Goal: Task Accomplishment & Management: Complete application form

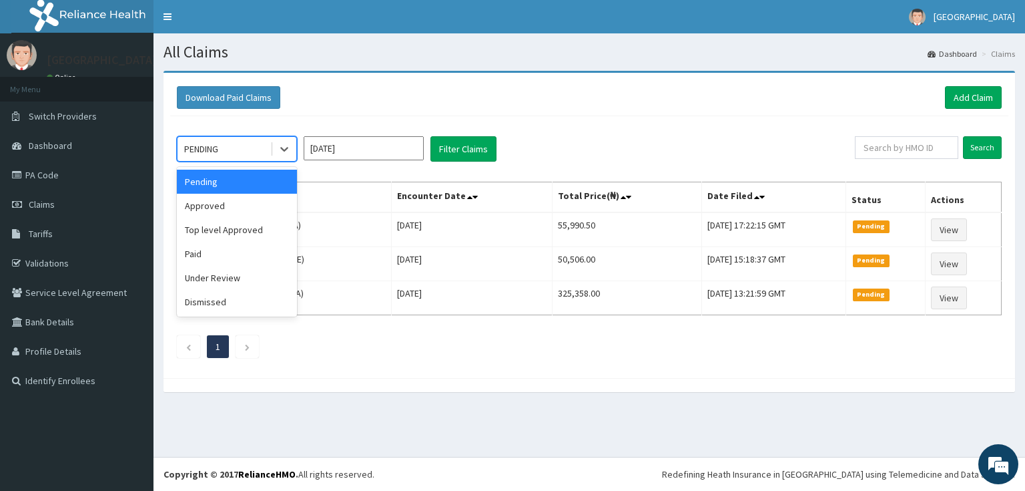
drag, startPoint x: 0, startPoint y: 0, endPoint x: 225, endPoint y: 145, distance: 267.6
click at [225, 145] on div "PENDING" at bounding box center [224, 148] width 93 height 21
click at [228, 211] on div "Approved" at bounding box center [237, 206] width 120 height 24
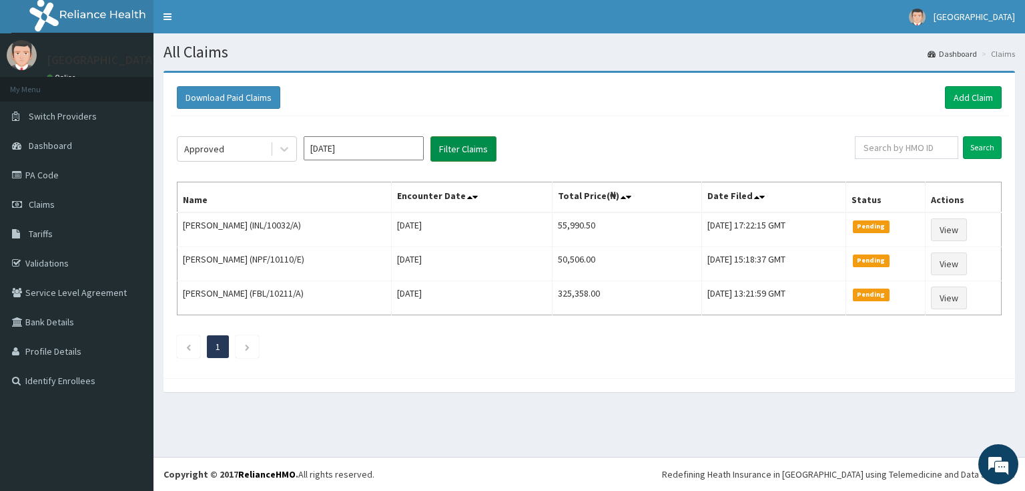
click at [473, 147] on button "Filter Claims" at bounding box center [464, 148] width 66 height 25
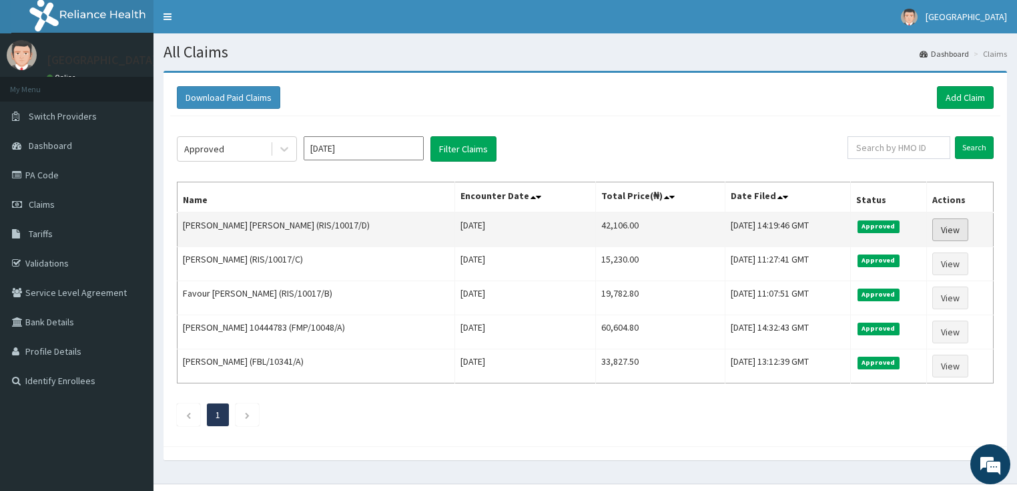
click at [945, 222] on link "View" at bounding box center [951, 229] width 36 height 23
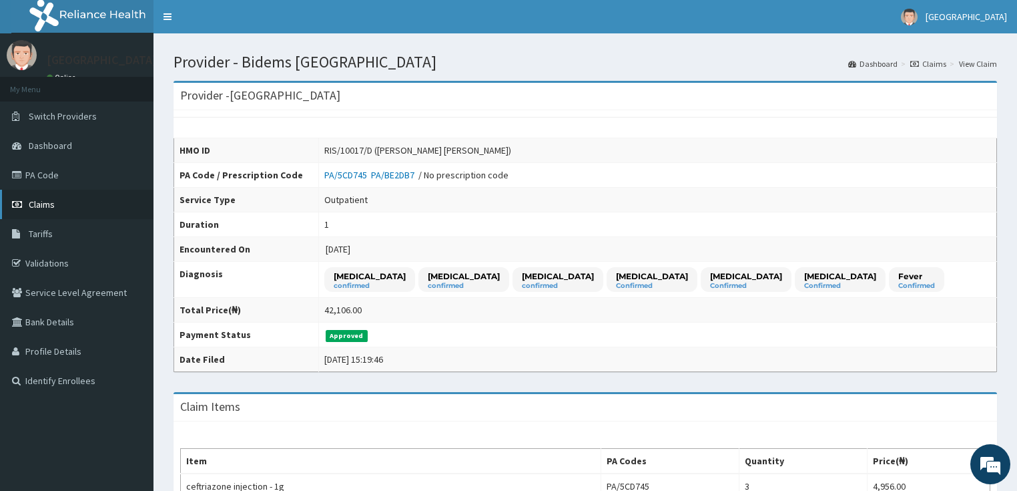
click at [35, 195] on link "Claims" at bounding box center [77, 204] width 154 height 29
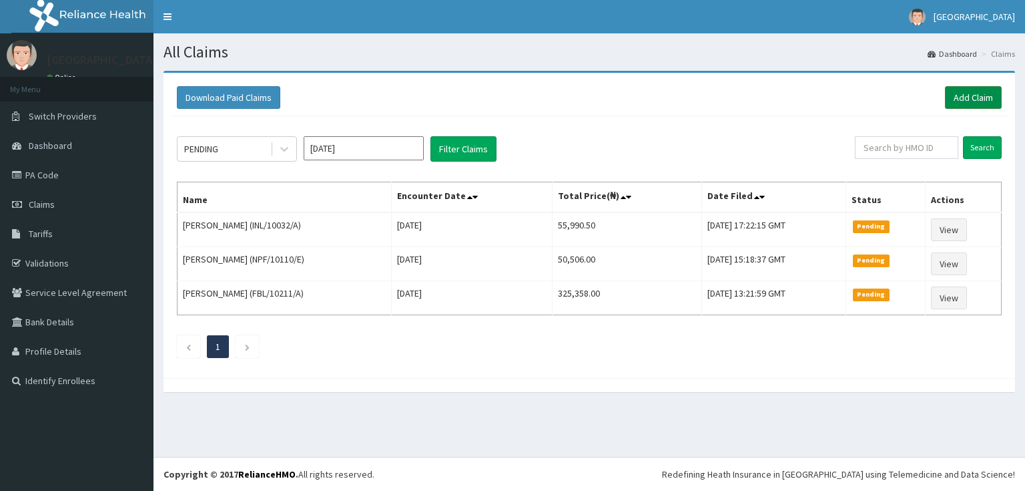
click at [969, 97] on link "Add Claim" at bounding box center [973, 97] width 57 height 23
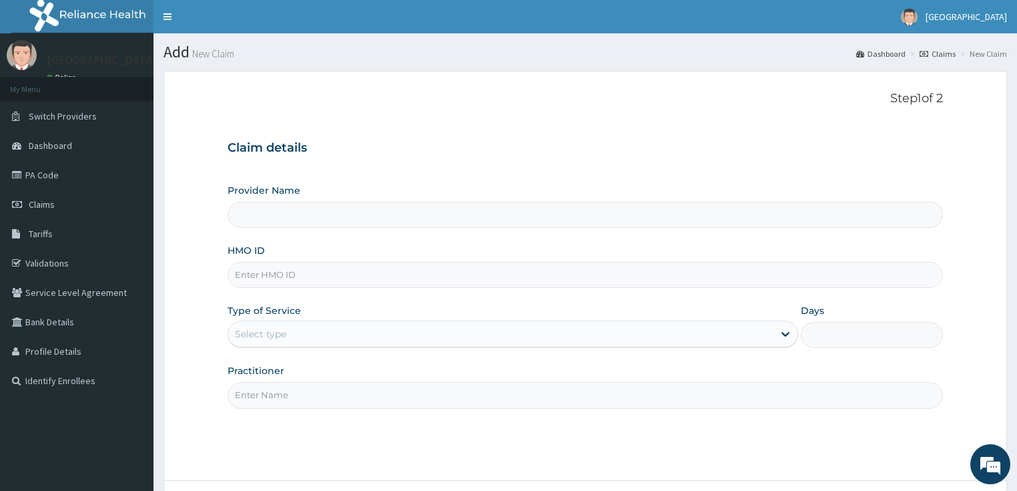
drag, startPoint x: 283, startPoint y: 288, endPoint x: 286, endPoint y: 276, distance: 12.5
click at [283, 284] on div "Provider Name HMO ID Type of Service Select type Days Practitioner" at bounding box center [586, 296] width 716 height 224
click at [286, 276] on input "HMO ID" at bounding box center [586, 275] width 716 height 26
type input "[GEOGRAPHIC_DATA]"
paste input "RIS/10017/D"
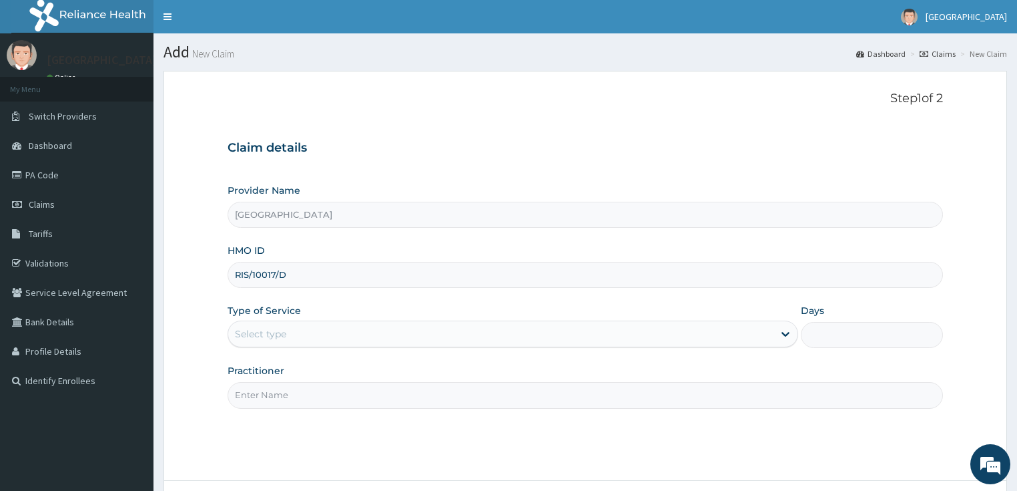
type input "RIS/10017/D"
click at [289, 342] on div "Select type" at bounding box center [500, 333] width 545 height 21
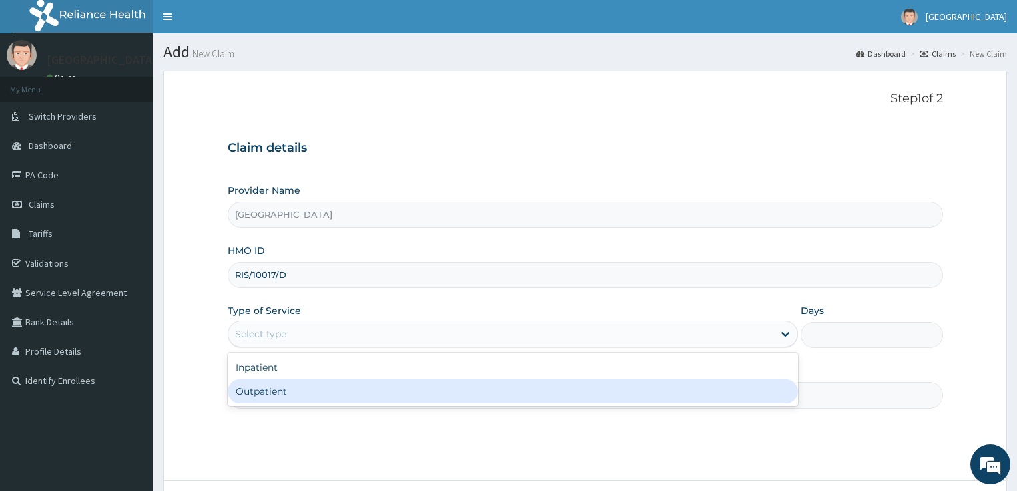
click at [269, 391] on div "Outpatient" at bounding box center [513, 391] width 571 height 24
type input "1"
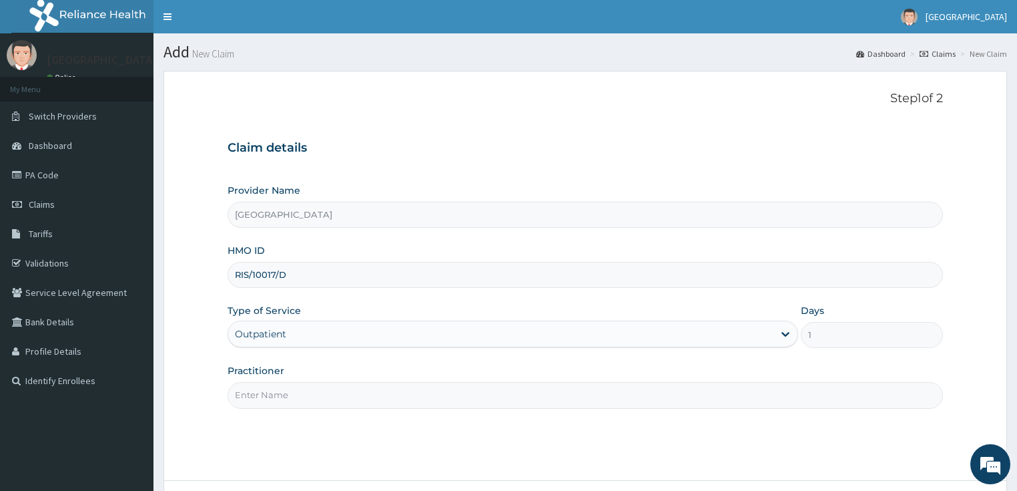
click at [269, 391] on input "Practitioner" at bounding box center [586, 395] width 716 height 26
type input "DR AFOLABI"
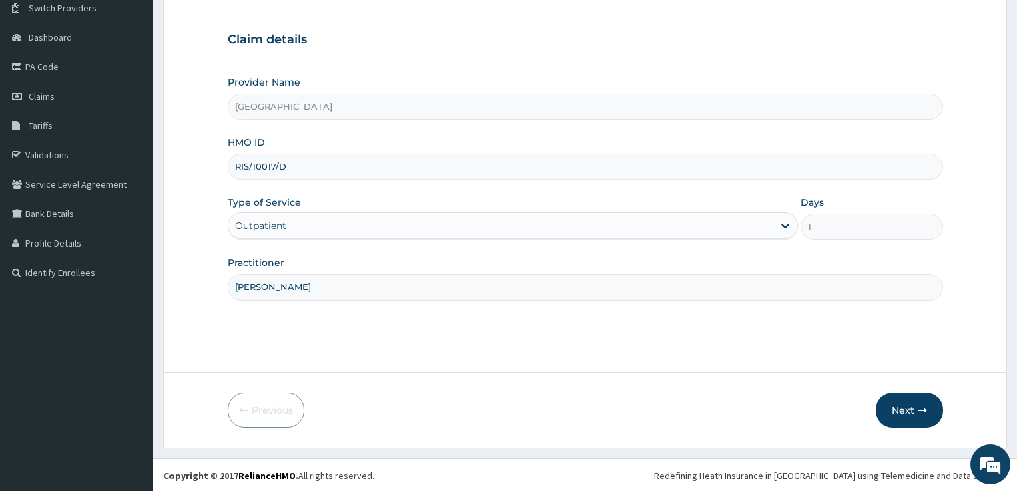
scroll to position [109, 0]
click at [894, 398] on button "Next" at bounding box center [909, 409] width 67 height 35
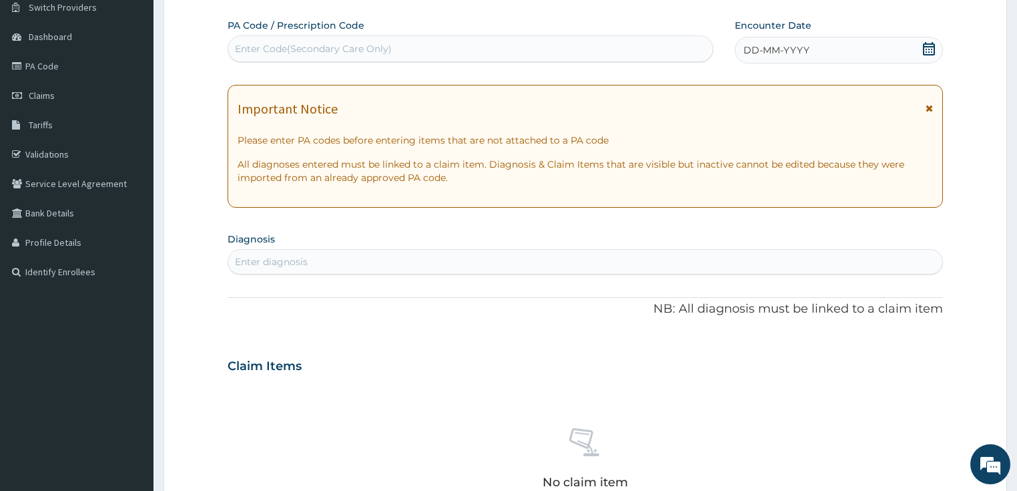
click at [310, 257] on div "Enter diagnosis" at bounding box center [585, 261] width 715 height 21
type input "malari"
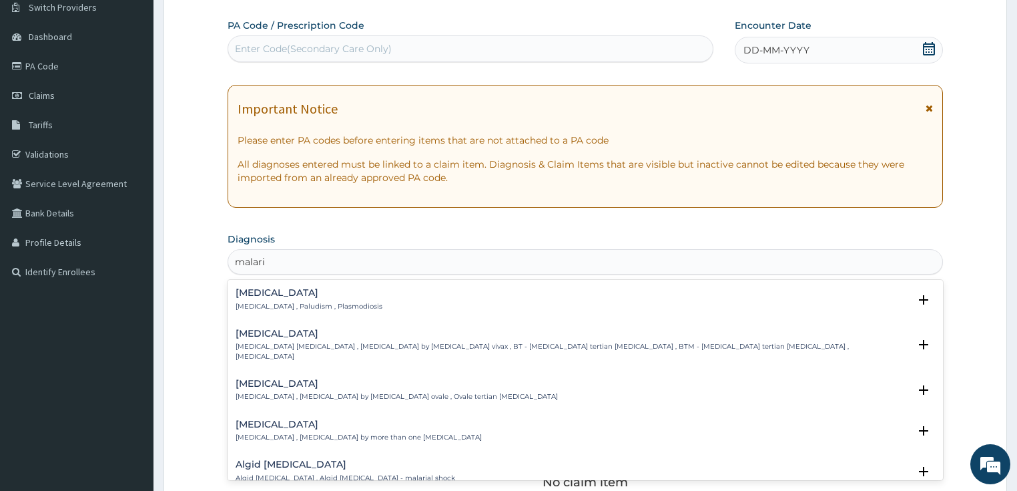
click at [266, 294] on h4 "Malaria" at bounding box center [309, 293] width 147 height 10
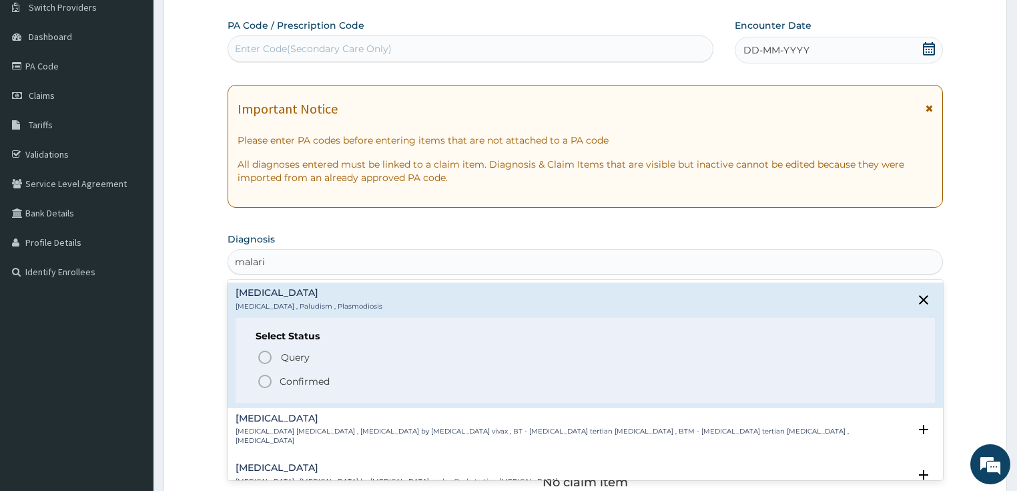
click at [260, 382] on icon "status option filled" at bounding box center [265, 381] width 16 height 16
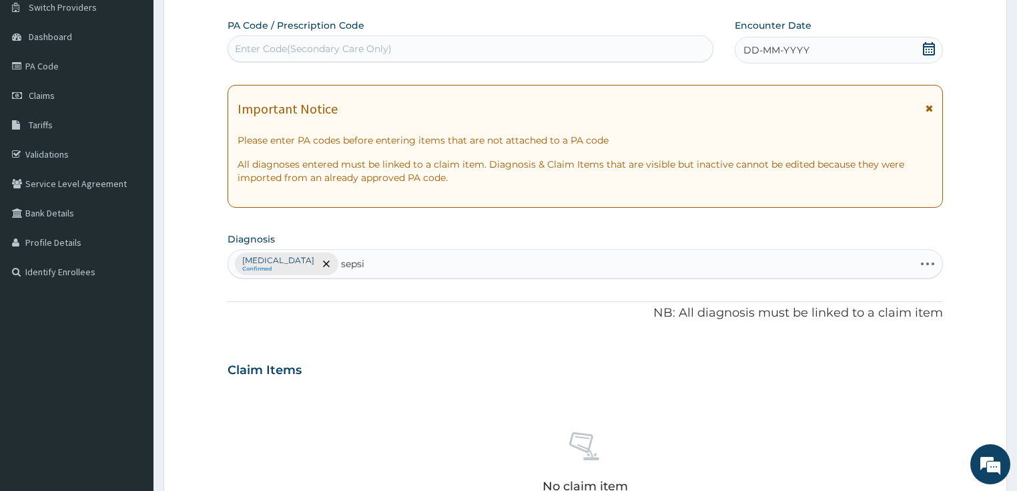
type input "sepsis"
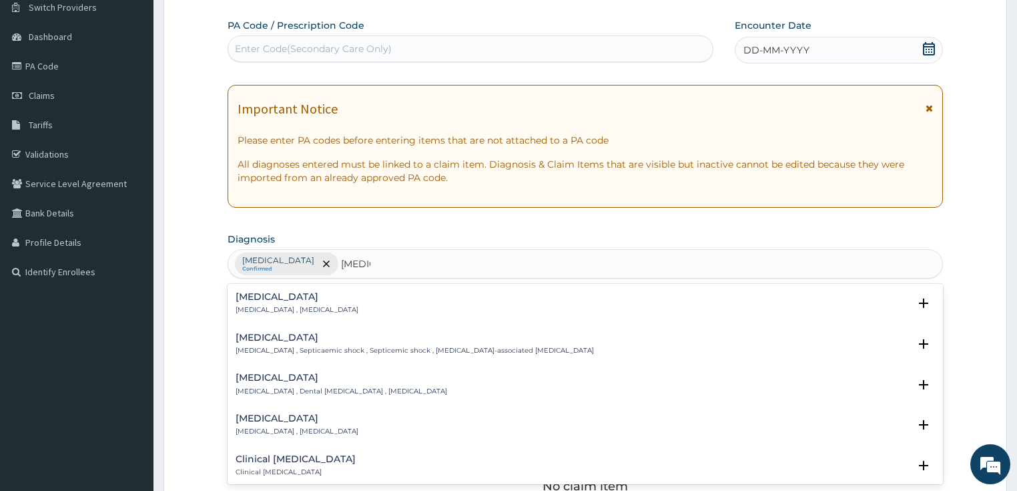
click at [274, 308] on p "Systemic infection , Sepsis" at bounding box center [297, 309] width 123 height 9
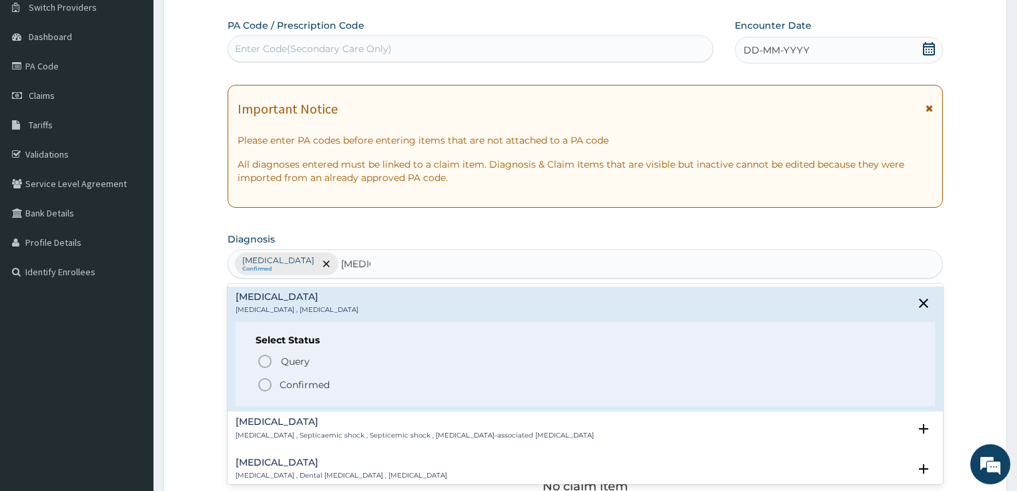
click at [272, 382] on span "Confirmed" at bounding box center [586, 384] width 659 height 16
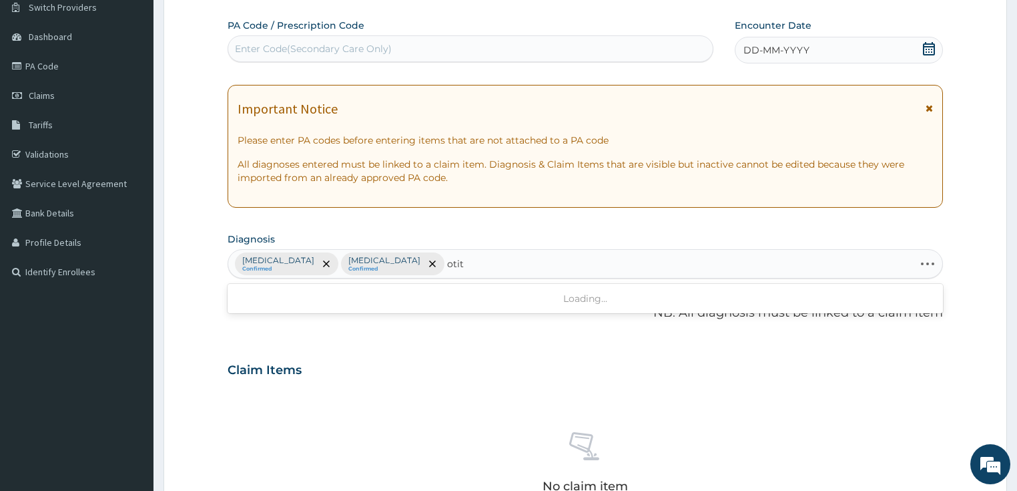
type input "otiti"
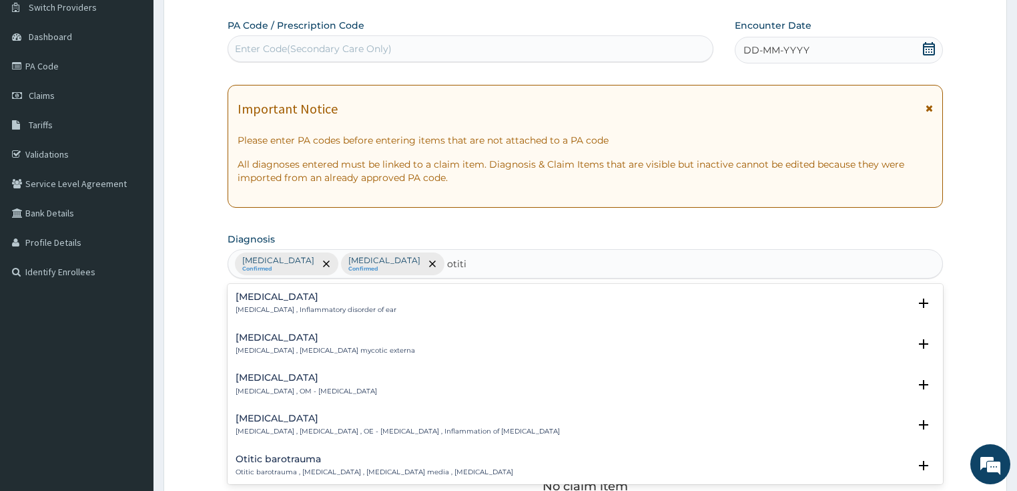
click at [272, 382] on div "Otitis media Otitis media , OM - Otitis media" at bounding box center [307, 383] width 142 height 23
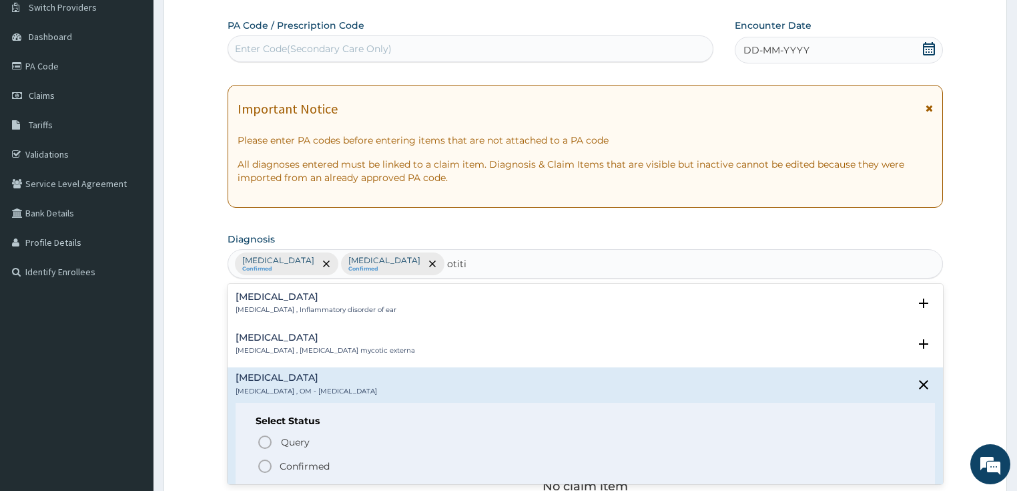
click at [265, 460] on icon "status option filled" at bounding box center [265, 466] width 16 height 16
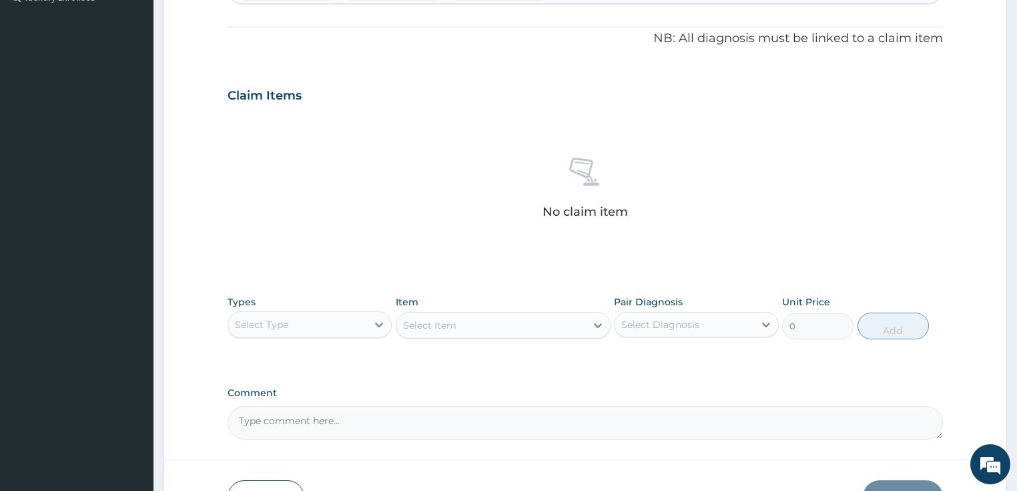
scroll to position [429, 0]
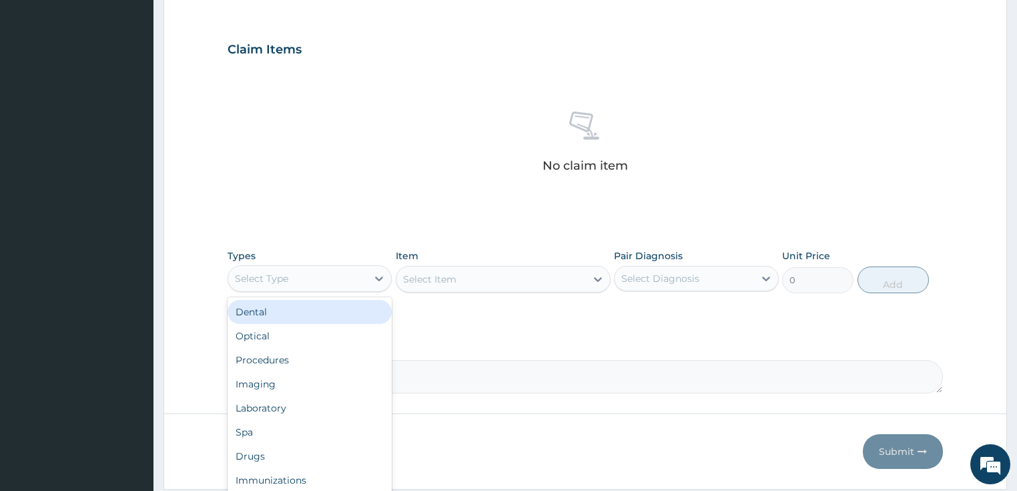
click at [262, 278] on div "Select Type" at bounding box center [261, 278] width 53 height 13
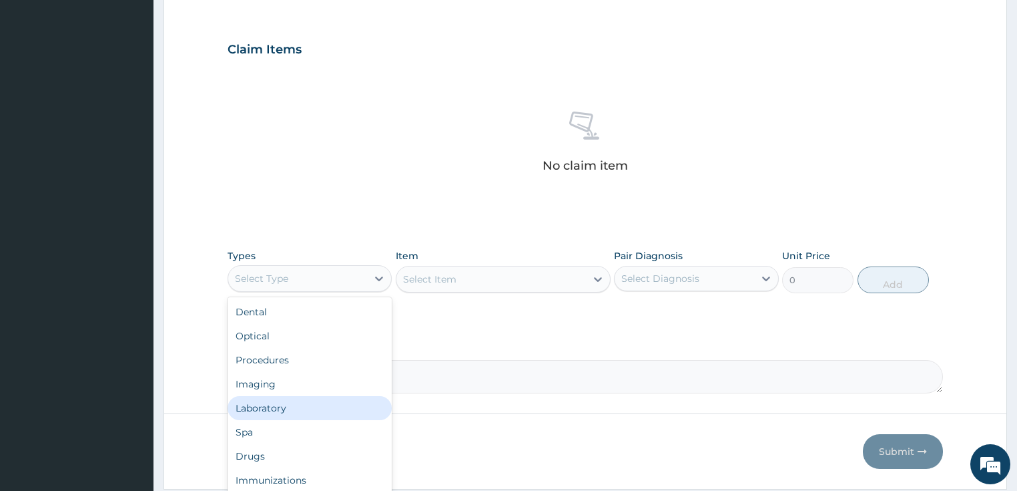
click at [266, 396] on div "Laboratory" at bounding box center [310, 408] width 165 height 24
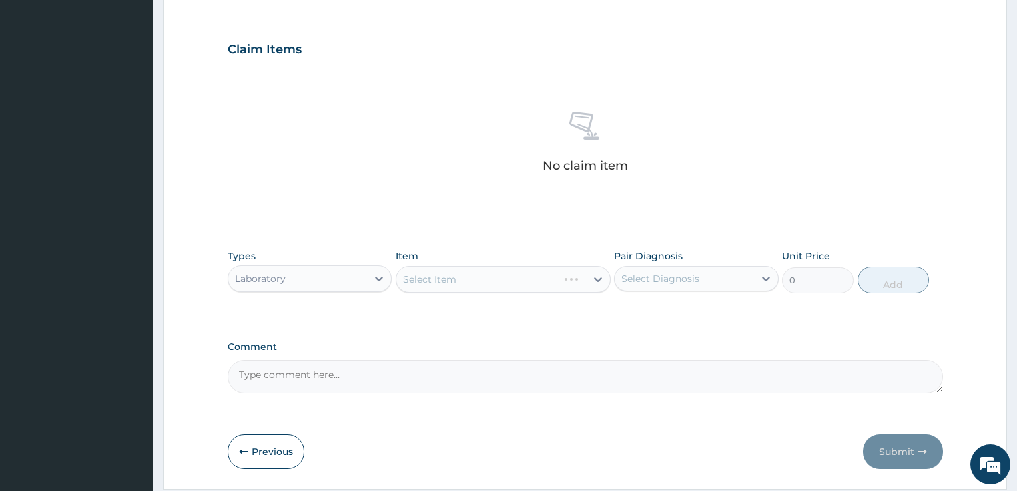
click at [457, 275] on div "Select Item" at bounding box center [503, 279] width 215 height 27
click at [457, 275] on div "Select Item" at bounding box center [492, 278] width 190 height 21
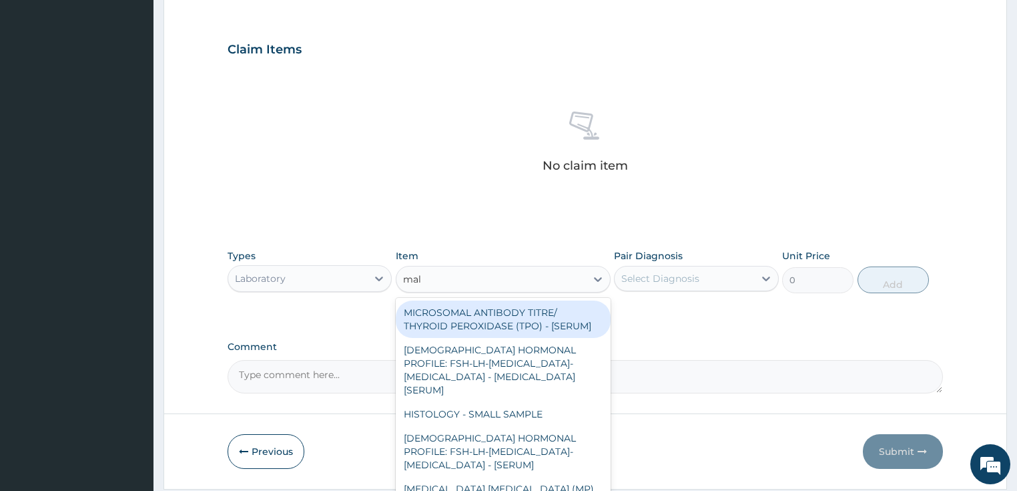
type input "mala"
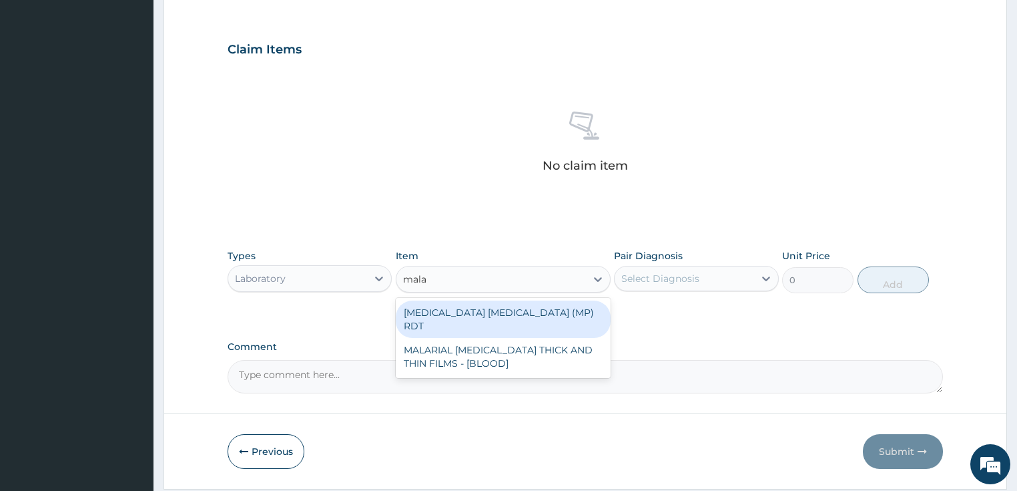
click at [462, 320] on div "MALARIA PARASITE (MP) RDT" at bounding box center [503, 318] width 215 height 37
type input "2000"
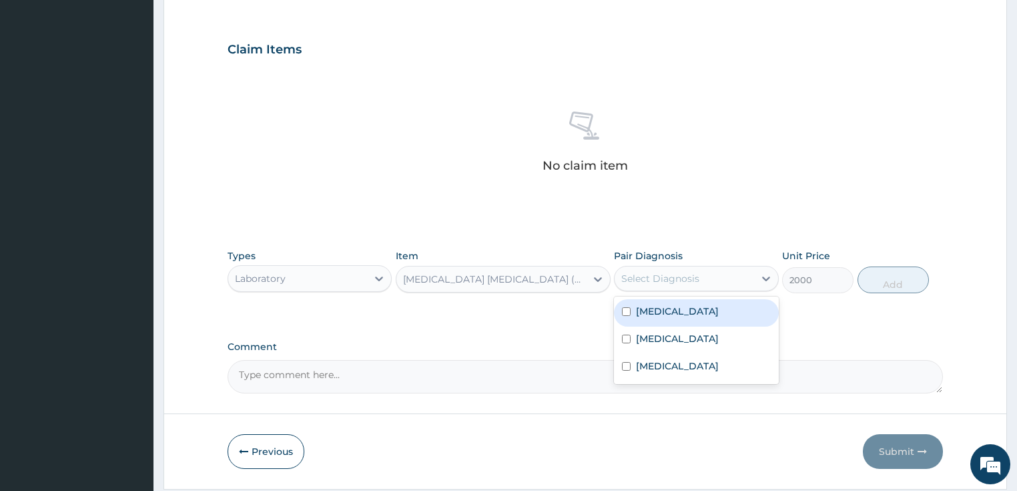
click at [680, 278] on div "Select Diagnosis" at bounding box center [660, 278] width 78 height 13
click at [673, 308] on div "Malaria" at bounding box center [696, 312] width 165 height 27
checkbox input "true"
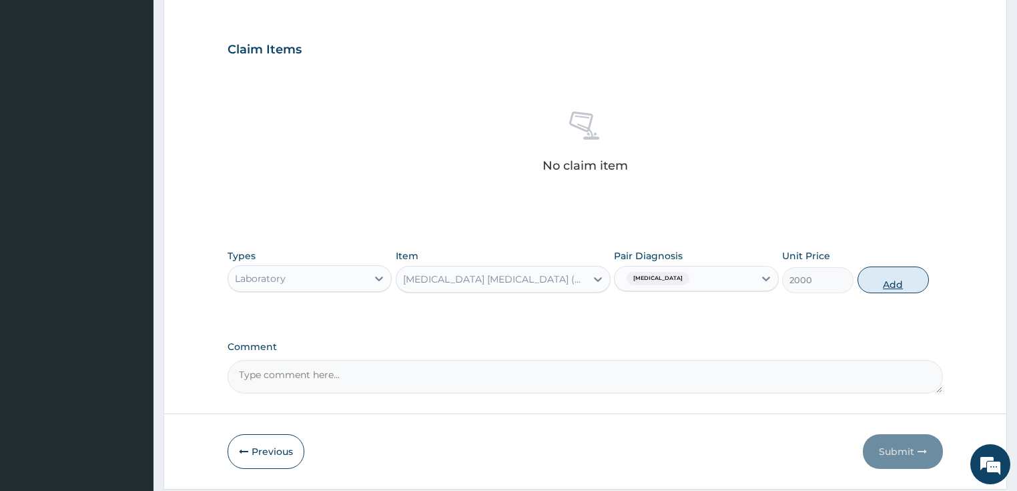
click at [916, 280] on button "Add" at bounding box center [893, 279] width 71 height 27
type input "0"
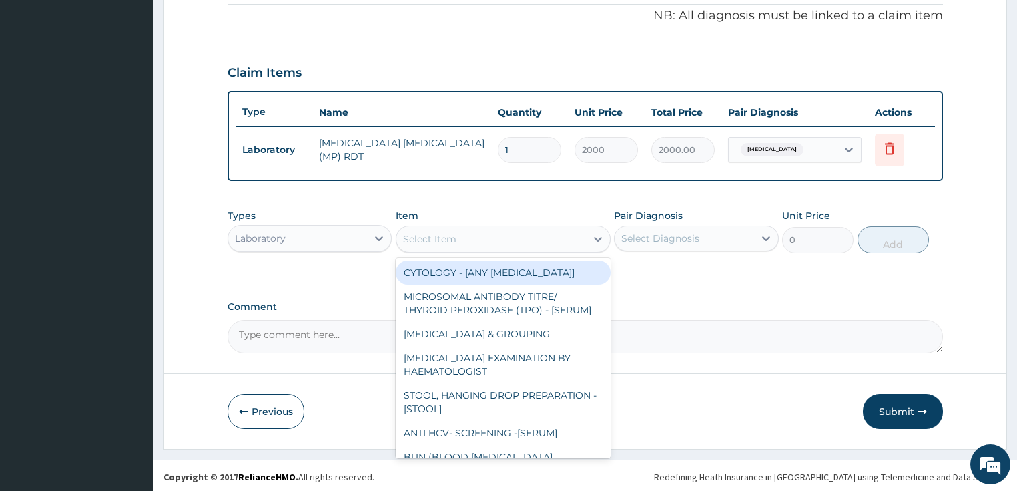
click at [472, 244] on div "Select Item" at bounding box center [492, 238] width 190 height 21
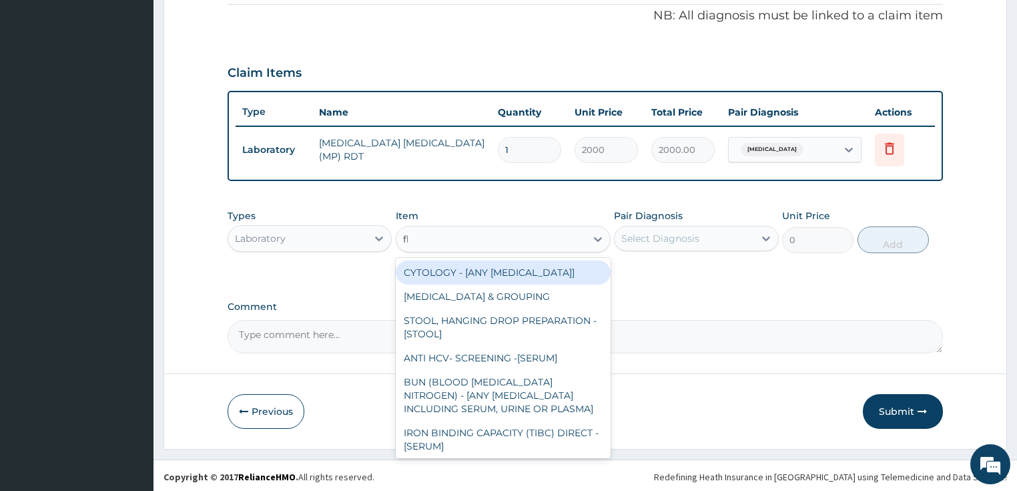
type input "fbc"
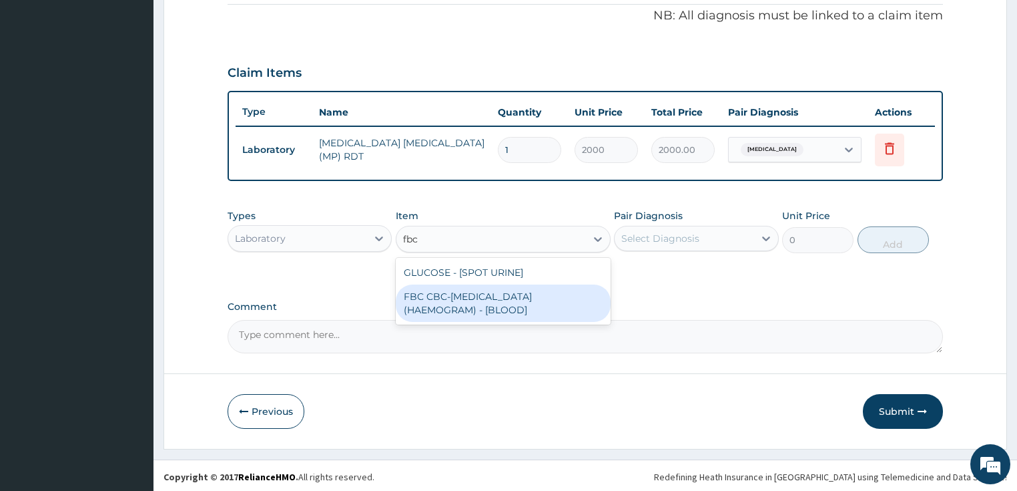
click at [459, 290] on div "FBC CBC-COMPLETE BLOOD COUNT (HAEMOGRAM) - [BLOOD]" at bounding box center [503, 302] width 215 height 37
type input "5000"
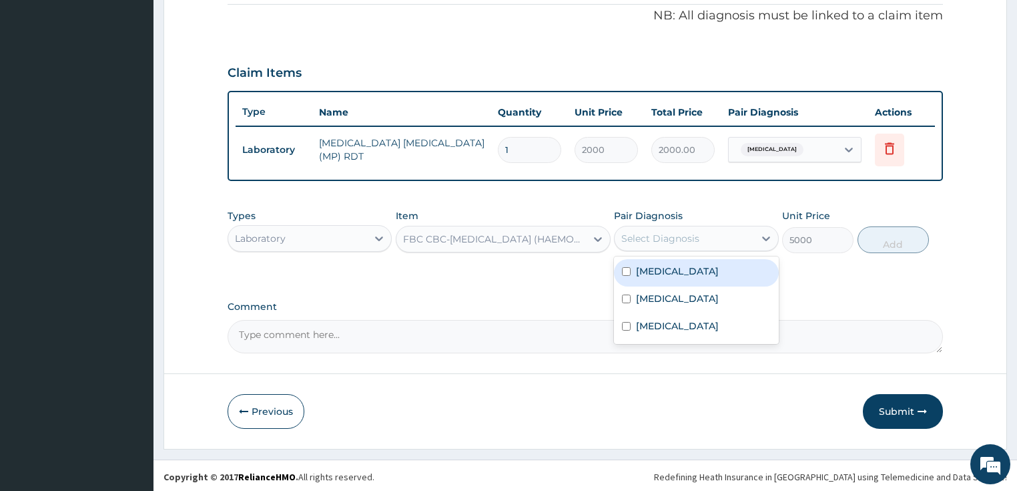
click at [663, 235] on div "Select Diagnosis" at bounding box center [660, 238] width 78 height 13
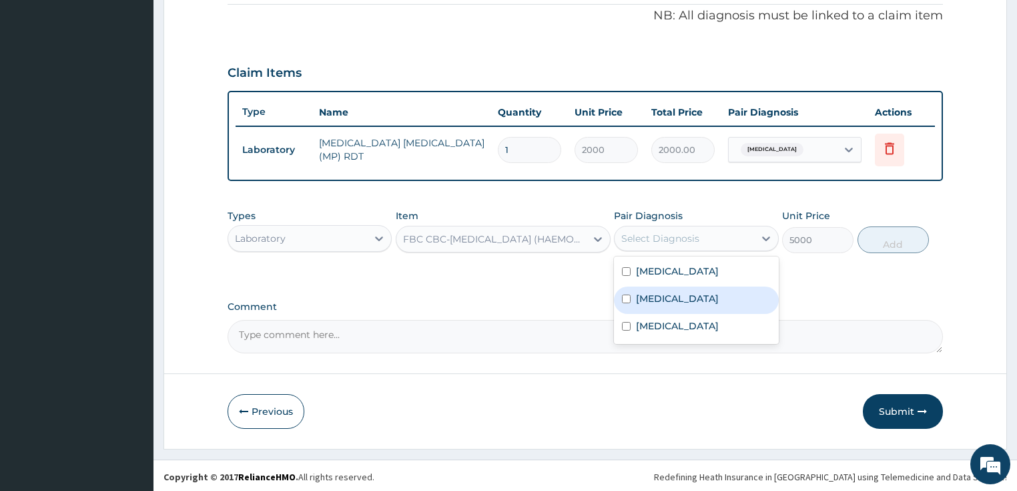
click at [652, 299] on label "Sepsis" at bounding box center [677, 298] width 83 height 13
checkbox input "true"
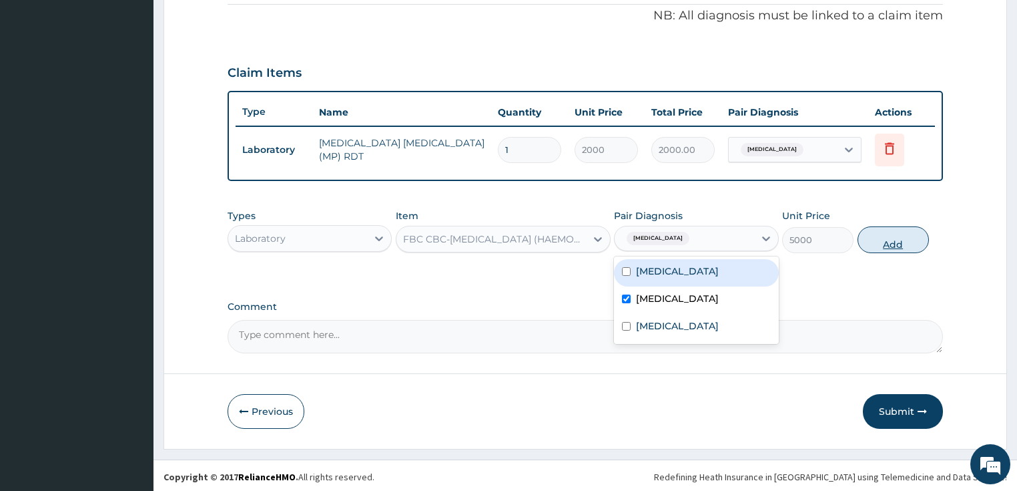
click at [891, 234] on button "Add" at bounding box center [893, 239] width 71 height 27
type input "0"
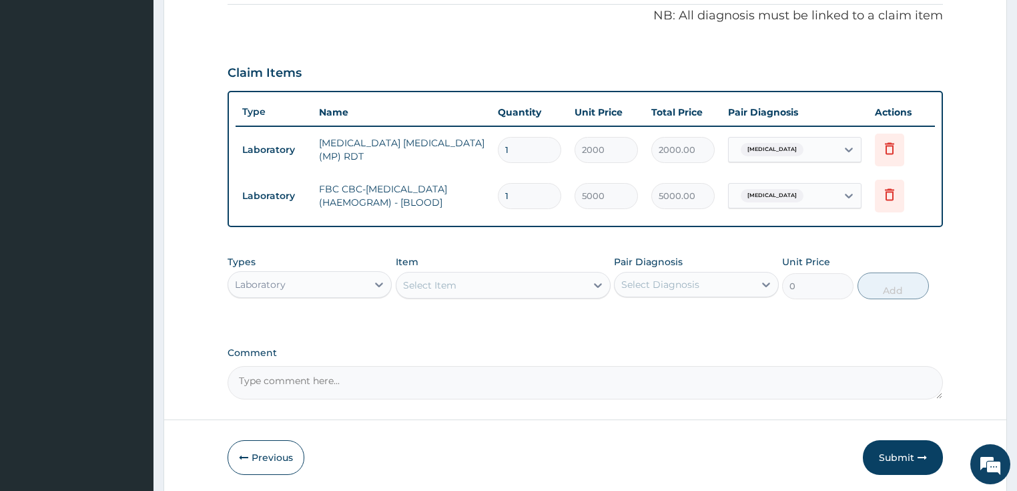
click at [495, 300] on div "Types Laboratory Item Select Item Pair Diagnosis Select Diagnosis Unit Price 0 …" at bounding box center [586, 276] width 716 height 57
click at [494, 290] on div "Select Item" at bounding box center [492, 284] width 190 height 21
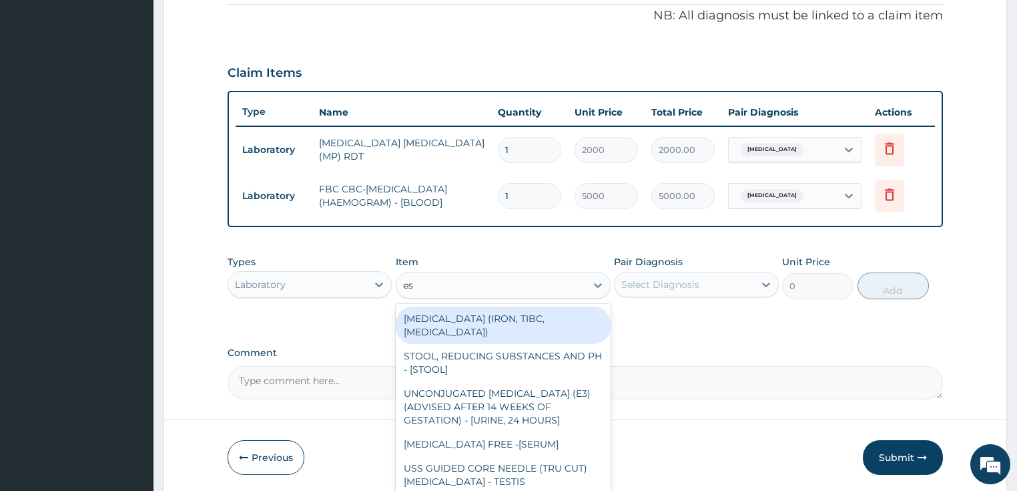
type input "esr"
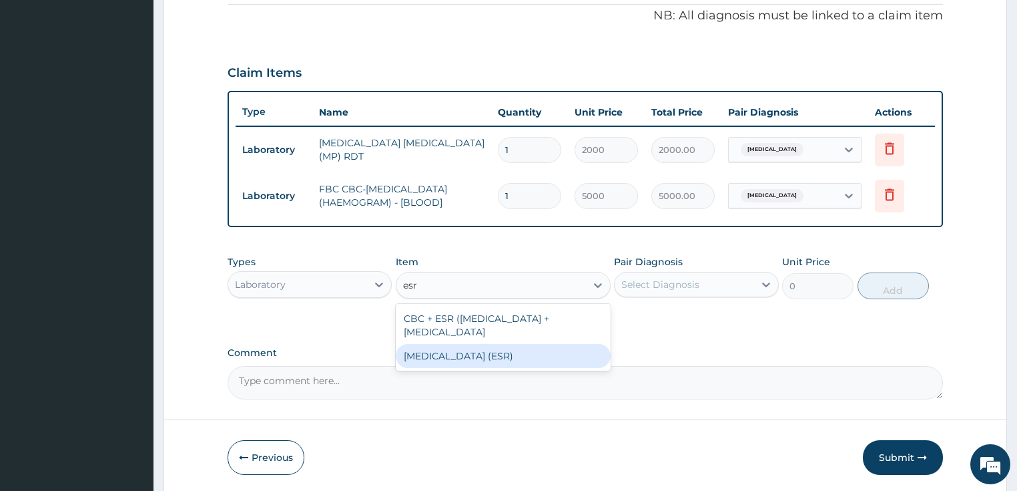
click at [499, 347] on div "ERYTHROCYTE SEDIMENTATION RATE (ESR)" at bounding box center [503, 356] width 215 height 24
type input "2187.5"
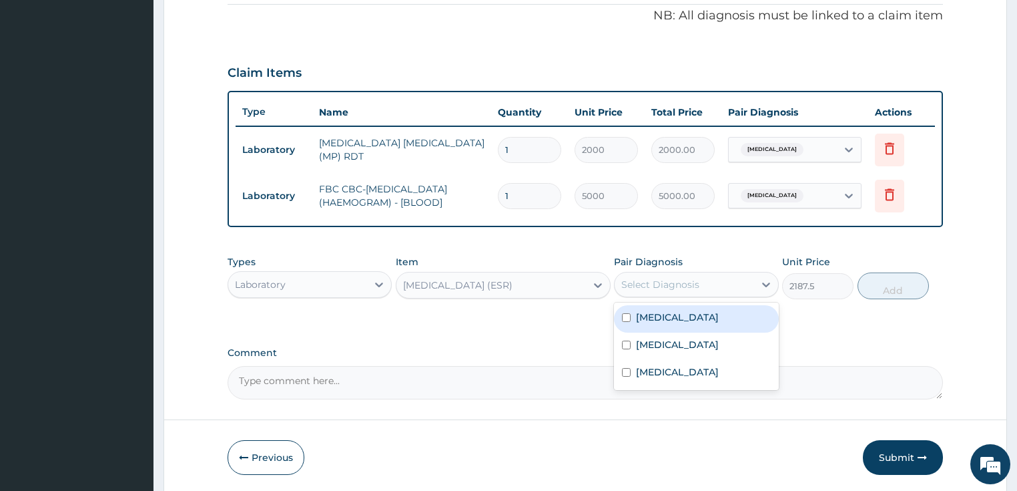
click at [677, 274] on div "Select Diagnosis" at bounding box center [685, 284] width 140 height 21
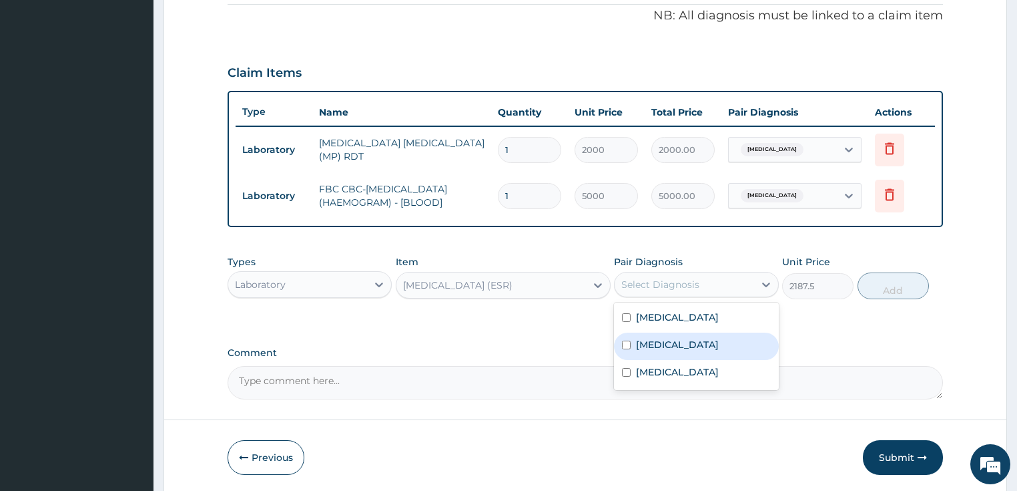
click at [665, 338] on label "Sepsis" at bounding box center [677, 344] width 83 height 13
checkbox input "true"
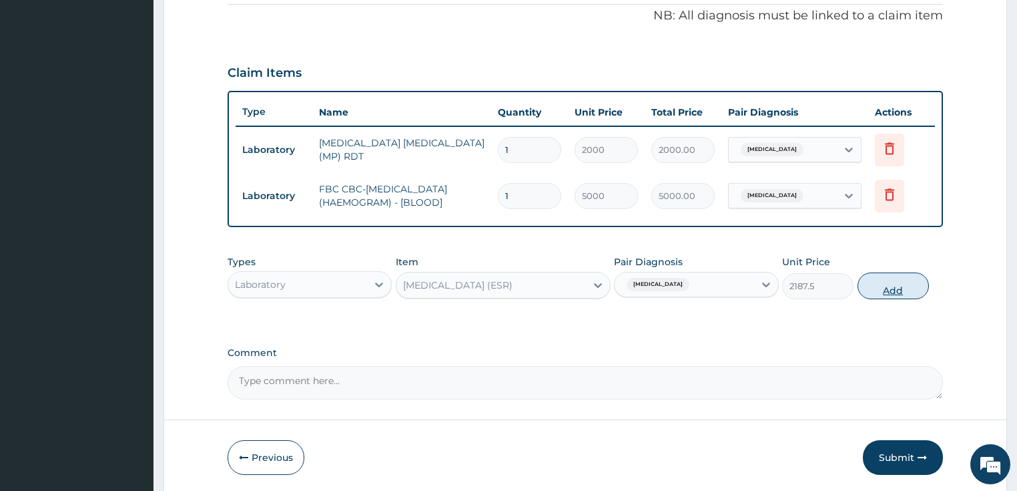
click at [868, 296] on button "Add" at bounding box center [893, 285] width 71 height 27
type input "0"
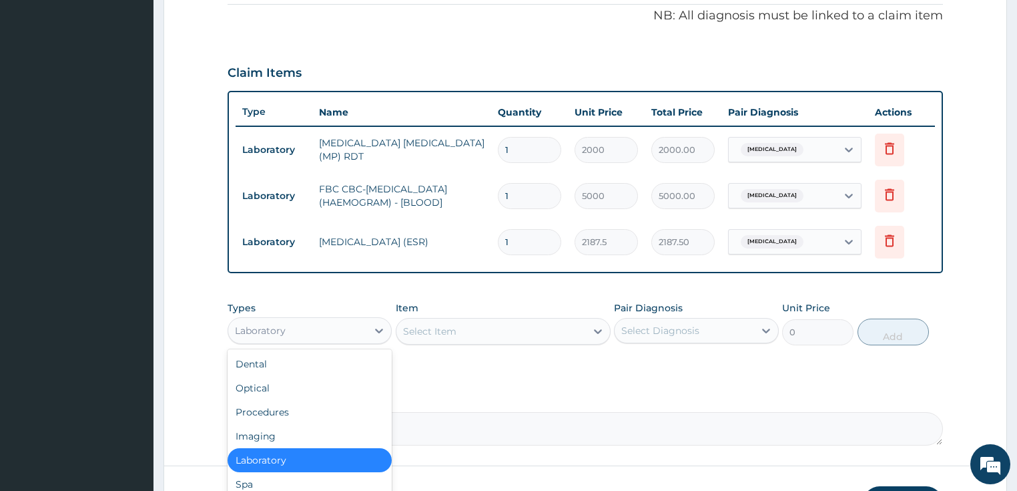
click at [320, 332] on div "Laboratory" at bounding box center [298, 330] width 140 height 21
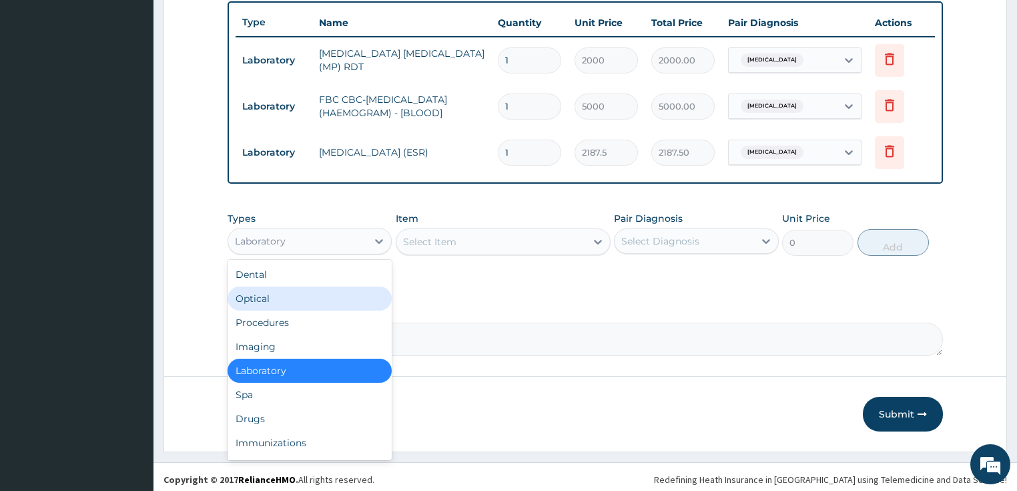
scroll to position [498, 0]
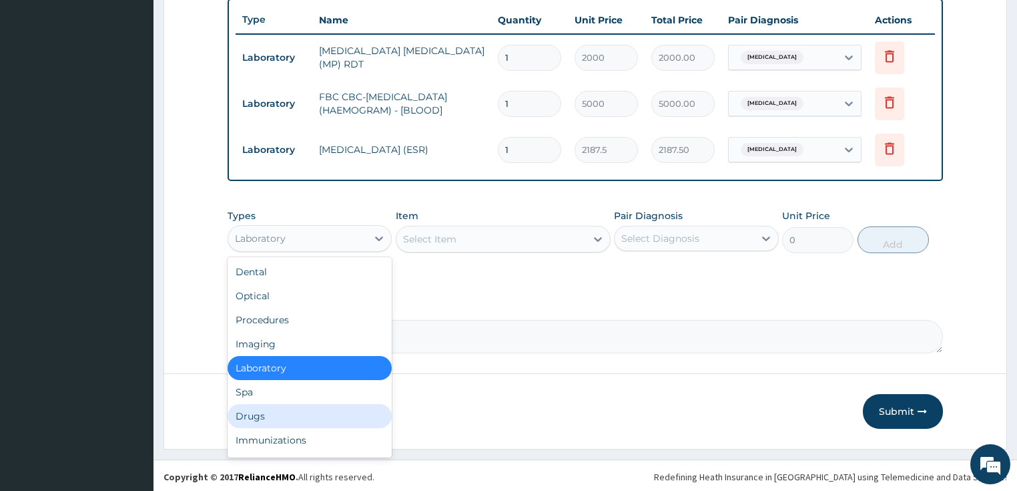
click at [275, 413] on div "Drugs" at bounding box center [310, 416] width 165 height 24
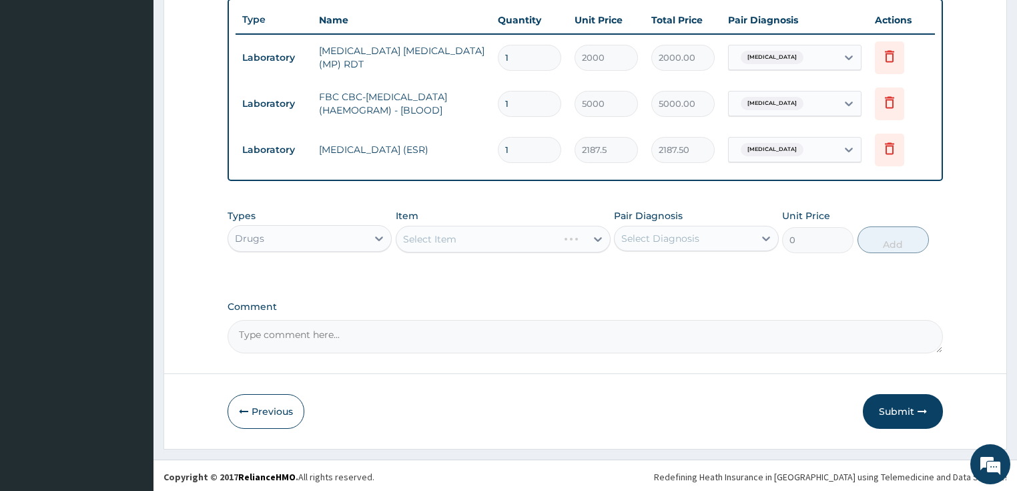
click at [477, 234] on div "Select Item" at bounding box center [503, 239] width 215 height 27
click at [477, 234] on div "Select Item" at bounding box center [492, 238] width 190 height 21
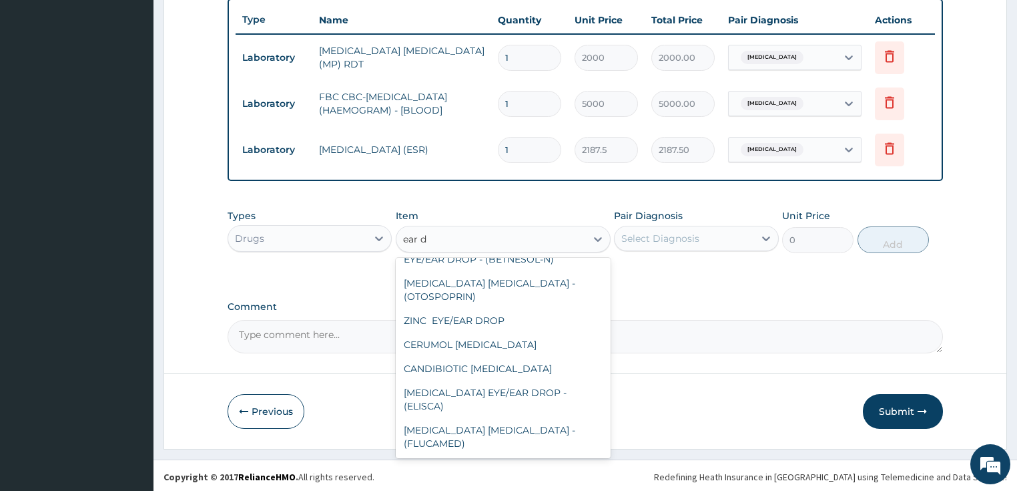
scroll to position [88, 0]
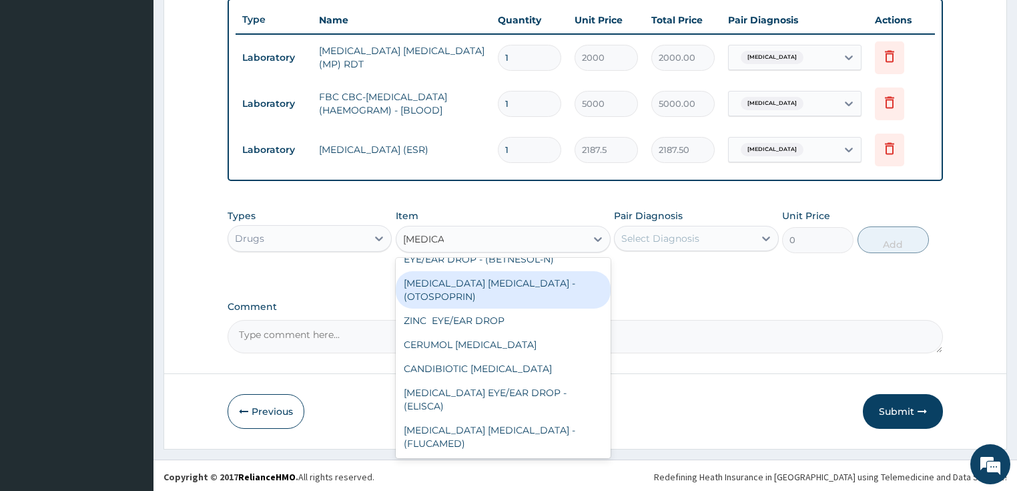
type input "ear drop"
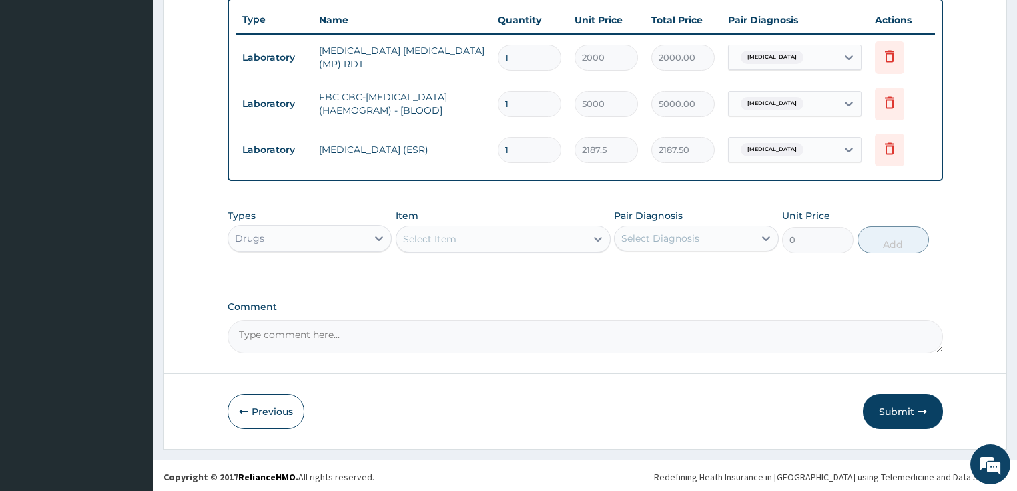
click at [427, 232] on div "Select Item" at bounding box center [429, 238] width 53 height 13
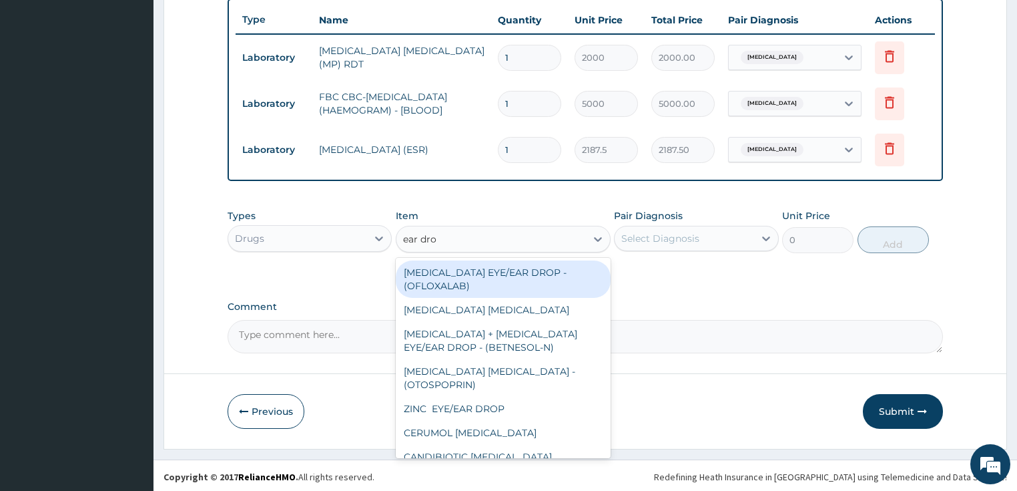
type input "ear drop"
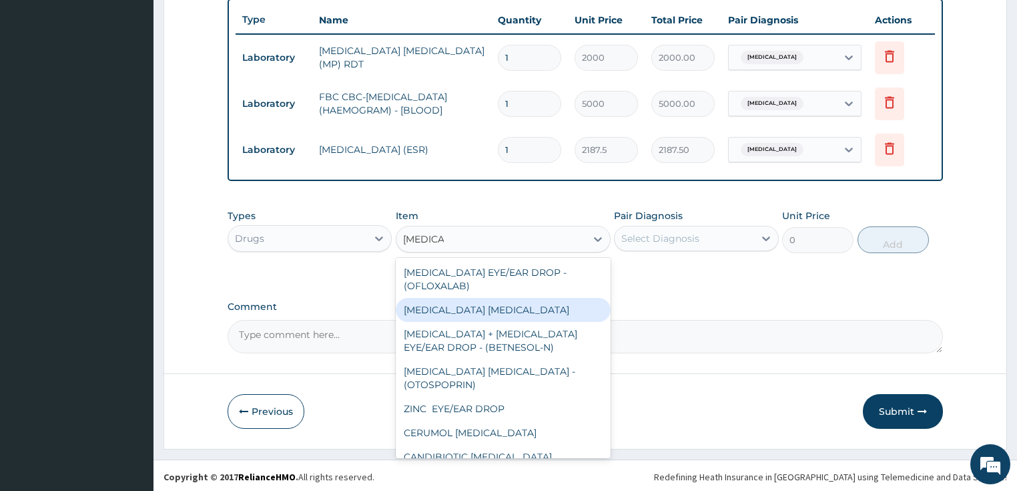
click at [495, 308] on div "[MEDICAL_DATA] [MEDICAL_DATA]" at bounding box center [503, 310] width 215 height 24
type input "923.9999999999999"
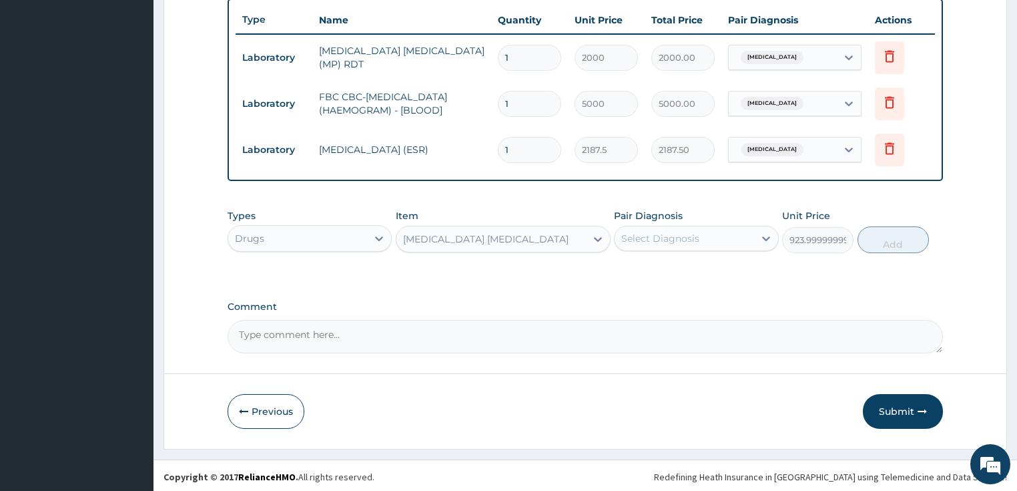
click at [658, 228] on div "Select Diagnosis" at bounding box center [685, 238] width 140 height 21
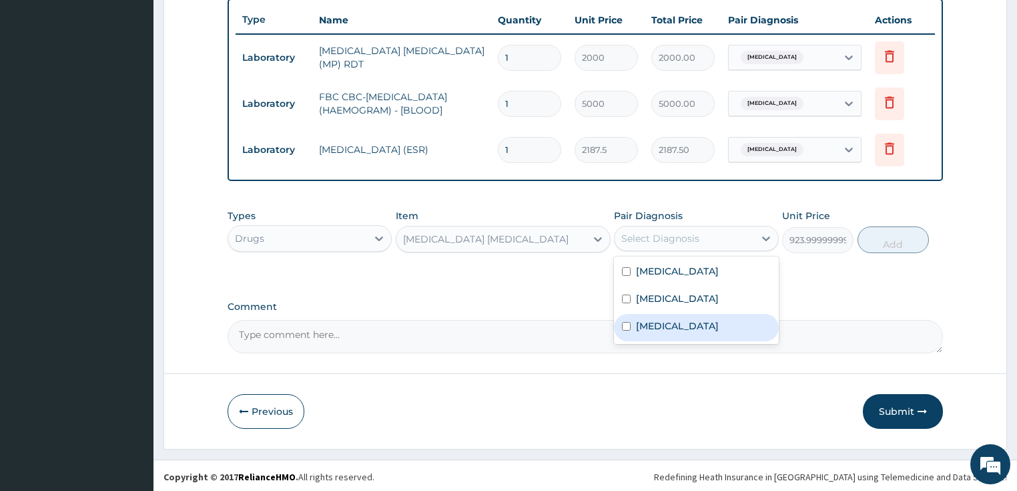
click at [654, 326] on label "Otitis media" at bounding box center [677, 325] width 83 height 13
checkbox input "true"
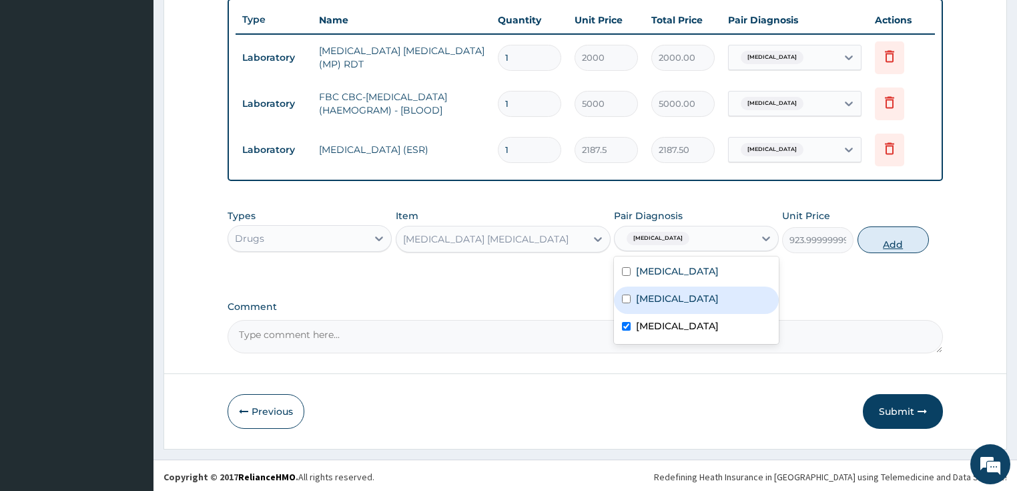
click at [879, 245] on button "Add" at bounding box center [893, 239] width 71 height 27
type input "0"
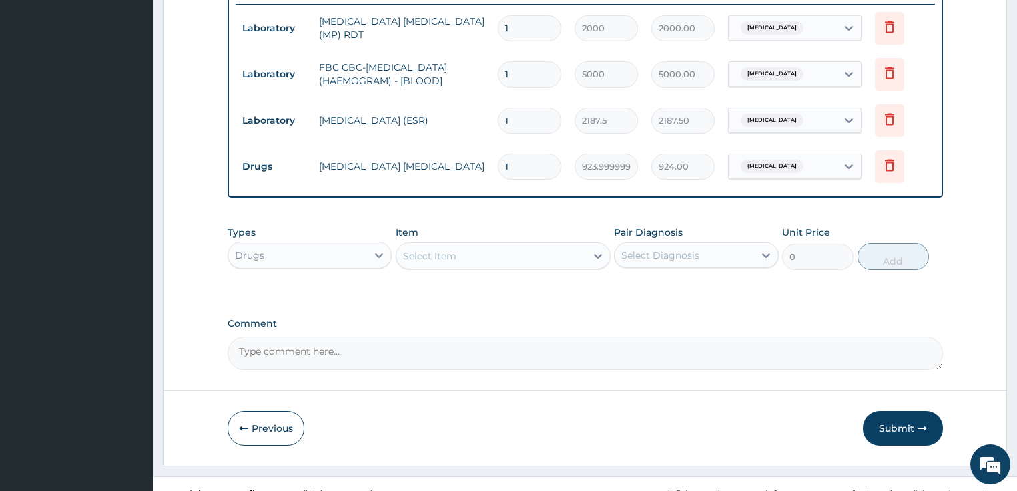
scroll to position [544, 0]
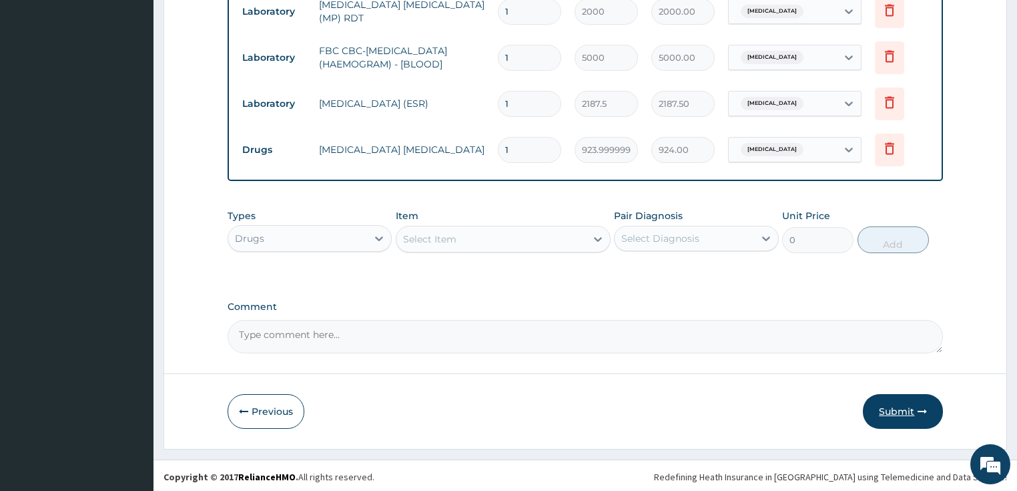
click at [902, 394] on button "Submit" at bounding box center [903, 411] width 80 height 35
click at [890, 405] on button "Submit" at bounding box center [903, 411] width 80 height 35
click at [882, 398] on button "Submit" at bounding box center [903, 411] width 80 height 35
click at [905, 409] on button "Submit" at bounding box center [903, 411] width 80 height 35
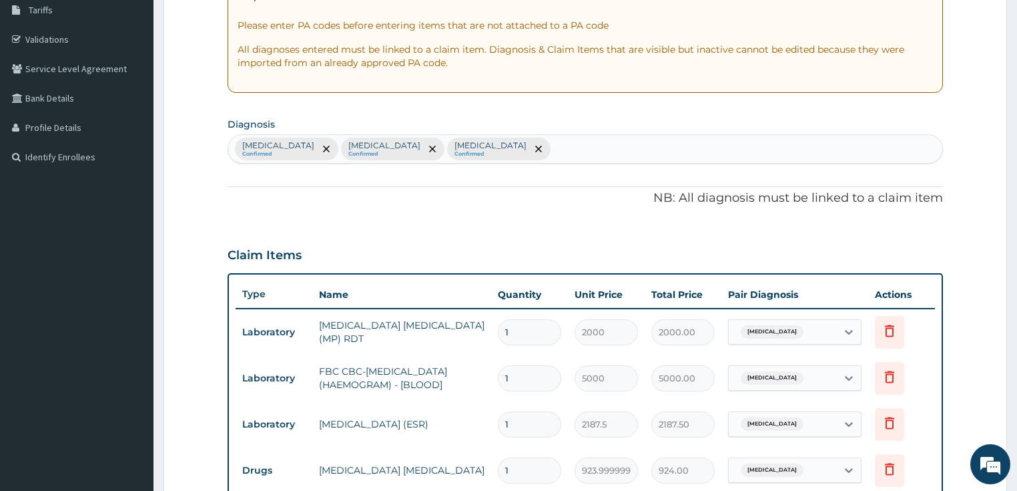
scroll to position [0, 0]
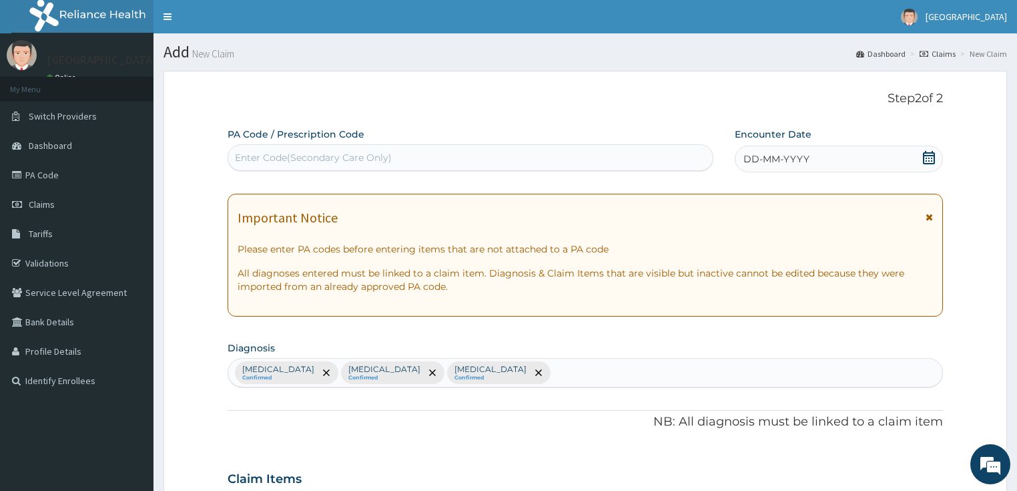
click at [928, 154] on icon at bounding box center [929, 157] width 13 height 13
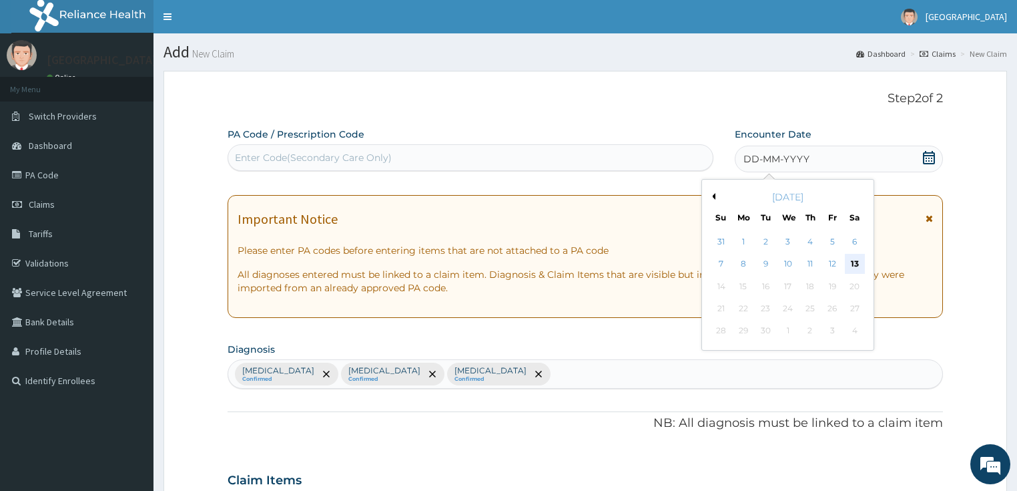
click at [856, 256] on div "13" at bounding box center [855, 264] width 20 height 20
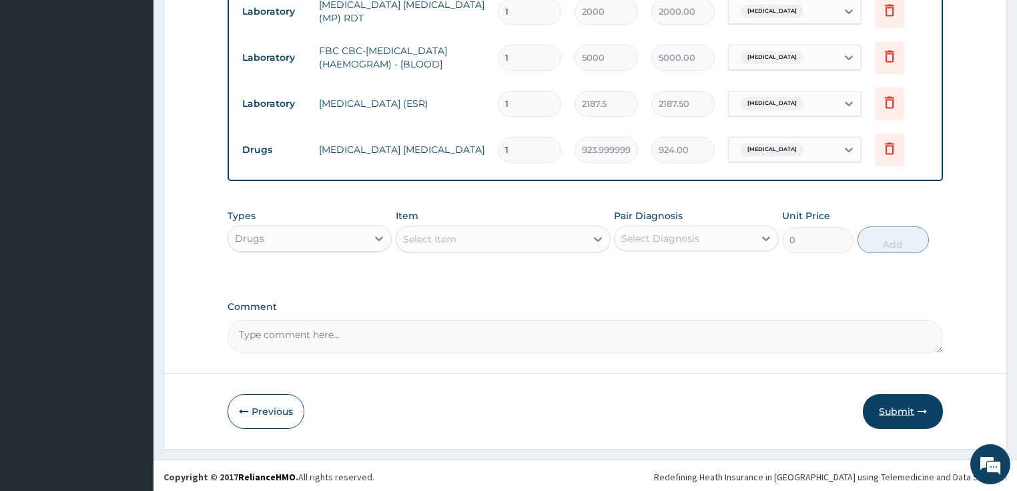
click at [892, 411] on button "Submit" at bounding box center [903, 411] width 80 height 35
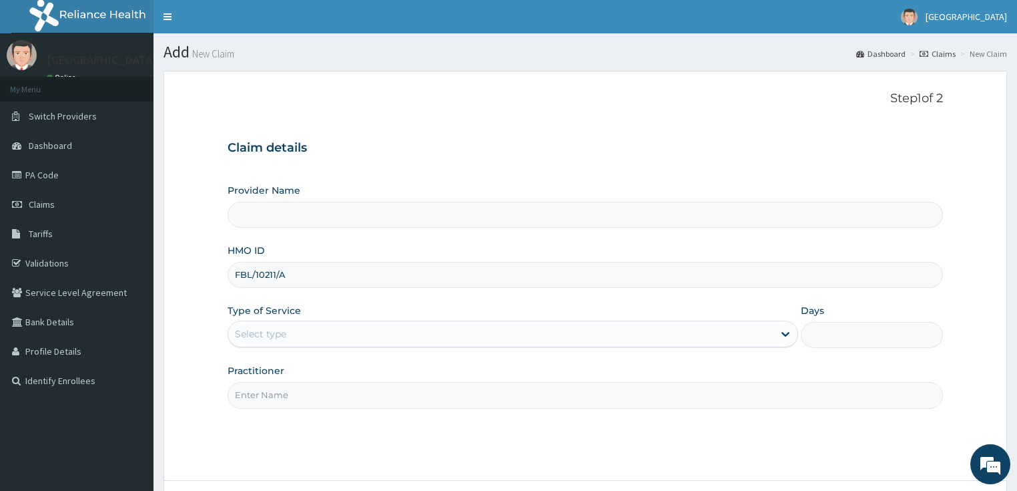
type input "FBL/10211/A"
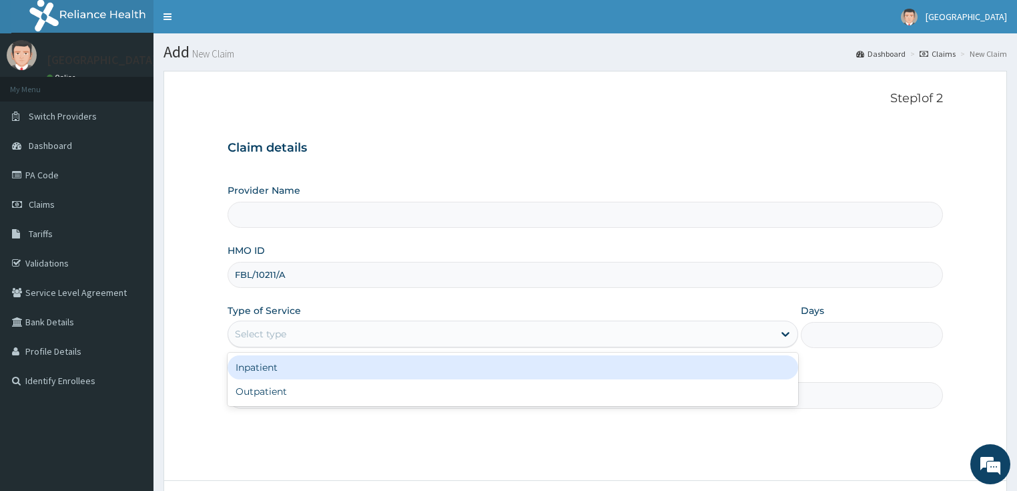
click at [279, 330] on div "Select type" at bounding box center [260, 333] width 51 height 13
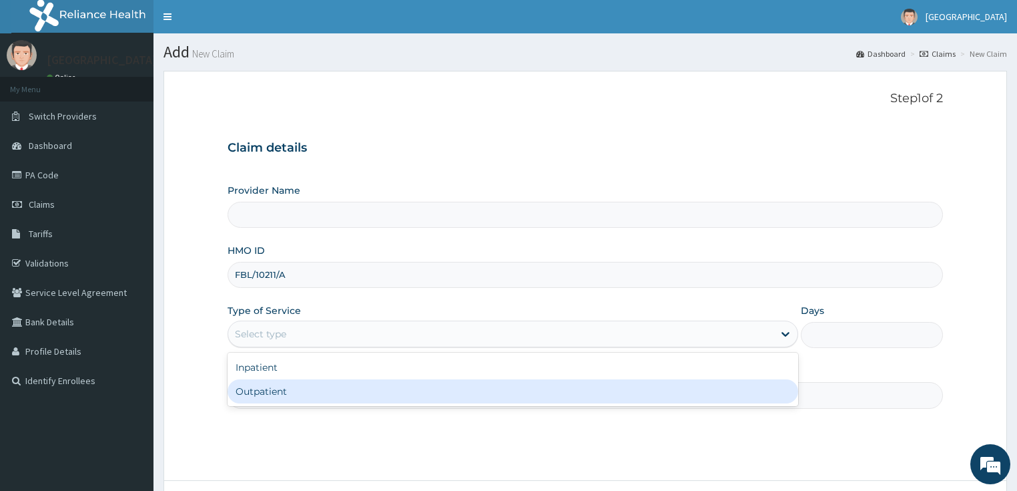
click at [275, 396] on div "Outpatient" at bounding box center [513, 391] width 571 height 24
type input "1"
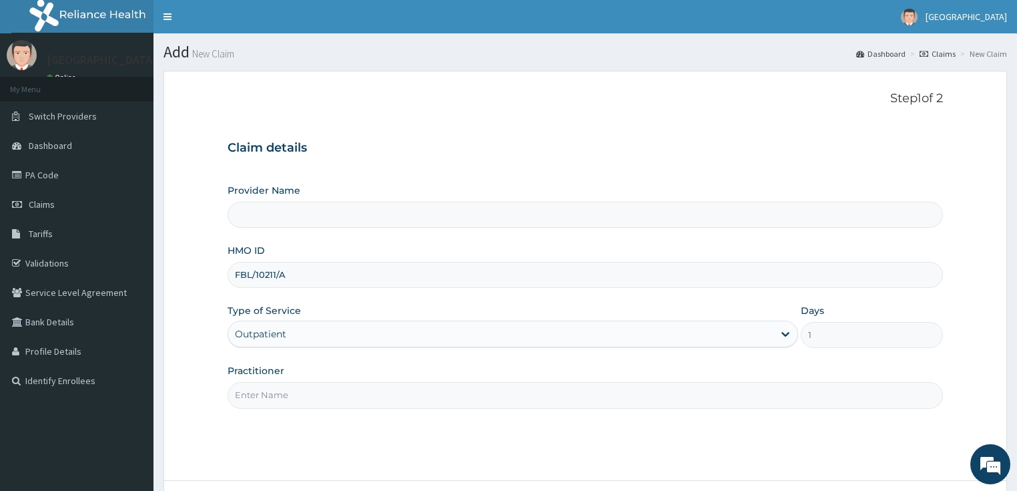
click at [326, 401] on input "Practitioner" at bounding box center [586, 395] width 716 height 26
type input "DR ADEBARA"
type input "[GEOGRAPHIC_DATA]"
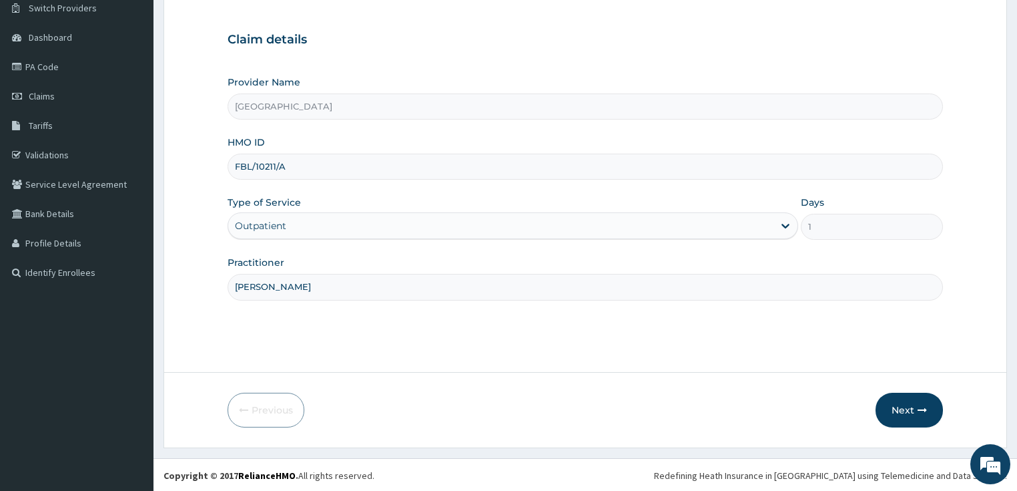
scroll to position [109, 0]
click at [887, 409] on button "Next" at bounding box center [909, 409] width 67 height 35
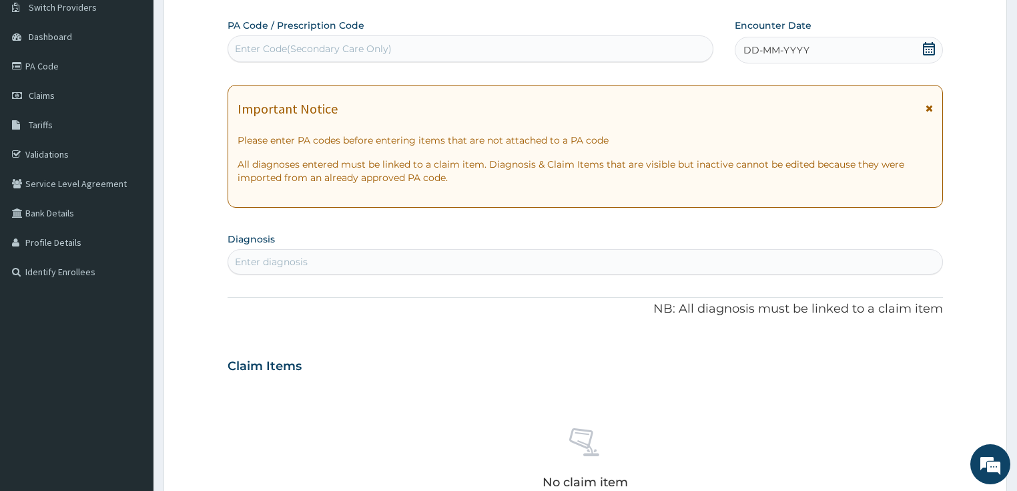
scroll to position [0, 0]
click at [267, 49] on div "Enter Code(Secondary Care Only)" at bounding box center [313, 48] width 157 height 13
drag, startPoint x: 267, startPoint y: 49, endPoint x: 259, endPoint y: 43, distance: 10.0
drag, startPoint x: 259, startPoint y: 43, endPoint x: 238, endPoint y: 56, distance: 24.6
click at [238, 56] on div "Enter Code(Secondary Care Only)" at bounding box center [470, 48] width 485 height 21
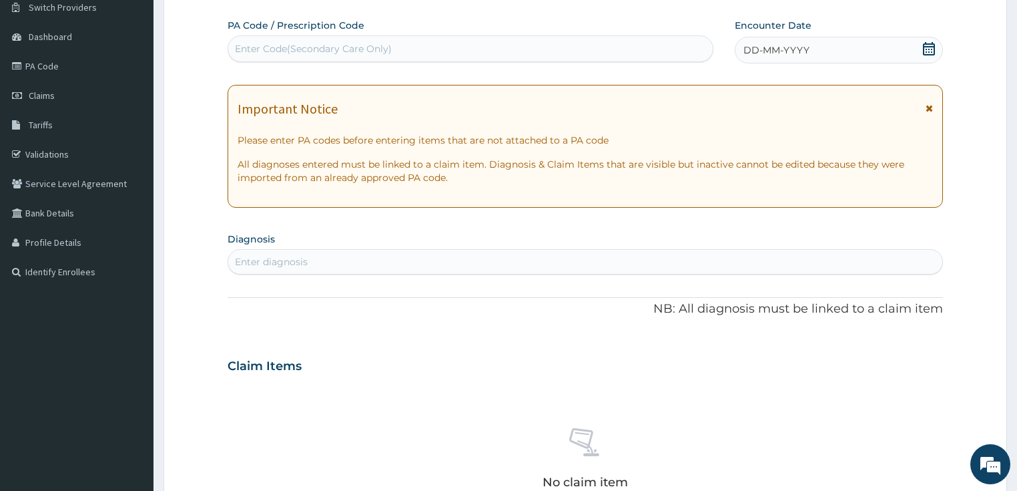
paste input "PA/A7A309"
type input "PA/A7A309"
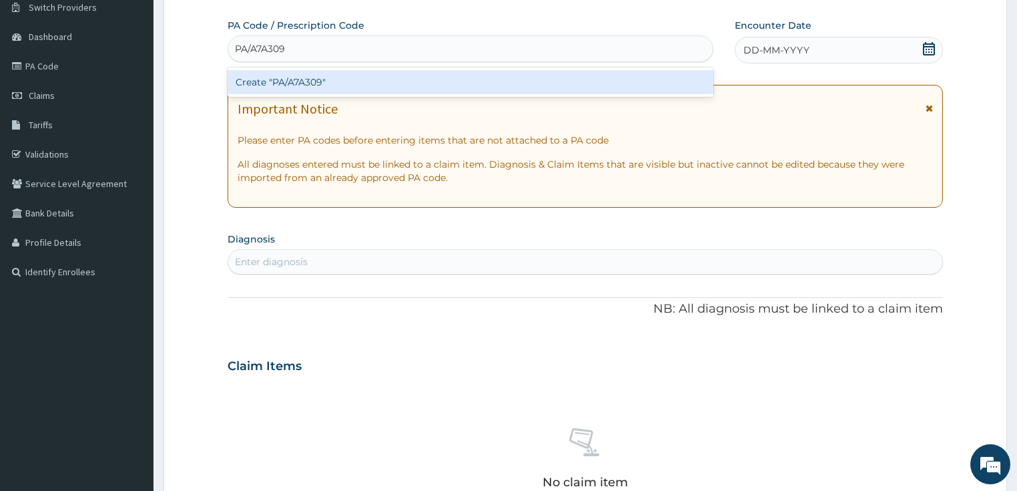
click at [254, 79] on div "Create "PA/A7A309"" at bounding box center [471, 82] width 486 height 24
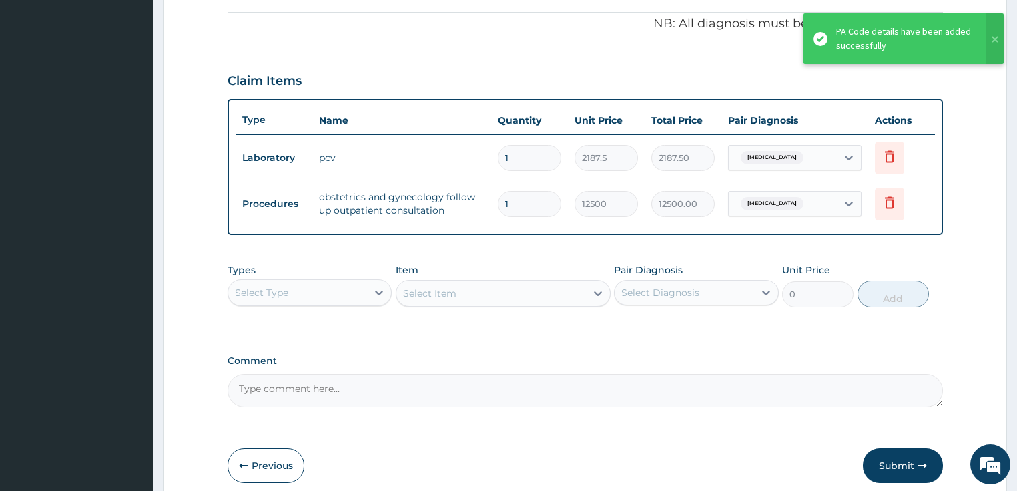
scroll to position [452, 0]
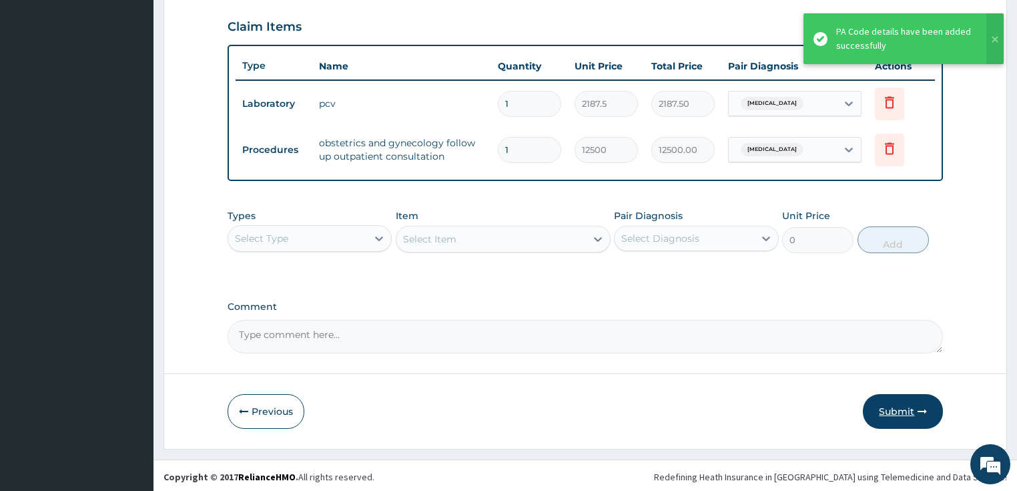
click at [906, 406] on button "Submit" at bounding box center [903, 411] width 80 height 35
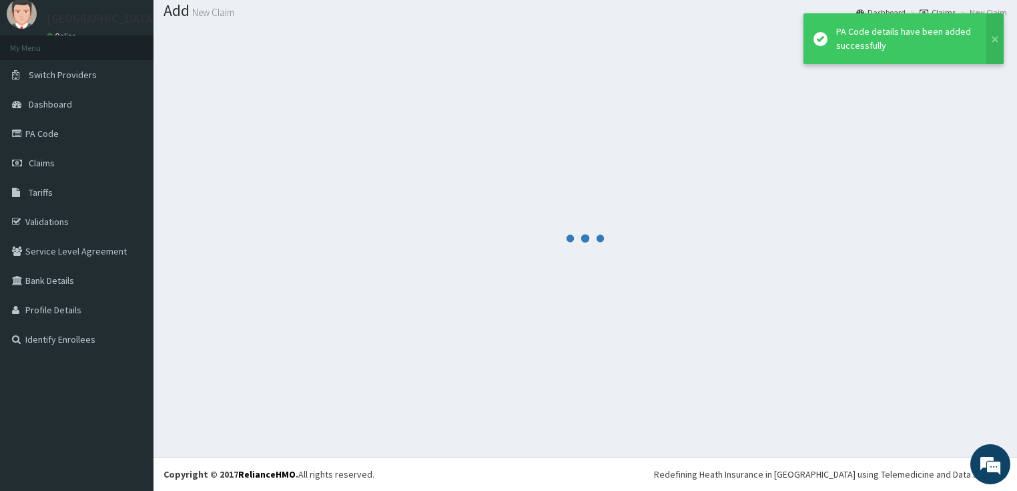
scroll to position [41, 0]
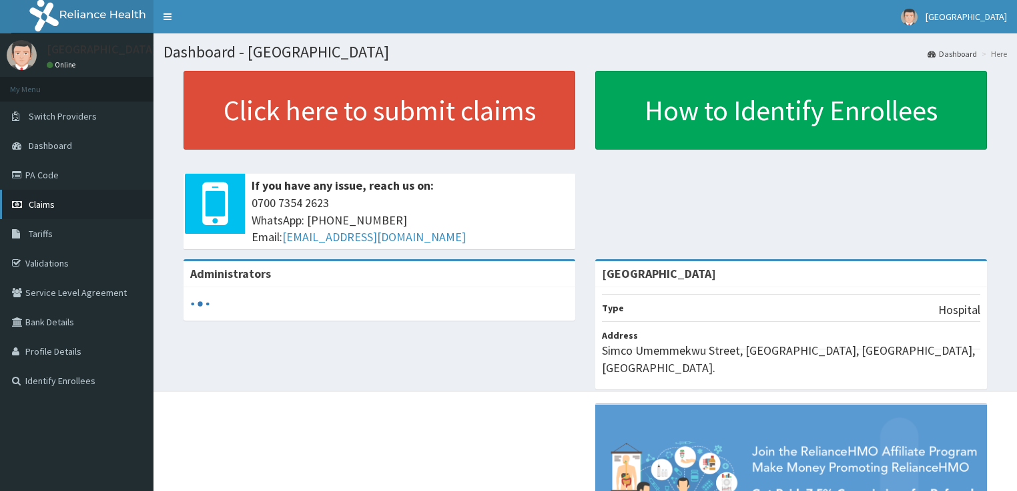
click at [37, 204] on span "Claims" at bounding box center [42, 204] width 26 height 12
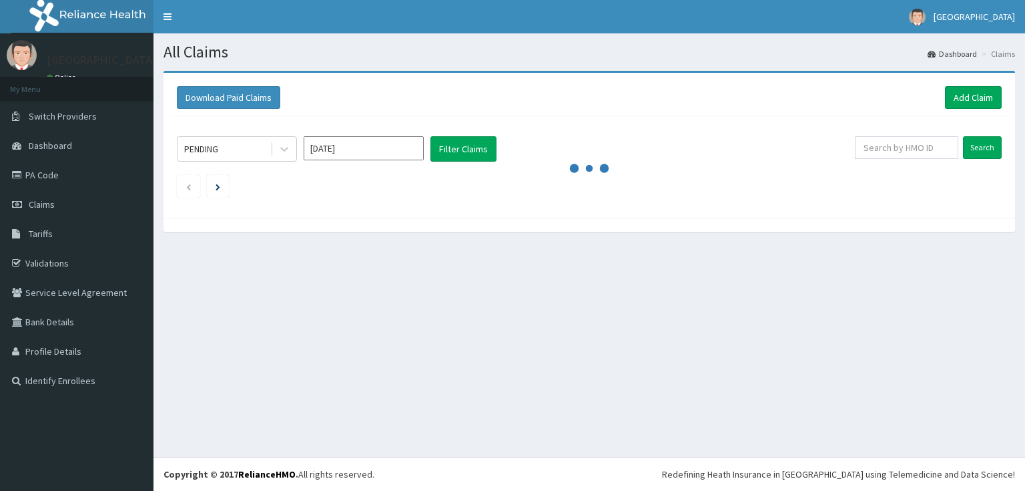
click at [968, 101] on link "Add Claim" at bounding box center [973, 97] width 57 height 23
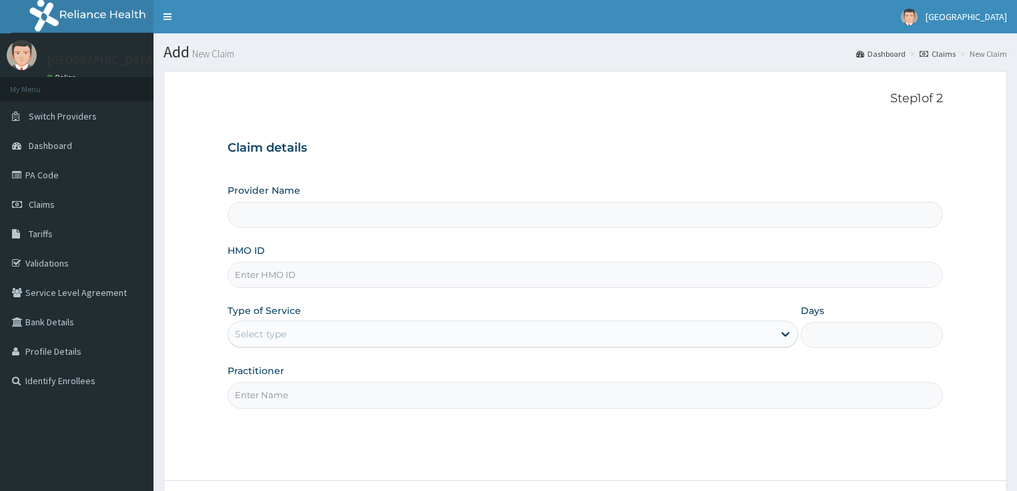
click at [308, 259] on div "HMO ID" at bounding box center [586, 266] width 716 height 44
click at [312, 270] on input "HMO ID" at bounding box center [586, 275] width 716 height 26
paste input "DGB/10013/A"
type input "DGB/10013/A"
type input "[GEOGRAPHIC_DATA]"
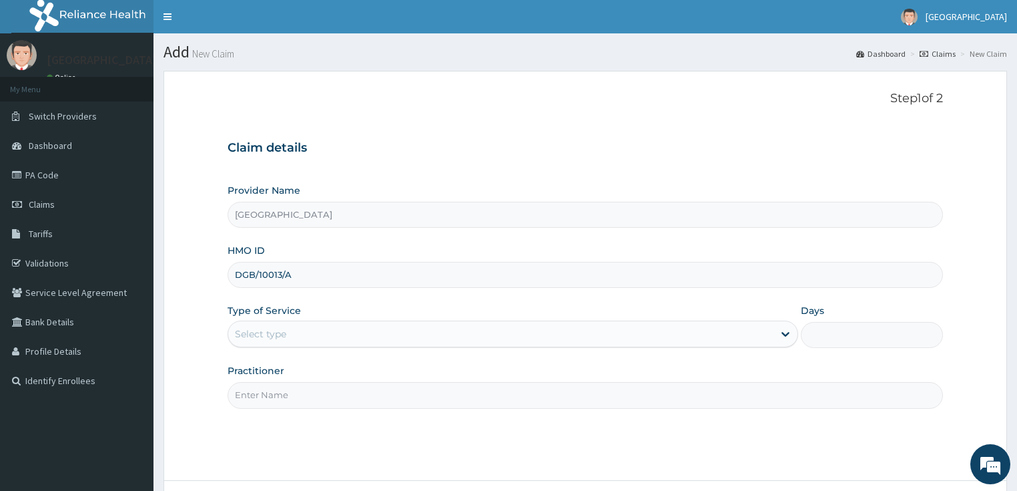
type input "DGB/10013/A"
click at [417, 338] on div "Select type" at bounding box center [500, 333] width 545 height 21
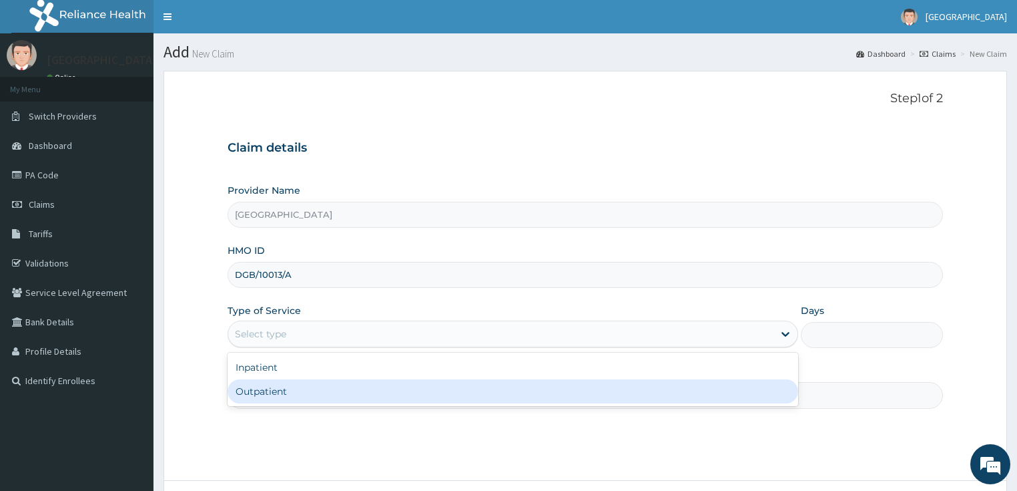
click at [352, 387] on div "Outpatient" at bounding box center [513, 391] width 571 height 24
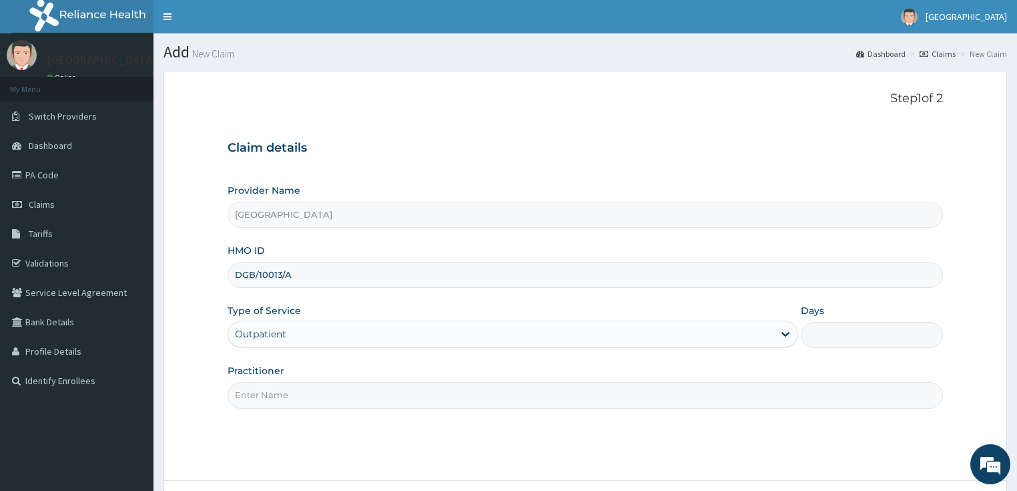
type input "1"
click at [340, 392] on input "Practitioner" at bounding box center [586, 395] width 716 height 26
type input "DR OPEYEMI"
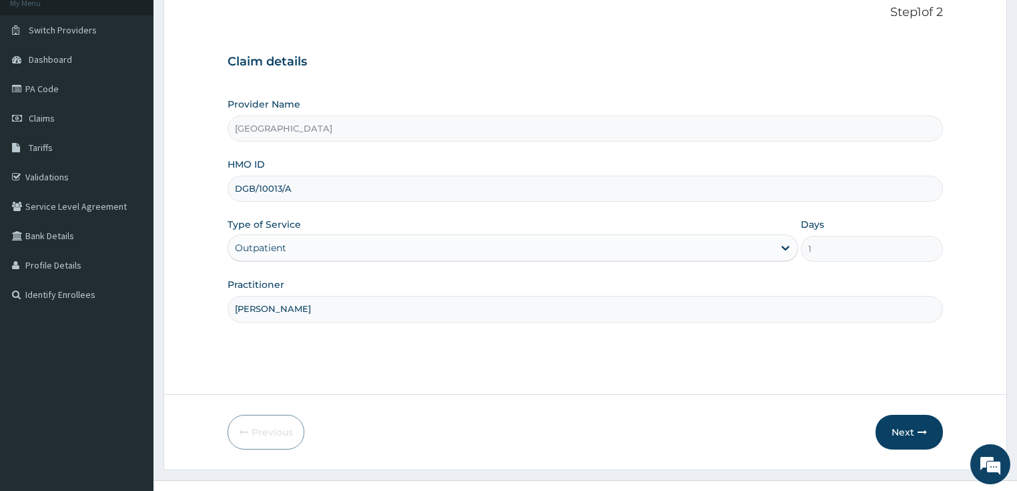
scroll to position [109, 0]
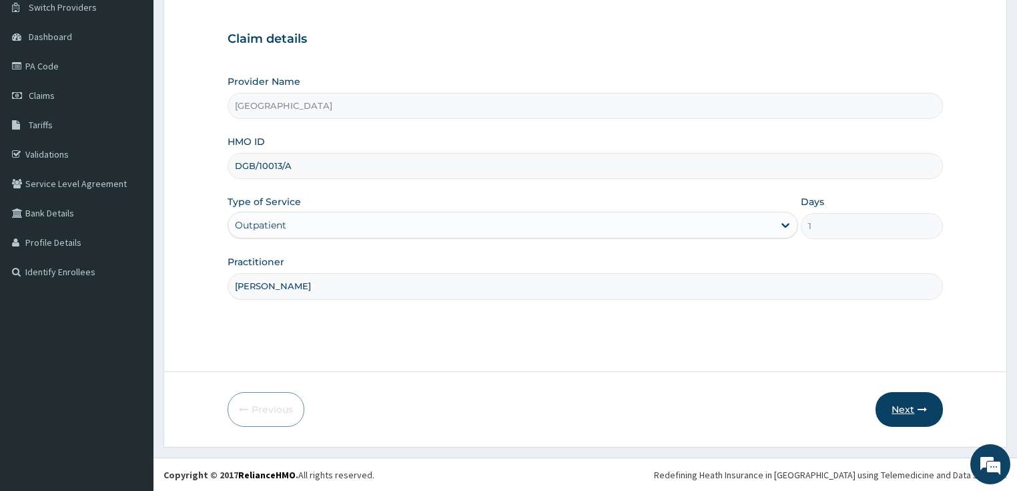
click at [890, 409] on button "Next" at bounding box center [909, 409] width 67 height 35
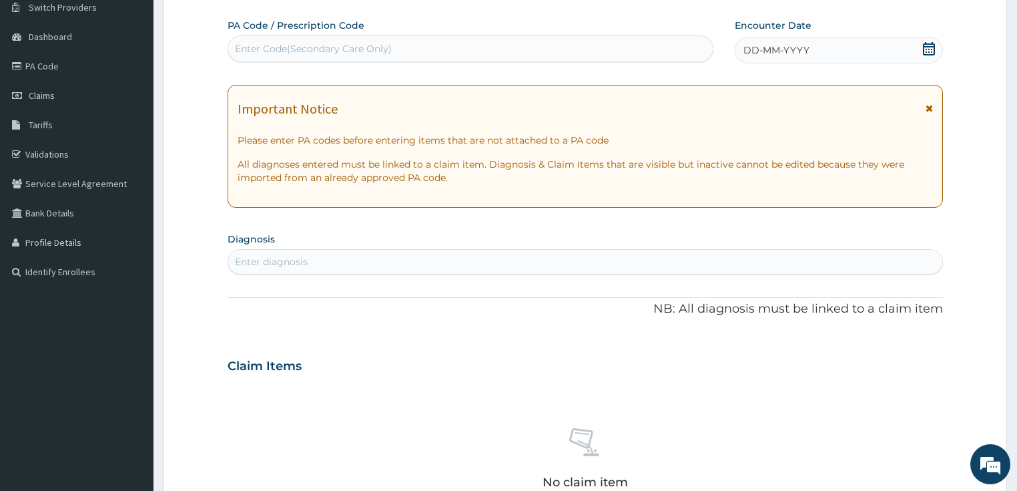
click at [925, 53] on icon at bounding box center [929, 48] width 13 height 13
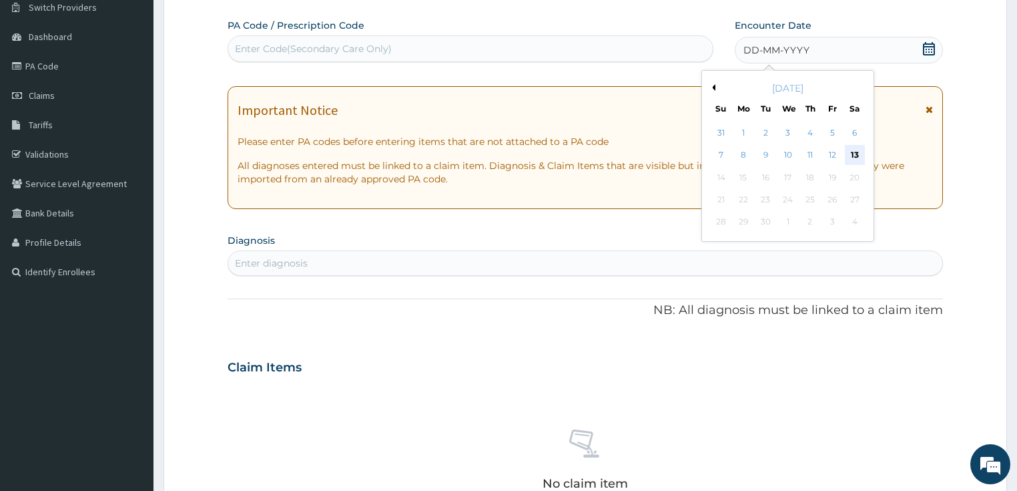
click at [856, 155] on div "13" at bounding box center [855, 156] width 20 height 20
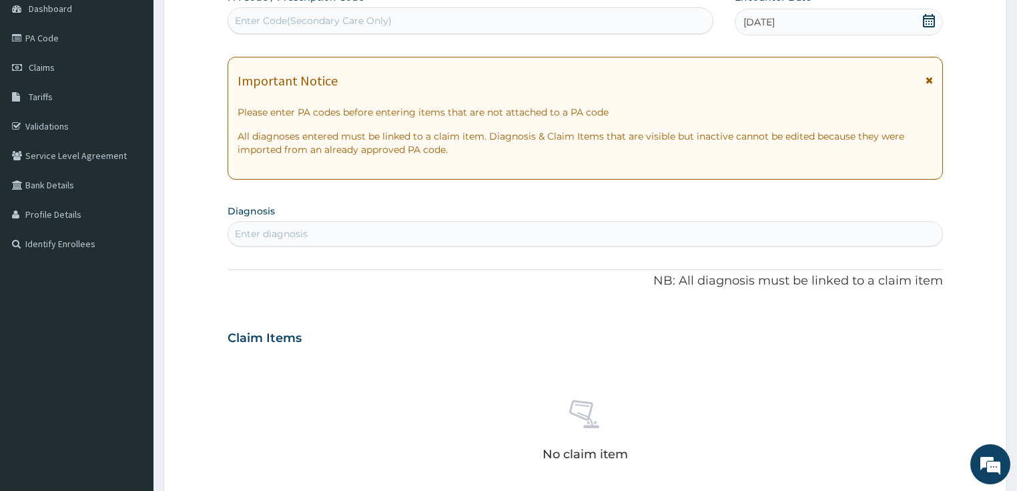
scroll to position [162, 0]
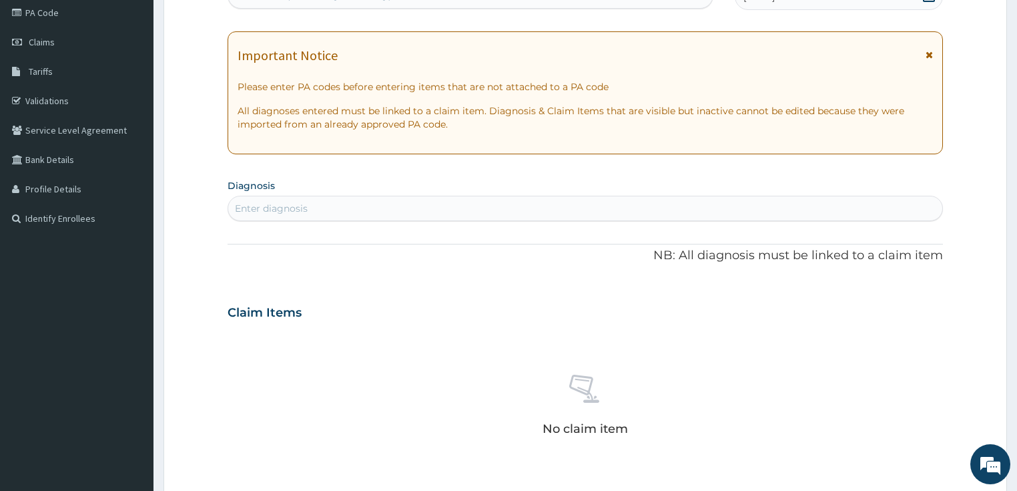
click at [324, 211] on div "Enter diagnosis" at bounding box center [585, 208] width 715 height 21
type input "malari"
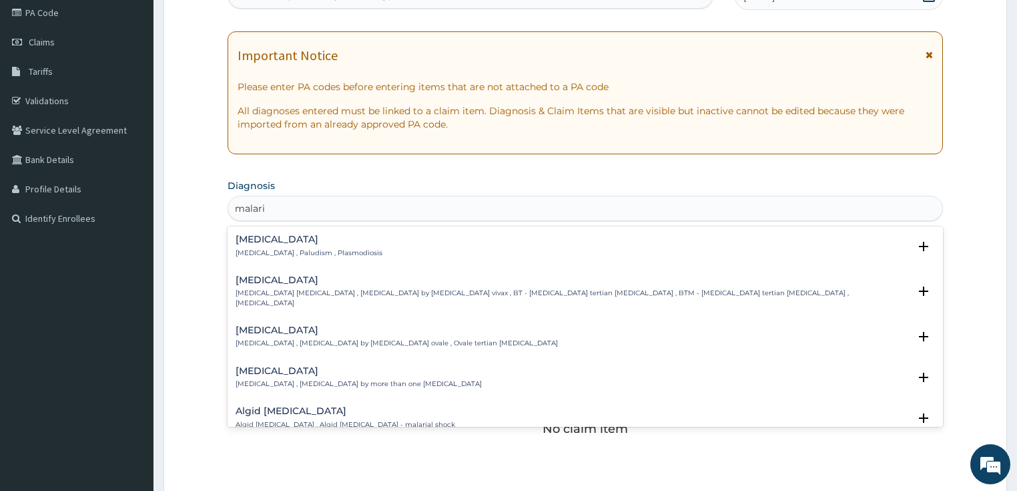
click at [269, 240] on h4 "Malaria" at bounding box center [309, 239] width 147 height 10
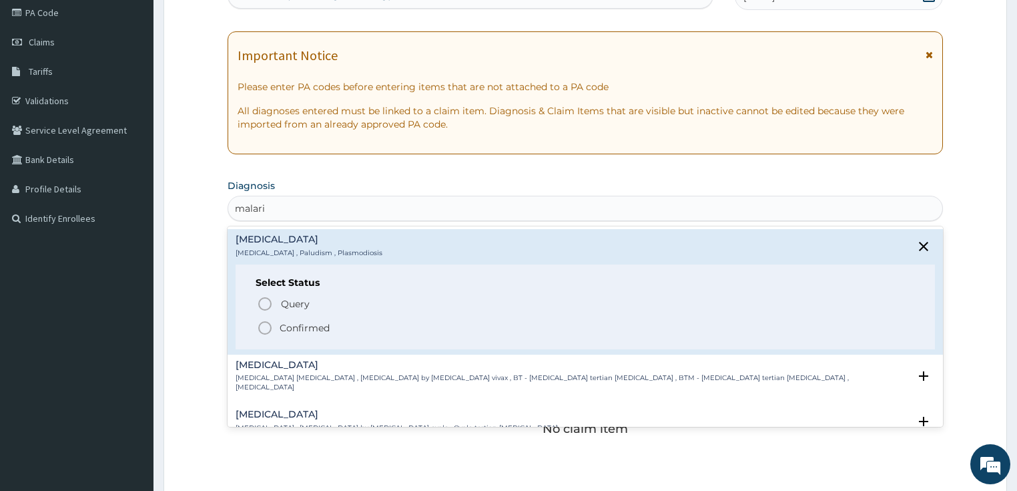
click at [265, 323] on icon "status option filled" at bounding box center [265, 328] width 16 height 16
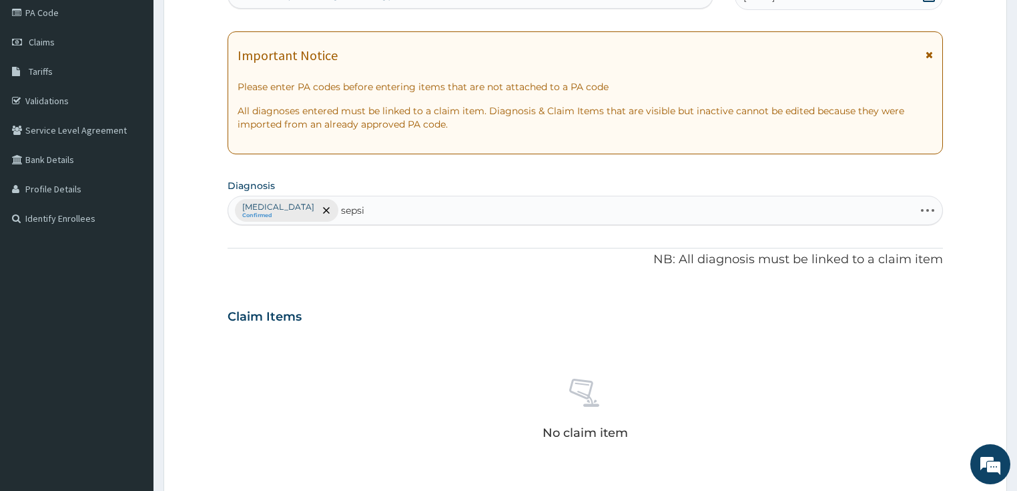
type input "sepsis"
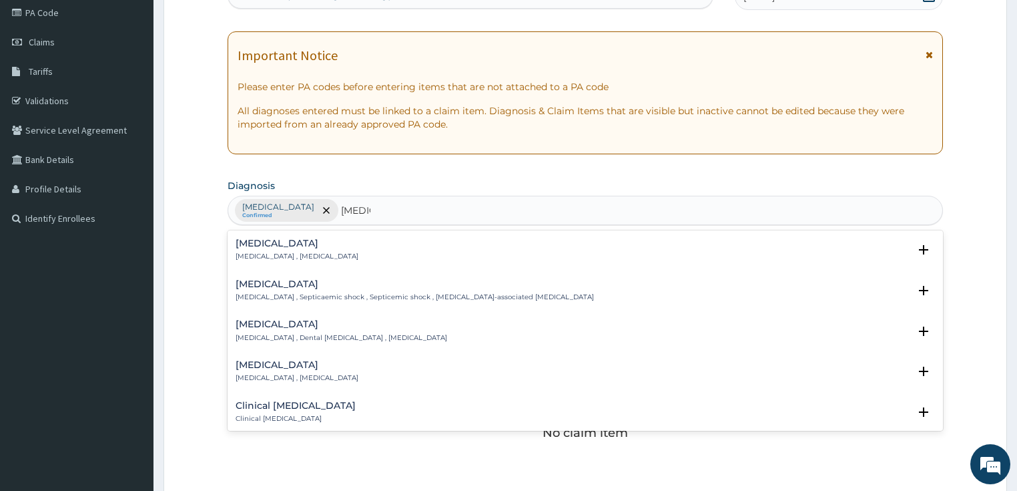
click at [262, 239] on h4 "Sepsis" at bounding box center [297, 243] width 123 height 10
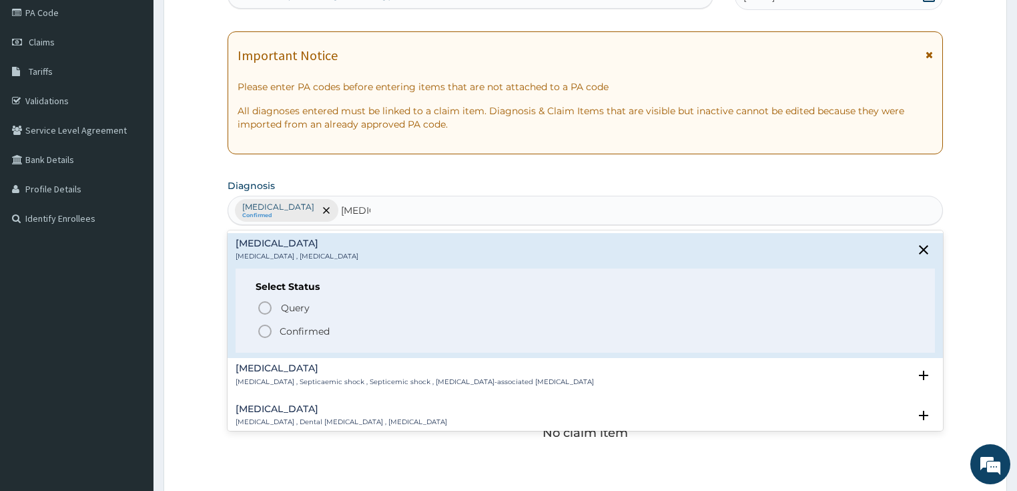
click at [270, 331] on icon "status option filled" at bounding box center [265, 331] width 16 height 16
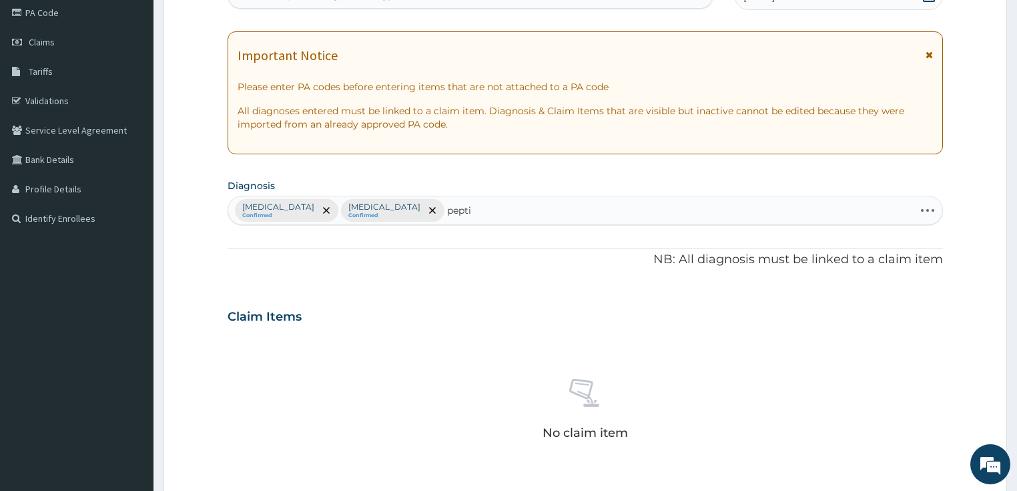
type input "peptic"
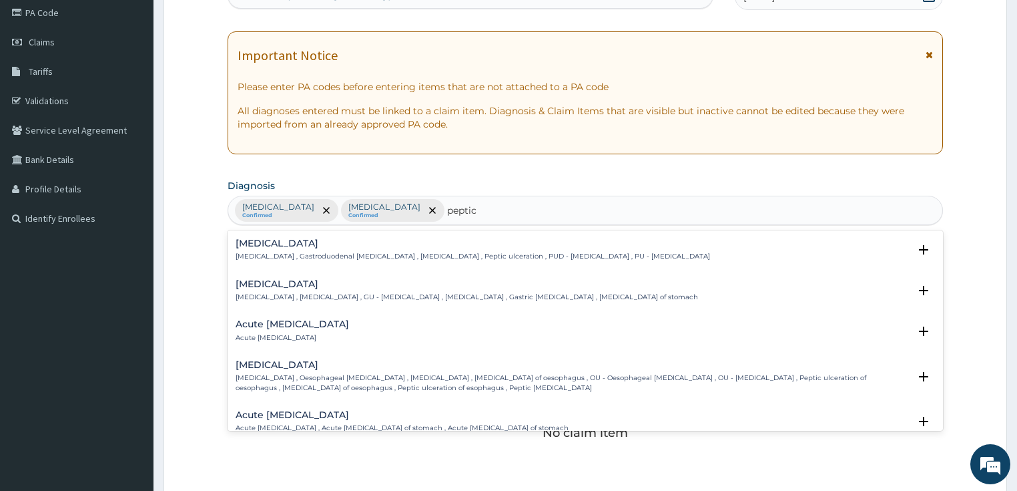
click at [305, 256] on p "Peptic ulcer , Gastroduodenal ulcer , Peptic ulcer disease , Peptic ulceration …" at bounding box center [473, 256] width 475 height 9
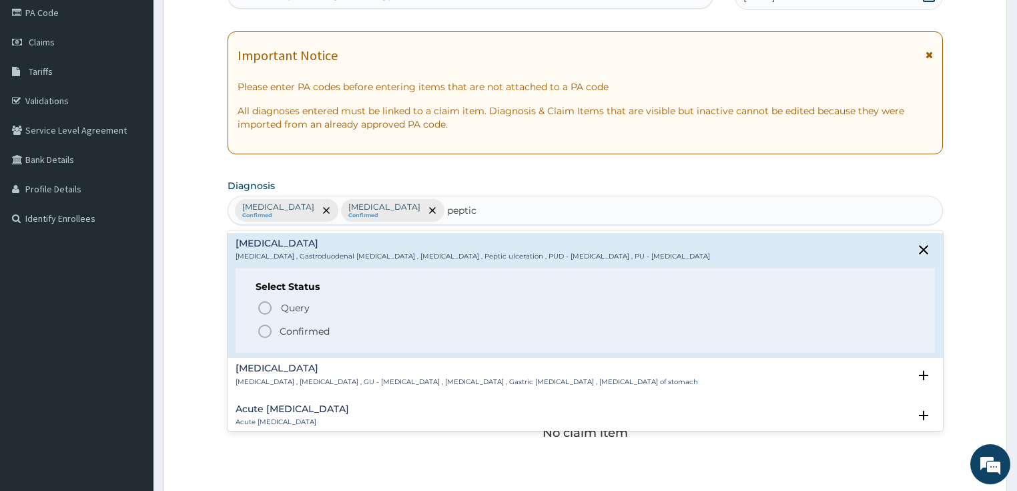
click at [280, 328] on p "Confirmed" at bounding box center [305, 330] width 50 height 13
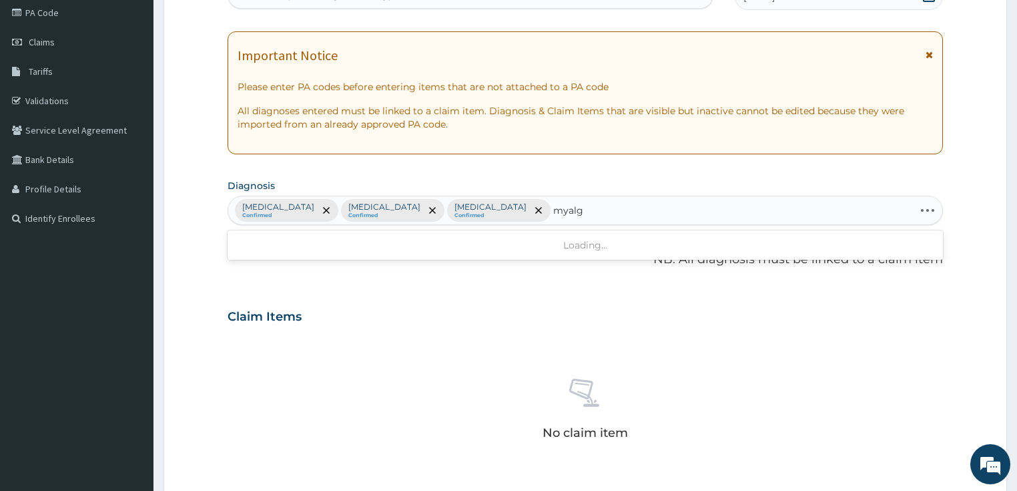
type input "myalgi"
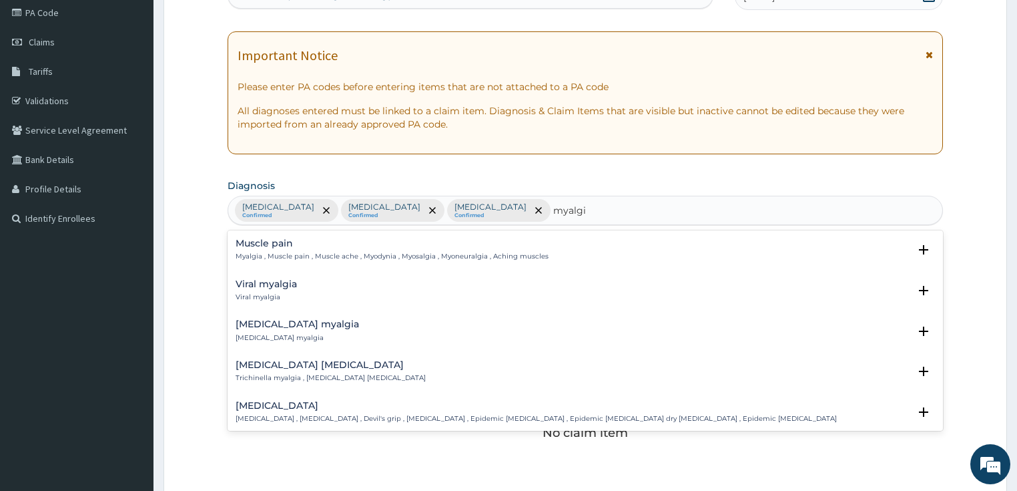
click at [266, 248] on div "Muscle pain Myalgia , Muscle pain , Muscle ache , Myodynia , Myosalgia , Myoneu…" at bounding box center [392, 249] width 313 height 23
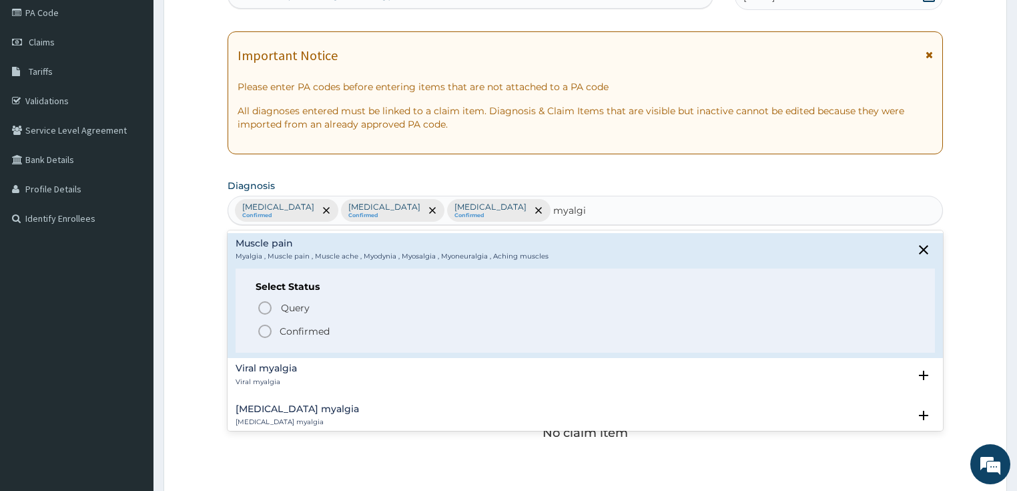
click at [264, 325] on circle "status option filled" at bounding box center [265, 331] width 12 height 12
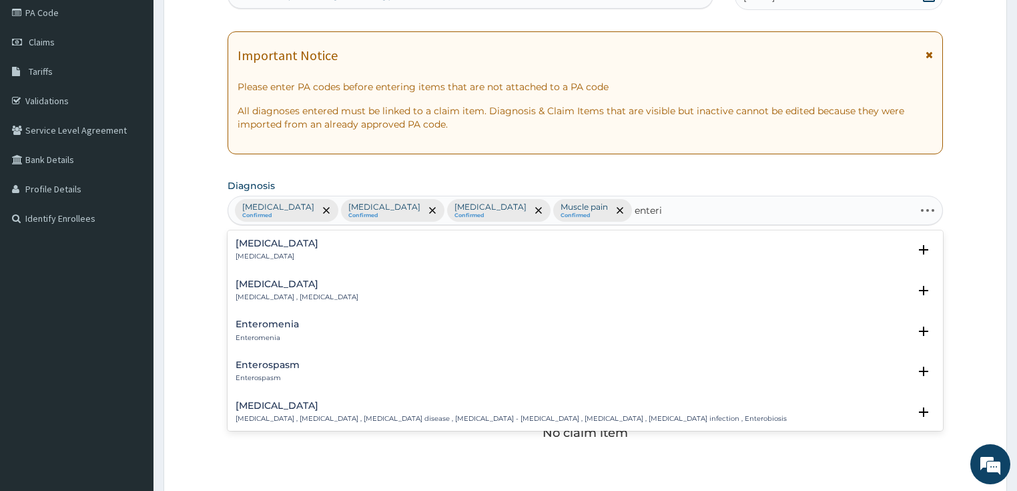
type input "enterit"
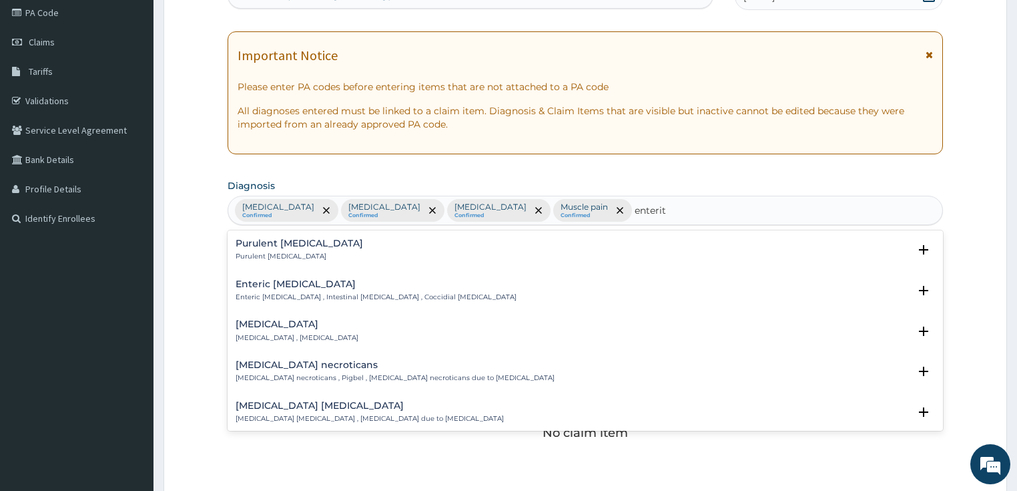
click at [303, 406] on h4 "Enterovirus enteritis" at bounding box center [370, 406] width 268 height 10
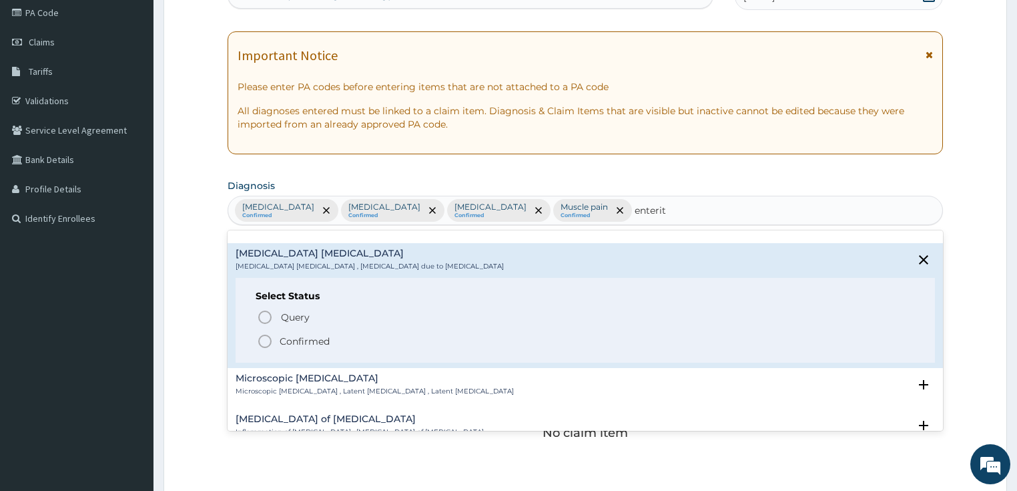
scroll to position [160, 0]
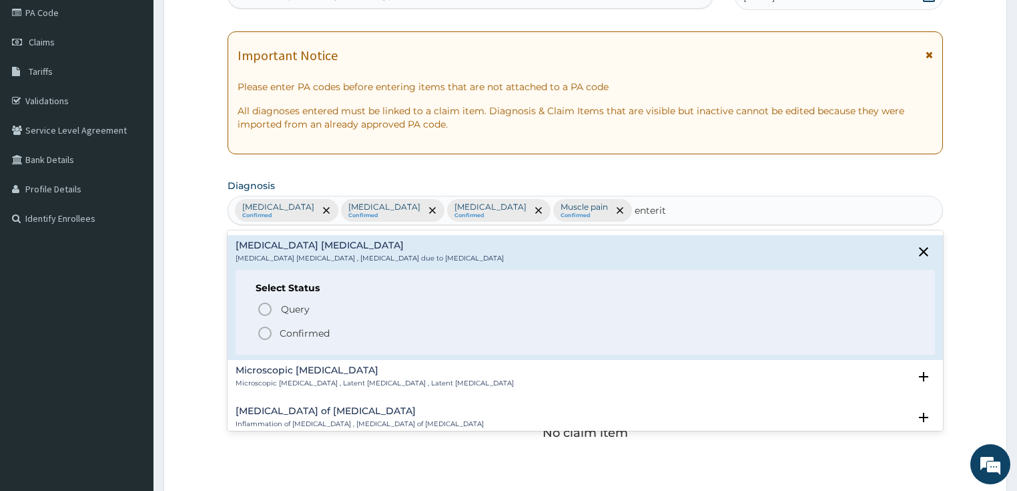
click at [292, 332] on p "Confirmed" at bounding box center [305, 332] width 50 height 13
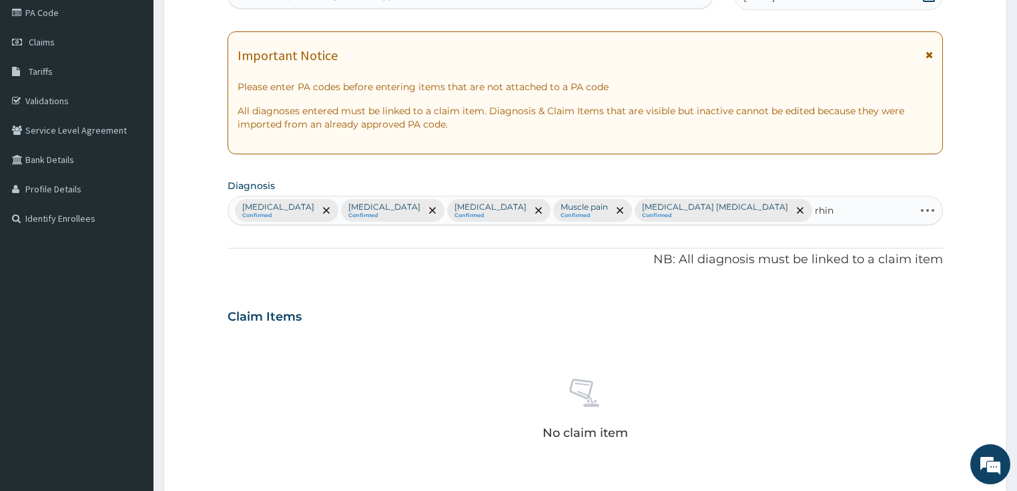
type input "rhini"
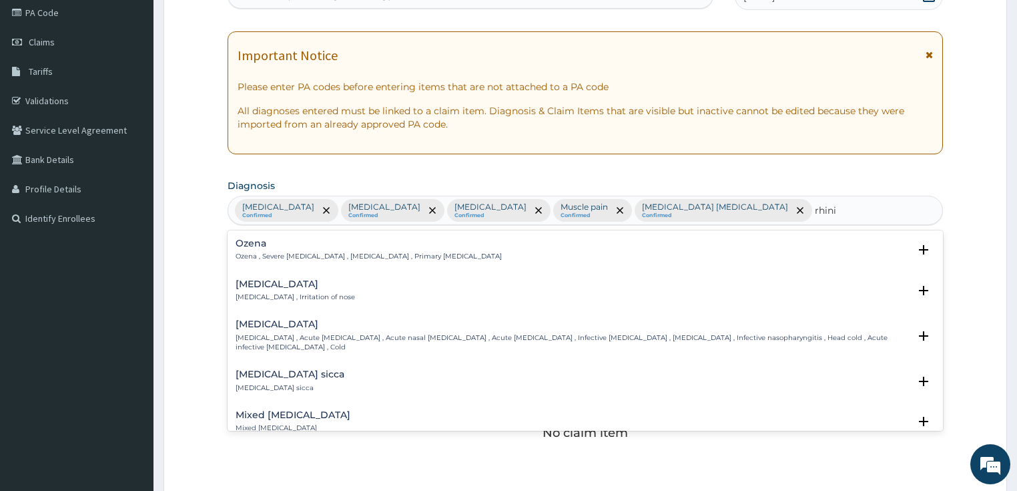
click at [264, 290] on div "Rhinitis Rhinitis , Irritation of nose" at bounding box center [295, 290] width 119 height 23
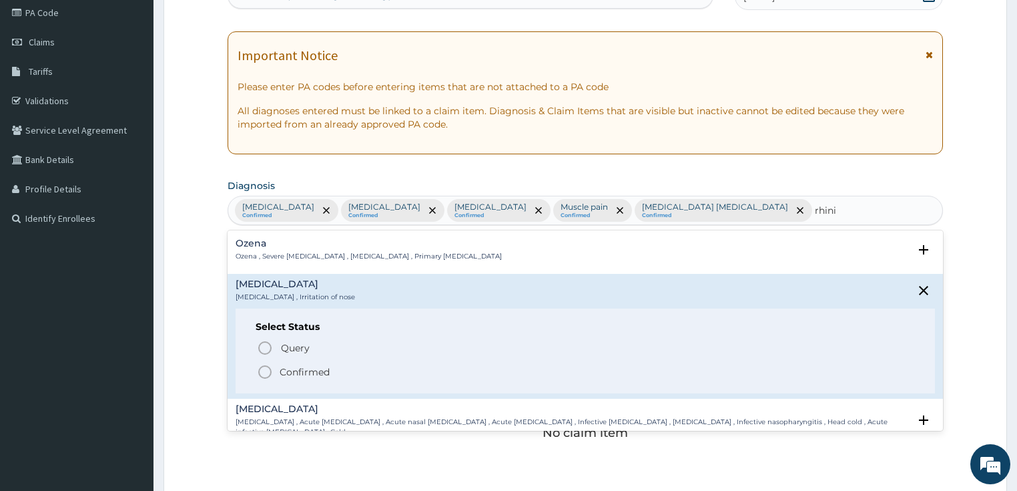
click at [260, 370] on icon "status option filled" at bounding box center [265, 372] width 16 height 16
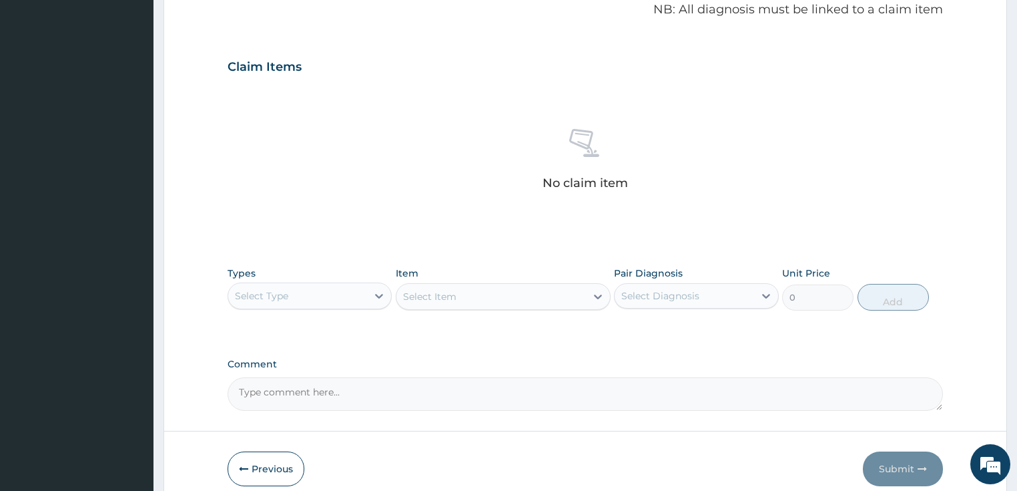
scroll to position [470, 0]
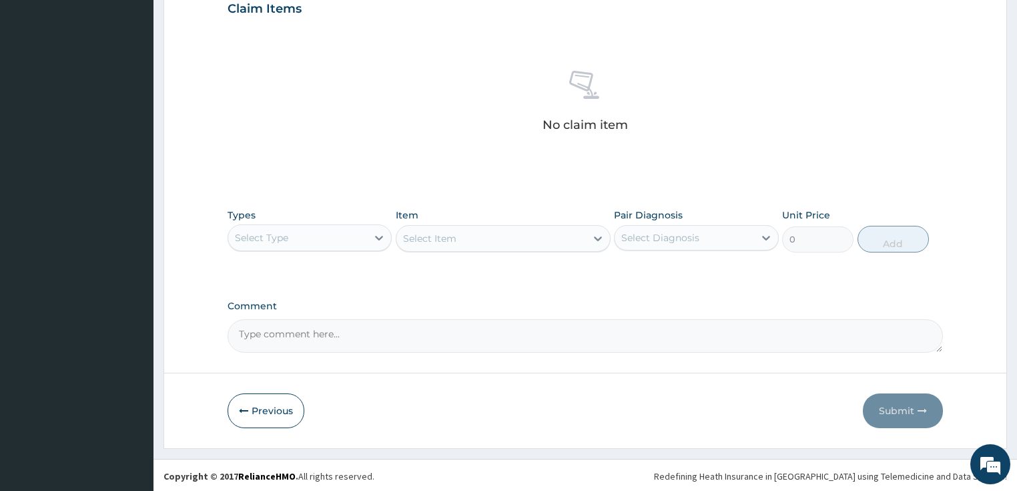
click at [271, 232] on div "Select Type" at bounding box center [261, 237] width 53 height 13
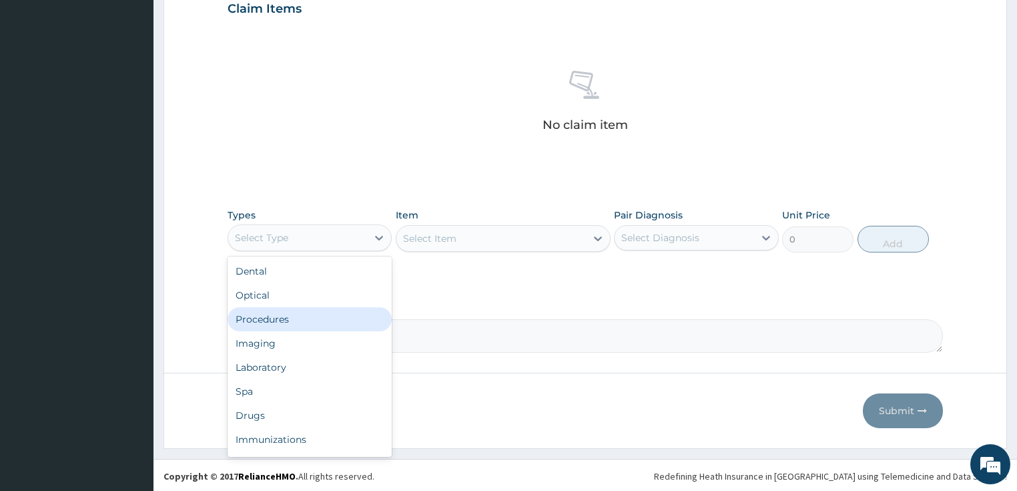
click at [274, 315] on div "Procedures" at bounding box center [310, 319] width 165 height 24
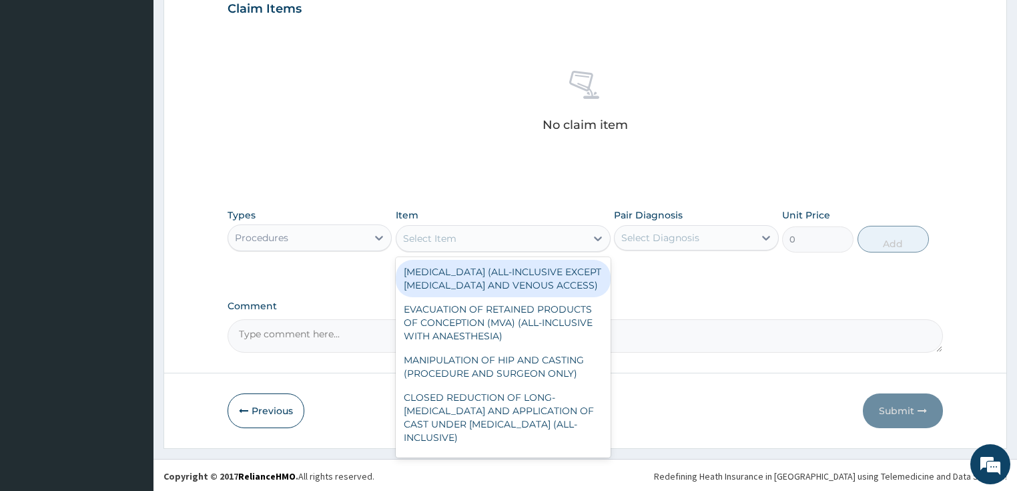
click at [497, 234] on div "Select Item" at bounding box center [492, 238] width 190 height 21
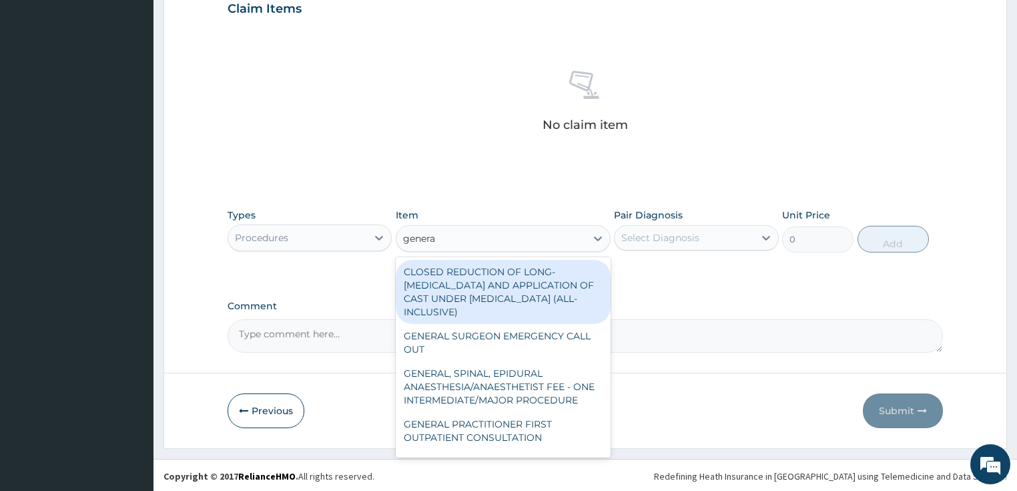
type input "general"
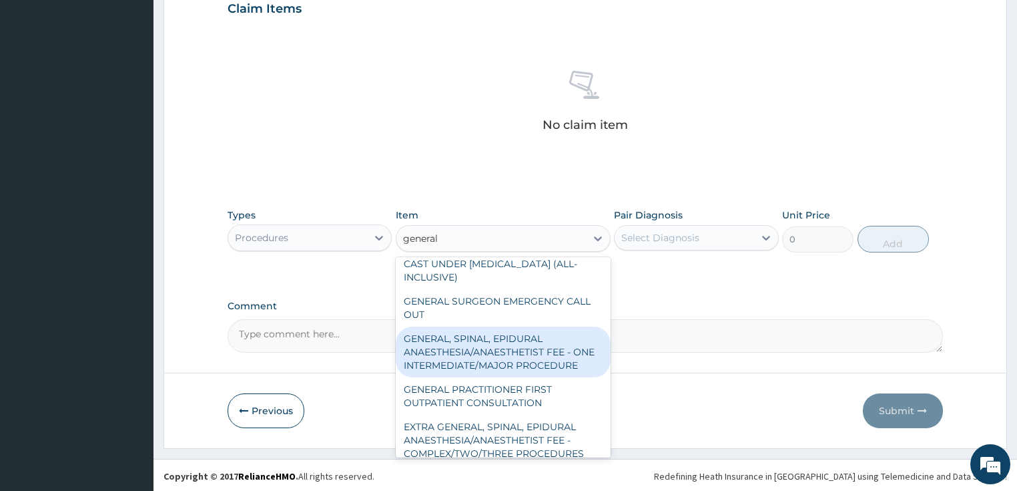
scroll to position [53, 0]
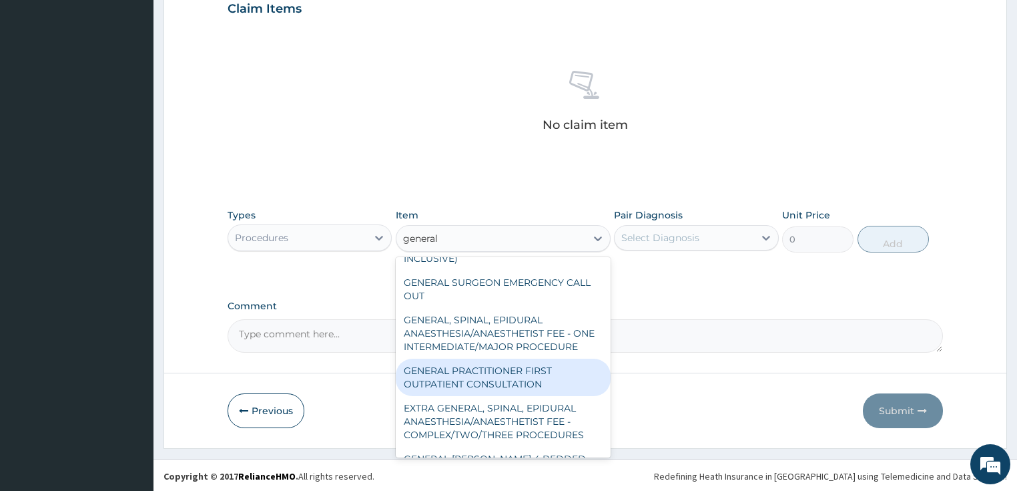
click at [489, 396] on div "GENERAL PRACTITIONER FIRST OUTPATIENT CONSULTATION" at bounding box center [503, 376] width 215 height 37
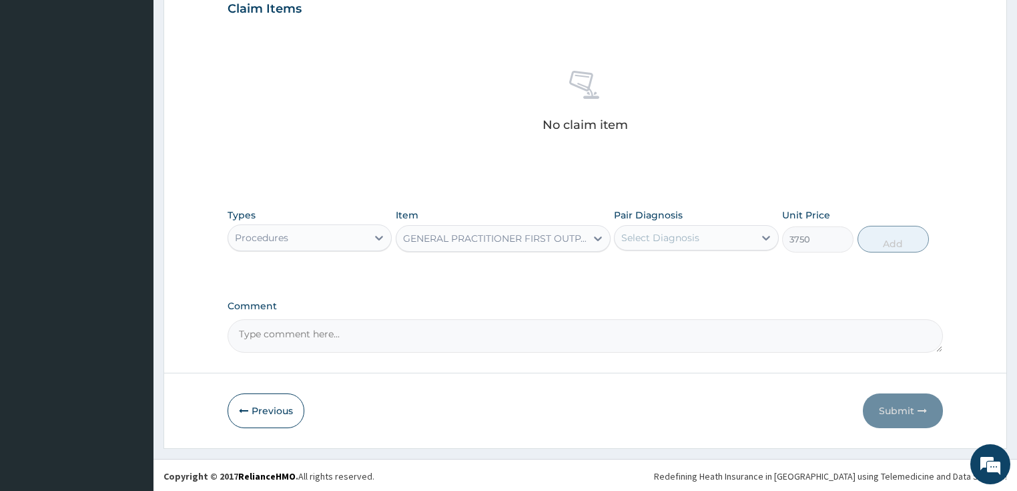
type input "3750"
click at [666, 234] on div "Select Diagnosis" at bounding box center [660, 237] width 78 height 13
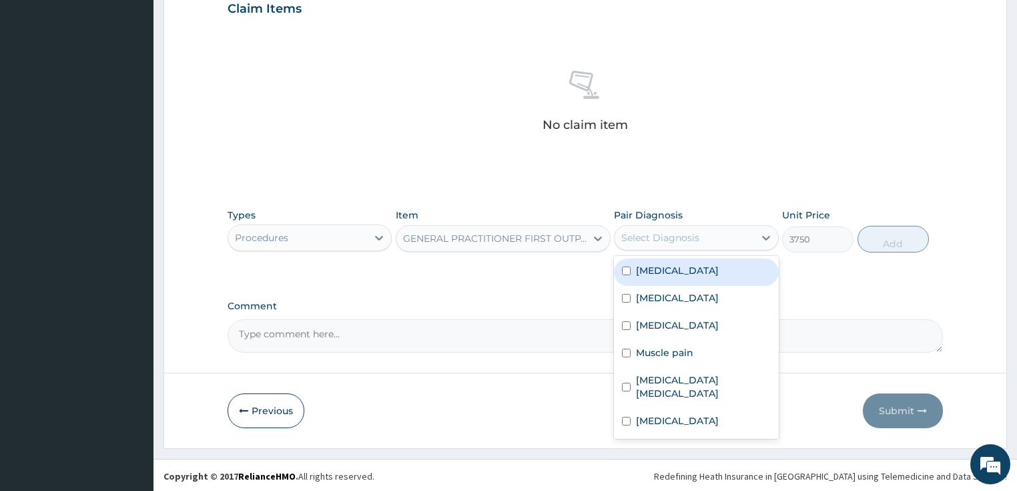
click at [658, 278] on div "Malaria" at bounding box center [696, 271] width 165 height 27
checkbox input "true"
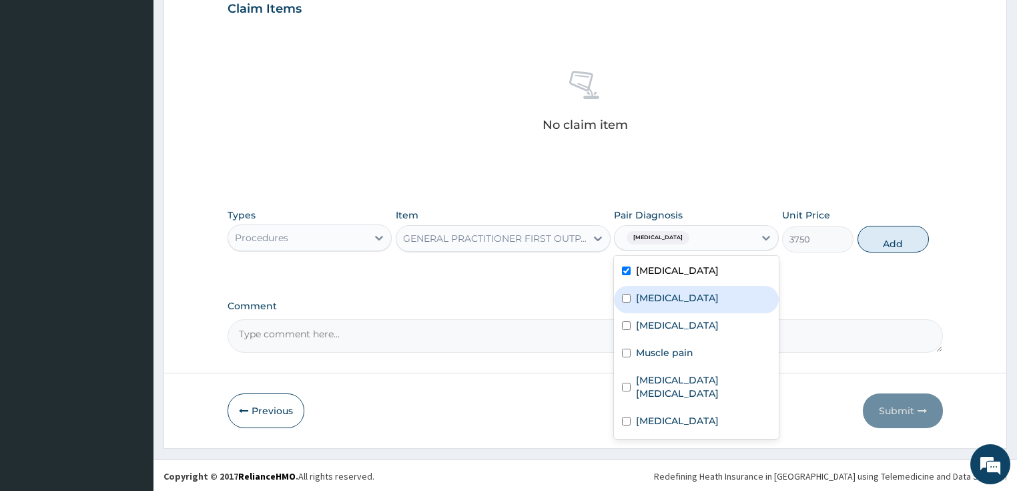
drag, startPoint x: 678, startPoint y: 308, endPoint x: 673, endPoint y: 323, distance: 16.3
click at [676, 314] on div "Malaria Sepsis Peptic ulcer Muscle pain Enterovirus enteritis Rhinitis" at bounding box center [696, 347] width 165 height 183
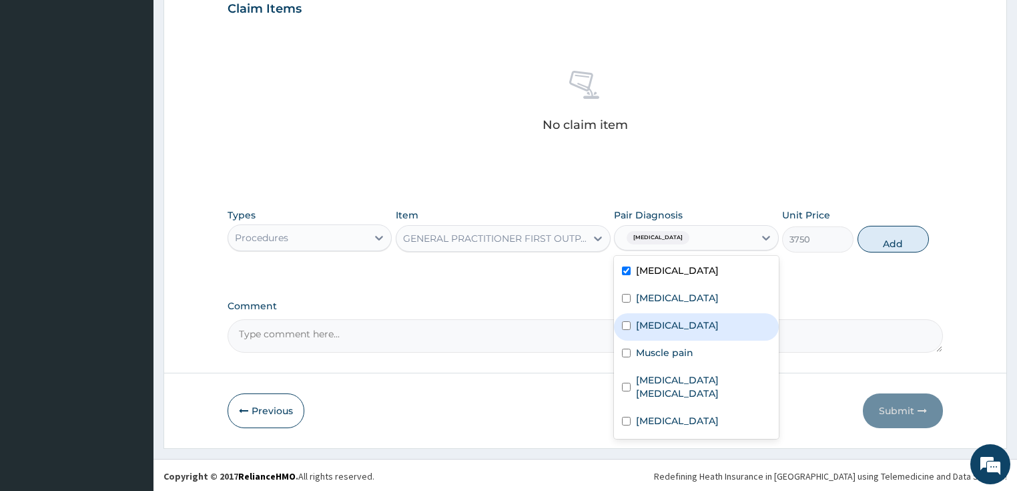
click at [670, 333] on div "Peptic ulcer" at bounding box center [696, 326] width 165 height 27
checkbox input "true"
click at [897, 242] on button "Add" at bounding box center [893, 239] width 71 height 27
type input "0"
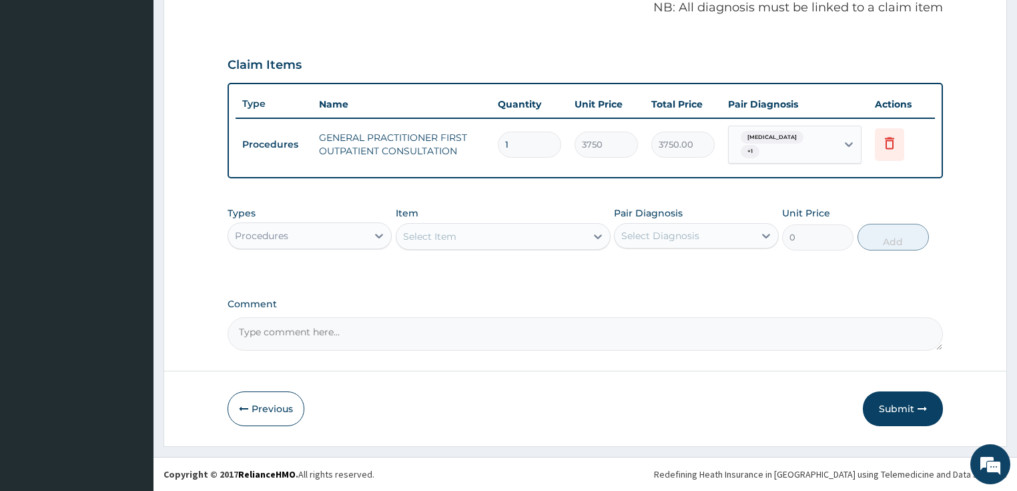
scroll to position [406, 0]
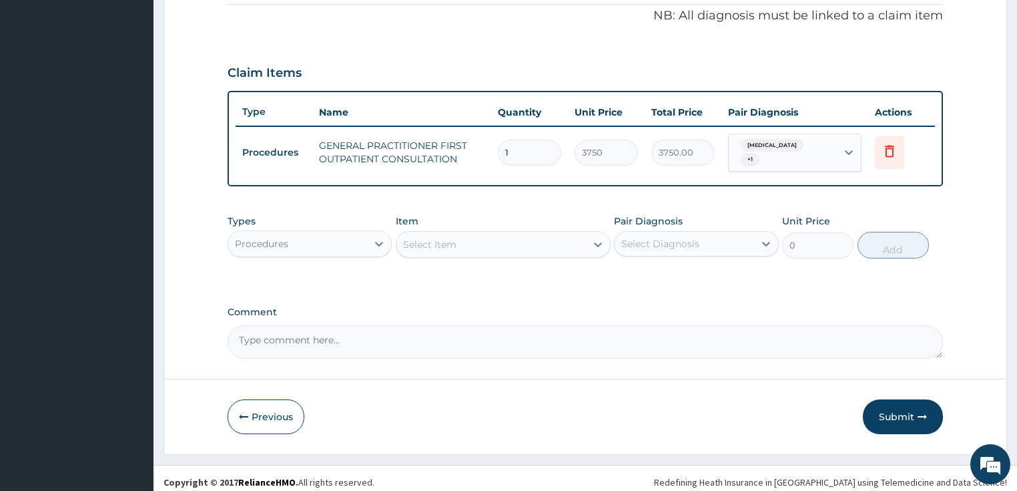
click at [318, 245] on div "Procedures" at bounding box center [298, 243] width 140 height 21
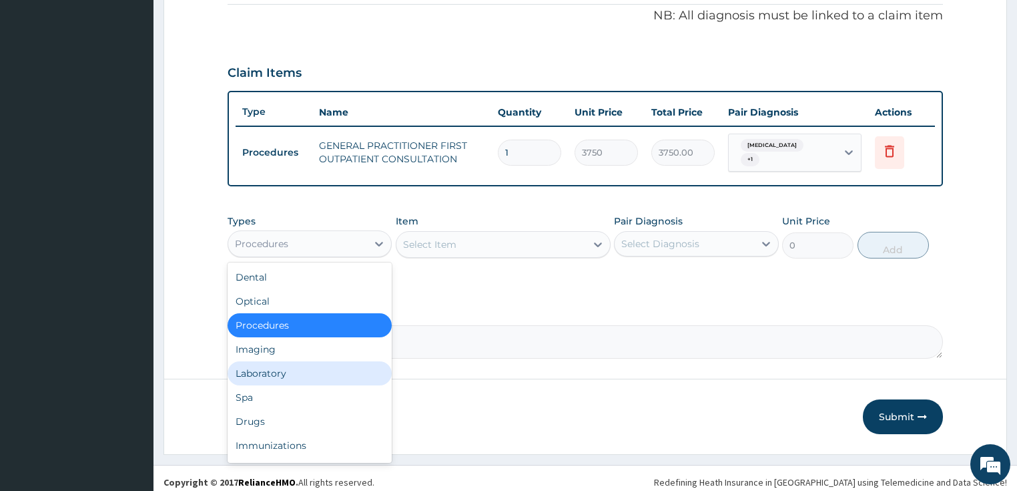
click at [278, 364] on div "Laboratory" at bounding box center [310, 373] width 165 height 24
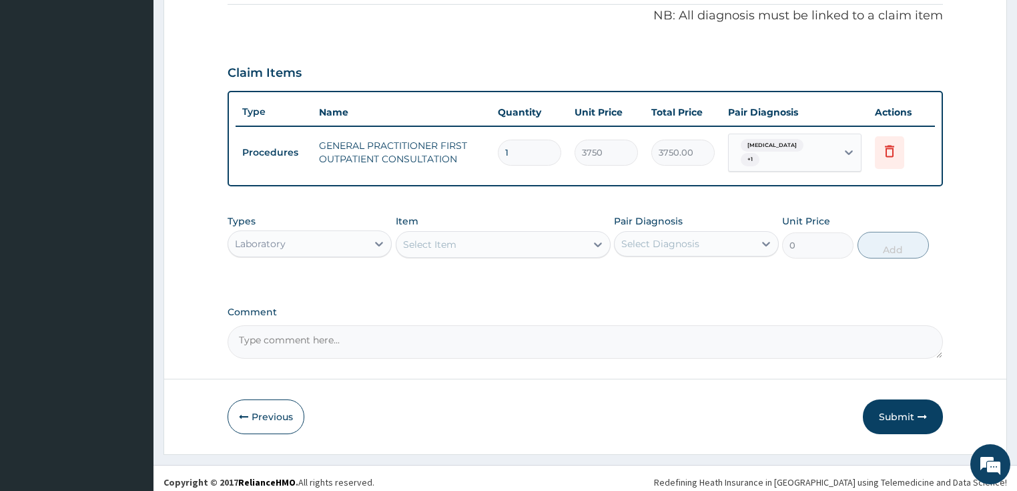
click at [492, 246] on div "Select Item" at bounding box center [492, 244] width 190 height 21
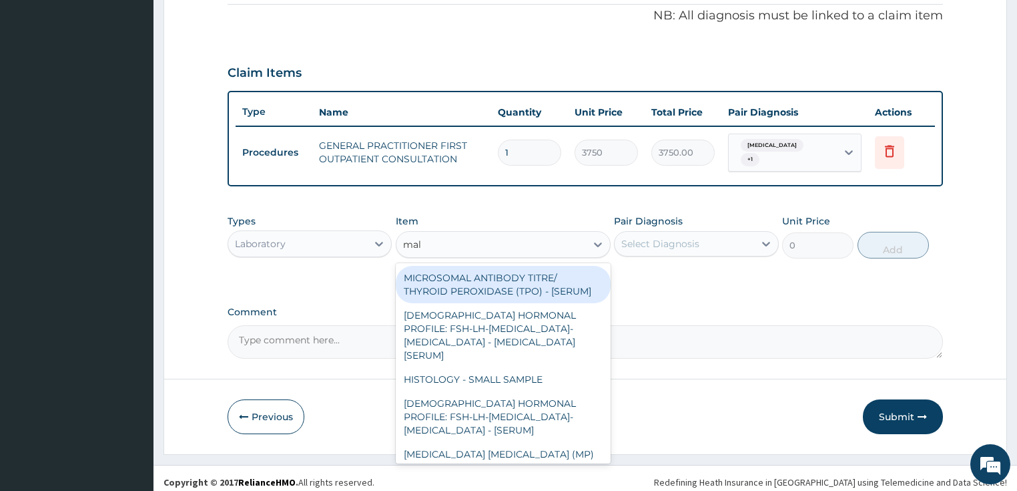
type input "mala"
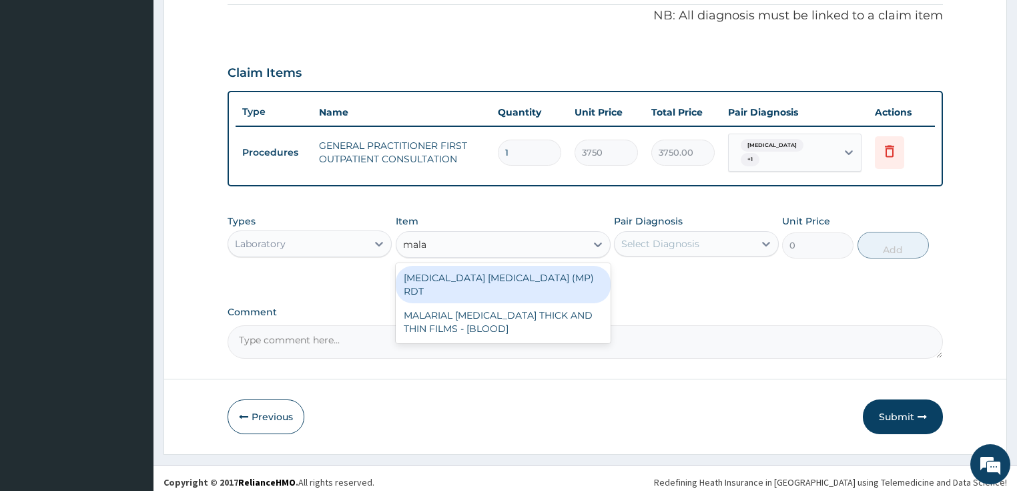
click at [492, 266] on div "MALARIA PARASITE (MP) RDT" at bounding box center [503, 284] width 215 height 37
type input "2000"
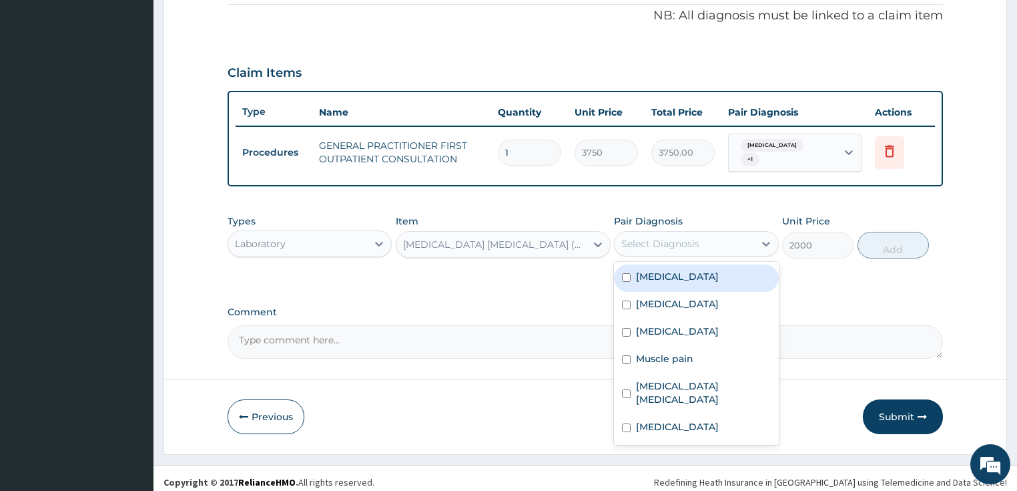
click at [646, 237] on div "Select Diagnosis" at bounding box center [660, 243] width 78 height 13
drag, startPoint x: 645, startPoint y: 271, endPoint x: 652, endPoint y: 268, distance: 6.9
click at [645, 271] on label "[MEDICAL_DATA]" at bounding box center [677, 276] width 83 height 13
checkbox input "true"
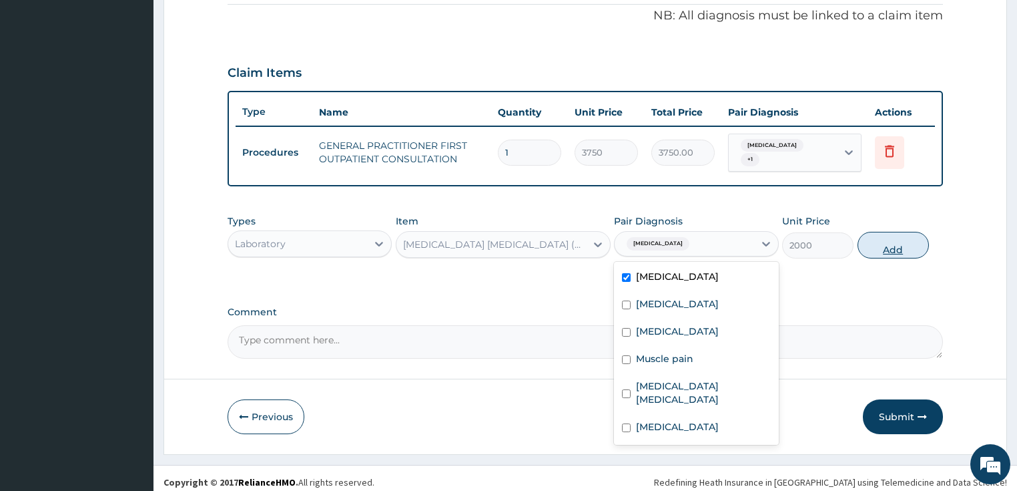
click at [870, 240] on button "Add" at bounding box center [893, 245] width 71 height 27
type input "0"
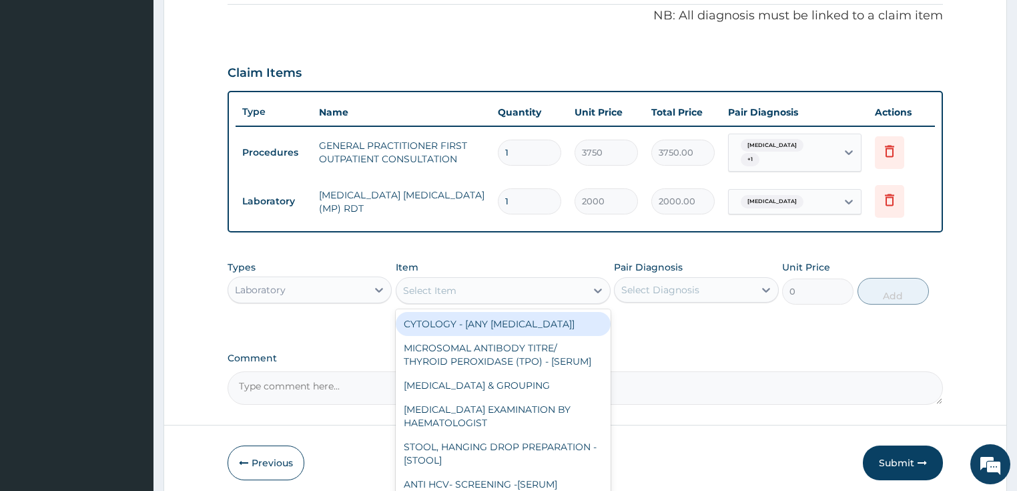
click at [489, 289] on div "Select Item" at bounding box center [492, 290] width 190 height 21
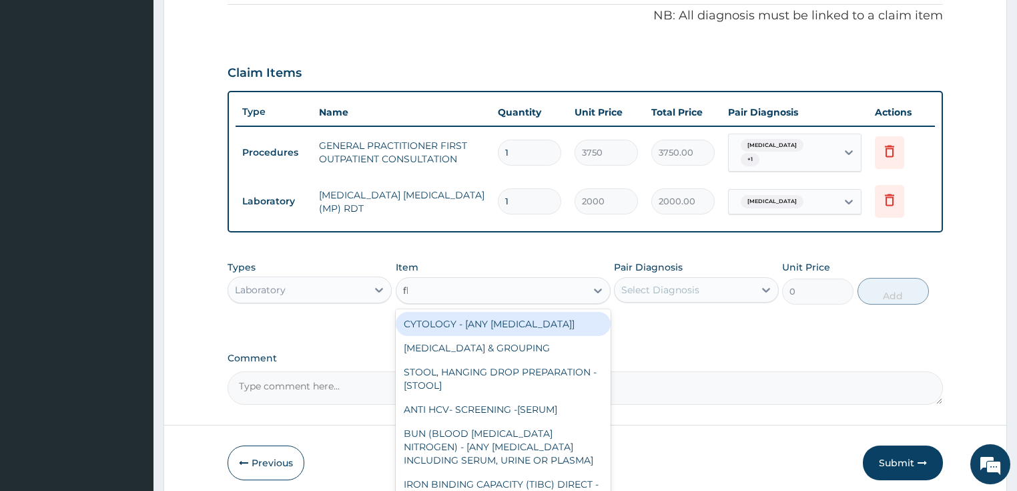
type input "fbc"
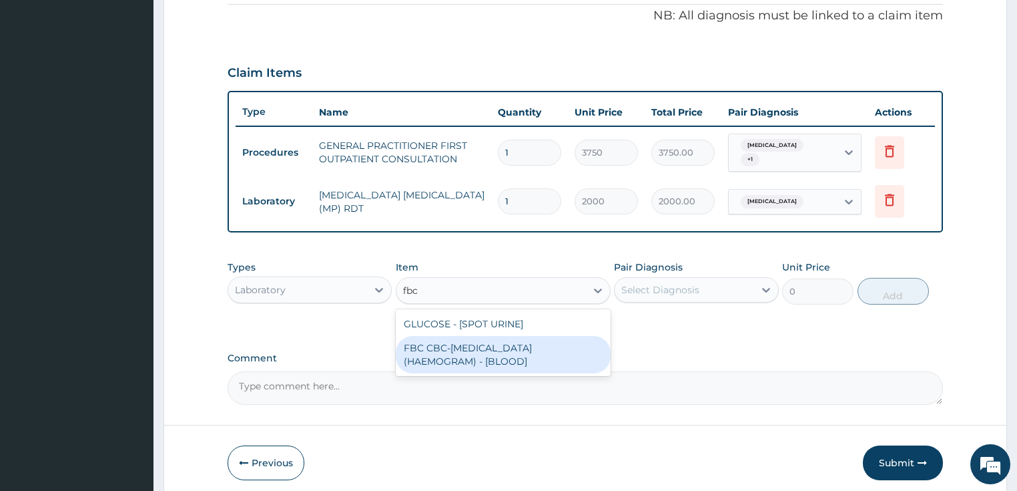
click at [469, 336] on div "FBC CBC-[MEDICAL_DATA] (HAEMOGRAM) - [BLOOD]" at bounding box center [503, 354] width 215 height 37
type input "5000"
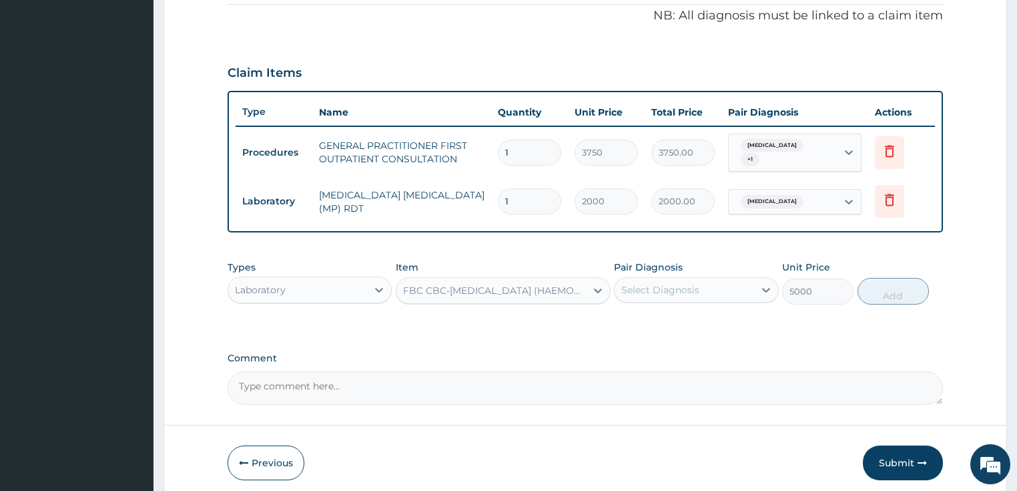
drag, startPoint x: 676, startPoint y: 262, endPoint x: 678, endPoint y: 274, distance: 12.3
click at [678, 264] on label "Pair Diagnosis" at bounding box center [648, 266] width 69 height 13
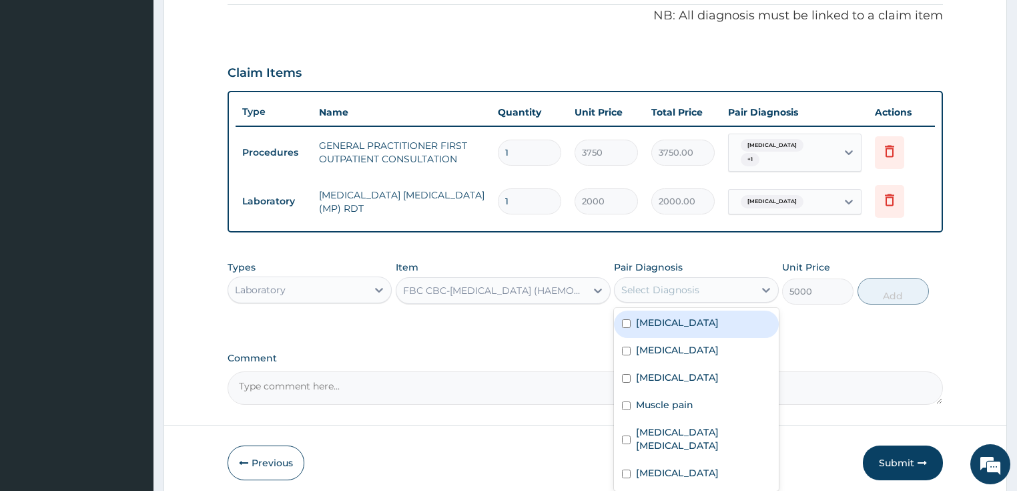
click at [678, 279] on div "Select Diagnosis" at bounding box center [685, 289] width 140 height 21
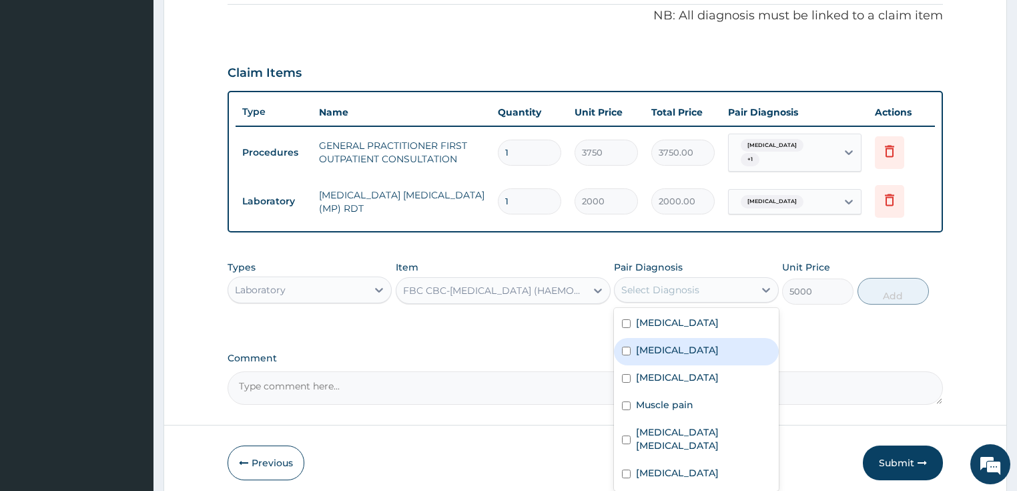
click at [664, 343] on label "[MEDICAL_DATA]" at bounding box center [677, 349] width 83 height 13
checkbox input "true"
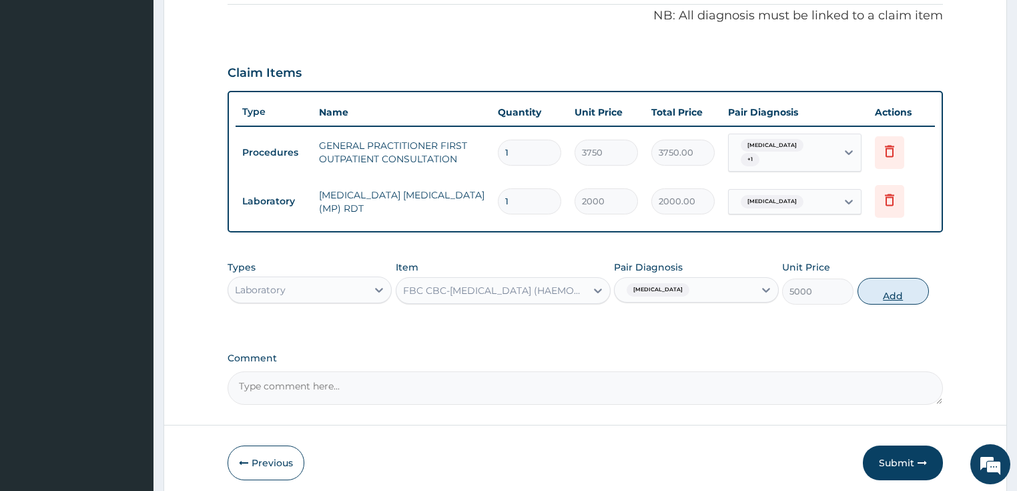
click at [886, 294] on button "Add" at bounding box center [893, 291] width 71 height 27
type input "0"
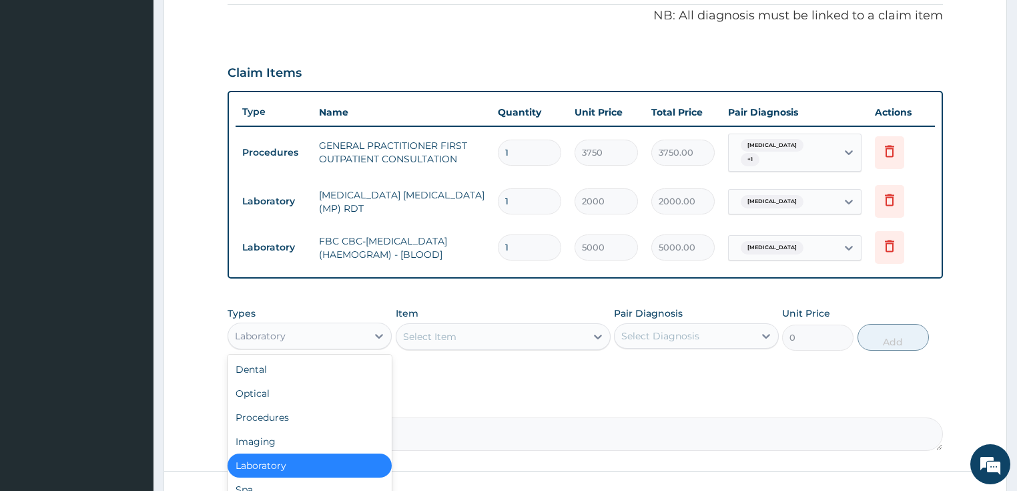
click at [280, 329] on div "Laboratory" at bounding box center [260, 335] width 51 height 13
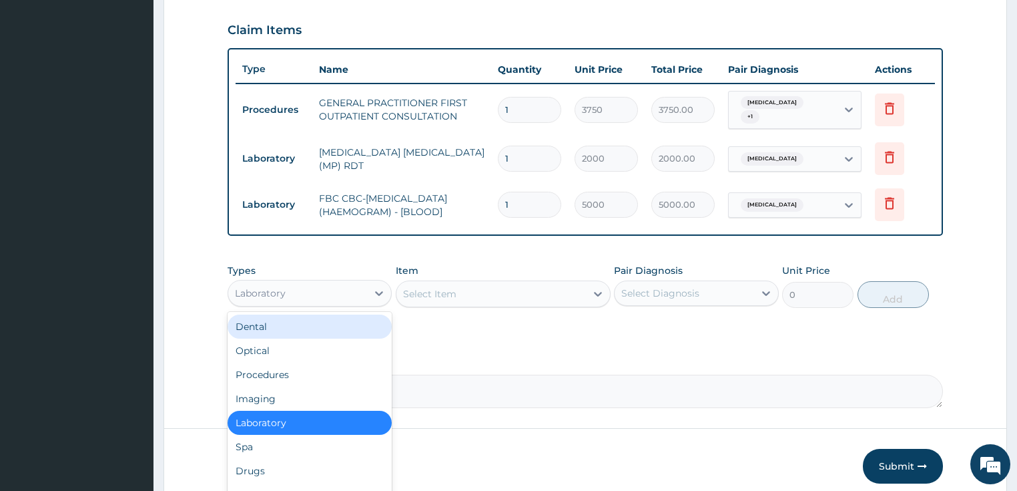
scroll to position [498, 0]
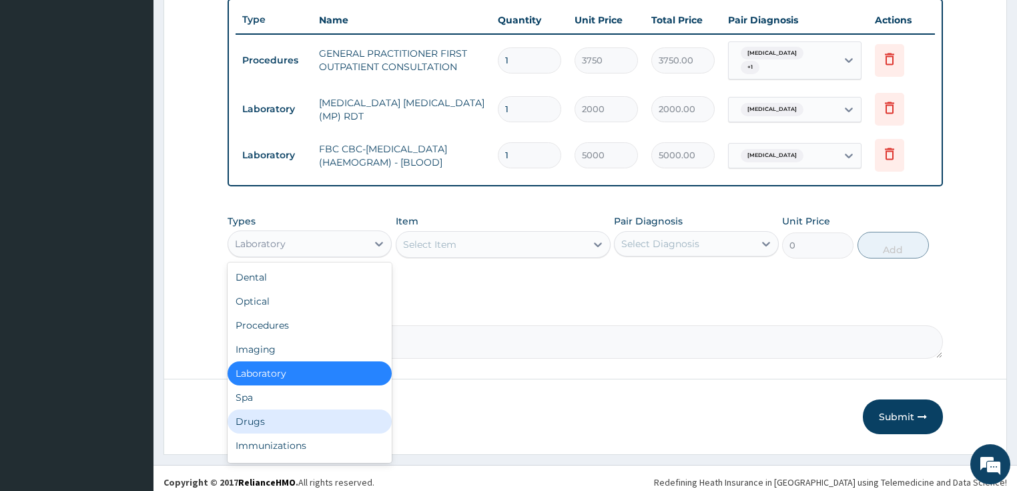
click at [282, 419] on div "Drugs" at bounding box center [310, 421] width 165 height 24
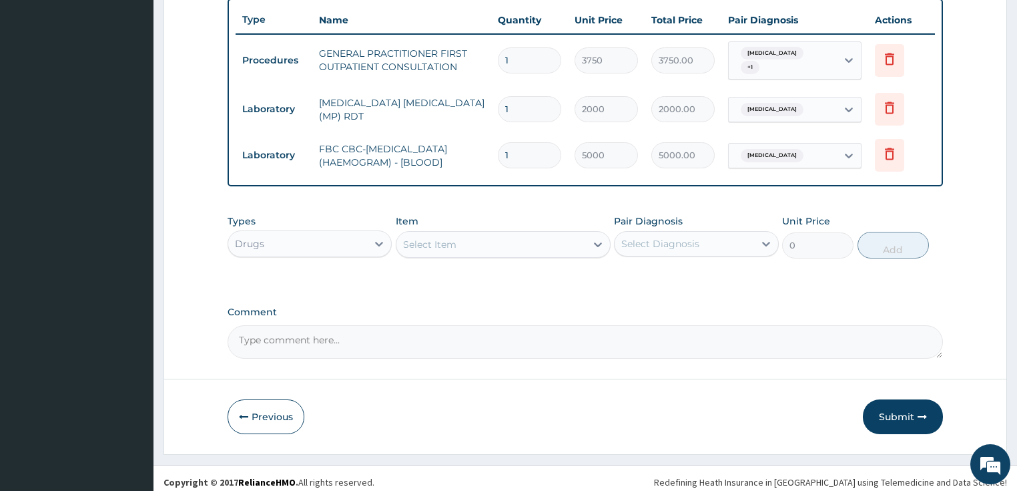
click at [426, 231] on div "Select Item" at bounding box center [503, 244] width 215 height 27
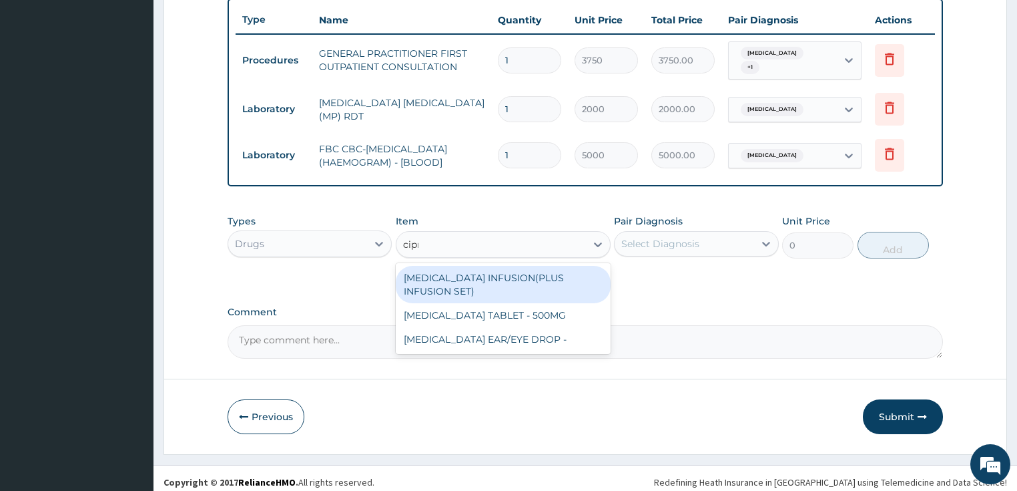
type input "[MEDICAL_DATA]"
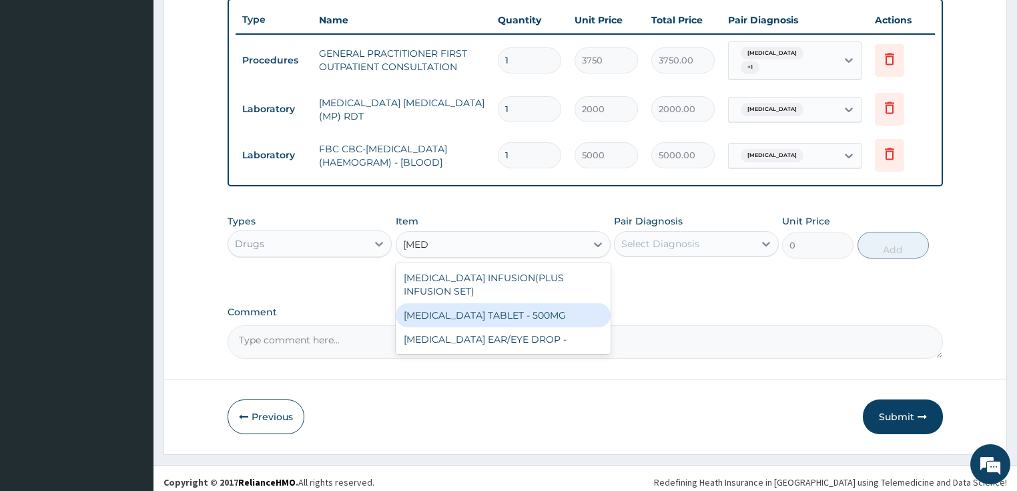
click at [484, 303] on div "[MEDICAL_DATA] TABLET - 500MG" at bounding box center [503, 315] width 215 height 24
type input "196"
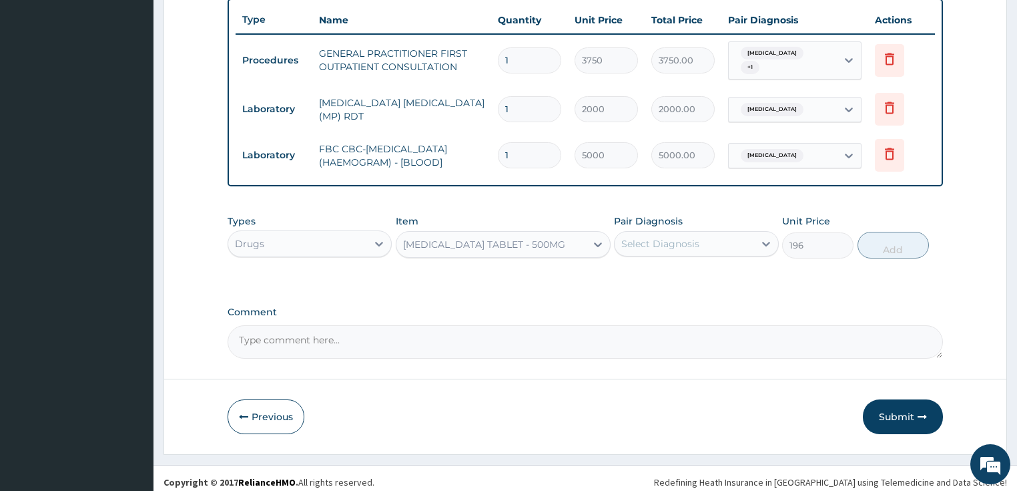
click at [672, 245] on div "Select Diagnosis" at bounding box center [685, 243] width 140 height 21
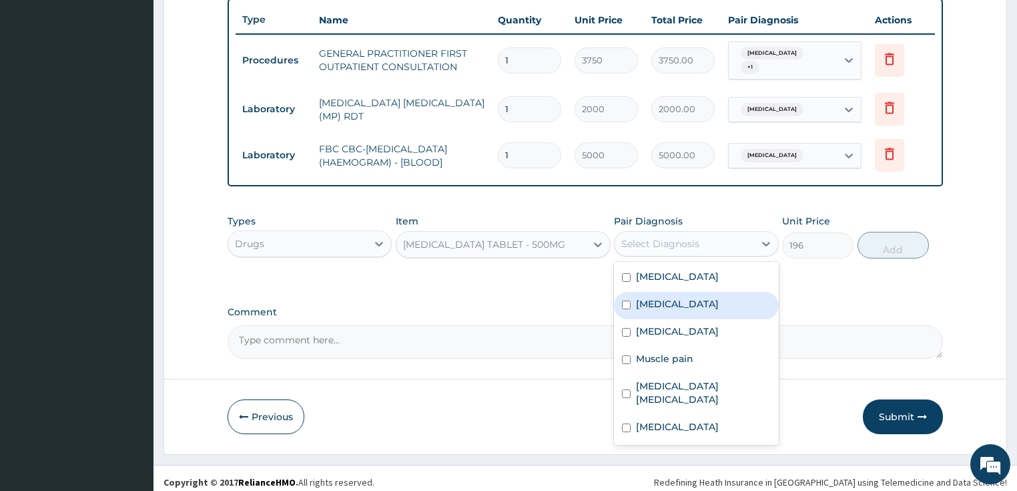
click at [670, 298] on div "[MEDICAL_DATA]" at bounding box center [696, 305] width 165 height 27
checkbox input "true"
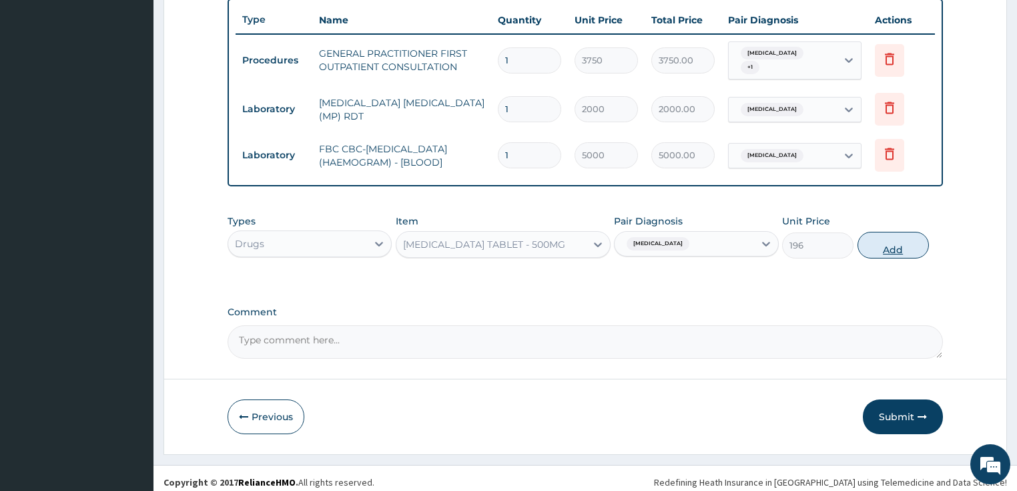
click at [912, 235] on button "Add" at bounding box center [893, 245] width 71 height 27
type input "0"
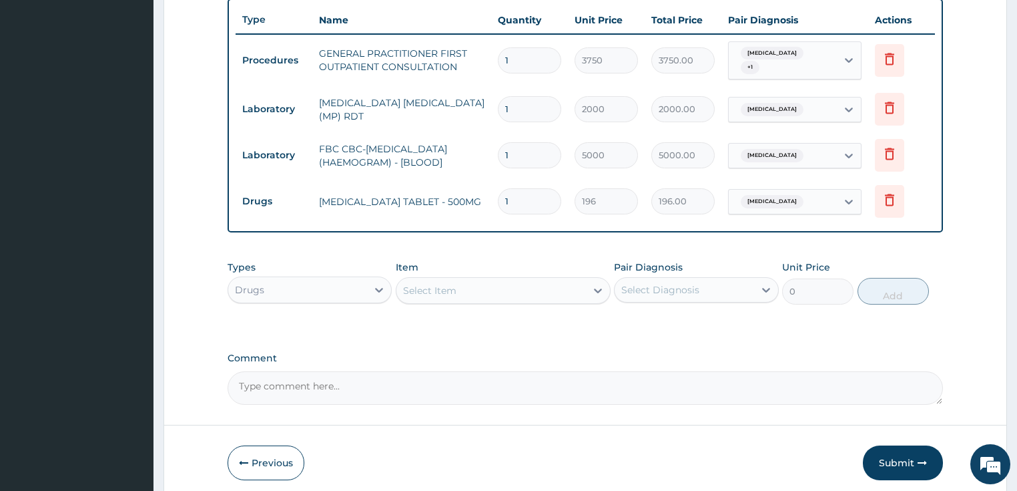
type input "10"
type input "1960.00"
type input "10"
click at [511, 282] on div "Select Item" at bounding box center [492, 290] width 190 height 21
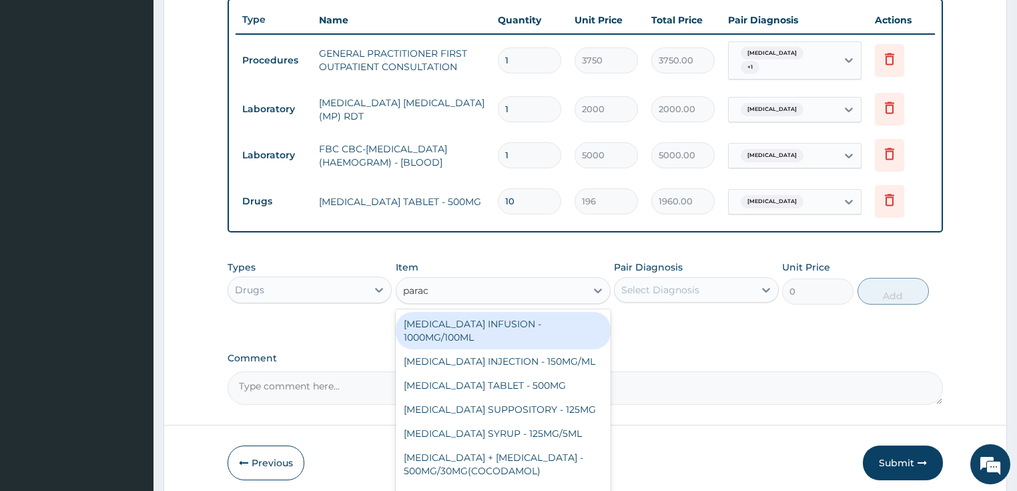
type input "parace"
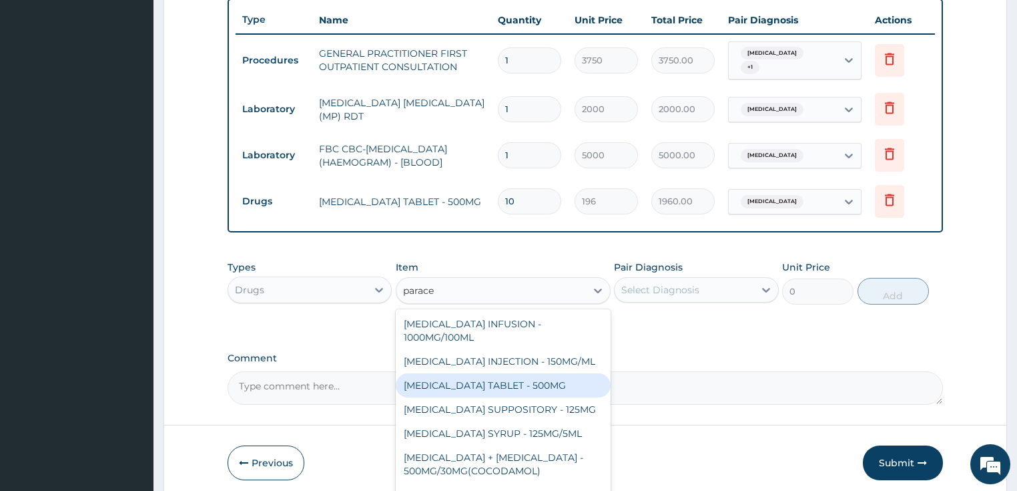
click at [530, 373] on div "[MEDICAL_DATA] TABLET - 500MG" at bounding box center [503, 385] width 215 height 24
type input "33.599999999999994"
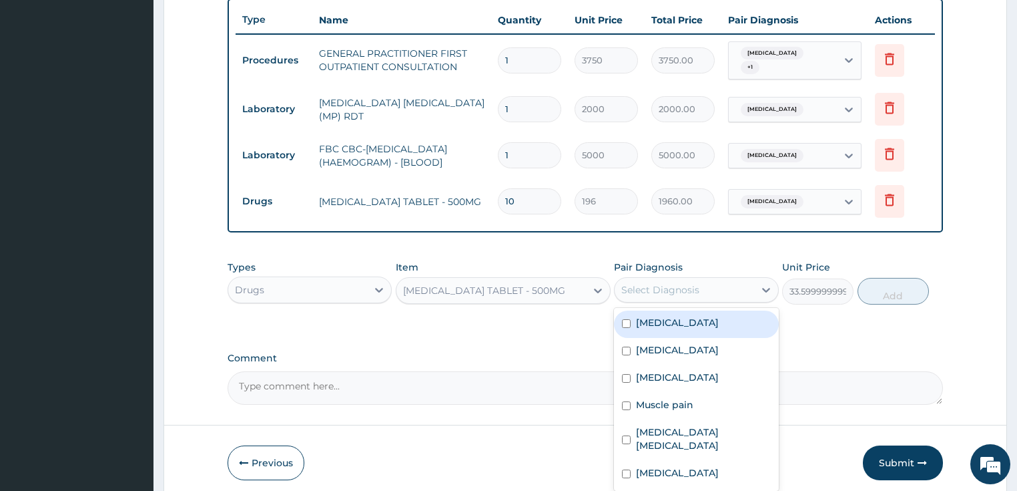
click at [683, 283] on div "Select Diagnosis" at bounding box center [660, 289] width 78 height 13
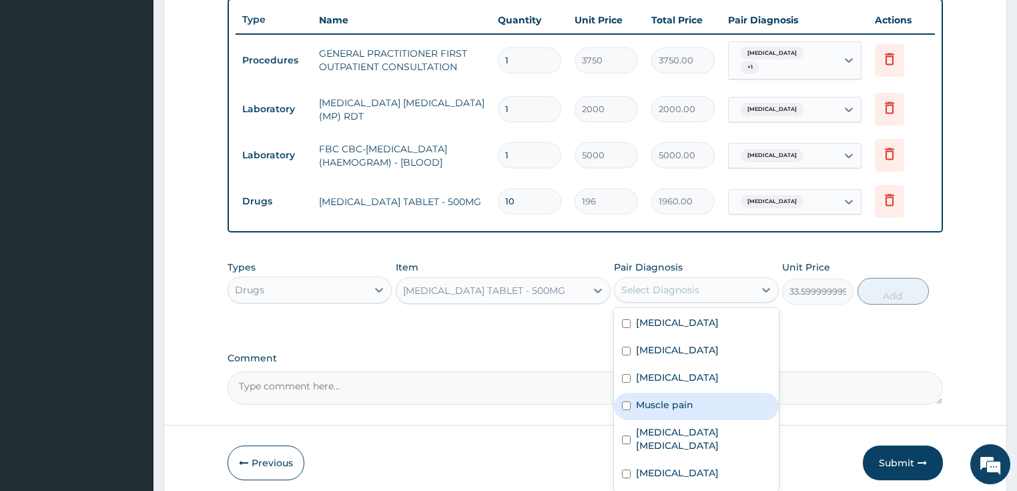
click at [672, 398] on label "Muscle pain" at bounding box center [664, 404] width 57 height 13
checkbox input "true"
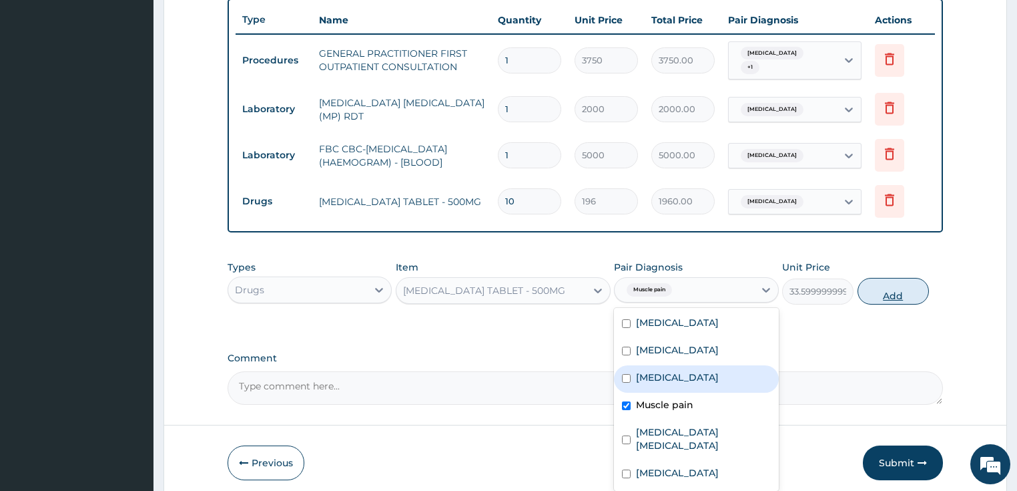
click at [876, 290] on button "Add" at bounding box center [893, 291] width 71 height 27
type input "0"
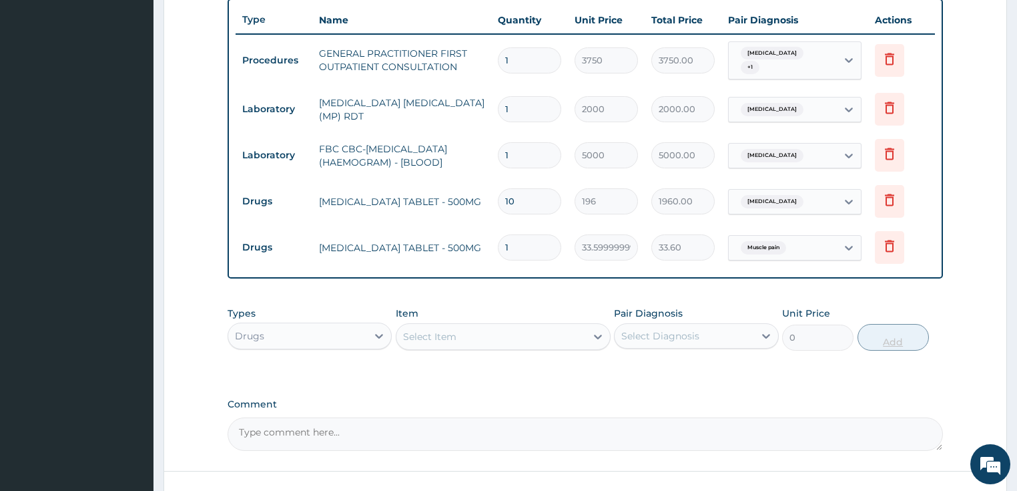
type input "18"
type input "604.80"
type input "18"
click at [426, 334] on div "Select Item" at bounding box center [429, 336] width 53 height 13
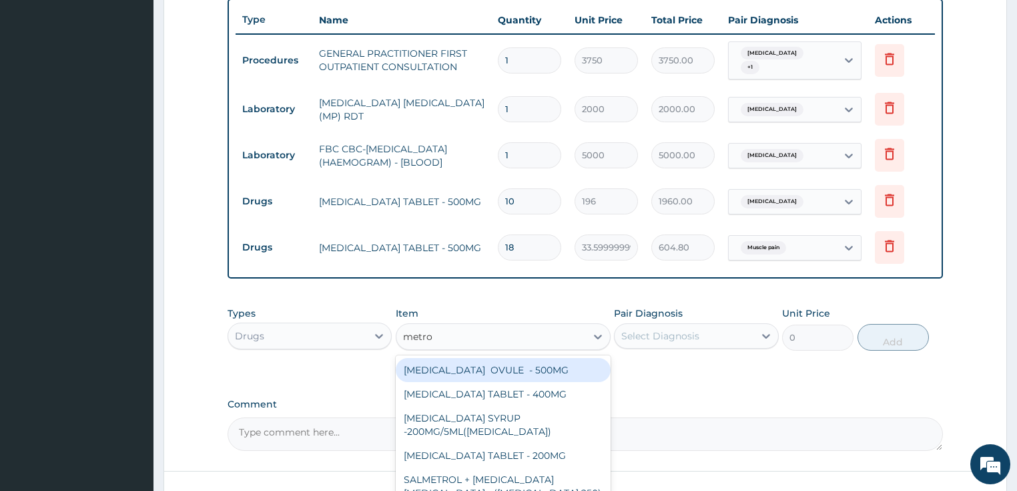
type input "metron"
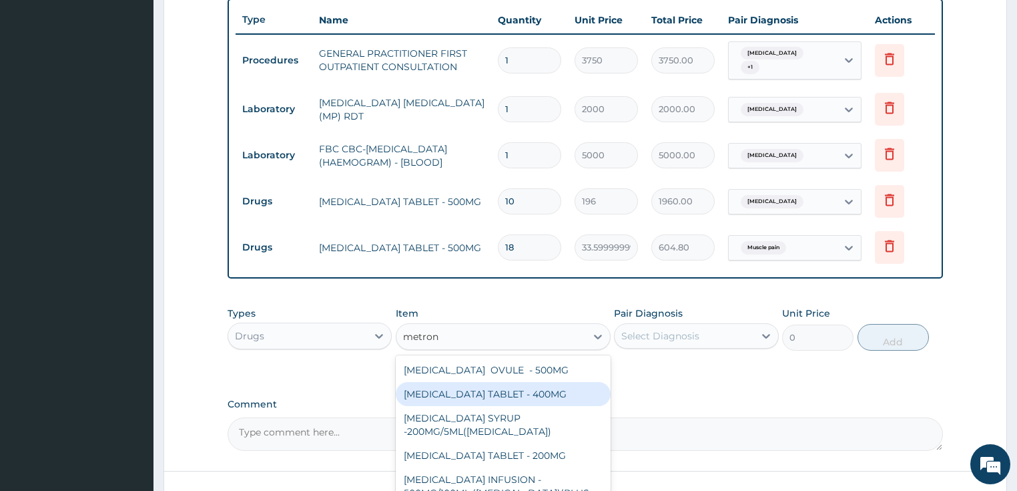
click at [469, 395] on div "[MEDICAL_DATA] TABLET - 400MG" at bounding box center [503, 394] width 215 height 24
type input "84"
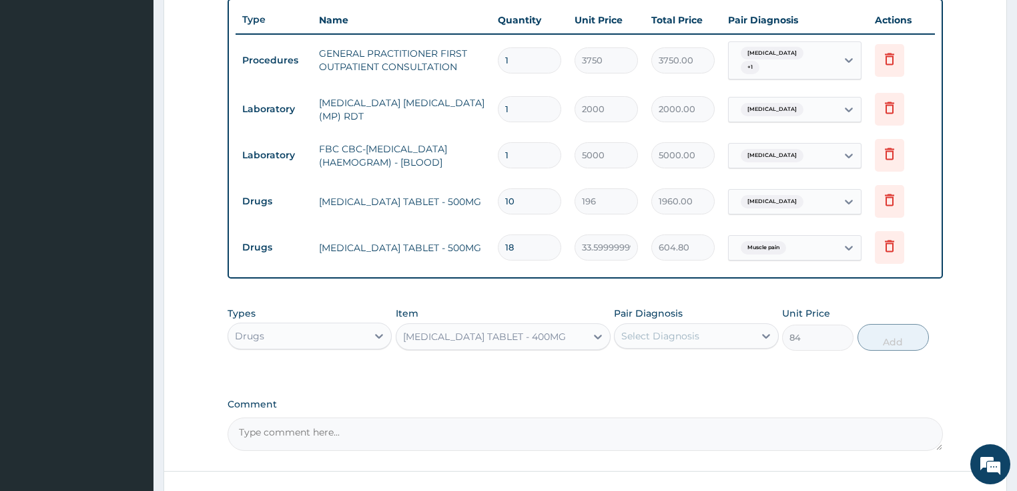
click at [684, 310] on div "Pair Diagnosis Select Diagnosis" at bounding box center [696, 328] width 165 height 44
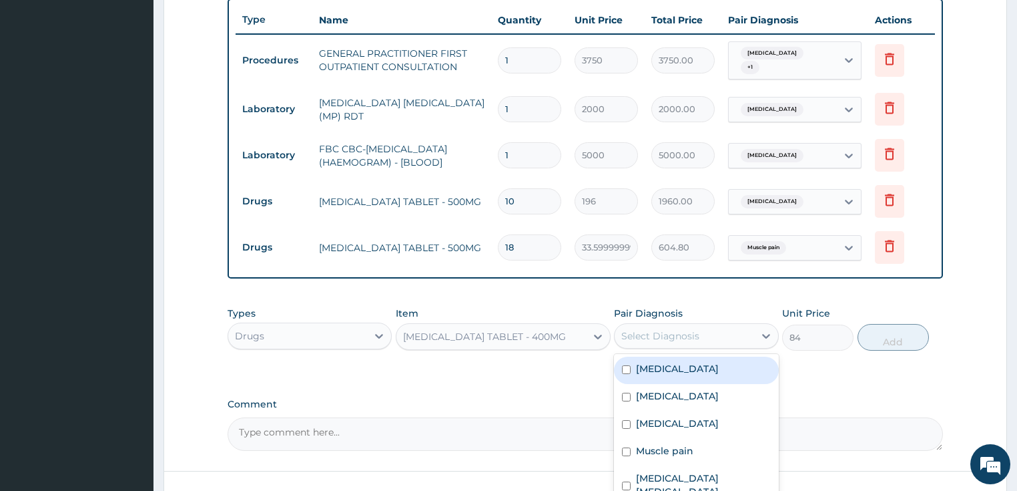
click at [686, 329] on div "Select Diagnosis" at bounding box center [660, 335] width 78 height 13
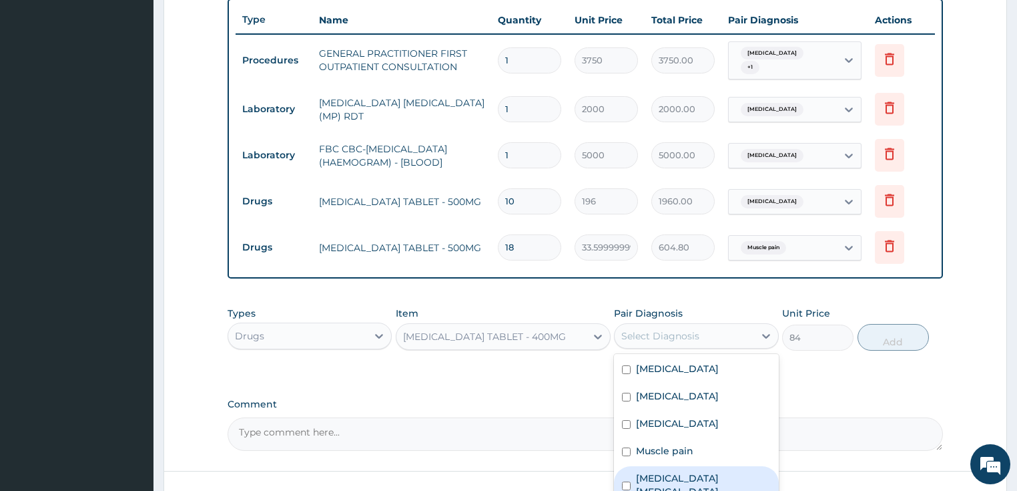
click at [692, 471] on label "Enterovirus enteritis" at bounding box center [703, 484] width 135 height 27
checkbox input "true"
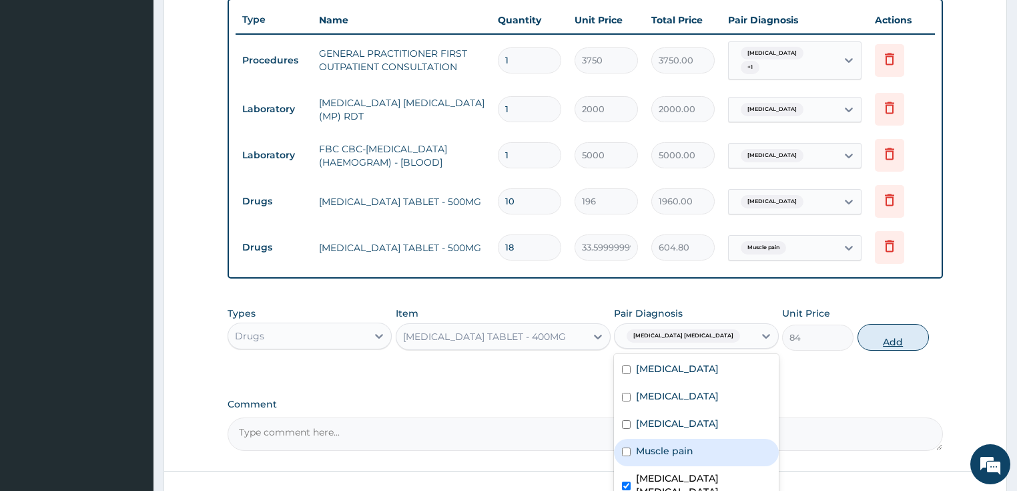
click at [904, 326] on button "Add" at bounding box center [893, 337] width 71 height 27
type input "0"
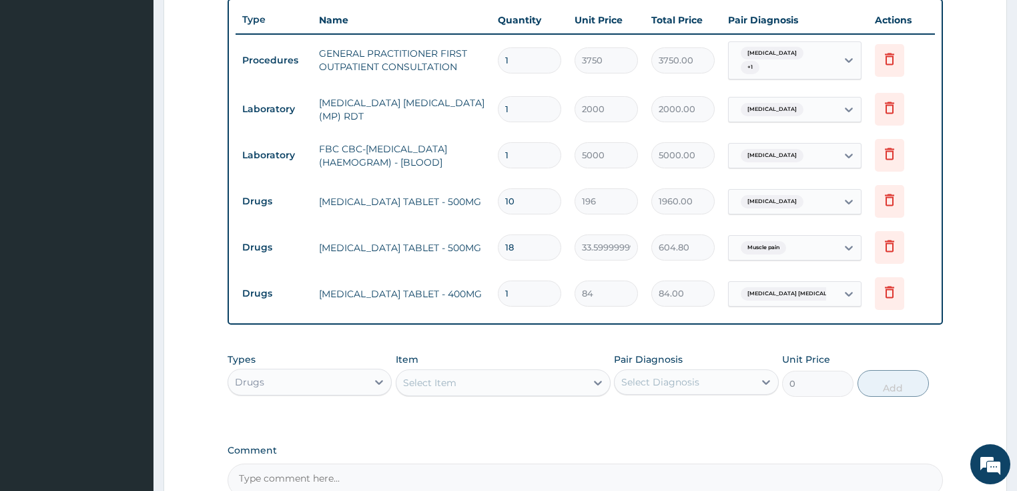
type input "15"
type input "1260.00"
type input "15"
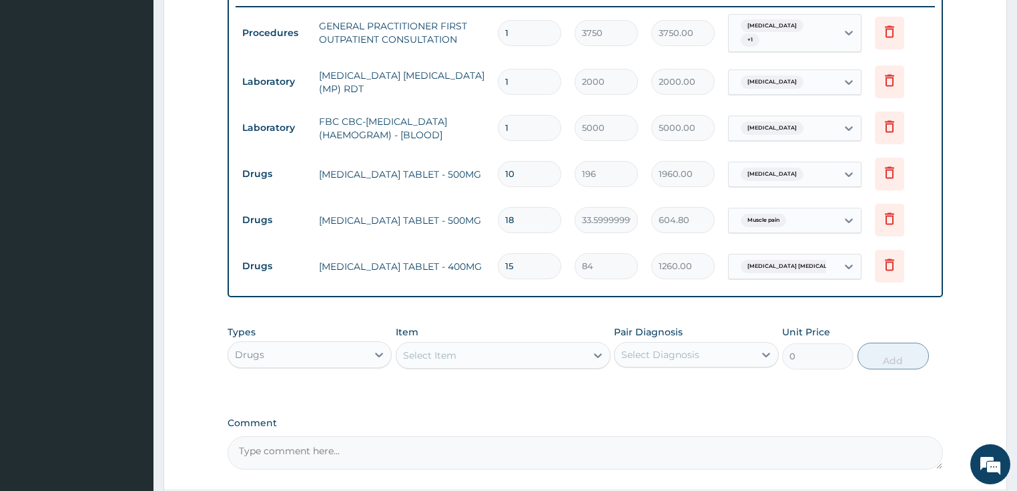
scroll to position [551, 0]
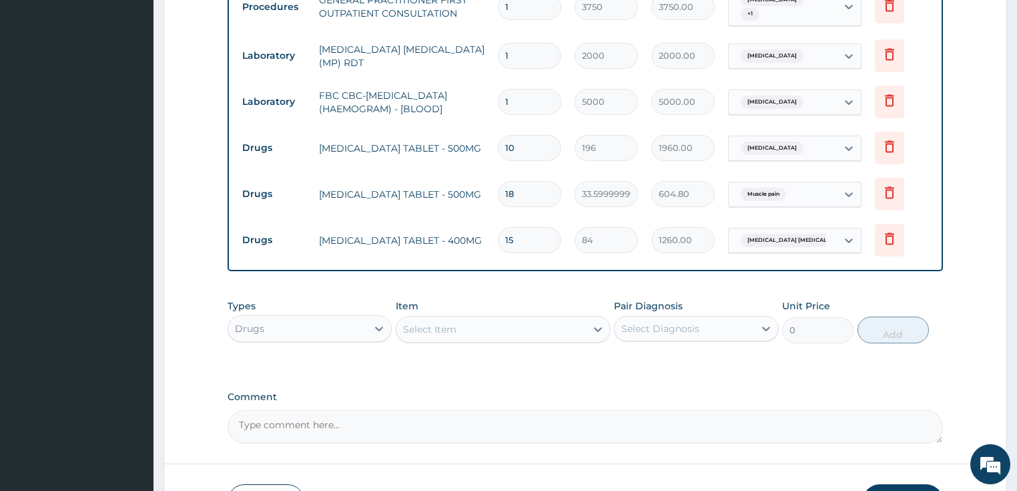
click at [437, 324] on div "Select Item" at bounding box center [429, 328] width 53 height 13
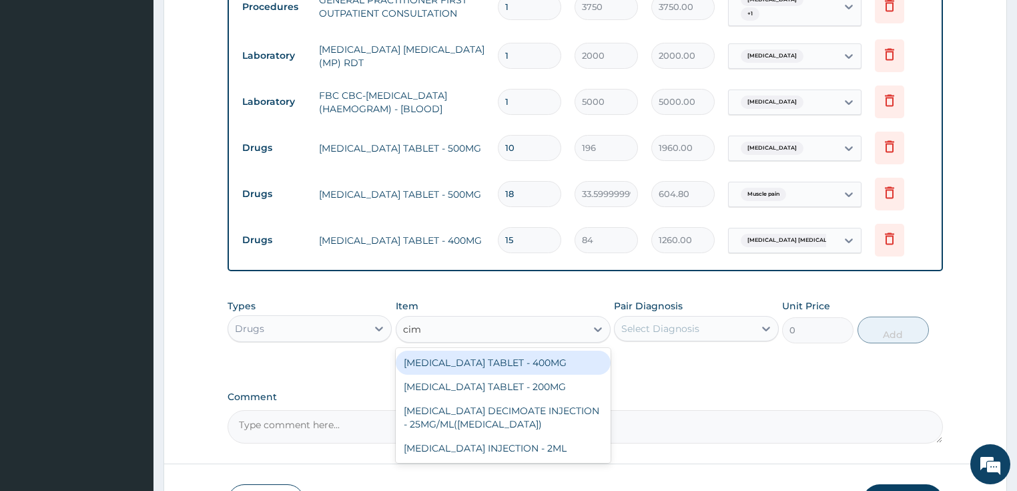
type input "cime"
click at [465, 361] on div "[MEDICAL_DATA] TABLET - 400MG" at bounding box center [503, 362] width 215 height 24
type input "95.19999999999999"
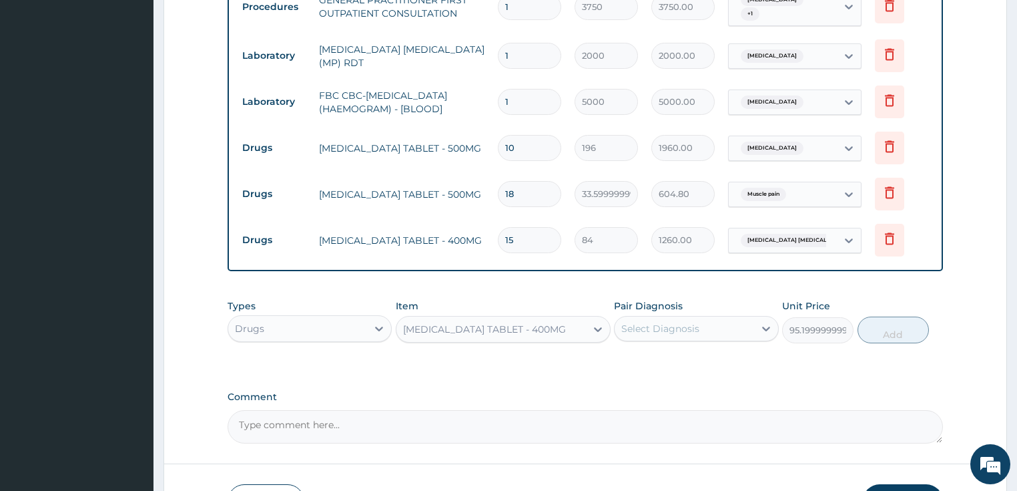
click at [714, 320] on div "Select Diagnosis" at bounding box center [685, 328] width 140 height 21
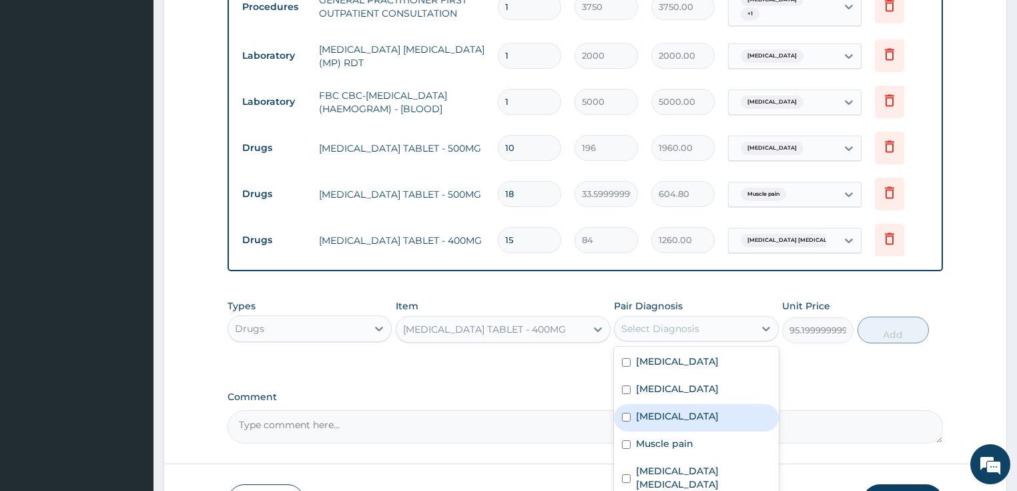
click at [679, 409] on label "Peptic ulcer" at bounding box center [677, 415] width 83 height 13
checkbox input "true"
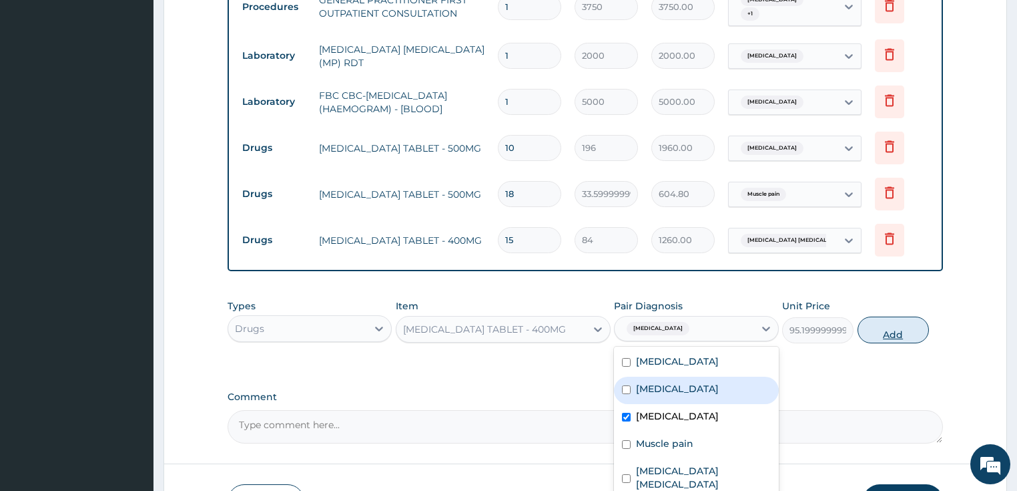
click at [890, 325] on button "Add" at bounding box center [893, 329] width 71 height 27
type input "0"
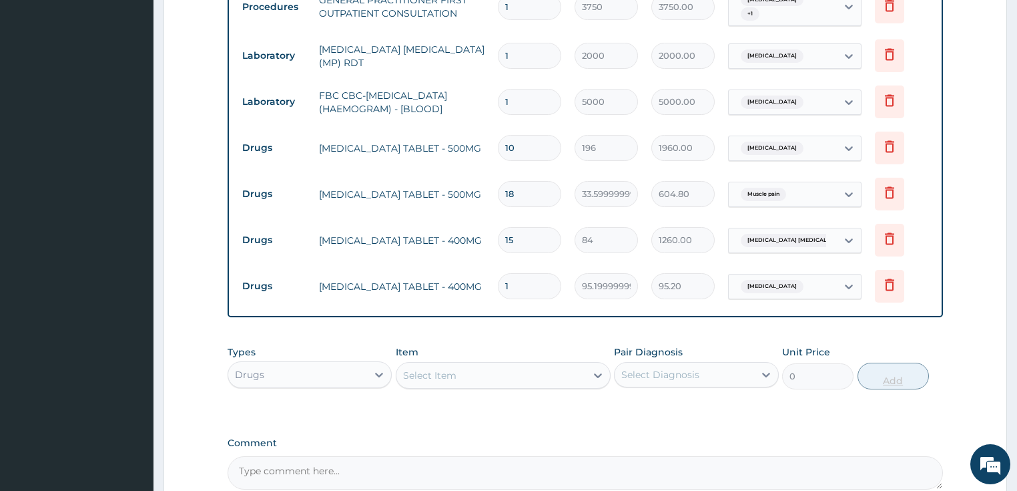
type input "14"
type input "1332.80"
type input "14"
click at [421, 368] on div "Select Item" at bounding box center [429, 374] width 53 height 13
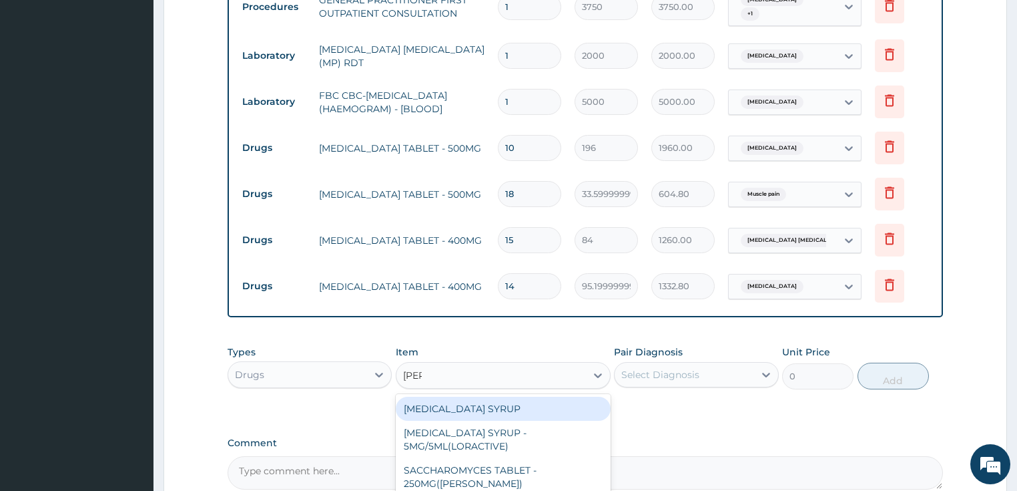
type input "lorat"
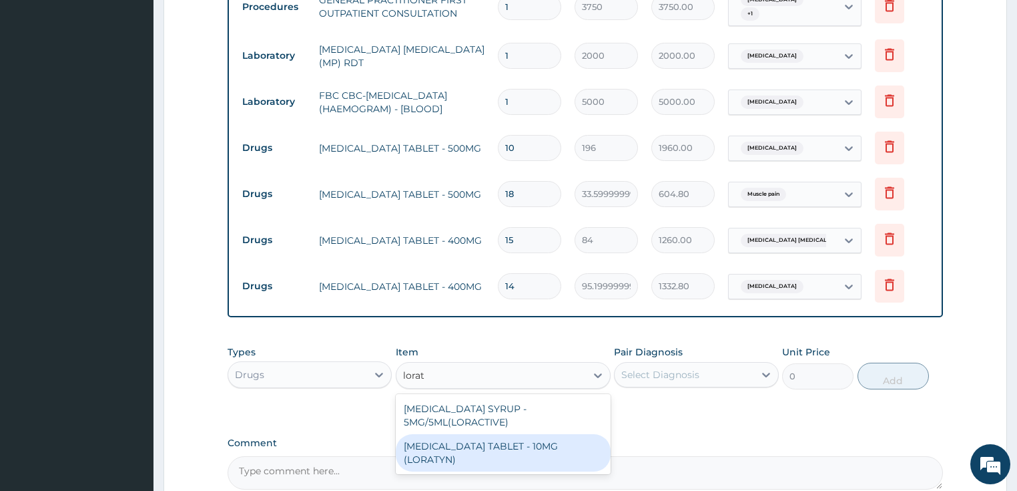
click at [473, 435] on div "LORATADINE TABLET - 10MG (LORATYN)" at bounding box center [503, 452] width 215 height 37
type input "98"
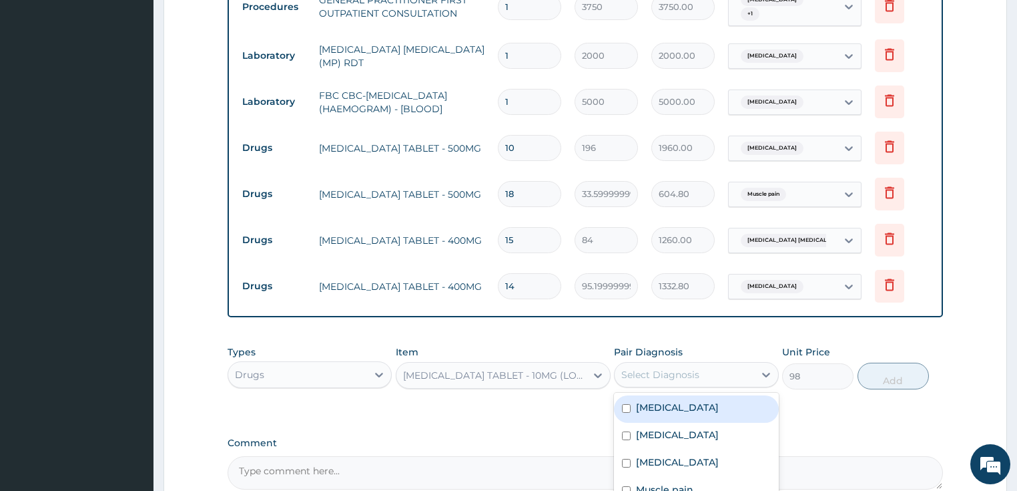
click at [662, 364] on div "Select Diagnosis" at bounding box center [685, 374] width 140 height 21
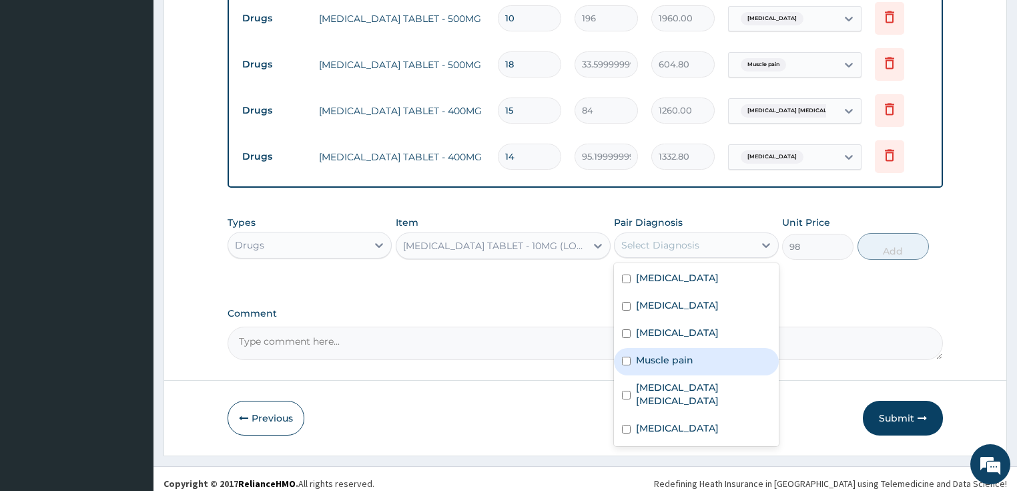
scroll to position [682, 0]
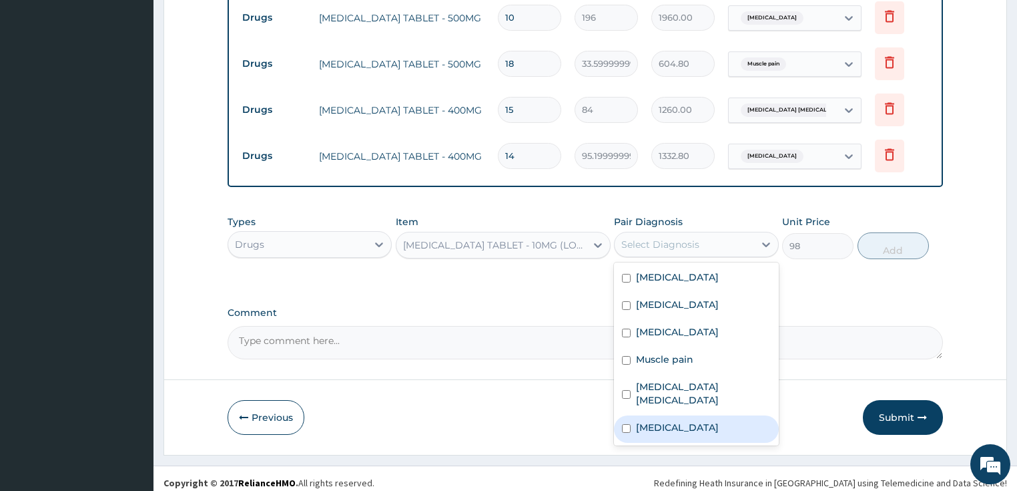
click at [657, 421] on label "Rhinitis" at bounding box center [677, 427] width 83 height 13
checkbox input "true"
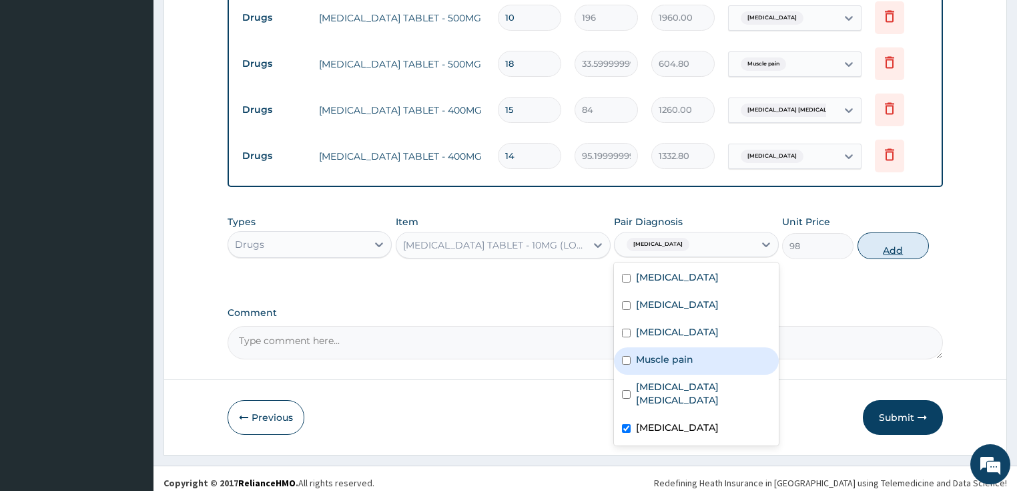
click at [894, 235] on button "Add" at bounding box center [893, 245] width 71 height 27
type input "0"
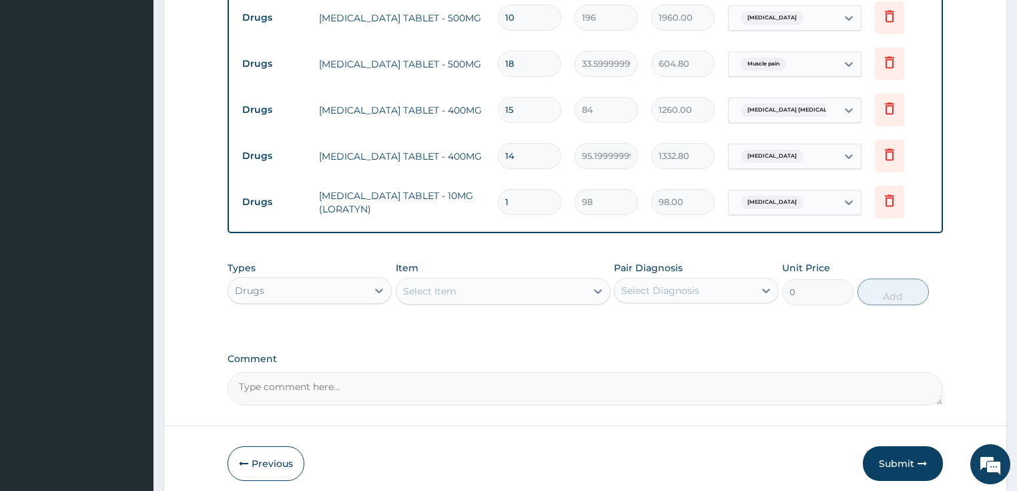
type input "0.00"
type input "5"
type input "490.00"
type input "5"
click at [501, 280] on div "Select Item" at bounding box center [492, 290] width 190 height 21
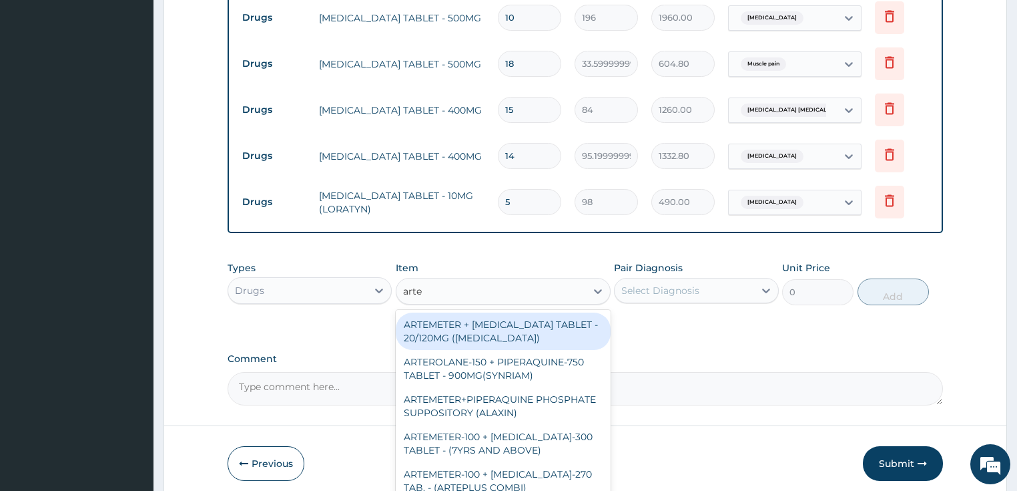
type input "artem"
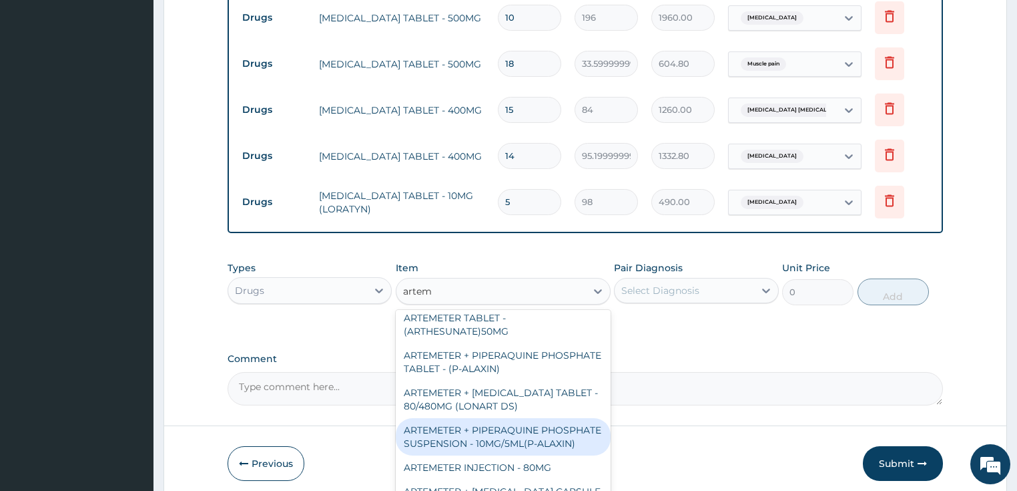
scroll to position [320, 0]
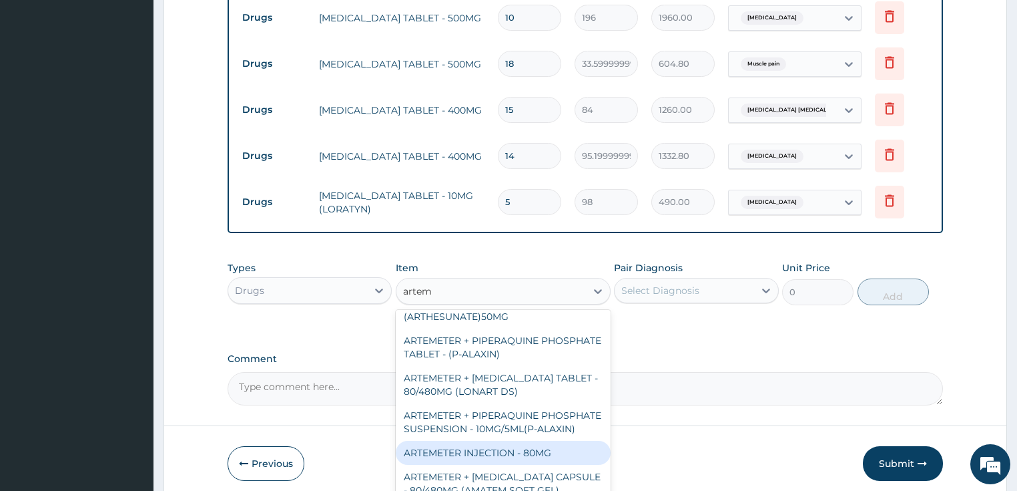
click at [514, 450] on div "ARTEMETER INJECTION - 80MG" at bounding box center [503, 453] width 215 height 24
type input "475.99999999999994"
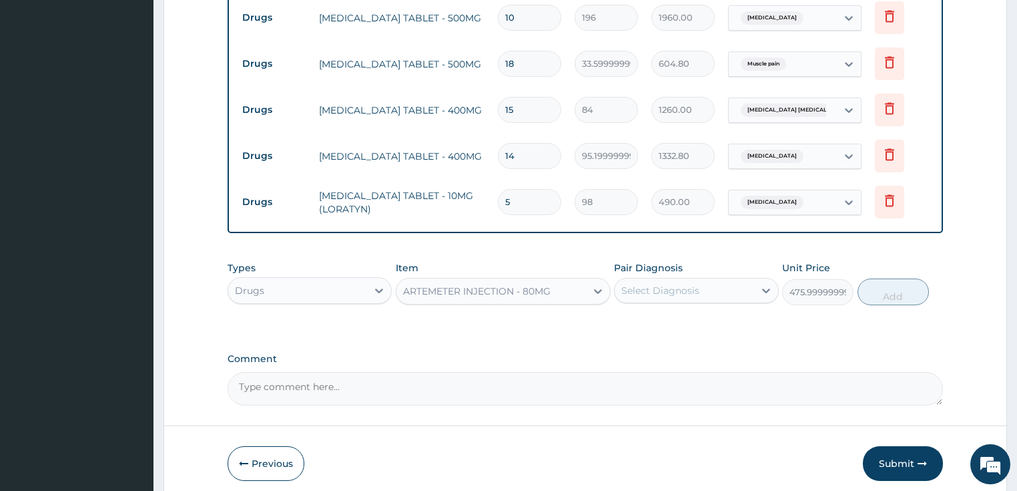
click at [702, 280] on div "Select Diagnosis" at bounding box center [685, 290] width 140 height 21
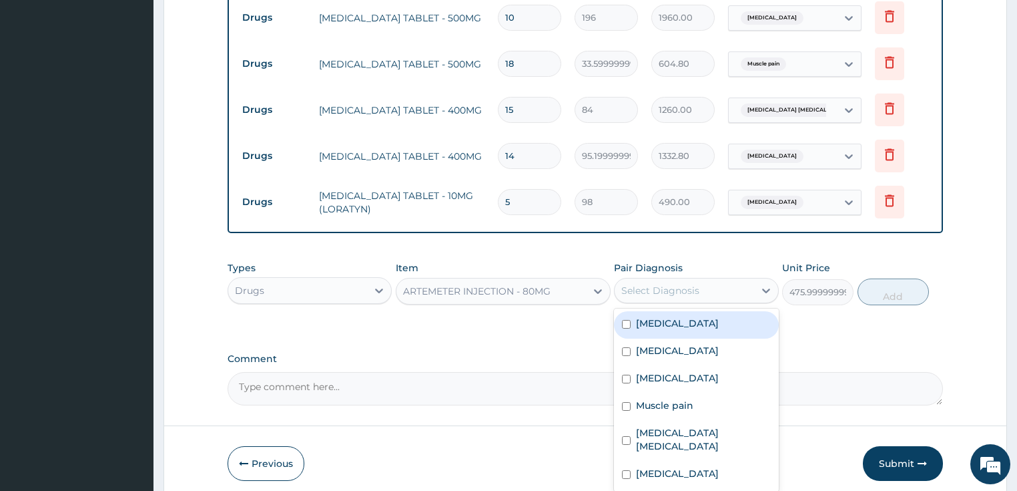
click at [673, 311] on div "Malaria" at bounding box center [696, 324] width 165 height 27
checkbox input "true"
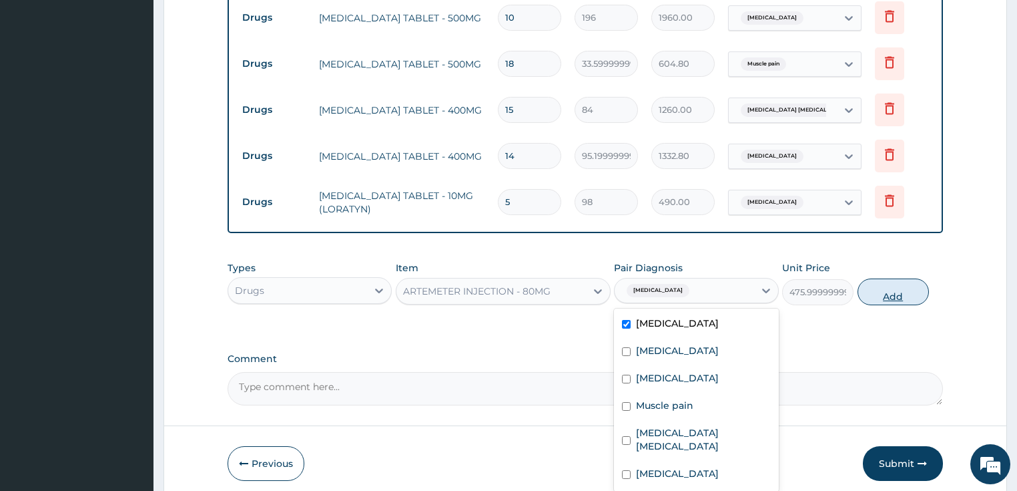
click at [903, 280] on button "Add" at bounding box center [893, 291] width 71 height 27
type input "0"
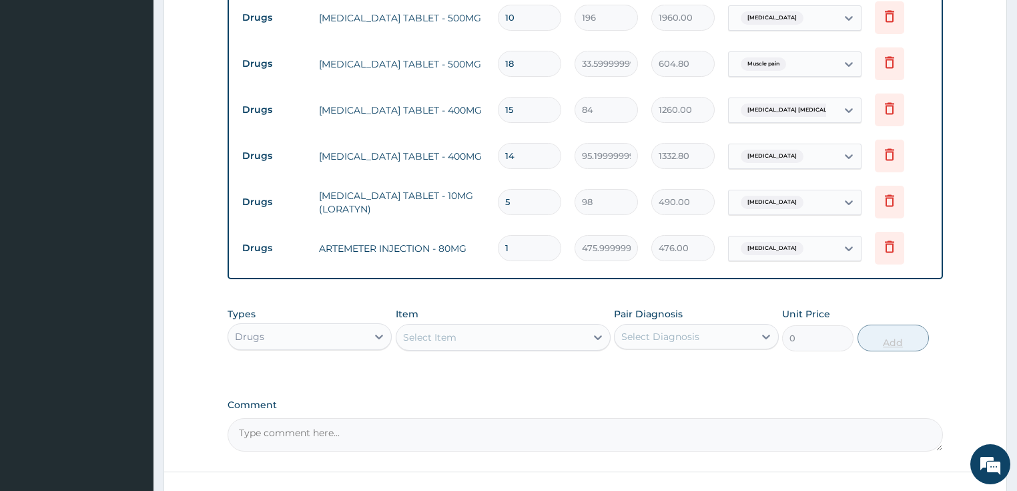
type input "0.00"
type input "6"
type input "2856.00"
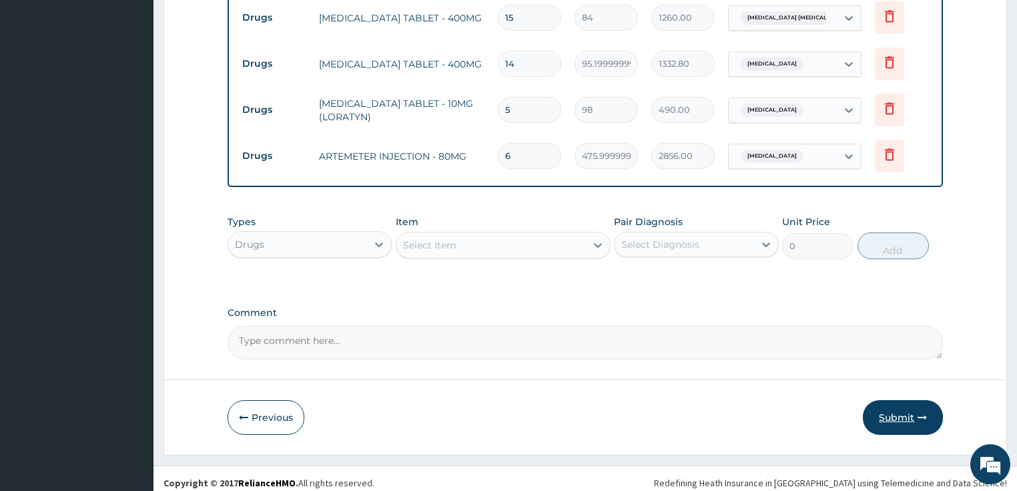
type input "6"
click at [888, 400] on button "Submit" at bounding box center [903, 417] width 80 height 35
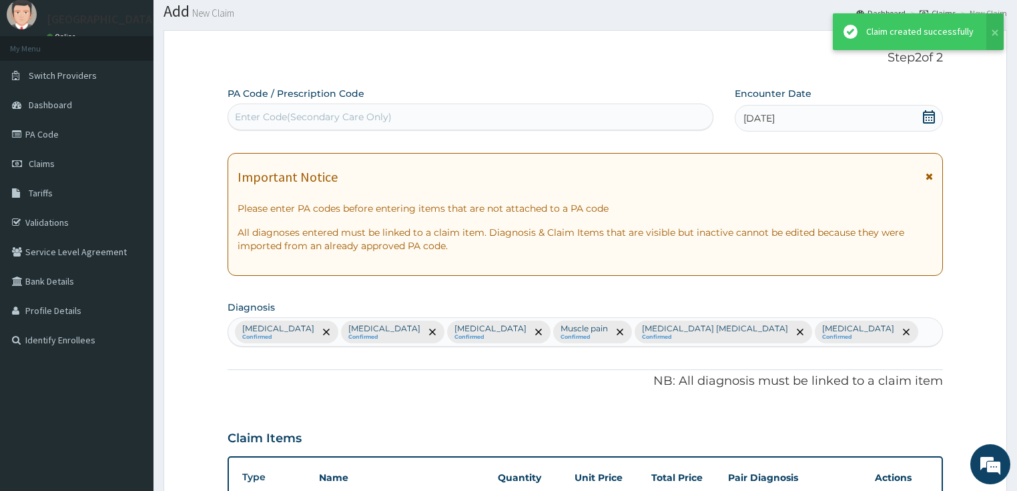
scroll to position [774, 0]
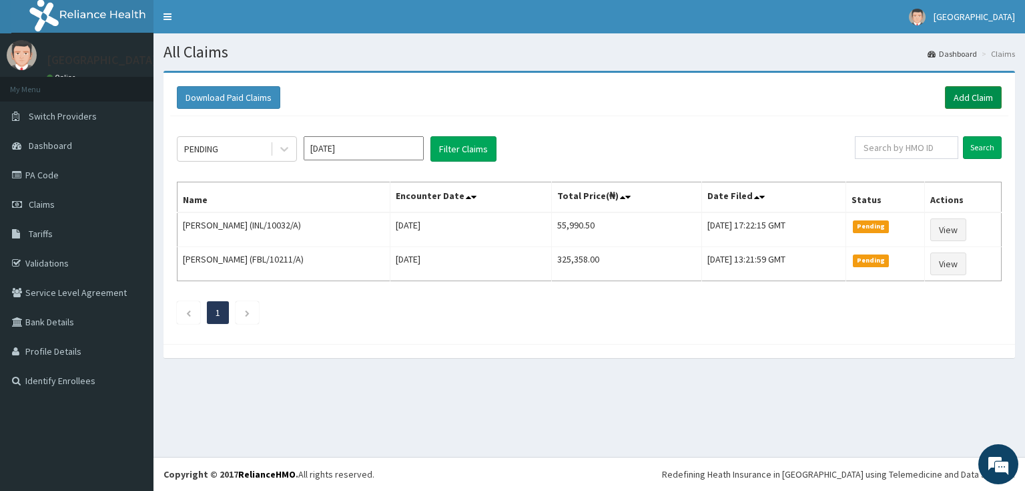
click at [993, 97] on link "Add Claim" at bounding box center [973, 97] width 57 height 23
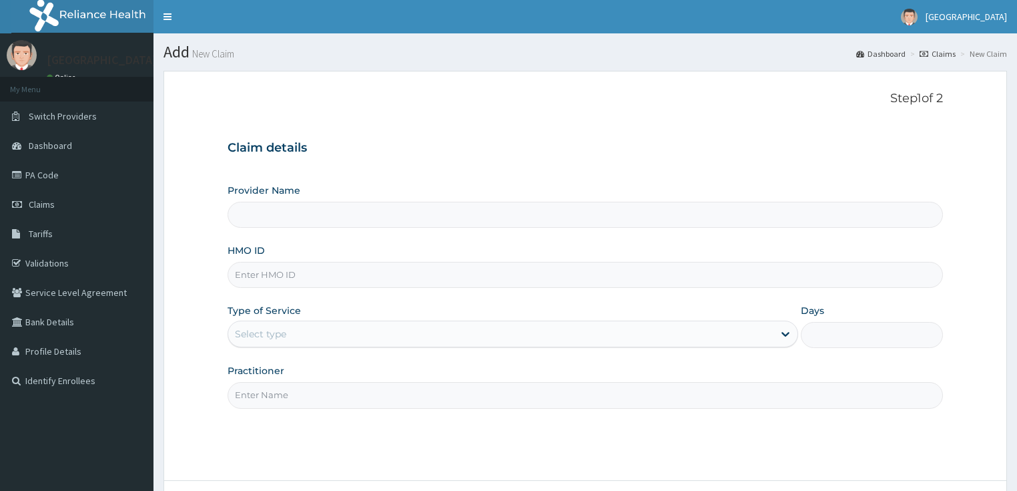
click at [270, 266] on input "HMO ID" at bounding box center [586, 275] width 716 height 26
paste input "BPO/10010/A"
type input "BPO/10010/A"
type input "[GEOGRAPHIC_DATA]"
type input "BPO/10010/A"
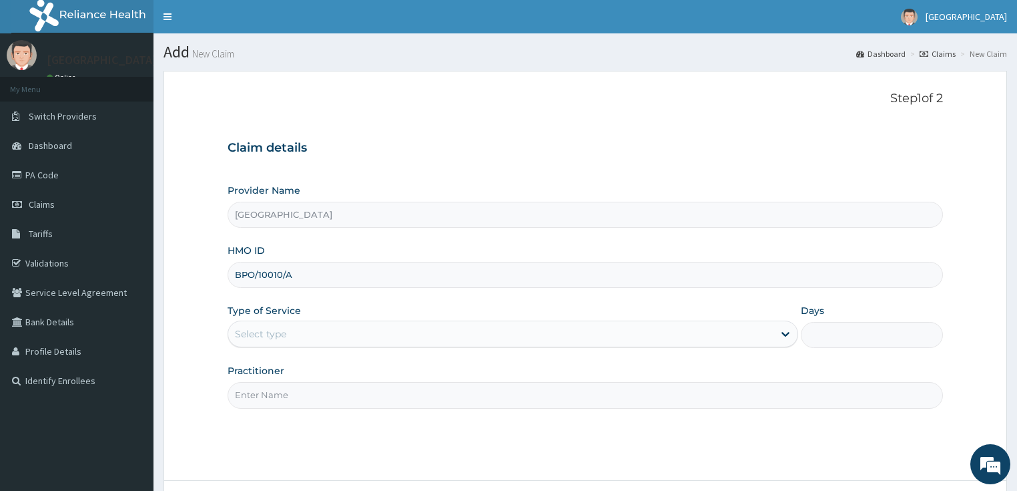
click at [262, 327] on div "Select type" at bounding box center [260, 333] width 51 height 13
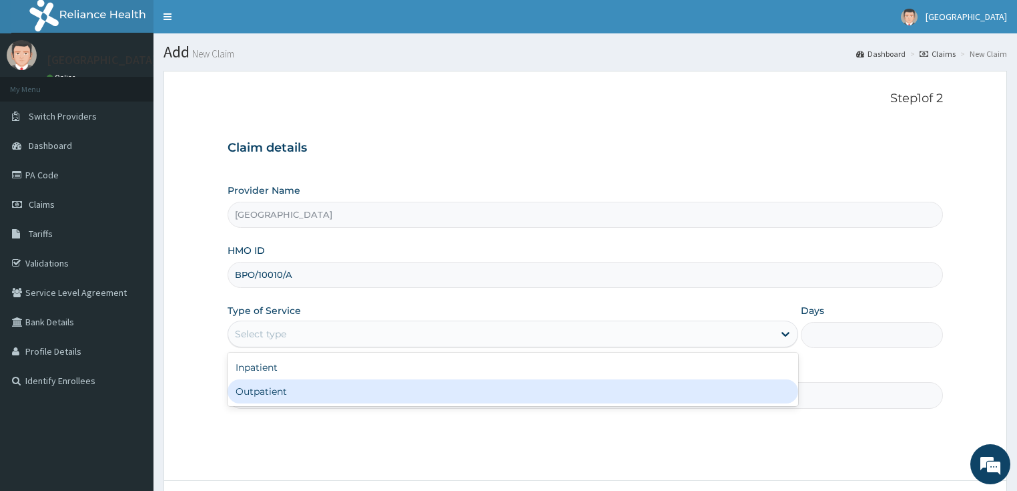
click at [266, 392] on div "Outpatient" at bounding box center [513, 391] width 571 height 24
type input "1"
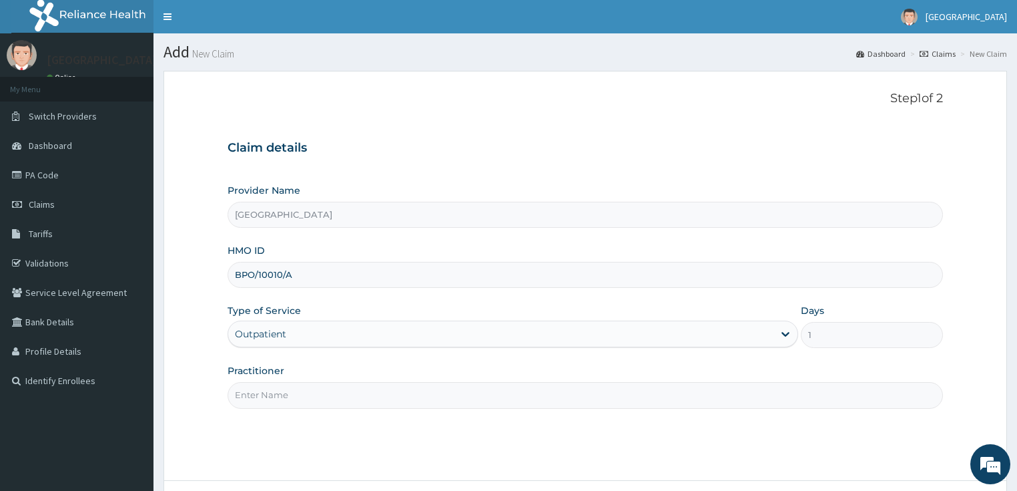
click at [266, 392] on input "Practitioner" at bounding box center [586, 395] width 716 height 26
type input "[PERSON_NAME]"
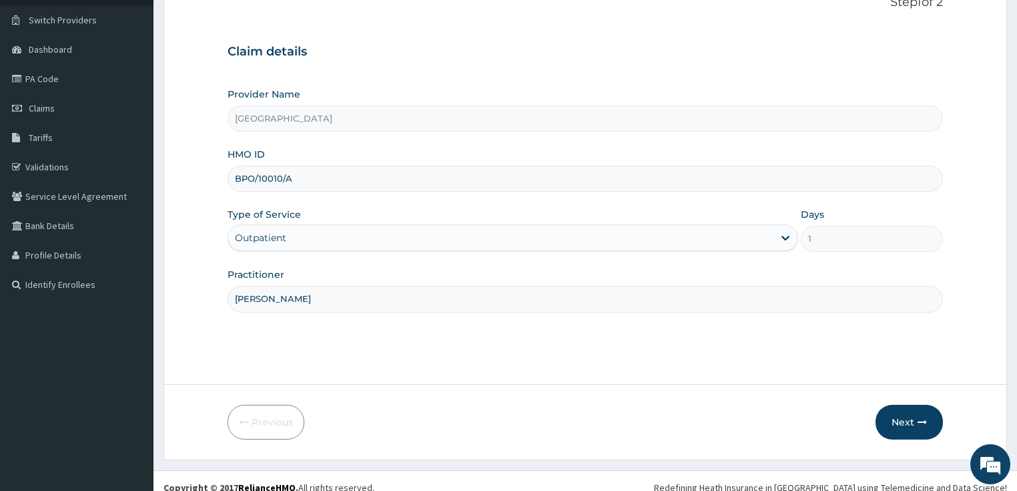
scroll to position [109, 0]
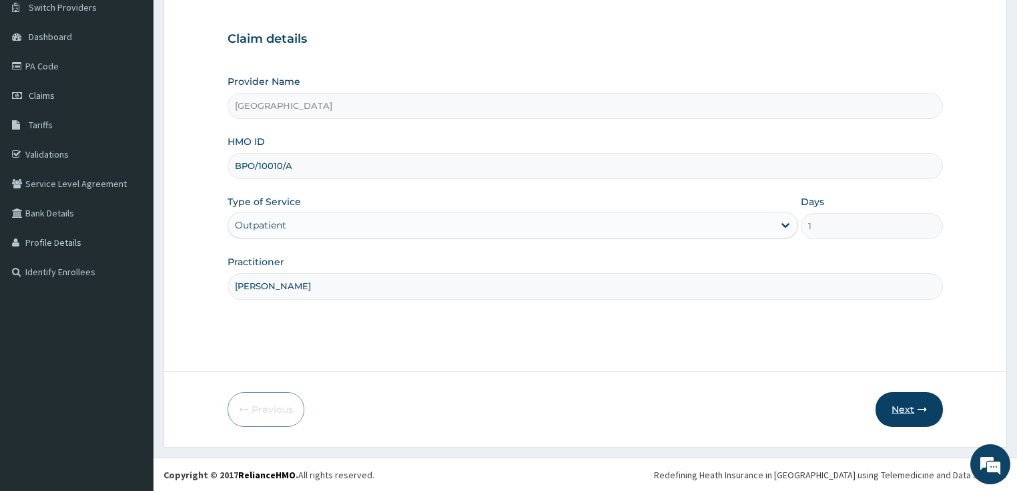
click at [905, 398] on button "Next" at bounding box center [909, 409] width 67 height 35
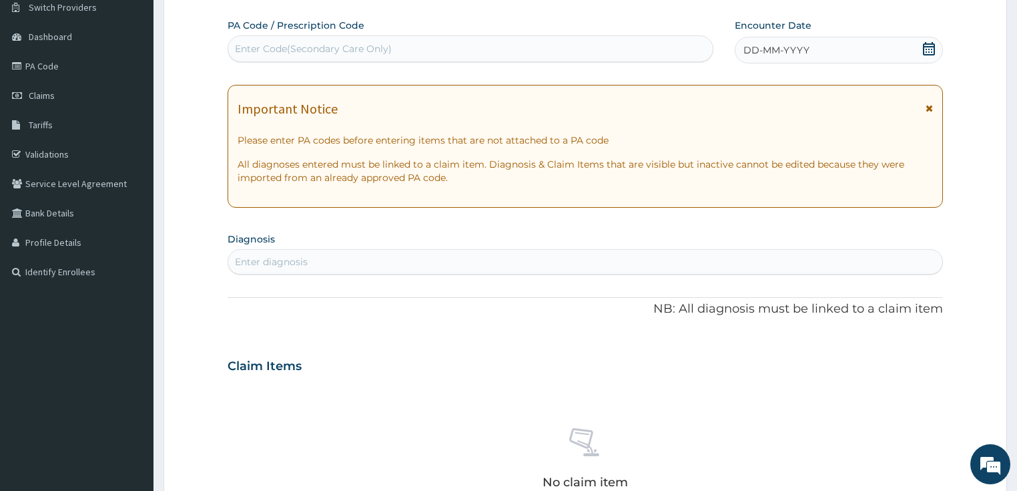
click at [929, 50] on icon at bounding box center [929, 48] width 13 height 13
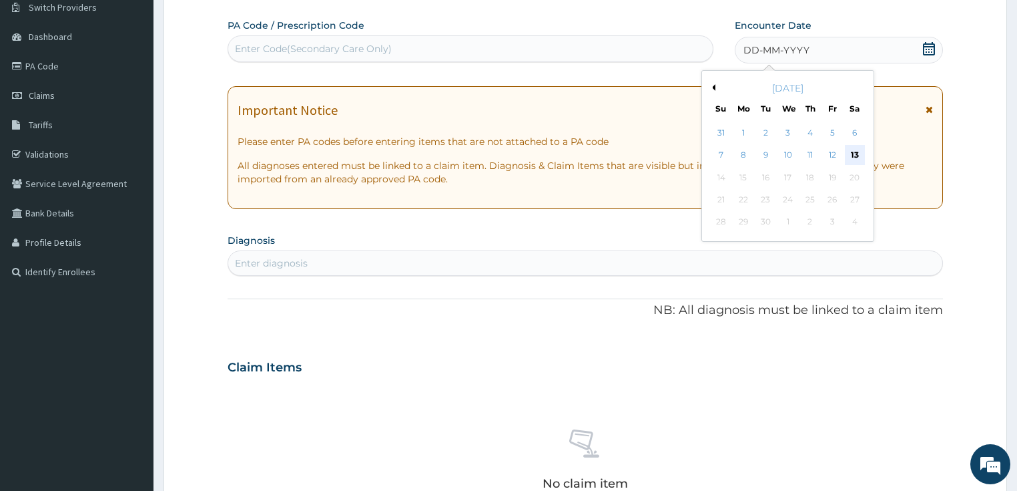
click at [855, 146] on div "13" at bounding box center [855, 156] width 20 height 20
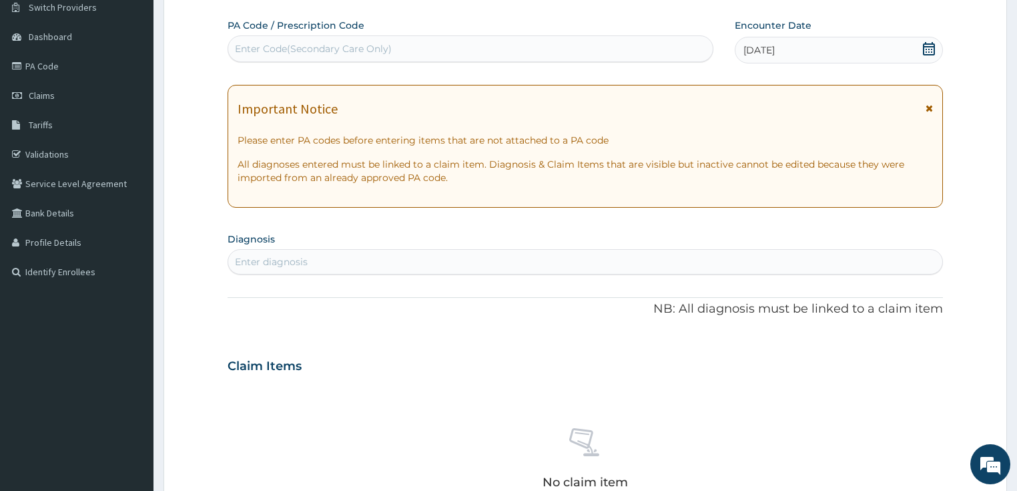
click at [299, 256] on div "Enter diagnosis" at bounding box center [271, 261] width 73 height 13
type input "[MEDICAL_DATA]"
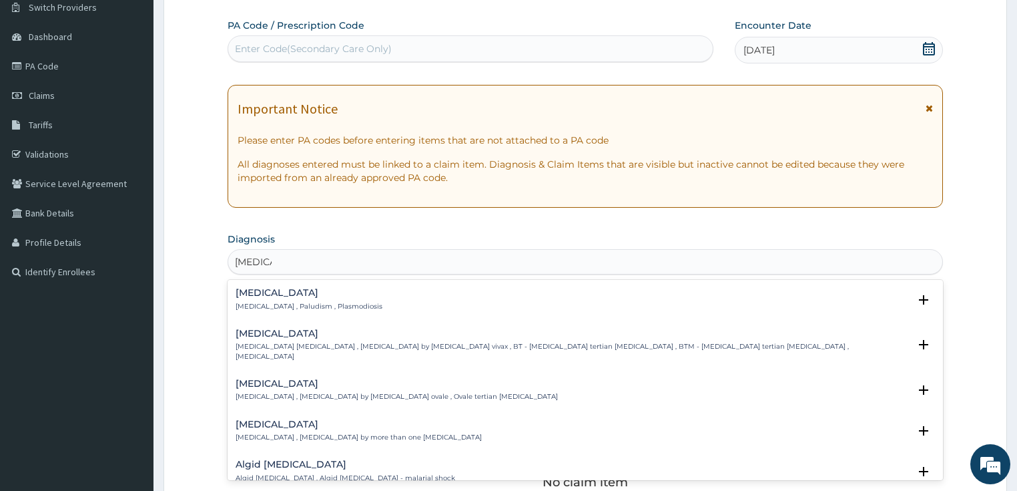
click at [266, 298] on div "[MEDICAL_DATA] [MEDICAL_DATA] , Paludism , Plasmodiosis" at bounding box center [309, 299] width 147 height 23
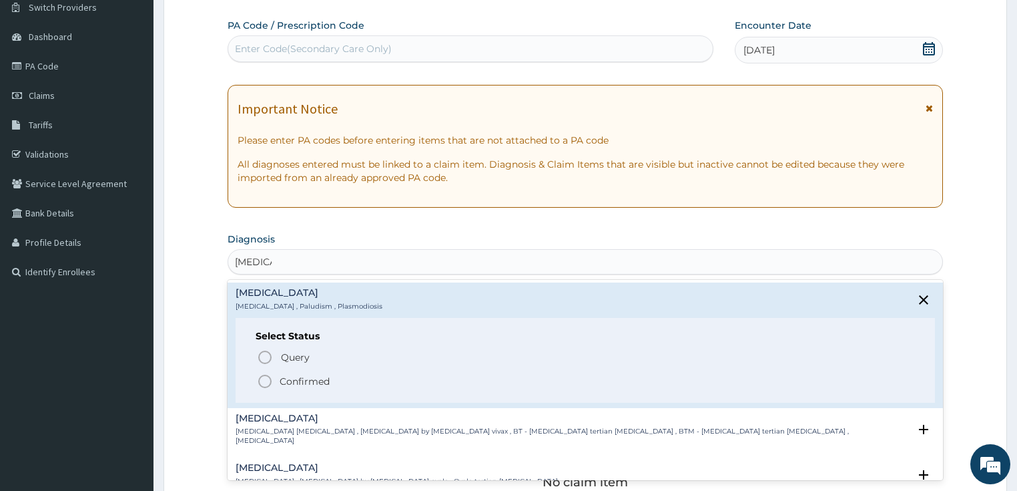
click at [262, 375] on circle "status option filled" at bounding box center [265, 381] width 12 height 12
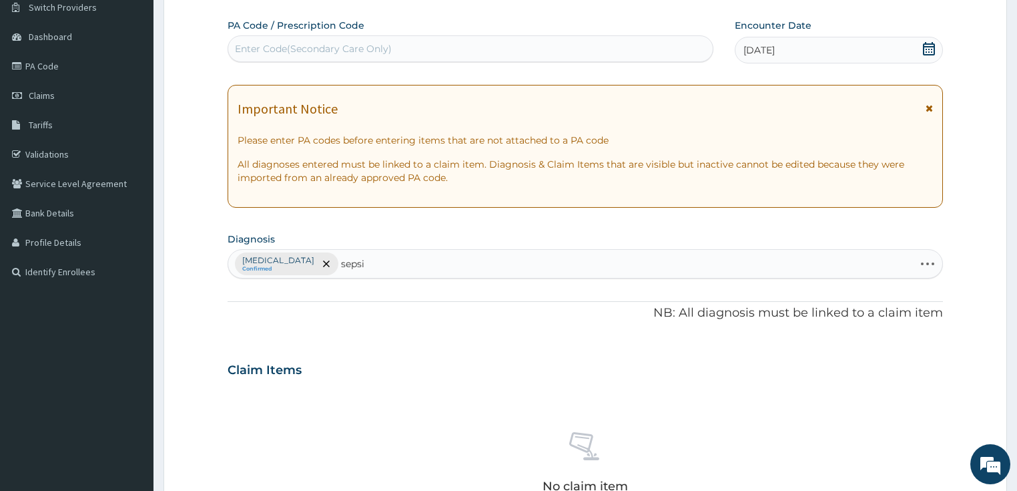
type input "[MEDICAL_DATA]"
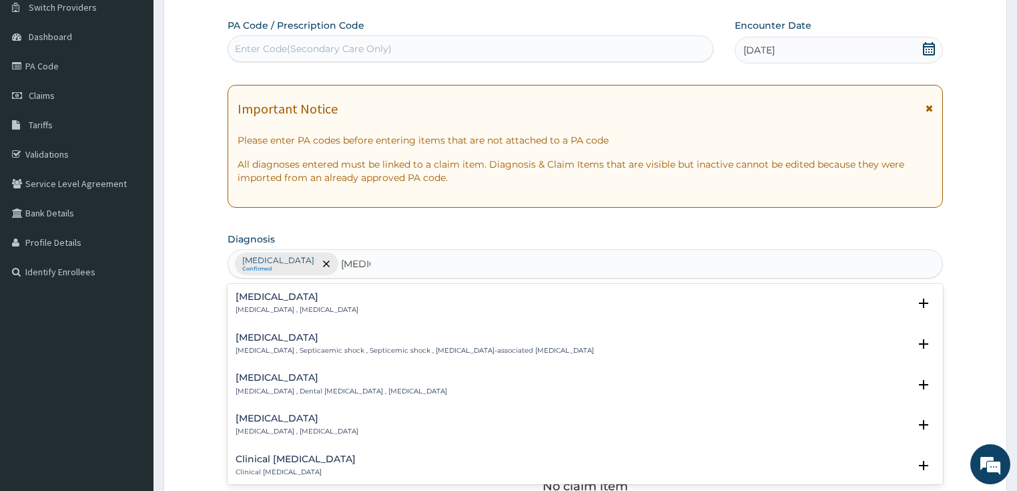
click at [274, 310] on p "[MEDICAL_DATA] , [MEDICAL_DATA]" at bounding box center [297, 309] width 123 height 9
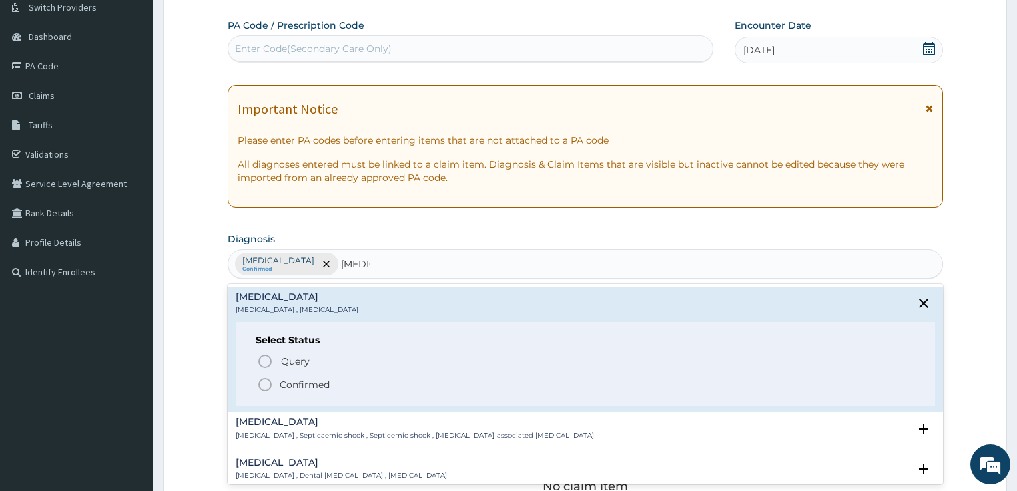
click at [275, 383] on span "Confirmed" at bounding box center [586, 384] width 659 height 16
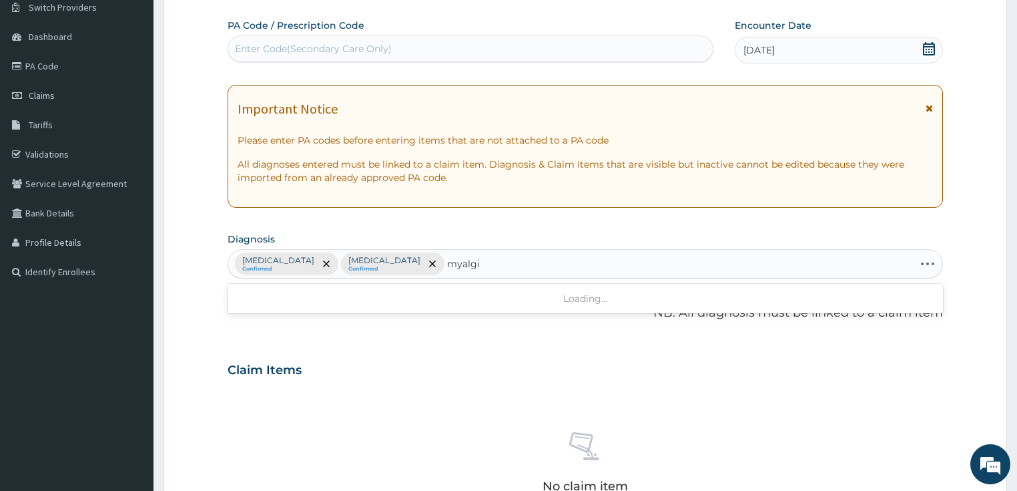
type input "myalgia"
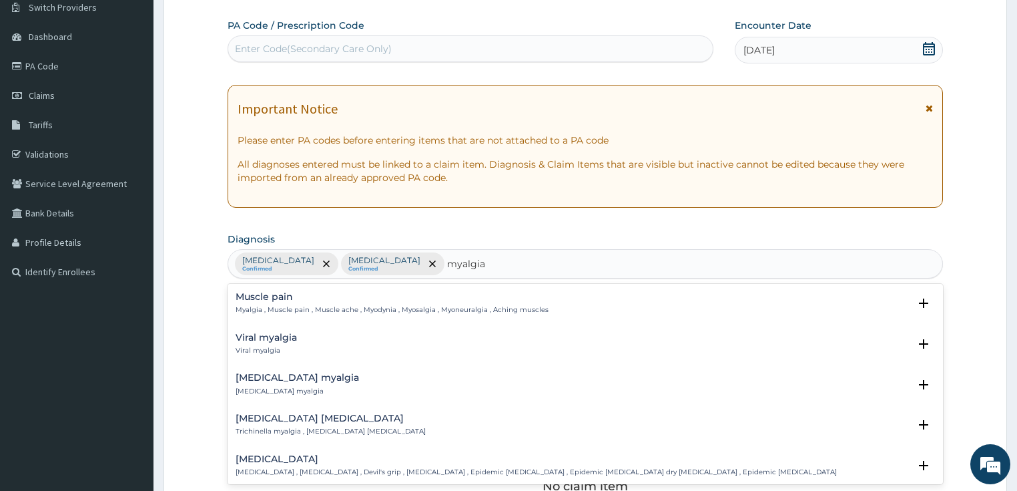
click at [306, 292] on h4 "Muscle pain" at bounding box center [392, 297] width 313 height 10
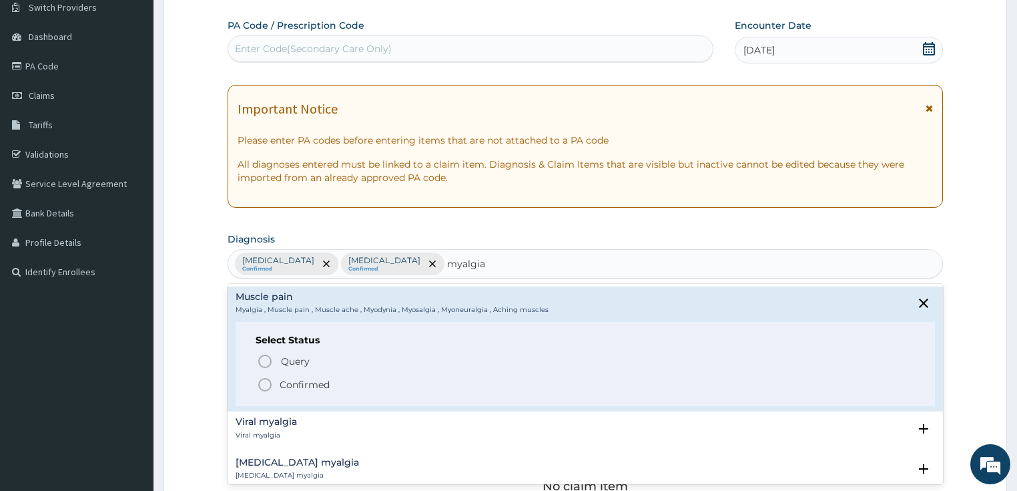
click at [294, 376] on span "Confirmed" at bounding box center [586, 384] width 659 height 16
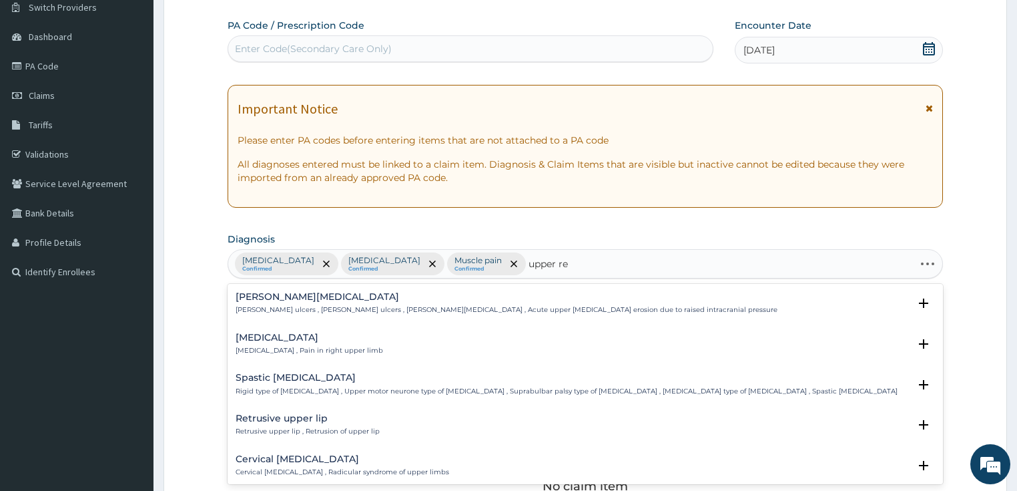
type input "upper res"
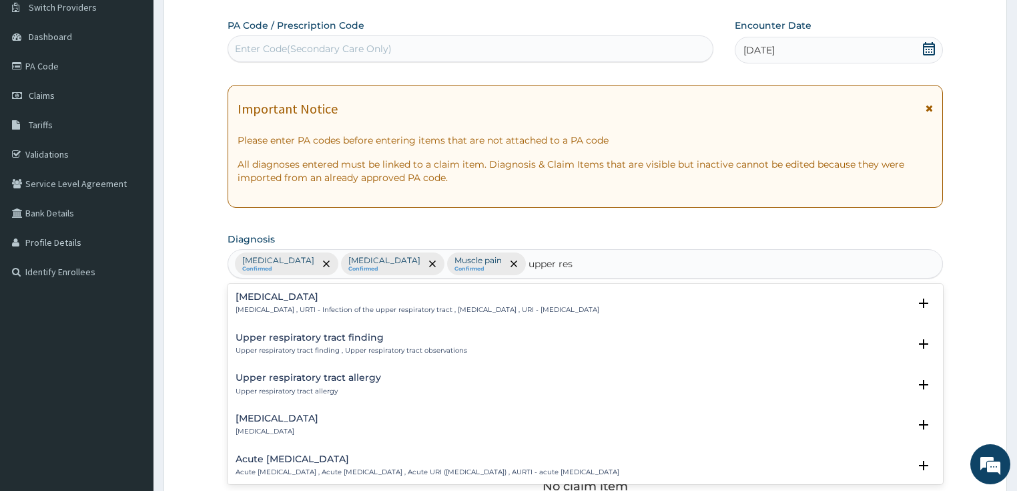
click at [331, 300] on h4 "[MEDICAL_DATA]" at bounding box center [418, 297] width 364 height 10
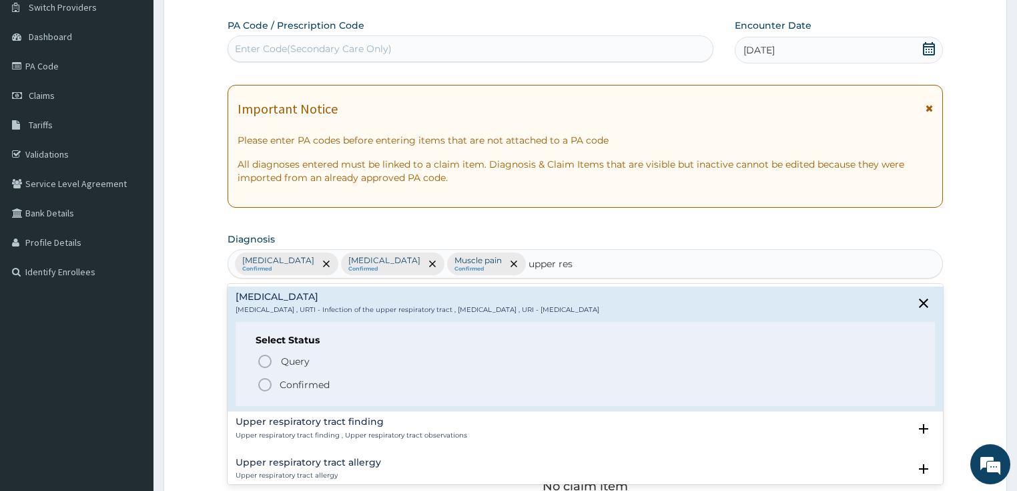
drag, startPoint x: 295, startPoint y: 370, endPoint x: 298, endPoint y: 377, distance: 8.1
click at [298, 370] on div "Query Query covers suspected (?), Keep in view (kiv), Ruled out (r/o) Confirmed" at bounding box center [586, 372] width 660 height 41
click at [298, 378] on p "Confirmed" at bounding box center [305, 384] width 50 height 13
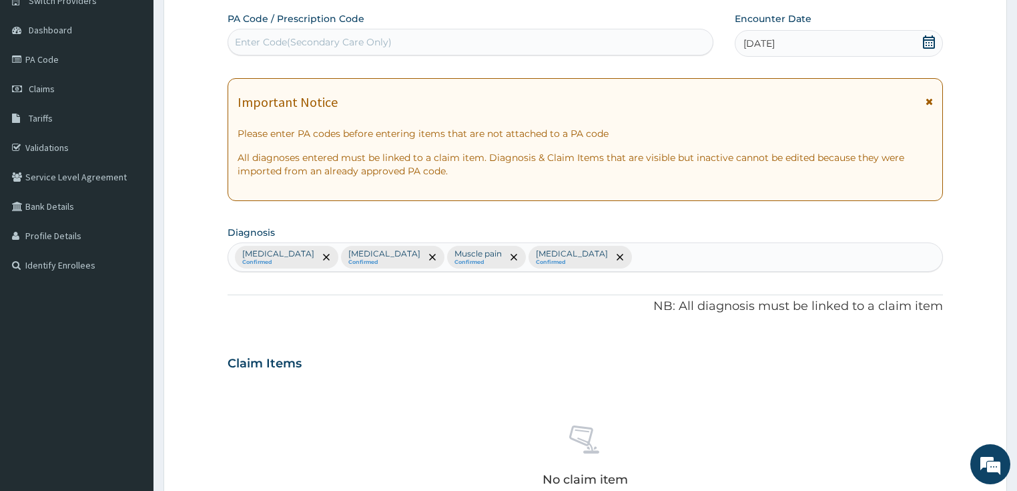
scroll to position [429, 0]
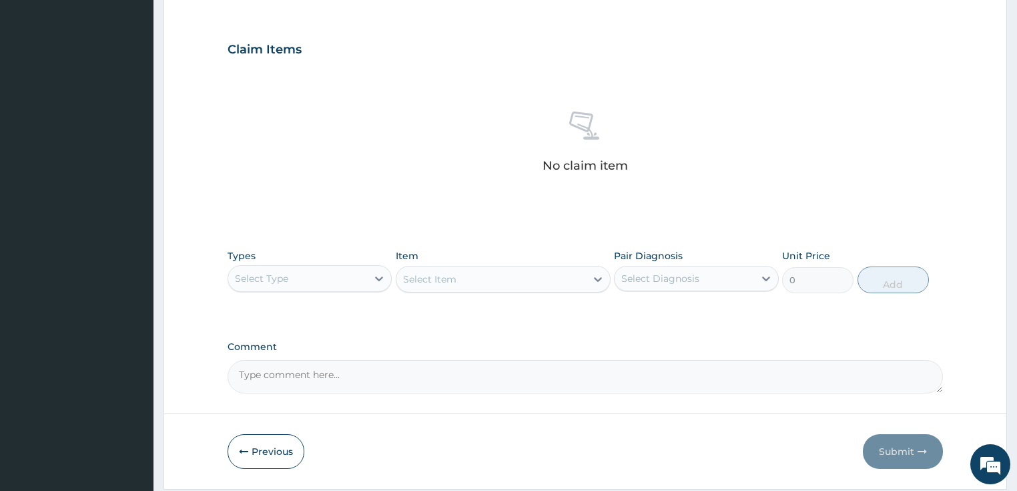
click at [294, 268] on div "Select Type" at bounding box center [298, 278] width 140 height 21
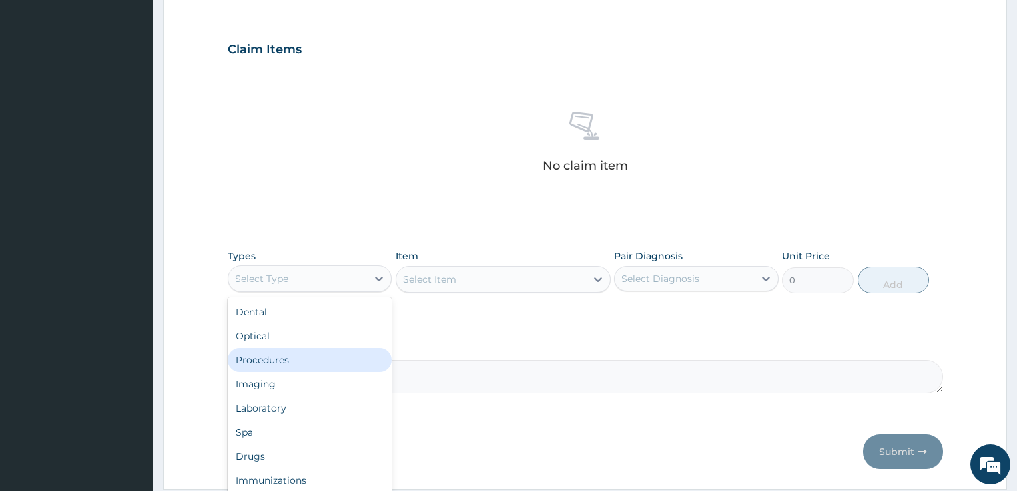
click at [289, 363] on div "Procedures" at bounding box center [310, 360] width 165 height 24
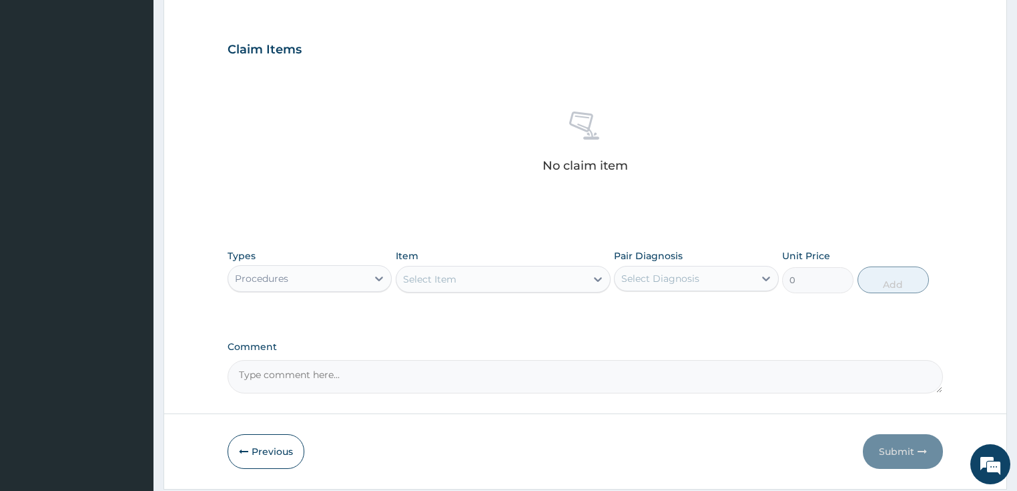
drag, startPoint x: 379, startPoint y: 275, endPoint x: 421, endPoint y: 280, distance: 42.4
click at [380, 276] on icon at bounding box center [378, 278] width 13 height 13
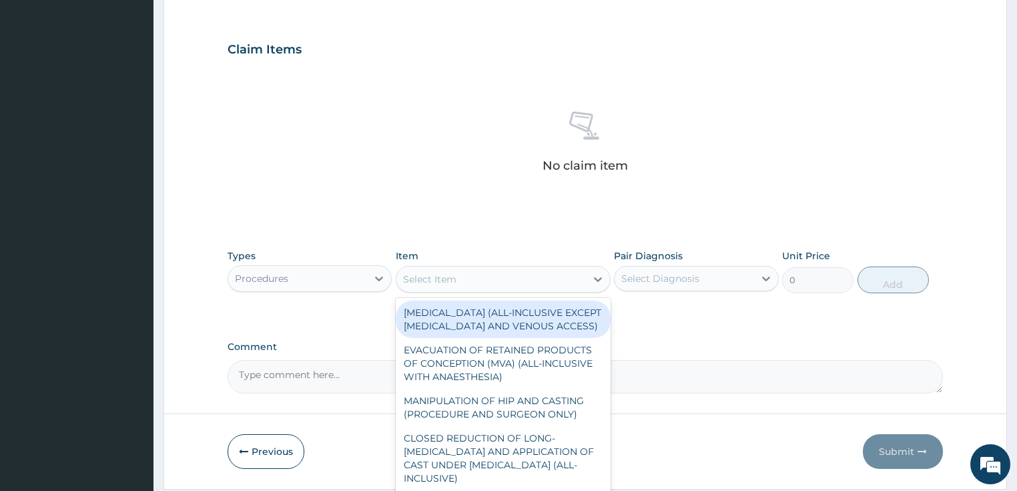
drag, startPoint x: 425, startPoint y: 280, endPoint x: 403, endPoint y: 277, distance: 22.3
click at [422, 280] on div "Select Item" at bounding box center [429, 278] width 53 height 13
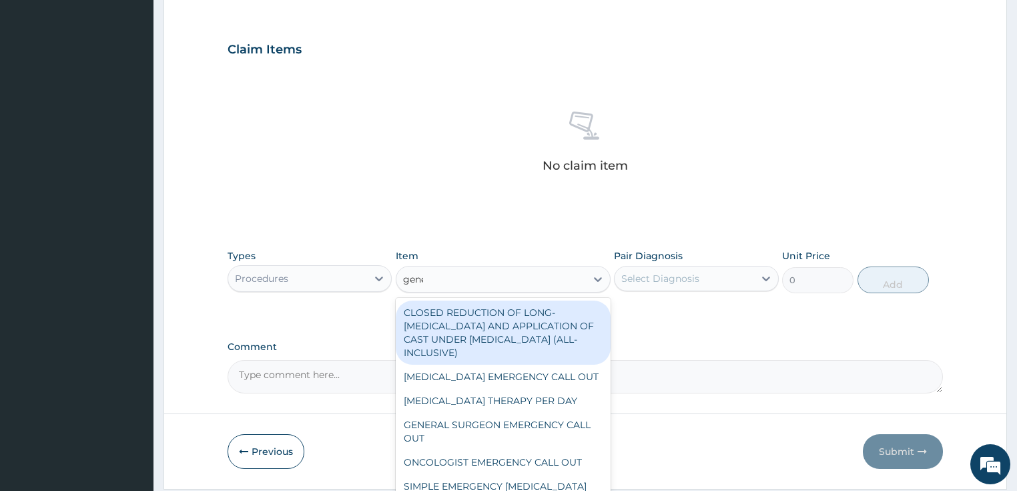
type input "gener"
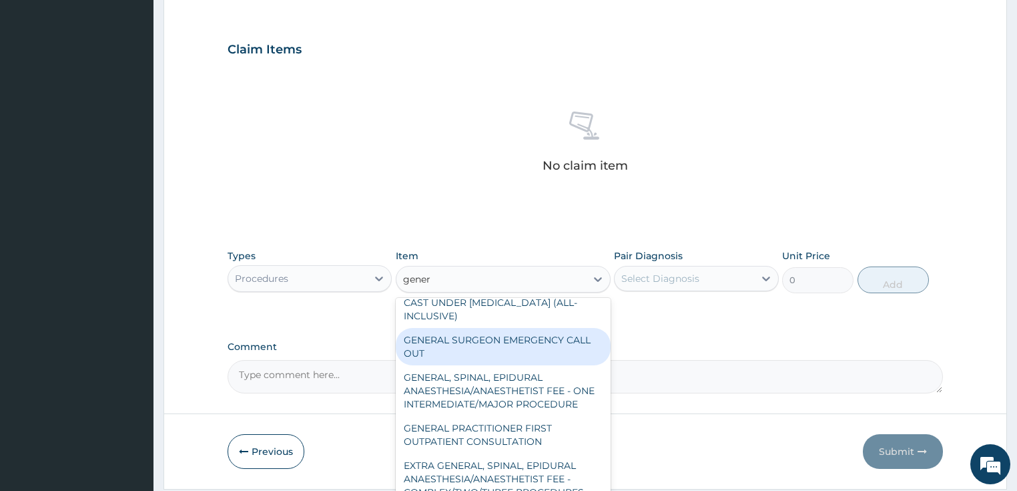
scroll to position [53, 0]
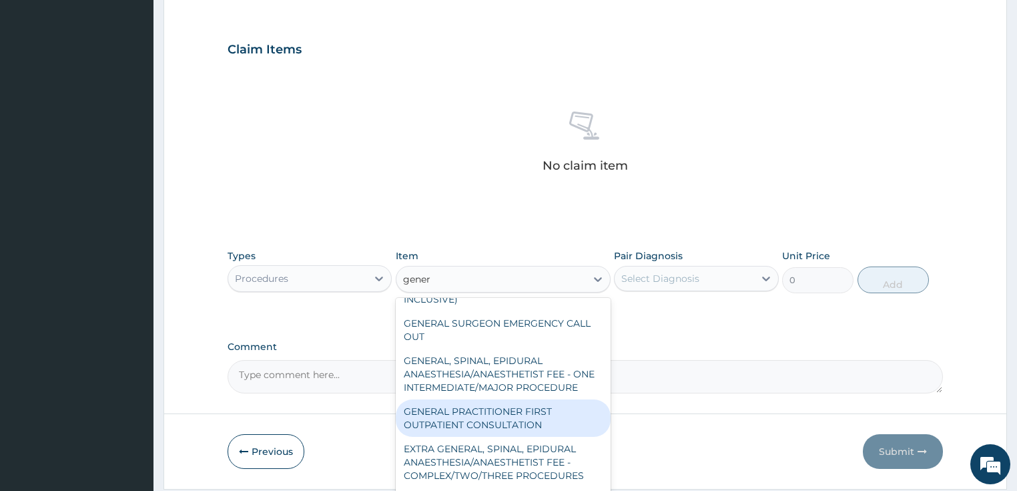
click at [499, 425] on div "GENERAL PRACTITIONER FIRST OUTPATIENT CONSULTATION" at bounding box center [503, 417] width 215 height 37
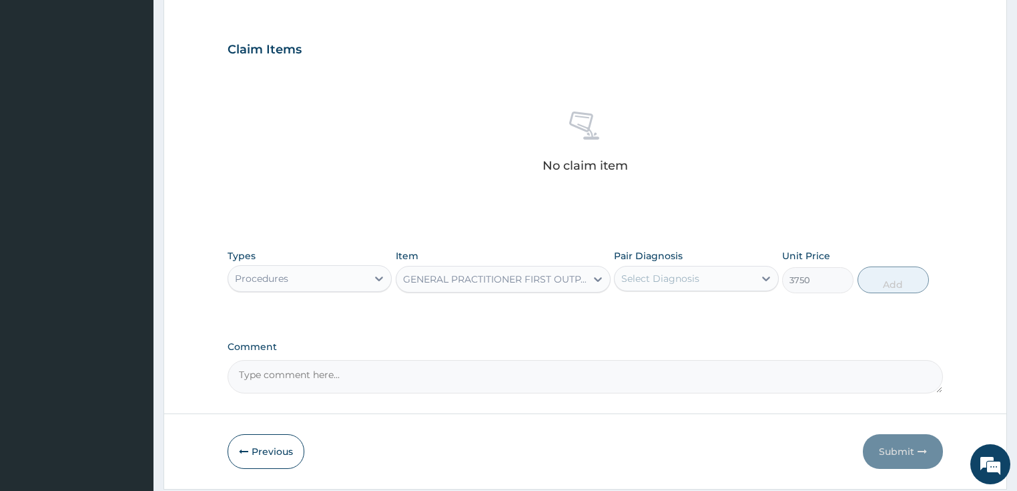
type input "3750"
click at [656, 272] on div "Select Diagnosis" at bounding box center [660, 278] width 78 height 13
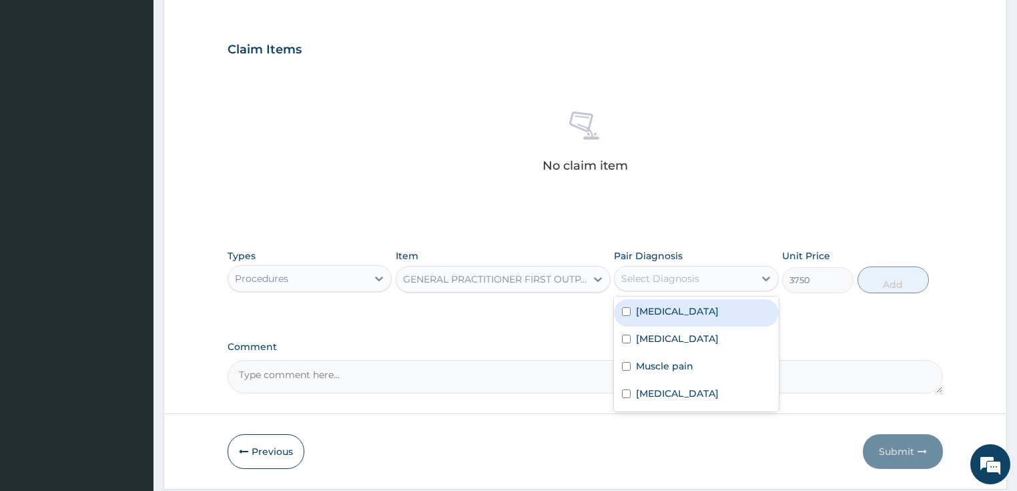
click at [648, 306] on label "[MEDICAL_DATA]" at bounding box center [677, 310] width 83 height 13
checkbox input "true"
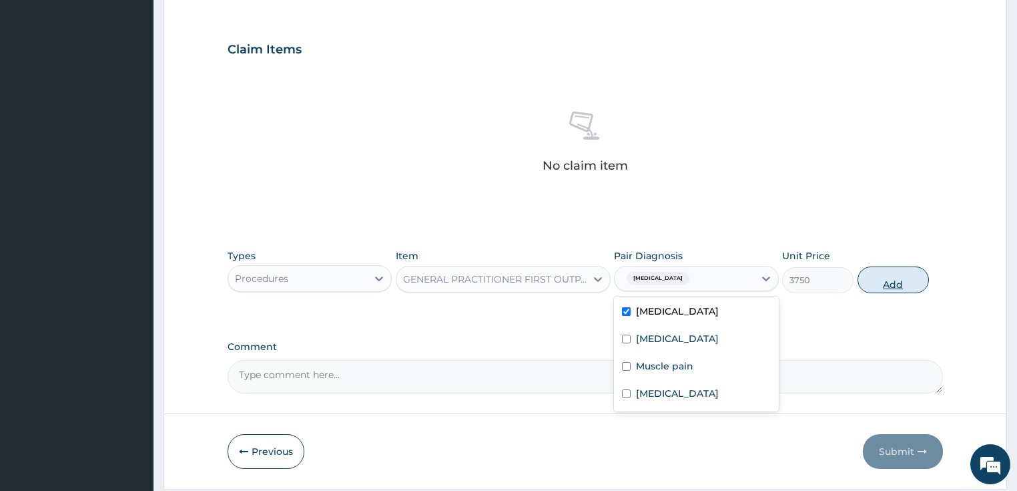
click at [887, 274] on button "Add" at bounding box center [893, 279] width 71 height 27
type input "0"
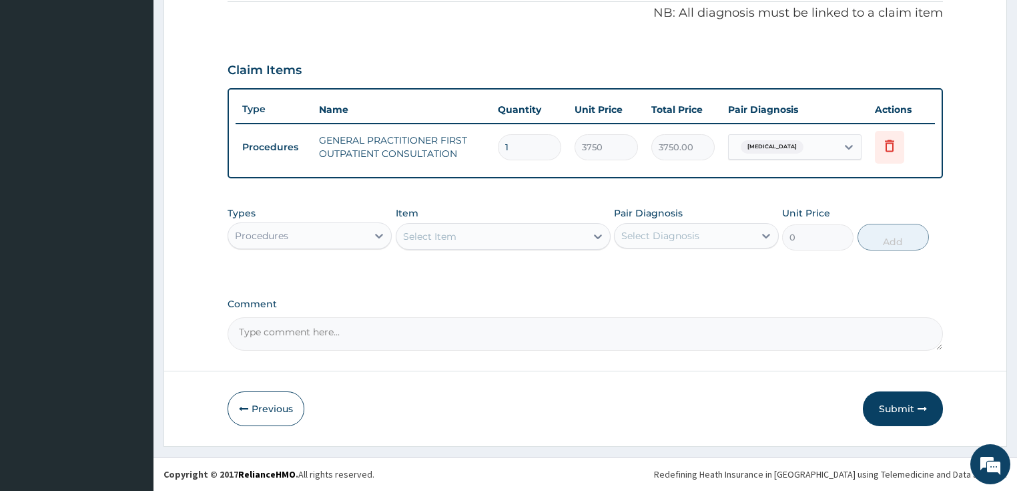
scroll to position [406, 0]
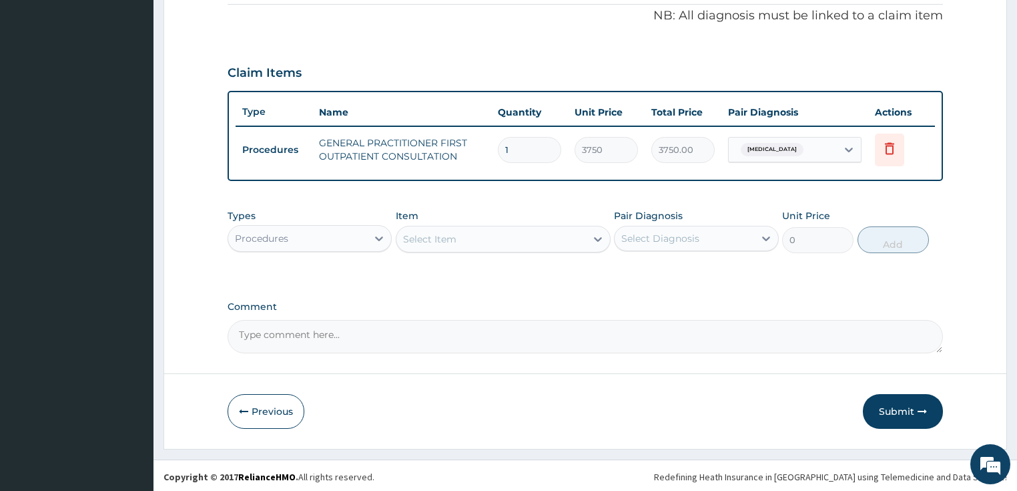
click at [316, 252] on div "Types Procedures Item Select Item Pair Diagnosis Select Diagnosis Unit Price 0 …" at bounding box center [586, 230] width 716 height 57
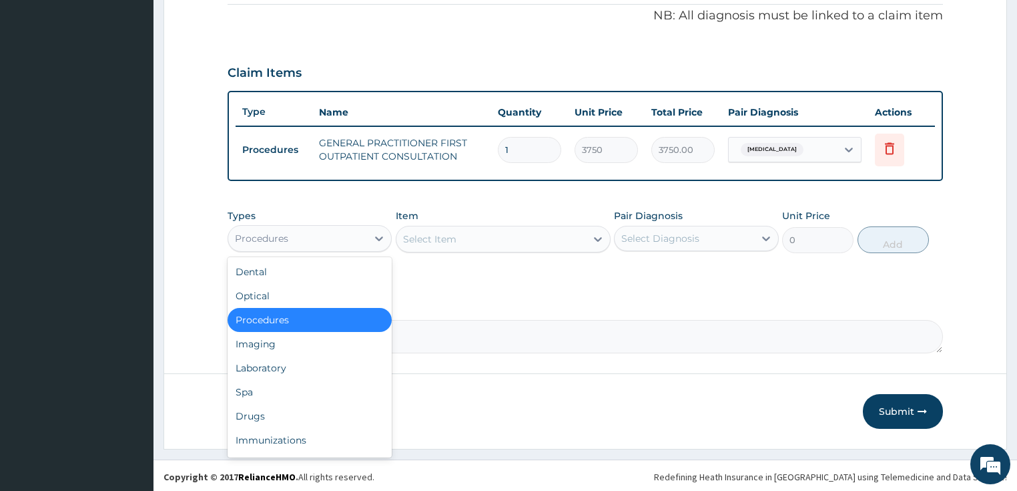
click at [316, 246] on div "Procedures" at bounding box center [298, 238] width 140 height 21
click at [301, 370] on div "Laboratory" at bounding box center [310, 368] width 165 height 24
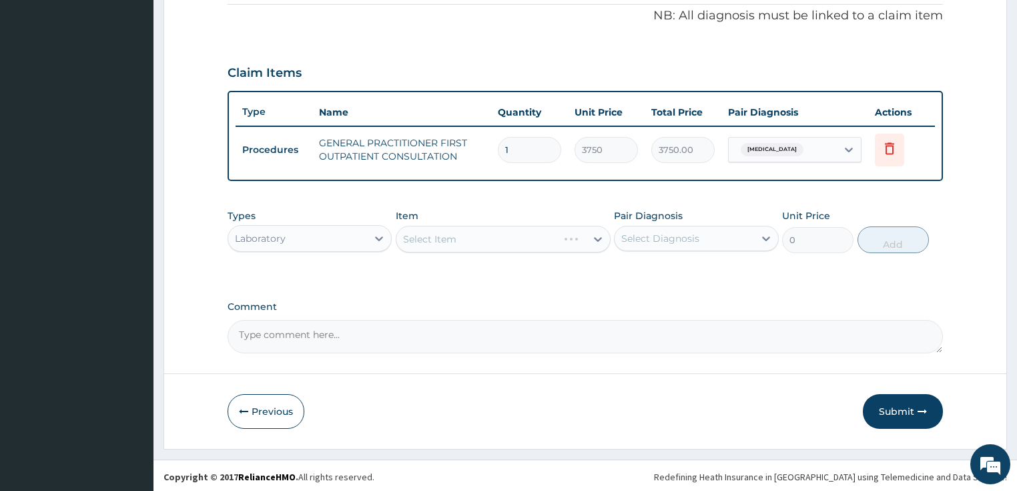
click at [487, 243] on div "Select Item" at bounding box center [503, 239] width 215 height 27
click at [495, 235] on div "Select Item" at bounding box center [492, 238] width 190 height 21
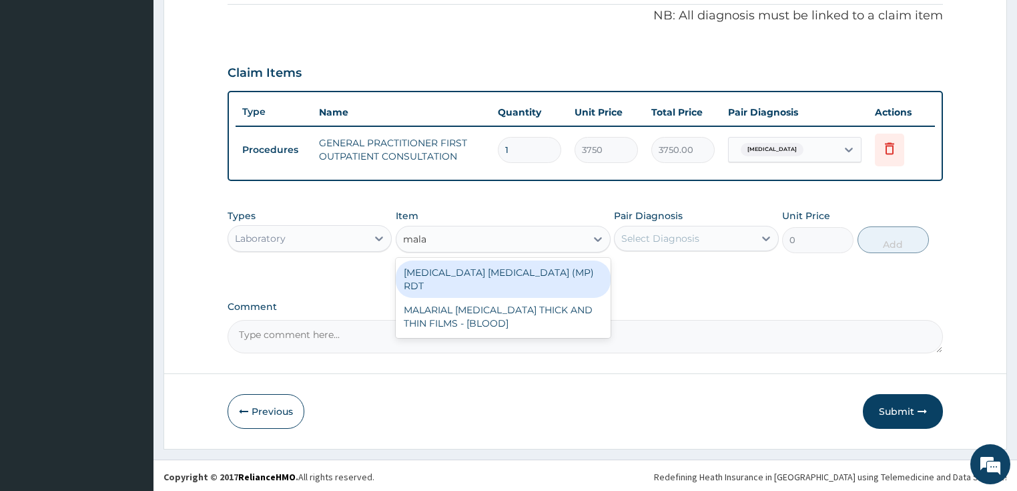
type input "malar"
click at [493, 270] on div "[MEDICAL_DATA] [MEDICAL_DATA] (MP) RDT" at bounding box center [503, 278] width 215 height 37
type input "2000"
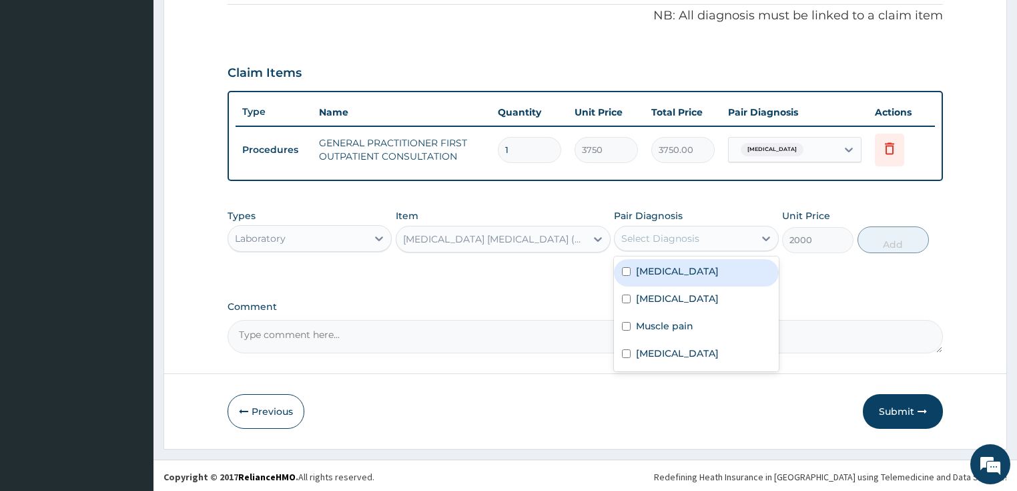
click at [706, 239] on div "Select Diagnosis" at bounding box center [685, 238] width 140 height 21
click at [692, 280] on div "[MEDICAL_DATA]" at bounding box center [696, 272] width 165 height 27
checkbox input "true"
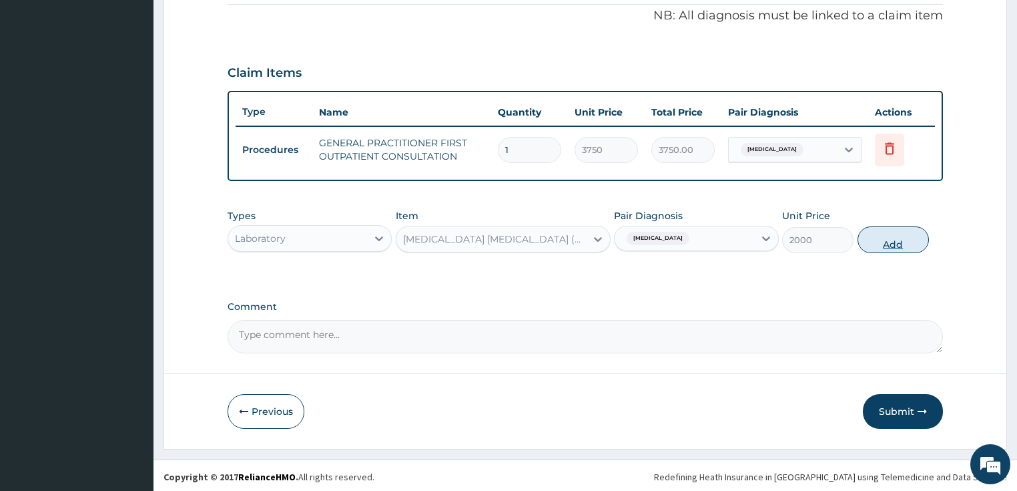
click at [891, 242] on button "Add" at bounding box center [893, 239] width 71 height 27
type input "0"
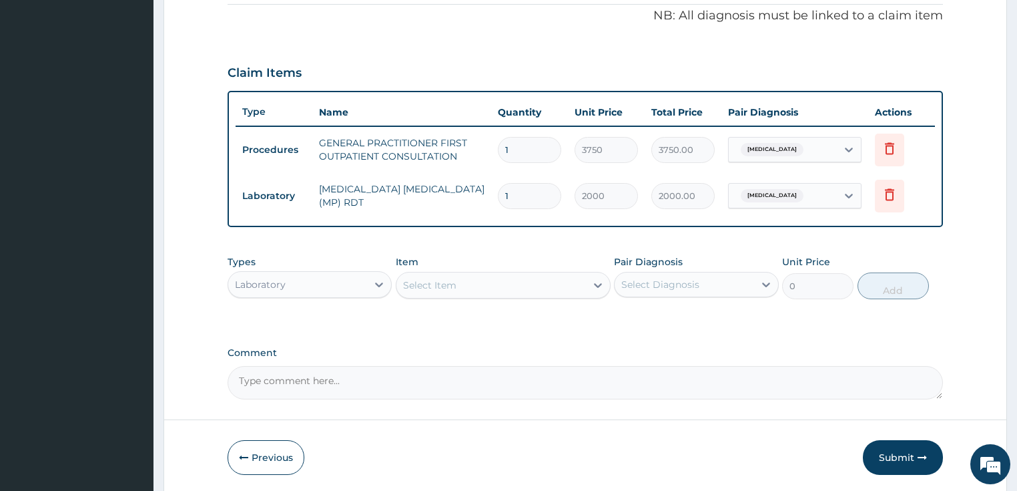
click at [455, 278] on div "Select Item" at bounding box center [429, 284] width 53 height 13
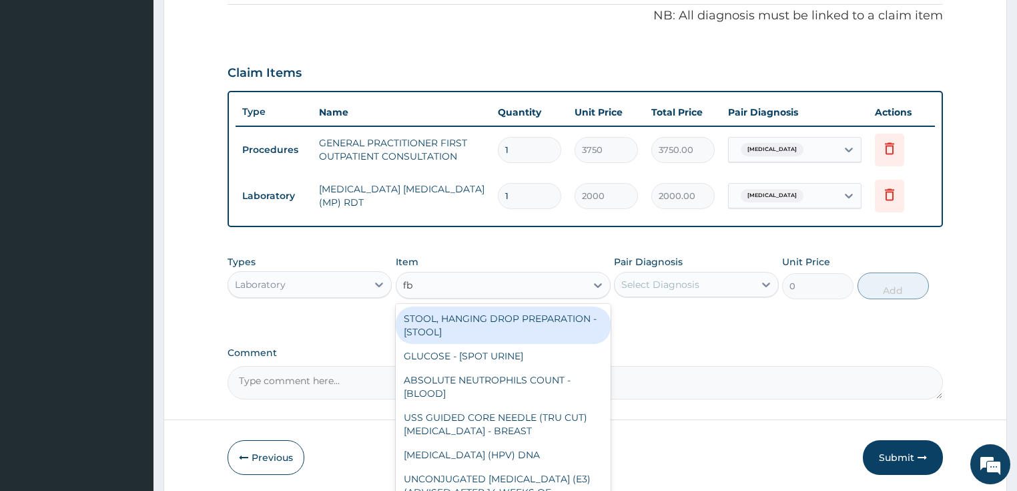
type input "fbc"
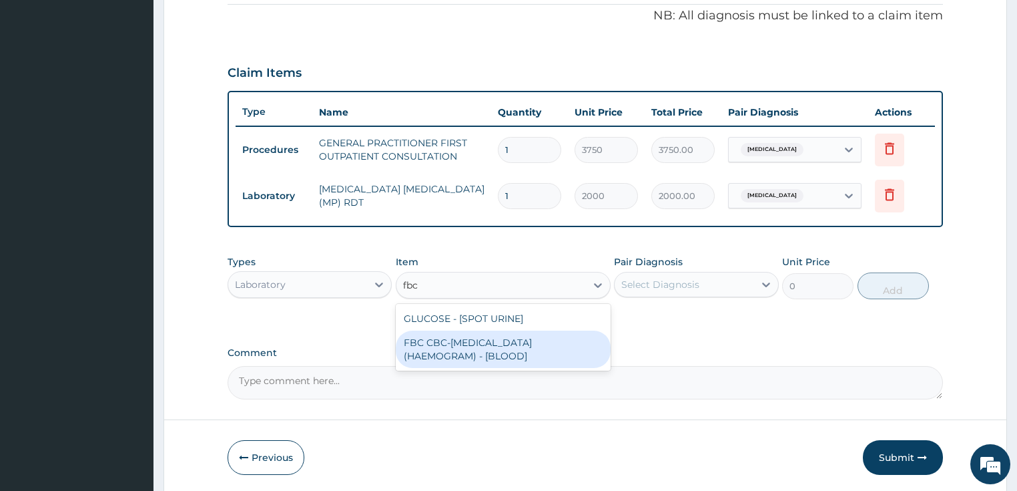
click at [471, 337] on div "FBC CBC-[MEDICAL_DATA] (HAEMOGRAM) - [BLOOD]" at bounding box center [503, 348] width 215 height 37
type input "5000"
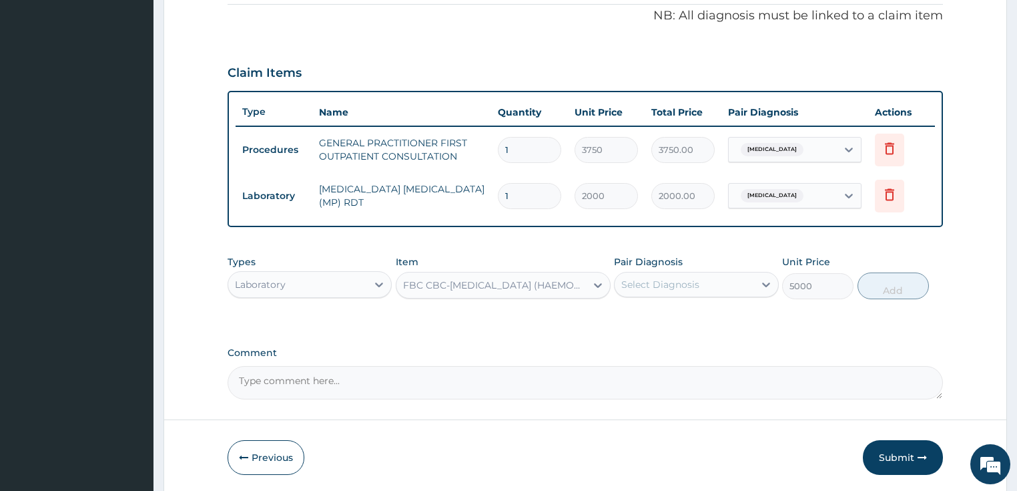
click at [619, 282] on div "Select Diagnosis" at bounding box center [685, 284] width 140 height 21
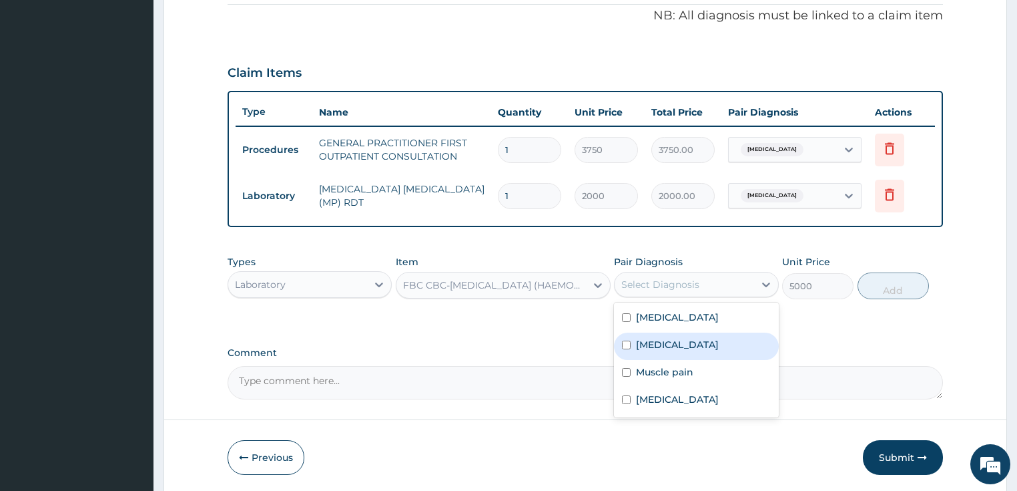
click at [641, 343] on label "Sepsis" at bounding box center [677, 344] width 83 height 13
checkbox input "true"
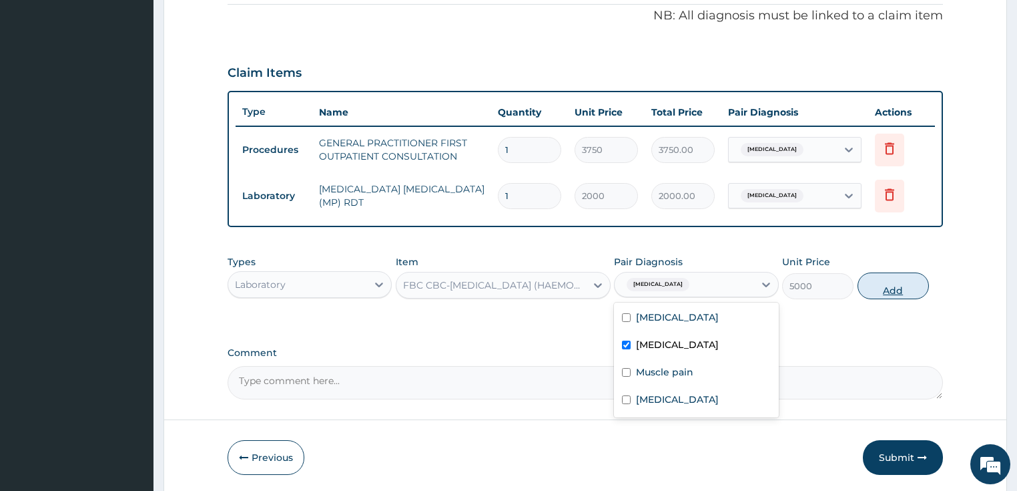
click at [905, 283] on button "Add" at bounding box center [893, 285] width 71 height 27
type input "0"
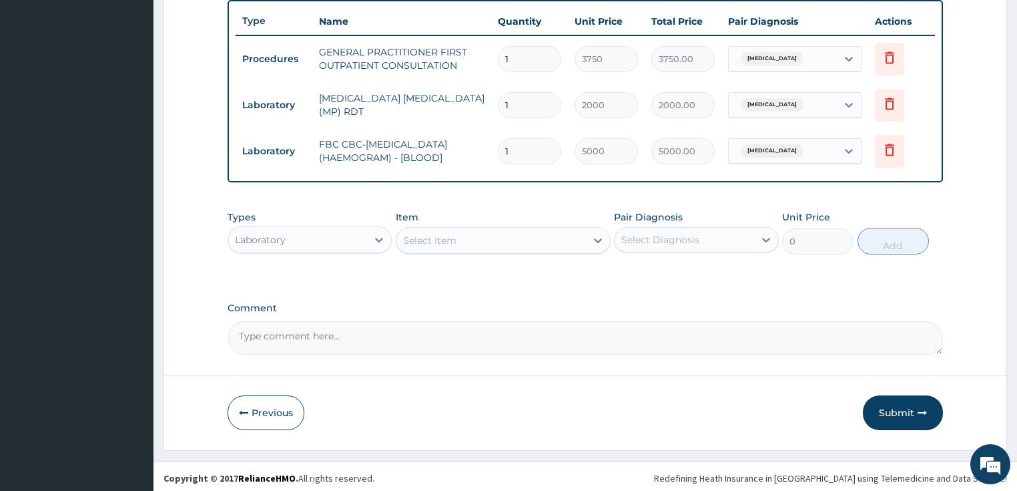
scroll to position [498, 0]
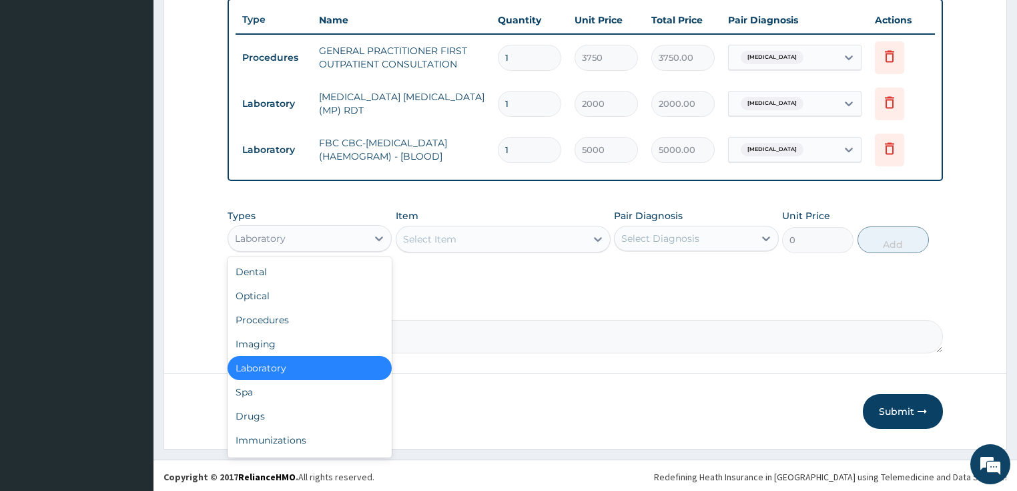
click at [281, 232] on div "Laboratory" at bounding box center [260, 238] width 51 height 13
click at [273, 411] on div "Drugs" at bounding box center [310, 416] width 165 height 24
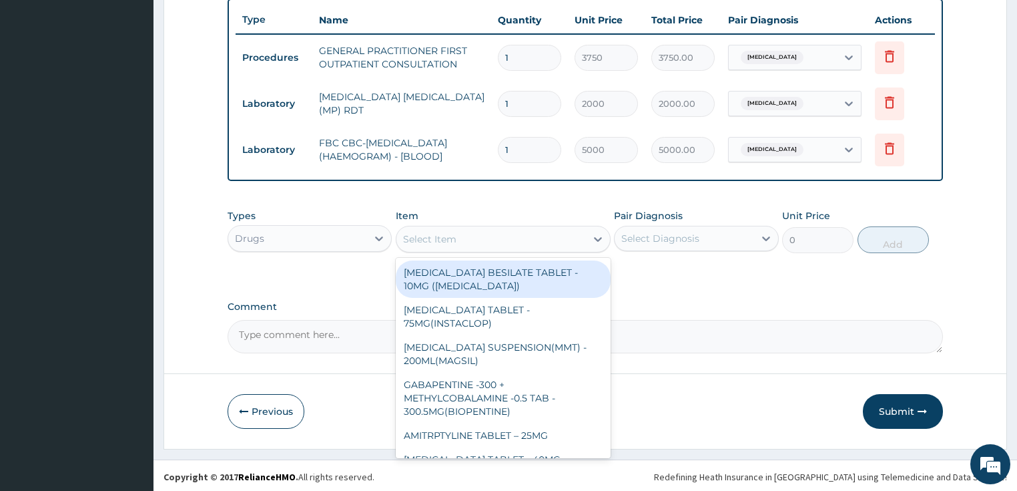
click at [438, 241] on div "Select Item" at bounding box center [429, 238] width 53 height 13
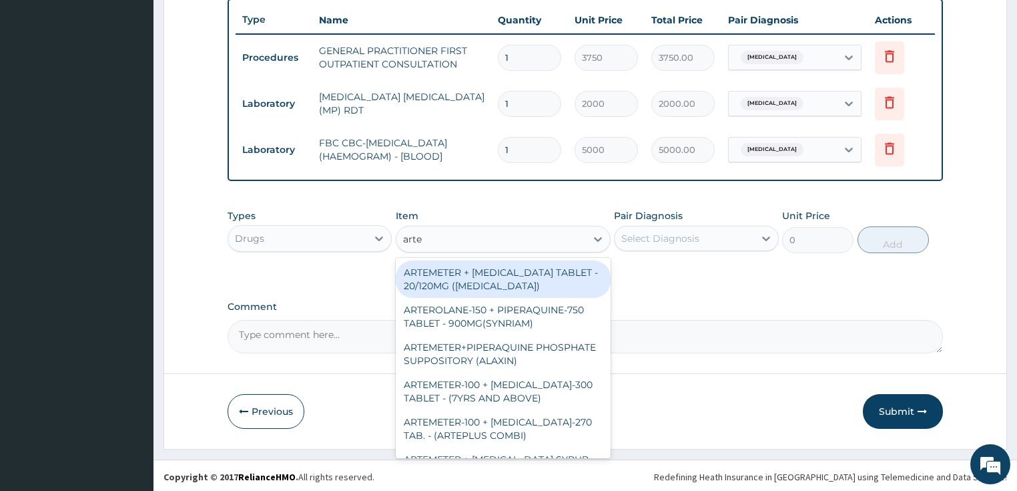
type input "artem"
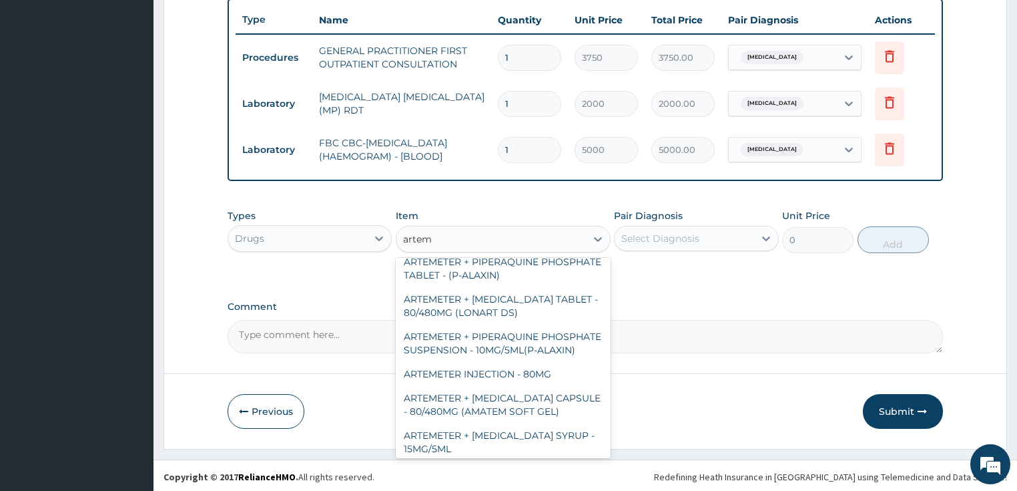
scroll to position [374, 0]
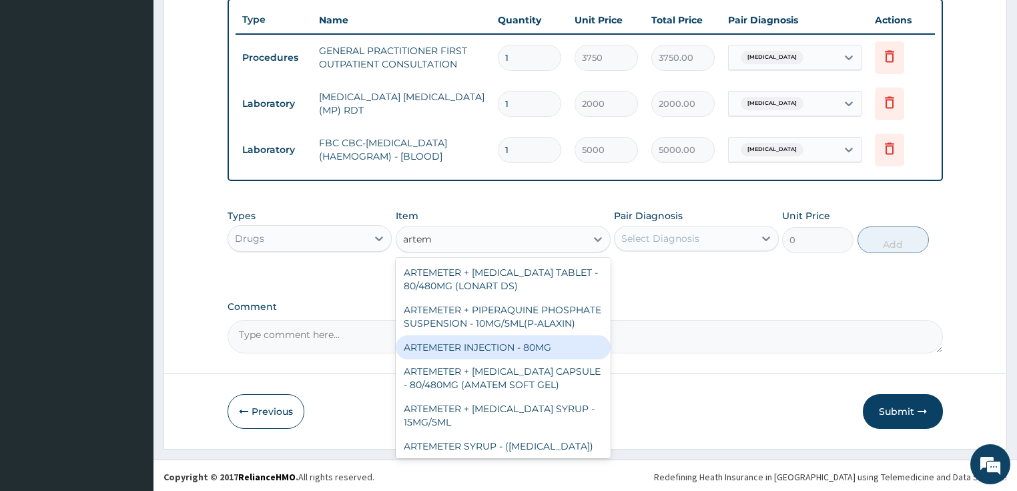
click at [502, 355] on div "ARTEMETER INJECTION - 80MG" at bounding box center [503, 347] width 215 height 24
type input "475.99999999999994"
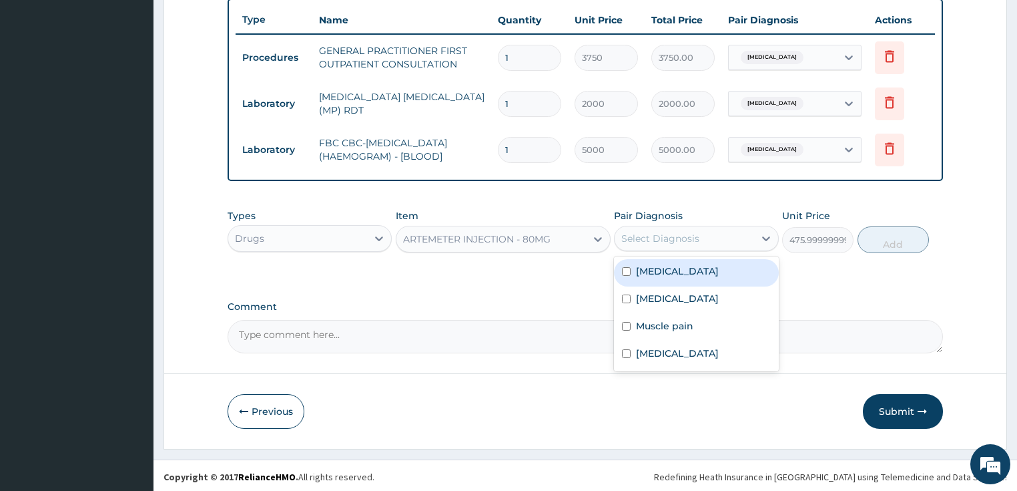
click at [654, 236] on div "Select Diagnosis" at bounding box center [660, 238] width 78 height 13
click at [662, 266] on label "Malaria" at bounding box center [677, 270] width 83 height 13
checkbox input "true"
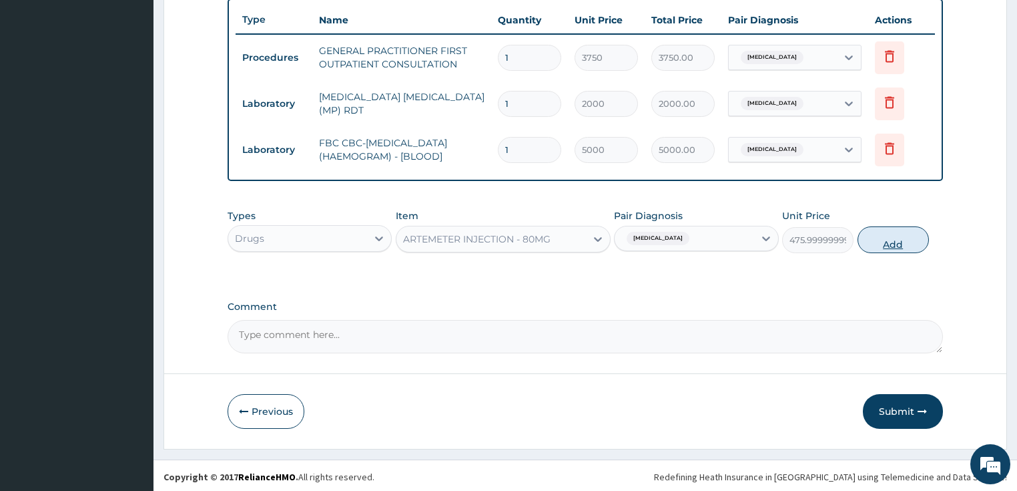
click at [916, 245] on button "Add" at bounding box center [893, 239] width 71 height 27
type input "0"
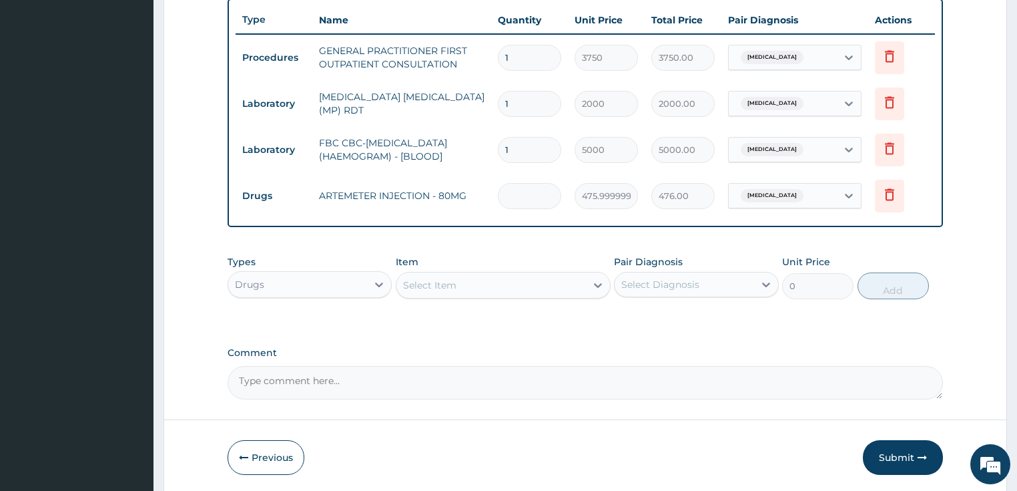
type input "0.00"
type input "6"
type input "2856.00"
type input "0.00"
type input "6"
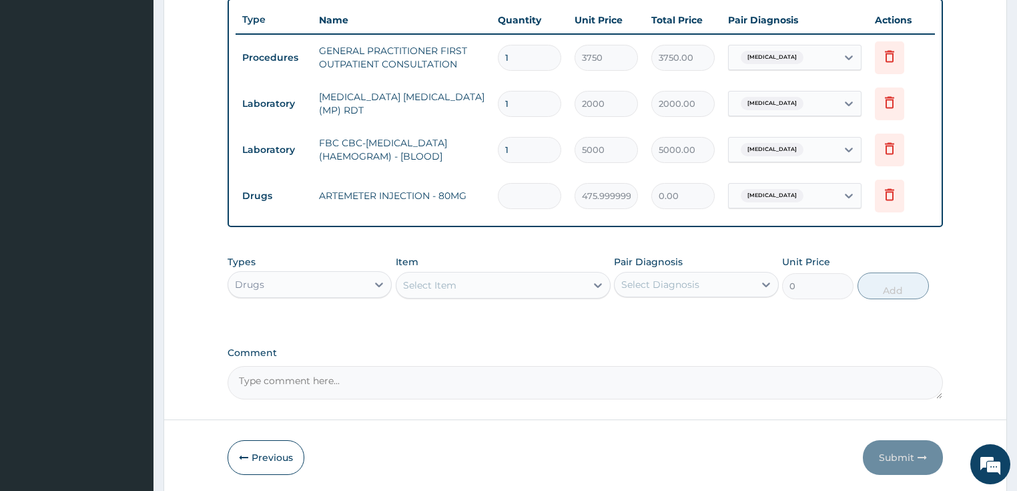
type input "2856.00"
type input "6"
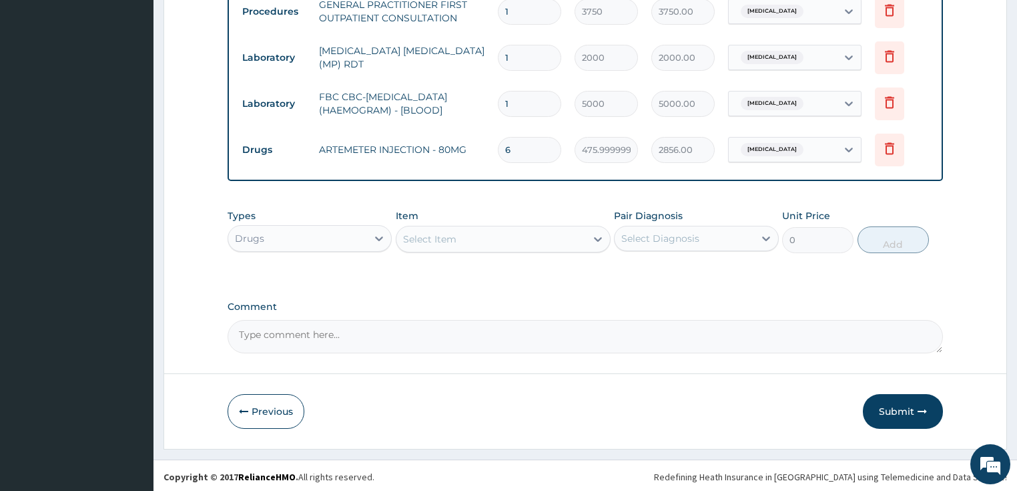
click at [423, 232] on div "Select Item" at bounding box center [429, 238] width 53 height 13
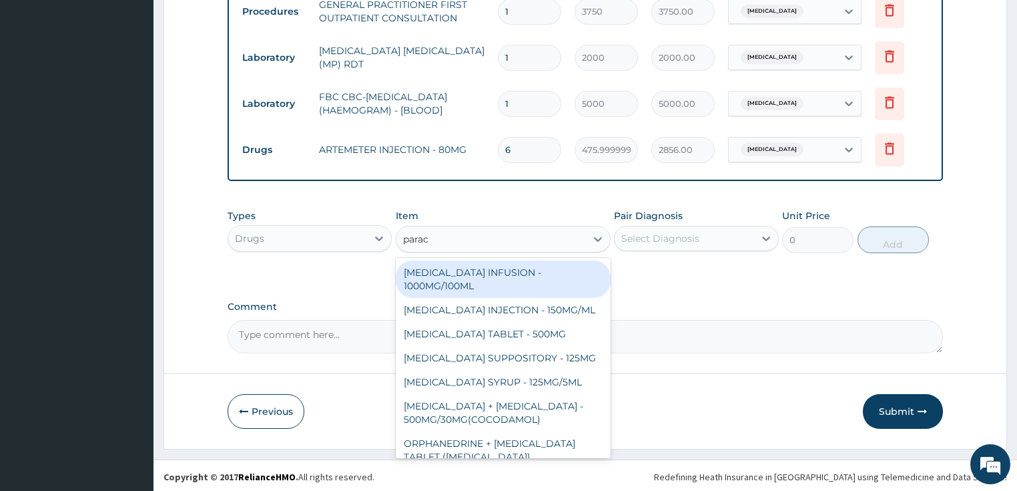
type input "parace"
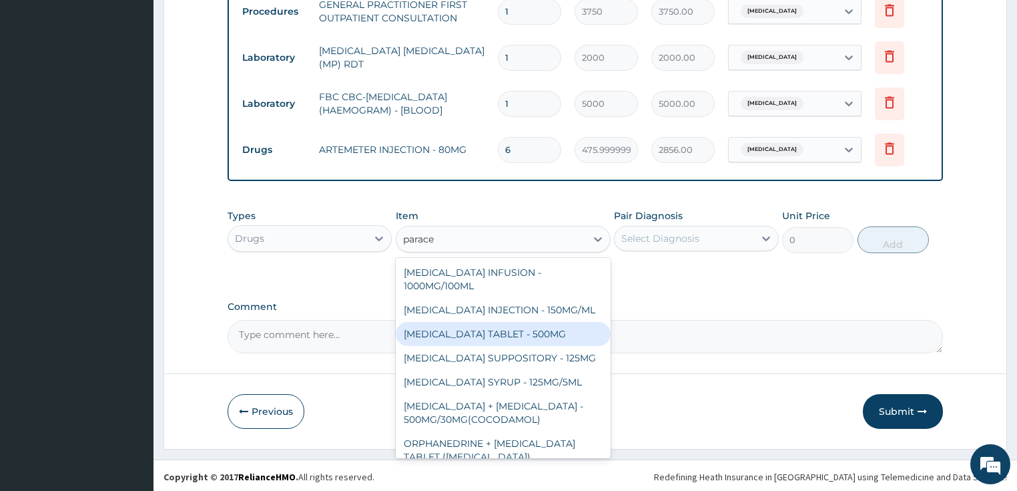
click at [459, 336] on div "[MEDICAL_DATA] TABLET - 500MG" at bounding box center [503, 334] width 215 height 24
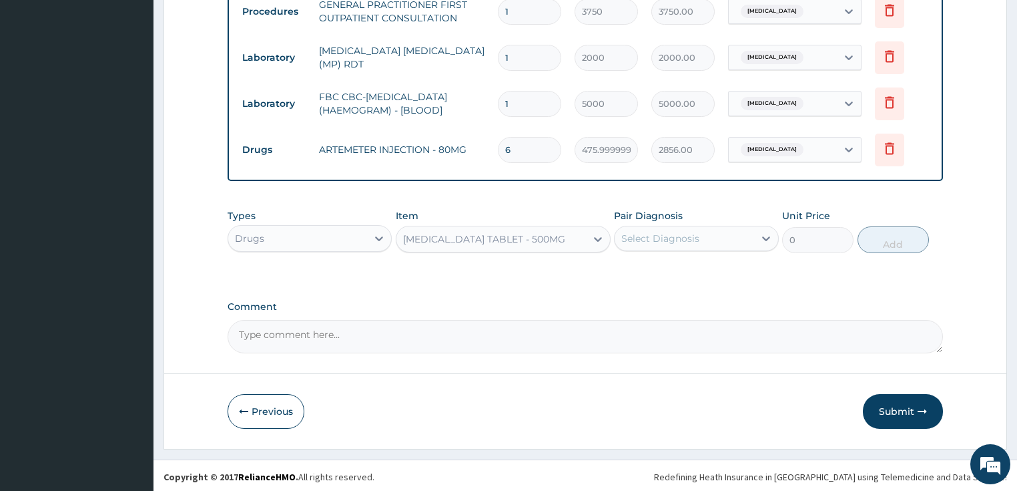
type input "33.599999999999994"
click at [645, 237] on div "Select Diagnosis" at bounding box center [660, 238] width 78 height 13
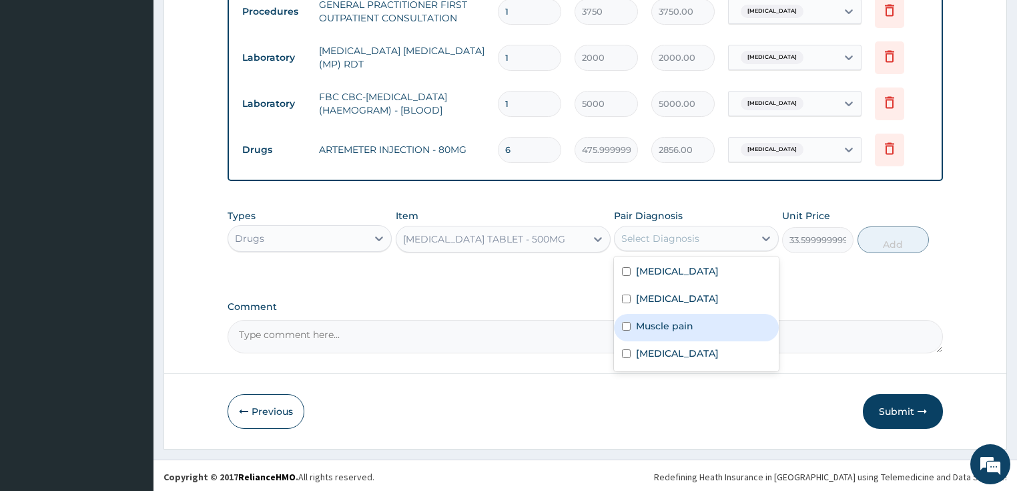
click at [660, 324] on label "Muscle pain" at bounding box center [664, 325] width 57 height 13
checkbox input "true"
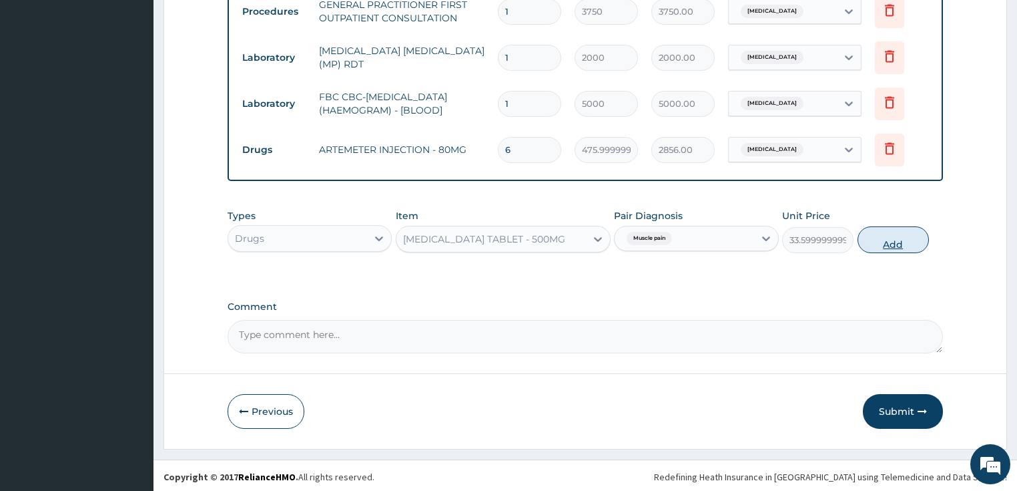
click at [887, 236] on button "Add" at bounding box center [893, 239] width 71 height 27
type input "0"
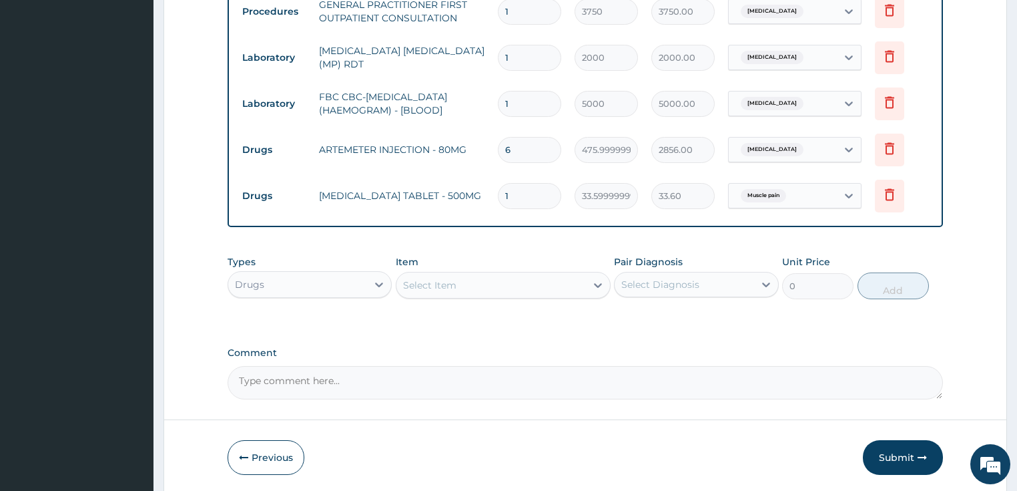
type input "18"
type input "604.80"
type input "18"
click at [459, 290] on div "Select Item" at bounding box center [492, 284] width 190 height 21
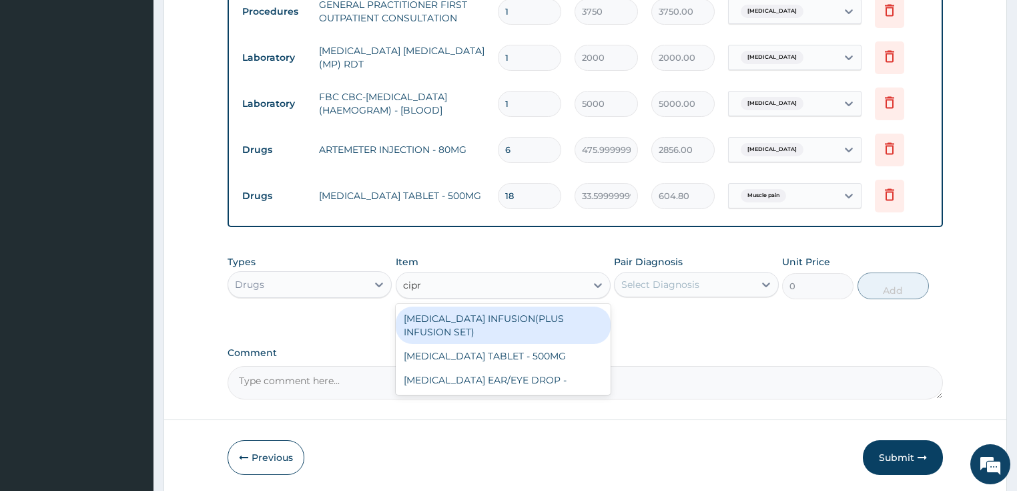
type input "cipro"
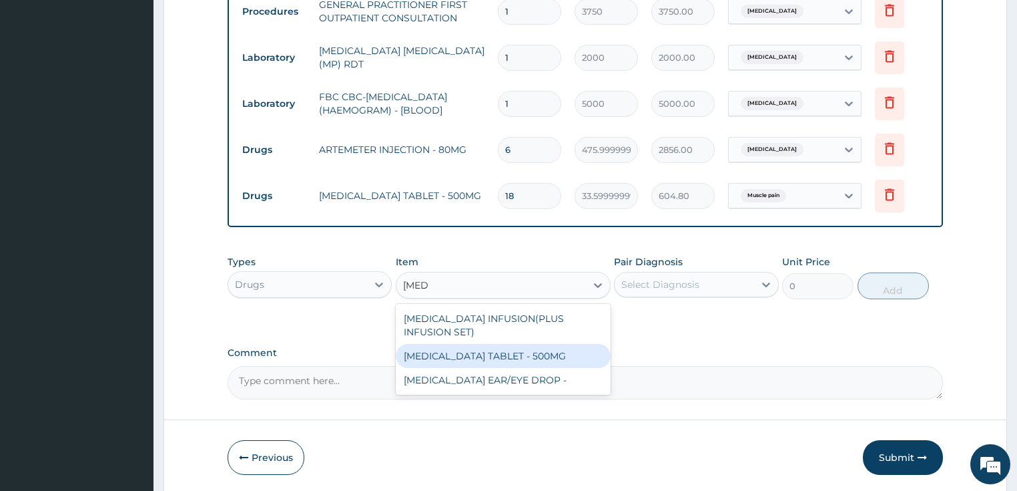
click at [465, 358] on div "[MEDICAL_DATA] TABLET - 500MG" at bounding box center [503, 356] width 215 height 24
type input "196"
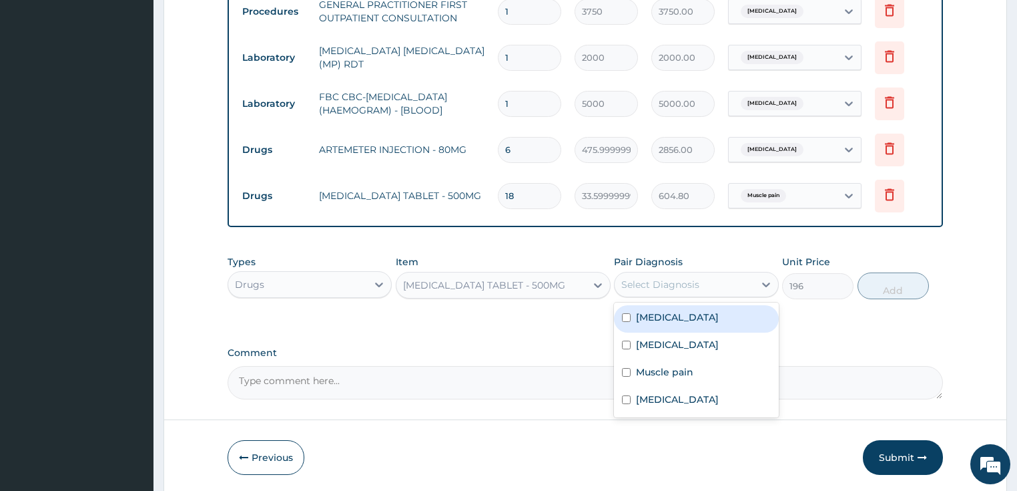
click at [698, 282] on div "Select Diagnosis" at bounding box center [660, 284] width 78 height 13
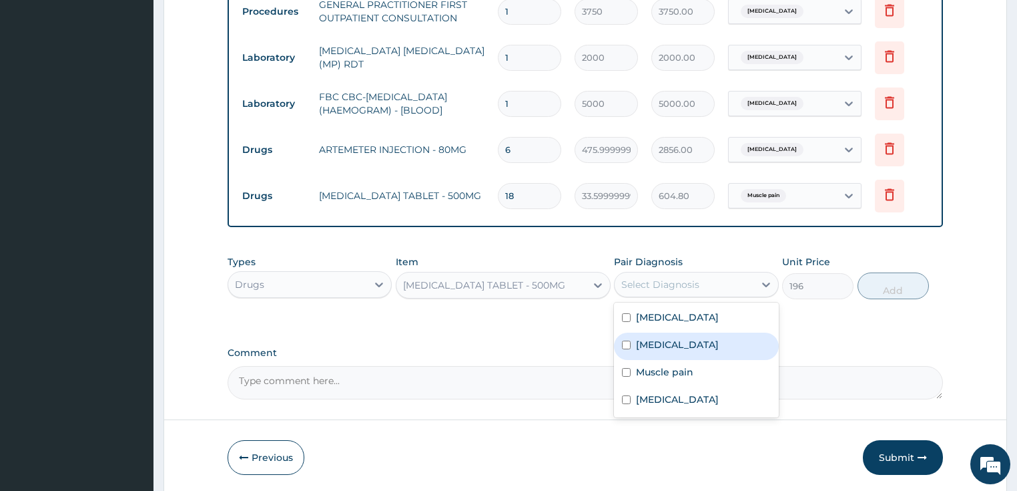
drag, startPoint x: 680, startPoint y: 368, endPoint x: 682, endPoint y: 350, distance: 18.7
click at [682, 350] on div "Malaria Sepsis Muscle pain Upper respiratory infection" at bounding box center [696, 359] width 165 height 115
click at [682, 350] on div "Sepsis" at bounding box center [696, 345] width 165 height 27
checkbox input "true"
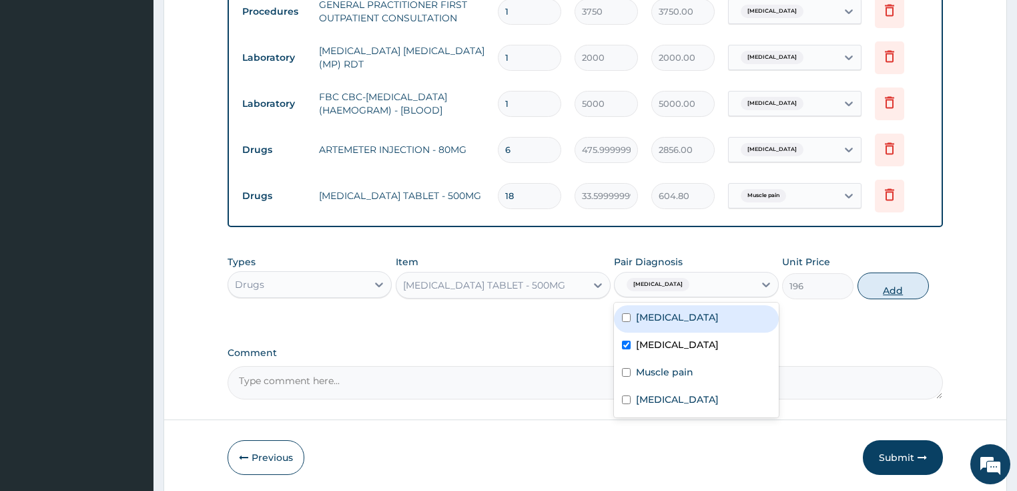
click at [888, 291] on button "Add" at bounding box center [893, 285] width 71 height 27
type input "0"
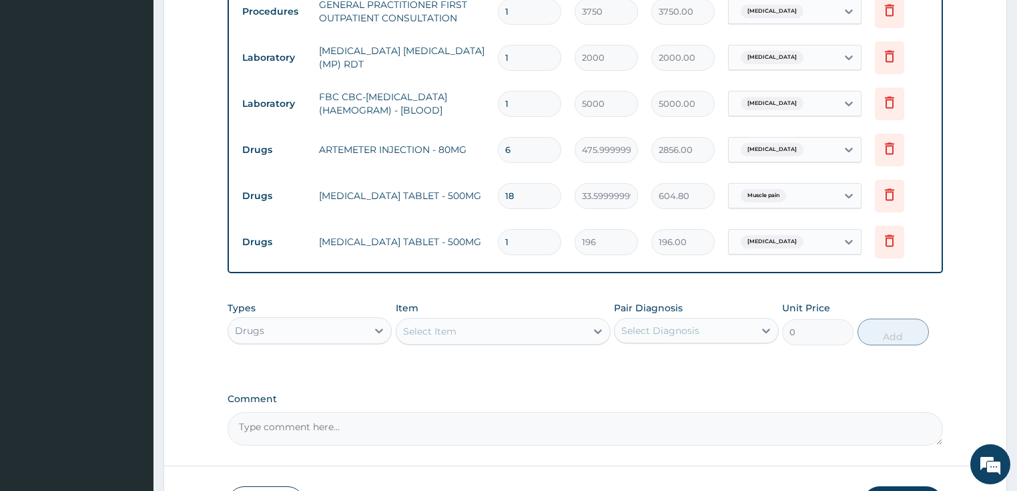
type input "10"
type input "1960.00"
type input "10"
click at [499, 335] on div "Select Item" at bounding box center [492, 330] width 190 height 21
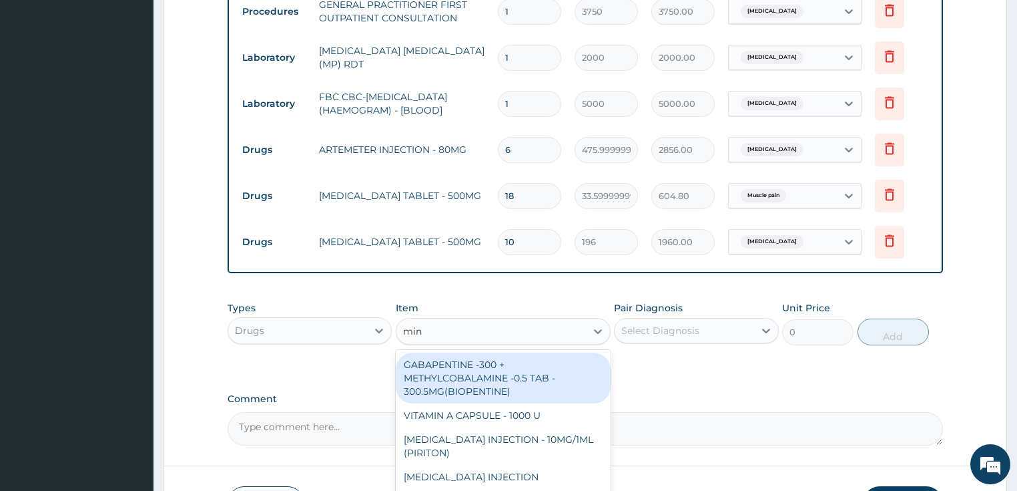
type input "mine"
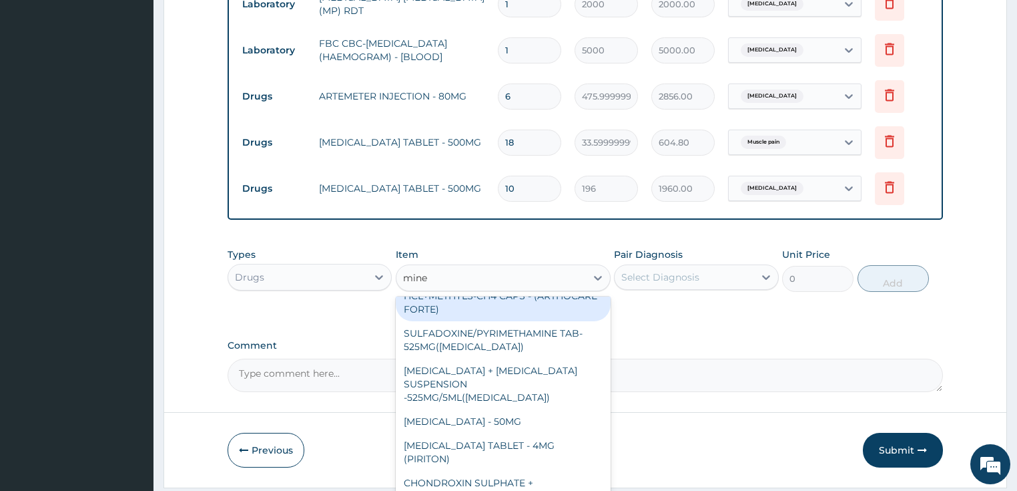
scroll to position [694, 0]
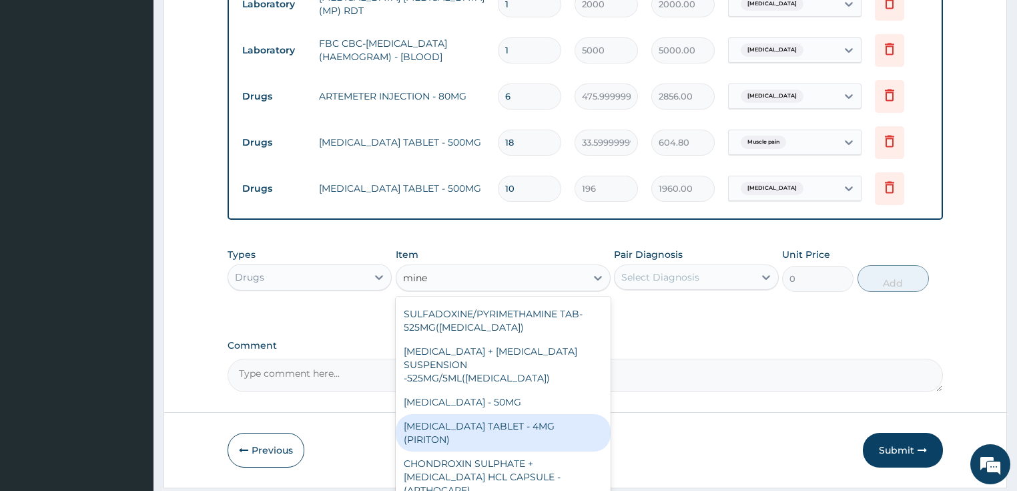
click at [513, 414] on div "CHLORPHENIRAMINE TABLET - 4MG (PIRITON)" at bounding box center [503, 432] width 215 height 37
type input "22.4"
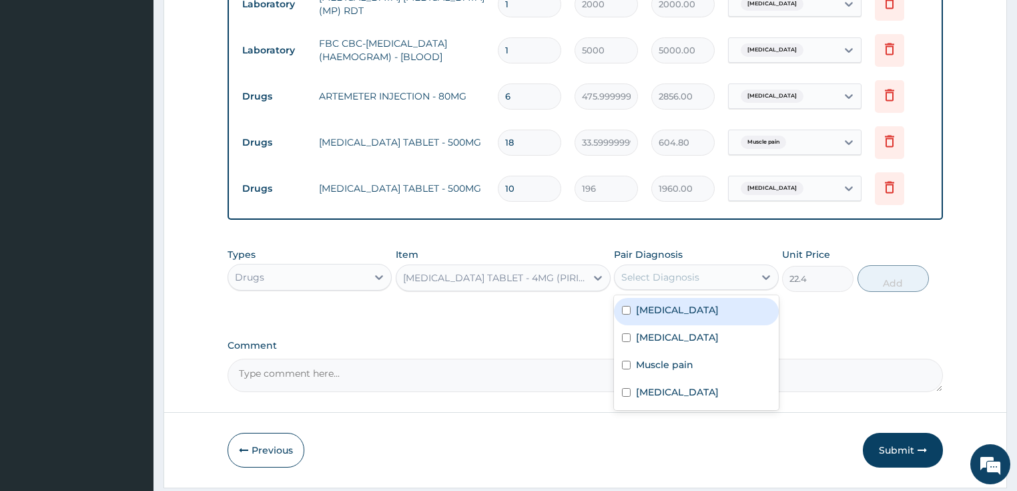
click at [701, 274] on div "Select Diagnosis" at bounding box center [685, 276] width 140 height 21
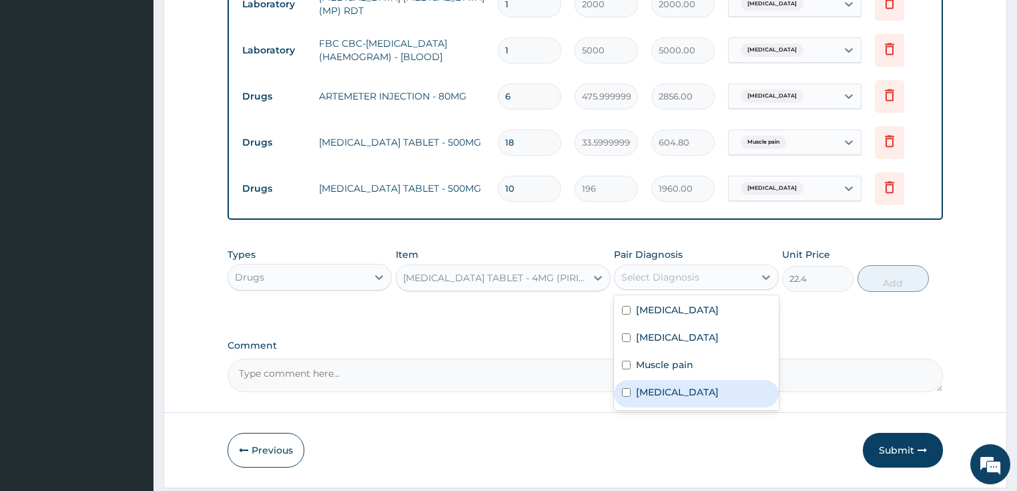
click at [689, 395] on label "Upper respiratory infection" at bounding box center [677, 391] width 83 height 13
checkbox input "true"
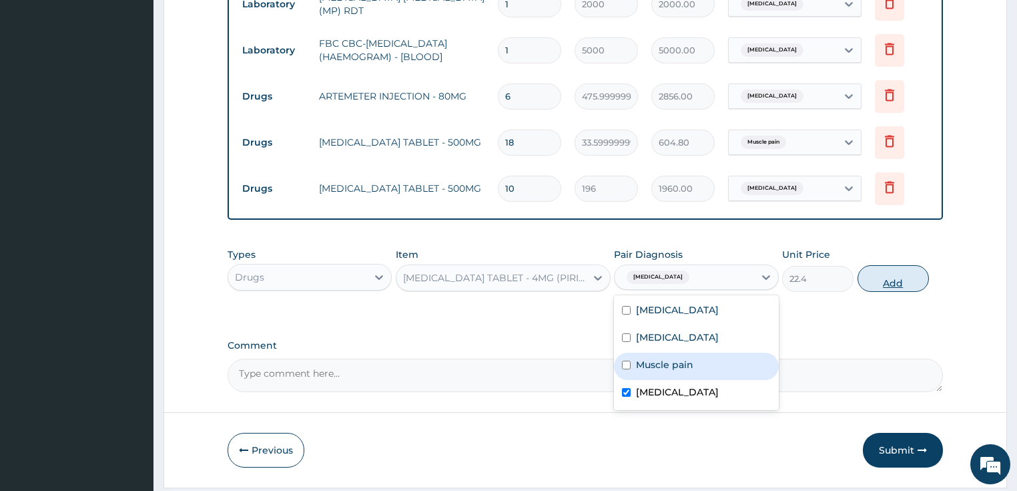
click at [905, 278] on button "Add" at bounding box center [893, 278] width 71 height 27
type input "0"
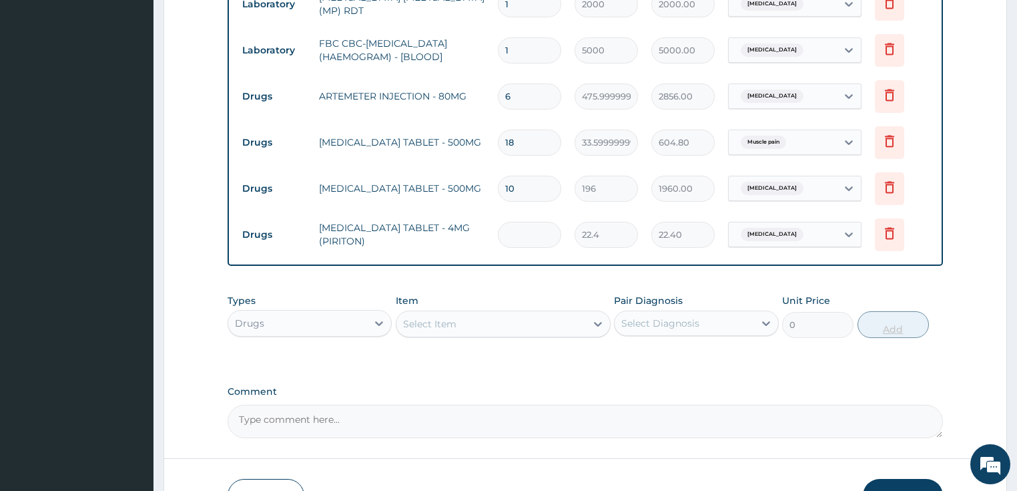
type input "0.00"
type input "5"
type input "112.00"
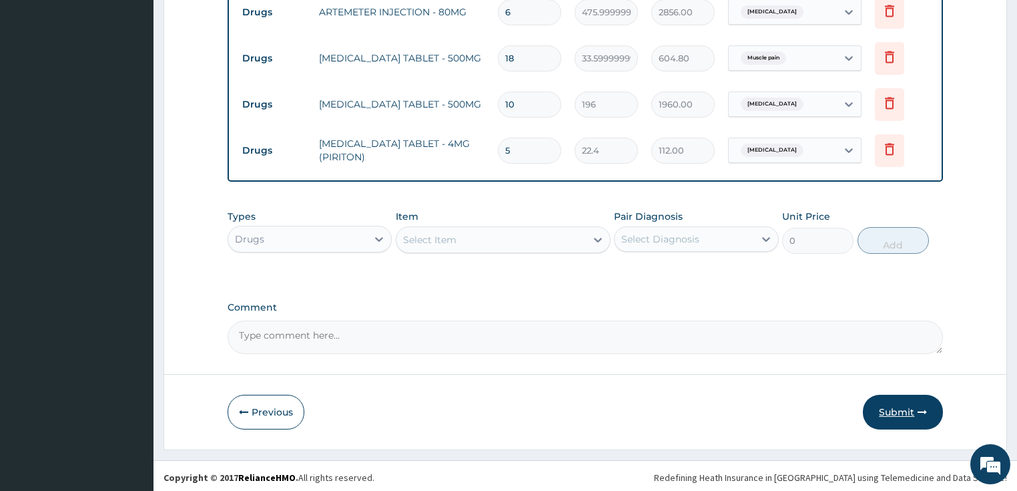
type input "5"
click at [908, 411] on button "Submit" at bounding box center [903, 412] width 80 height 35
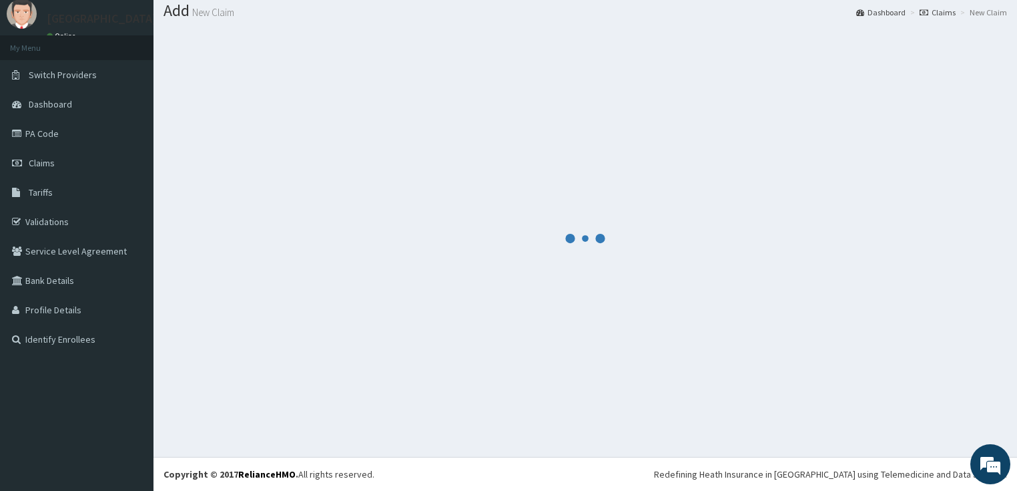
scroll to position [41, 0]
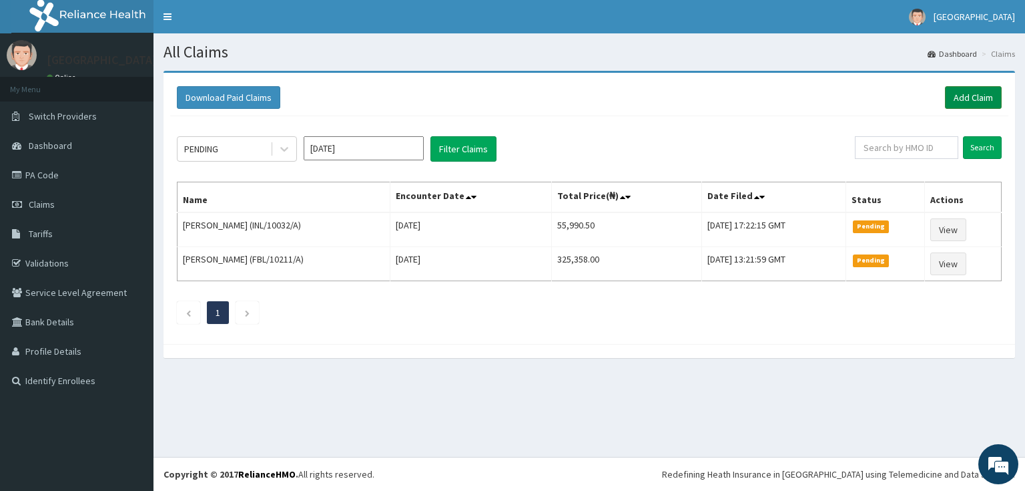
click at [979, 96] on link "Add Claim" at bounding box center [973, 97] width 57 height 23
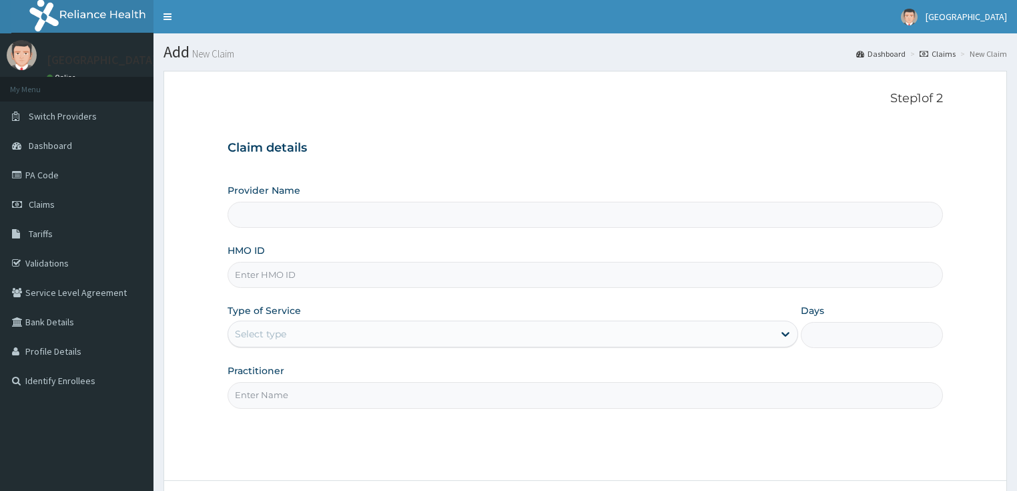
click at [277, 276] on input "HMO ID" at bounding box center [586, 275] width 716 height 26
paste input "BPO/10010/B"
type input "BPO/10010/B"
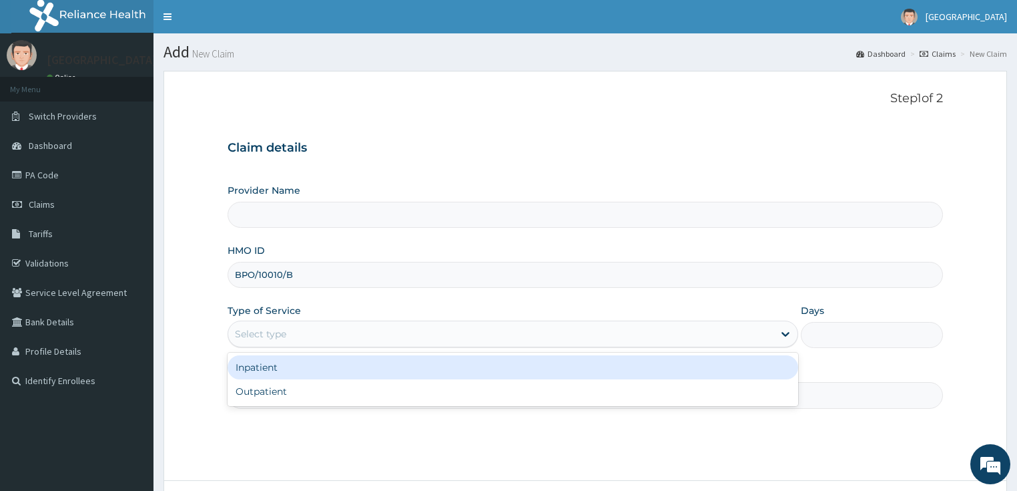
click at [276, 333] on div "Select type" at bounding box center [260, 333] width 51 height 13
type input "[GEOGRAPHIC_DATA]"
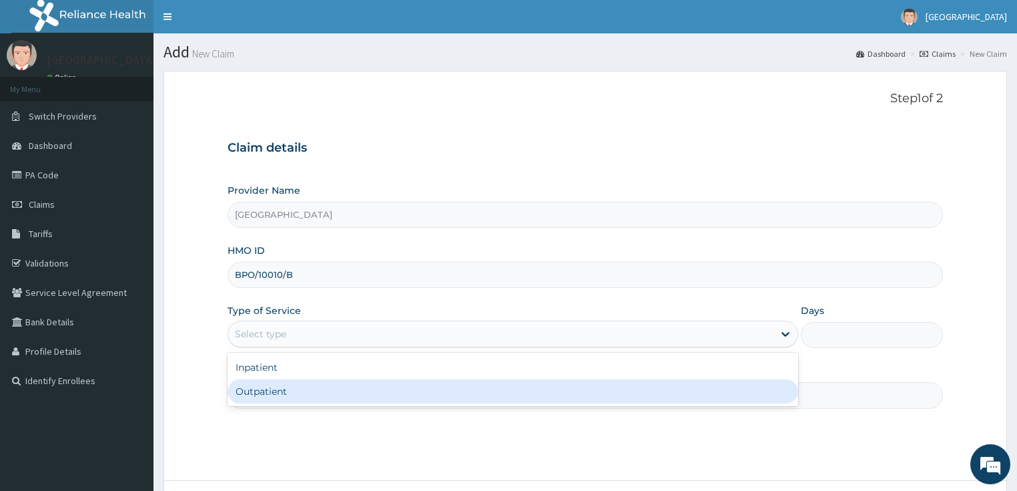
click at [277, 390] on div "Outpatient" at bounding box center [513, 391] width 571 height 24
type input "1"
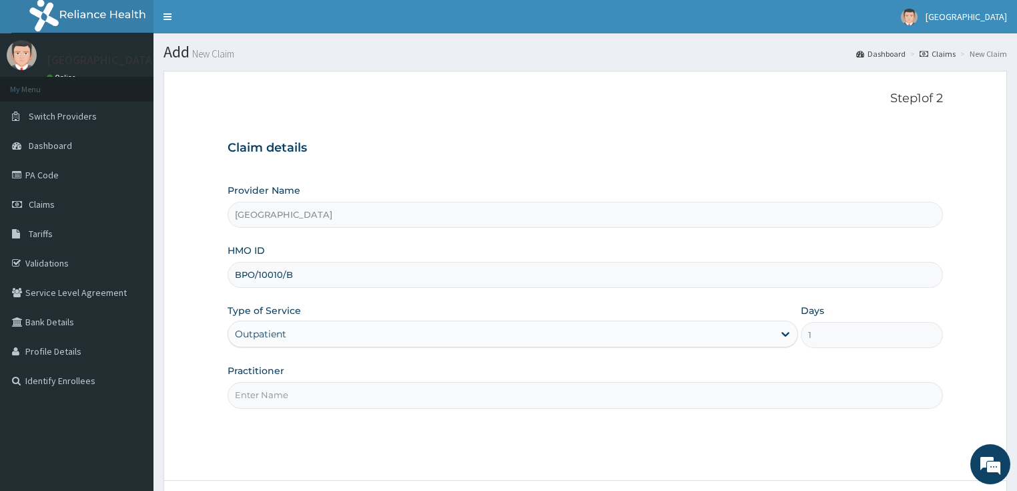
click at [278, 390] on input "Practitioner" at bounding box center [586, 395] width 716 height 26
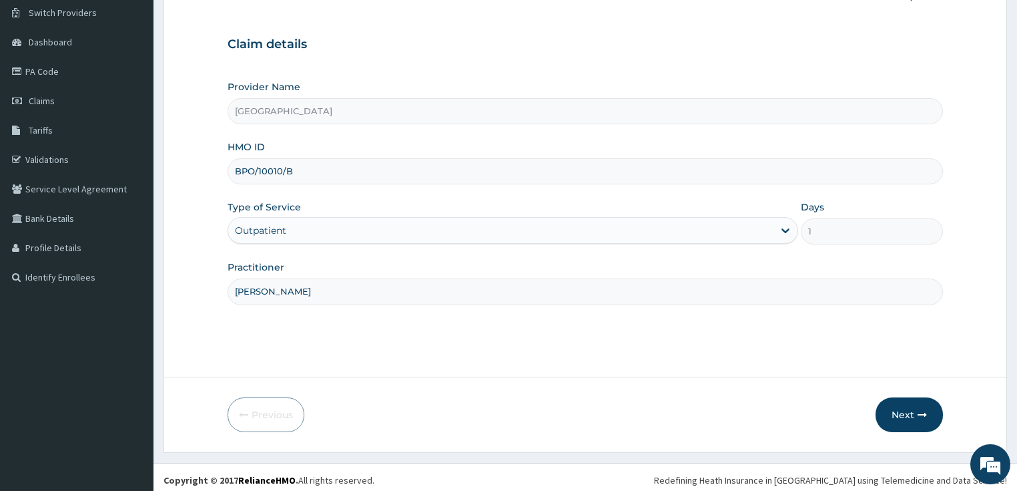
scroll to position [109, 0]
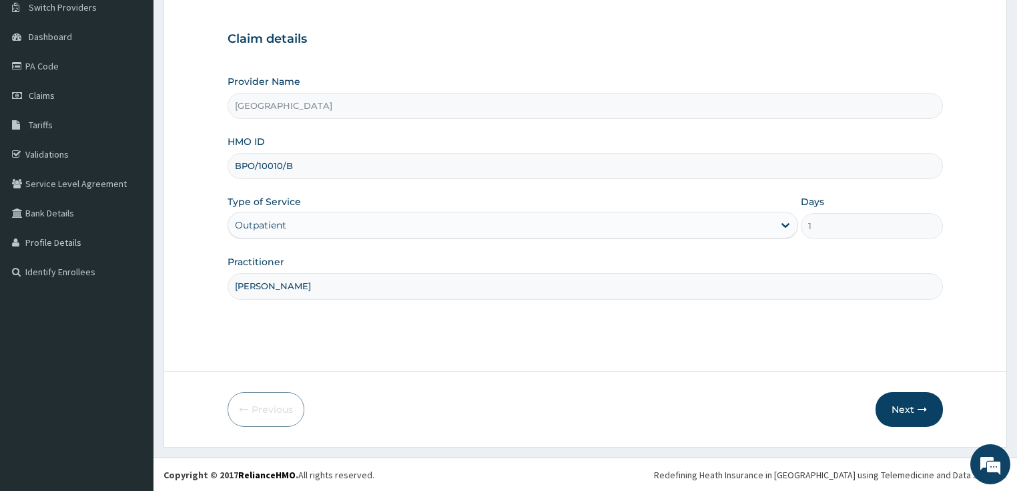
click at [275, 278] on input "[PERSON_NAME]" at bounding box center [586, 286] width 716 height 26
drag, startPoint x: 251, startPoint y: 286, endPoint x: 348, endPoint y: 293, distance: 97.1
click at [348, 293] on input "[PERSON_NAME]" at bounding box center [586, 286] width 716 height 26
type input "[PERSON_NAME]"
click at [908, 398] on button "Next" at bounding box center [909, 409] width 67 height 35
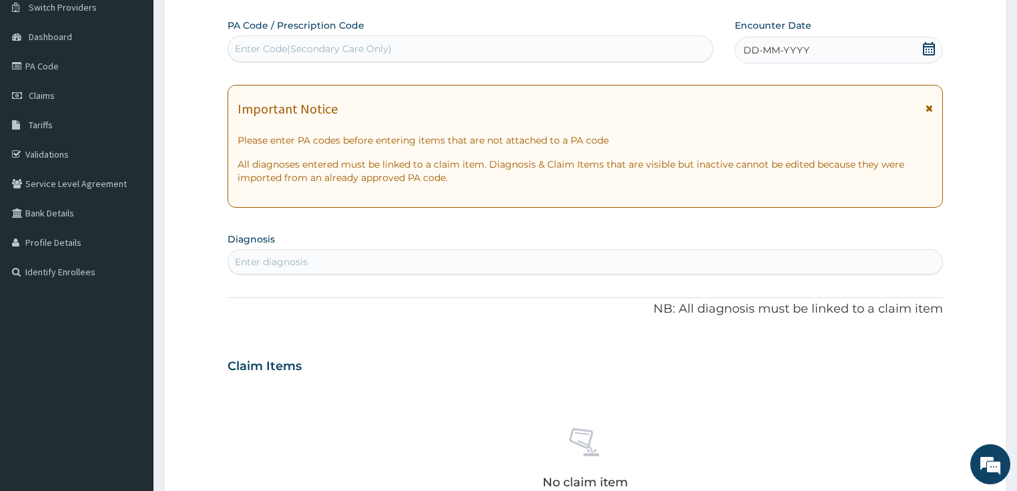
click at [933, 45] on icon at bounding box center [929, 48] width 13 height 13
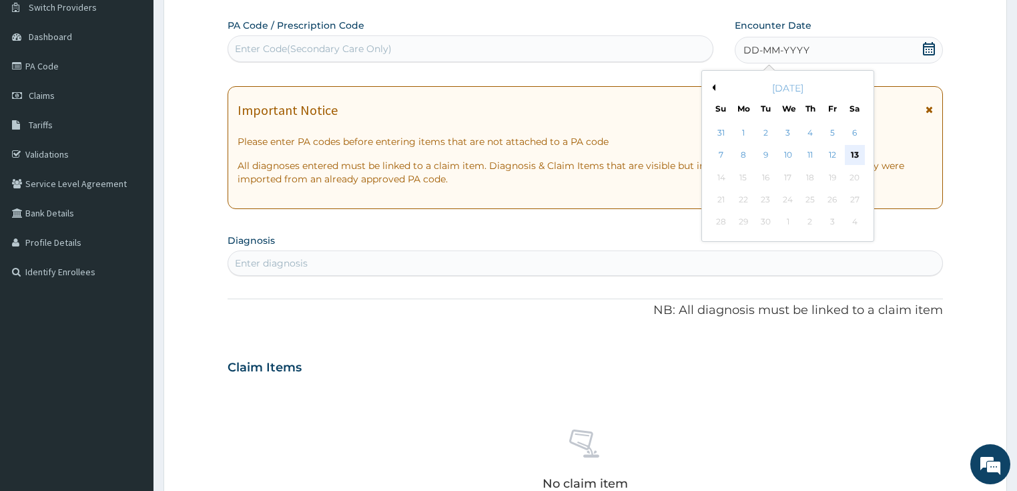
click at [857, 152] on div "13" at bounding box center [855, 156] width 20 height 20
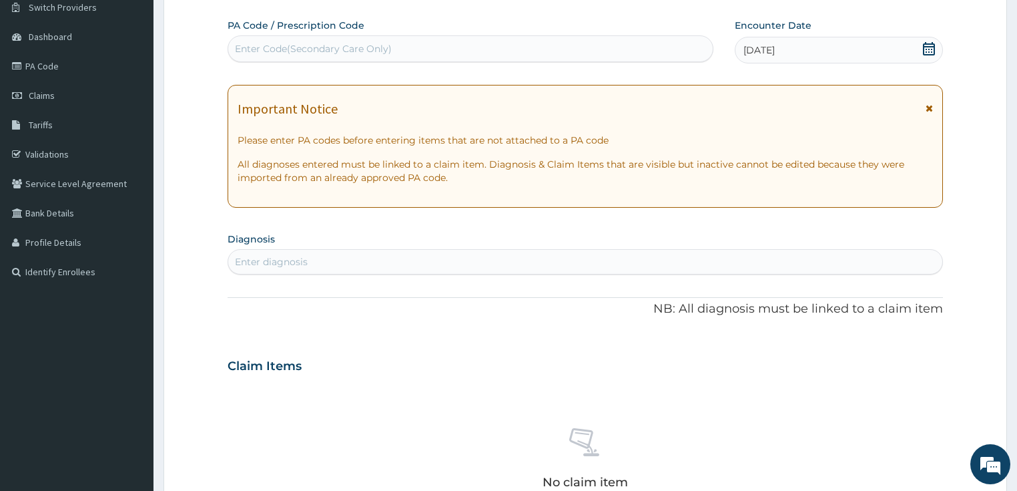
scroll to position [0, 0]
click at [395, 254] on div "Enter diagnosis" at bounding box center [585, 261] width 715 height 21
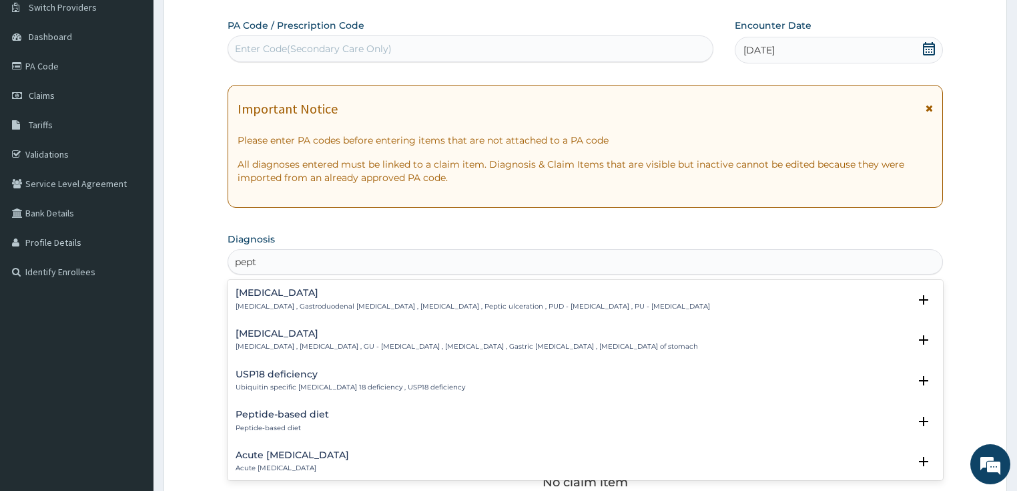
type input "pepti"
click at [255, 294] on h4 "[MEDICAL_DATA]" at bounding box center [473, 293] width 475 height 10
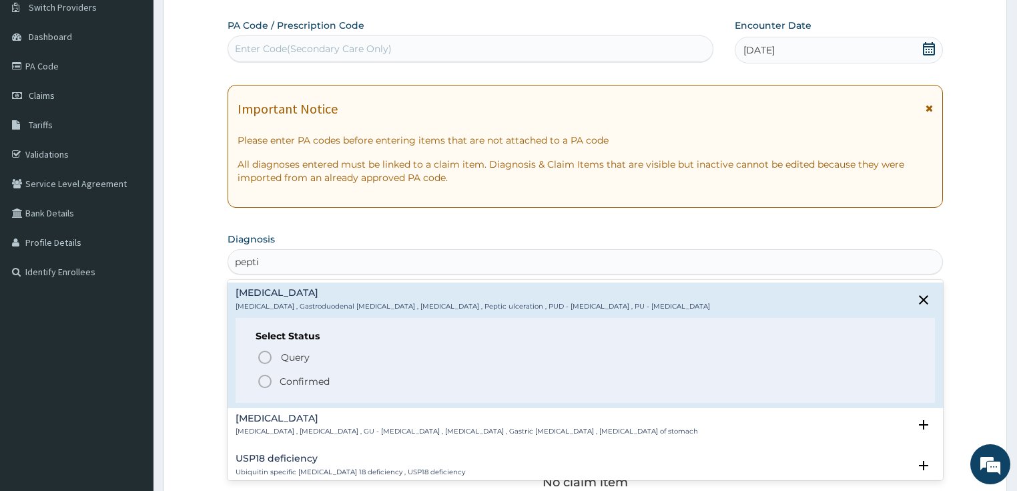
click at [263, 376] on icon "status option filled" at bounding box center [265, 381] width 16 height 16
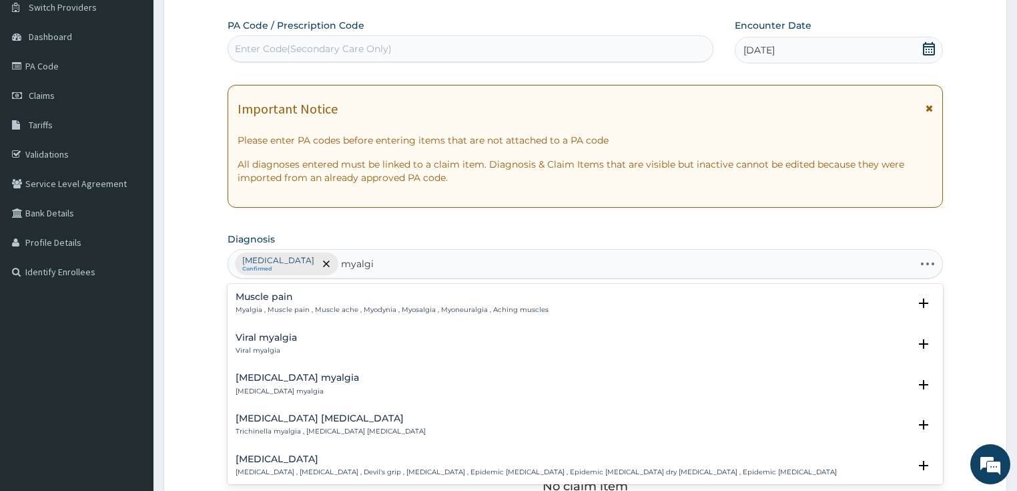
type input "myalgia"
click at [296, 298] on h4 "Muscle pain" at bounding box center [392, 297] width 313 height 10
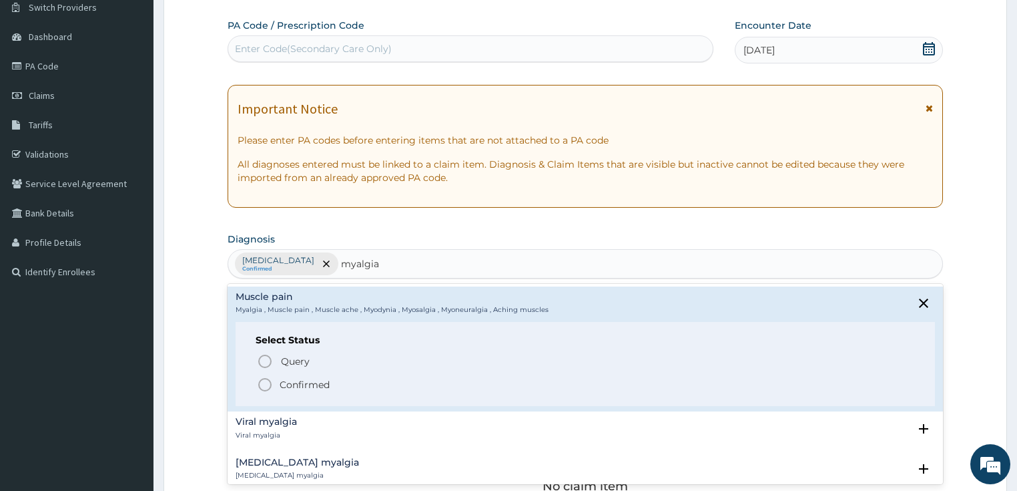
click at [270, 378] on icon "status option filled" at bounding box center [265, 384] width 16 height 16
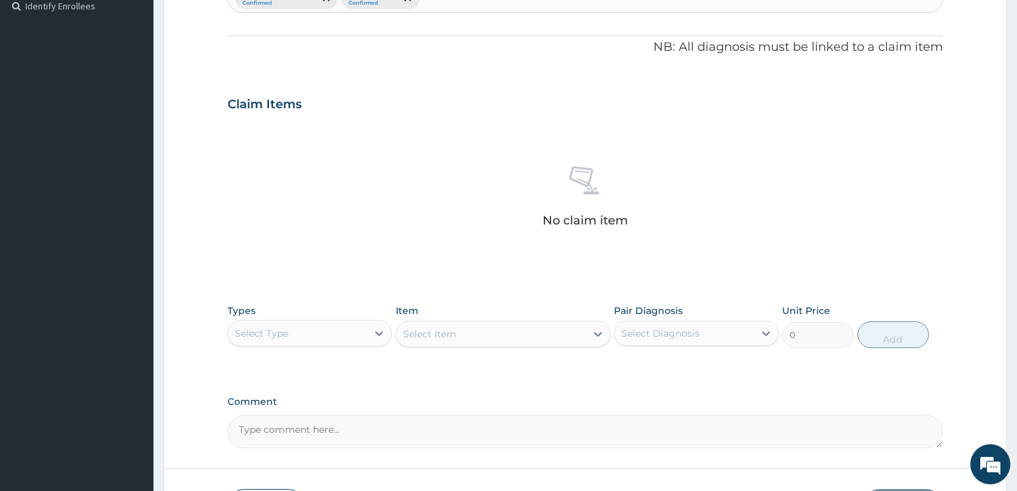
scroll to position [429, 0]
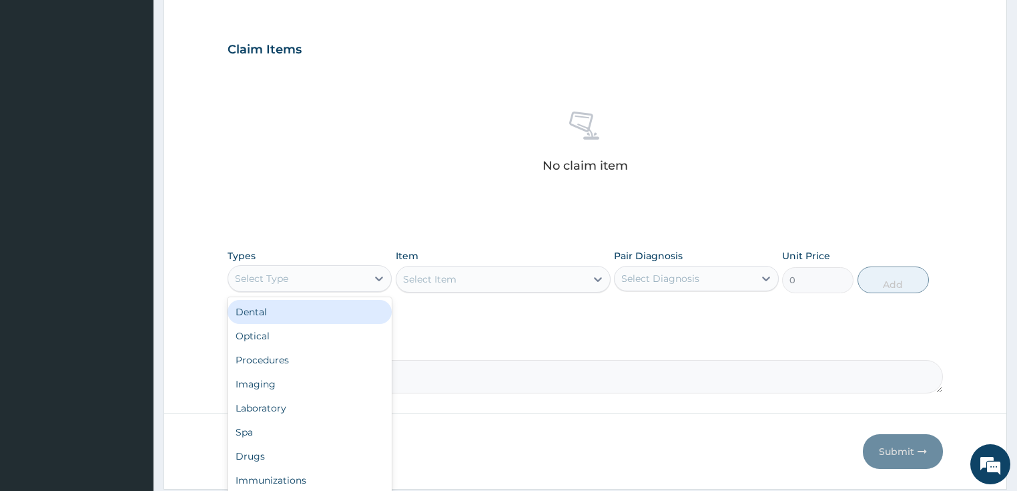
click at [286, 265] on div "Select Type" at bounding box center [310, 278] width 165 height 27
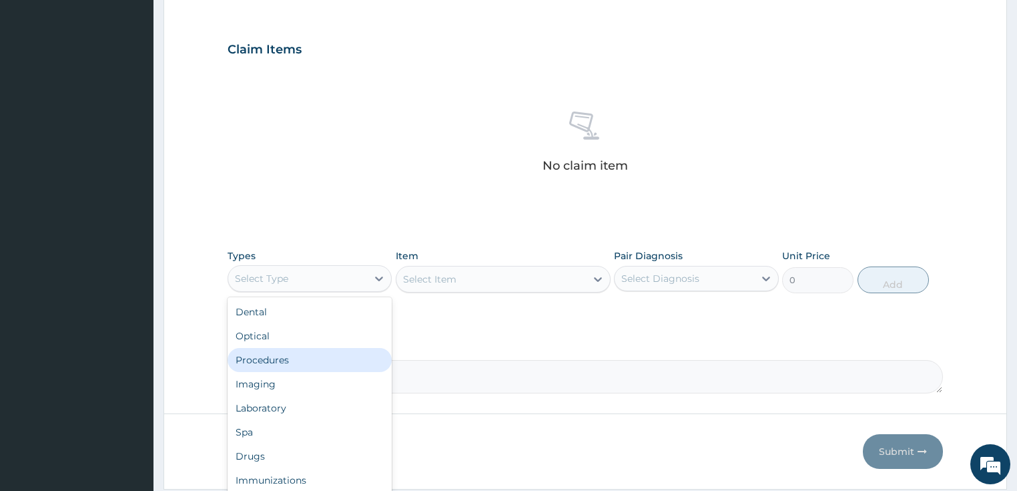
click at [284, 364] on div "Procedures" at bounding box center [310, 360] width 165 height 24
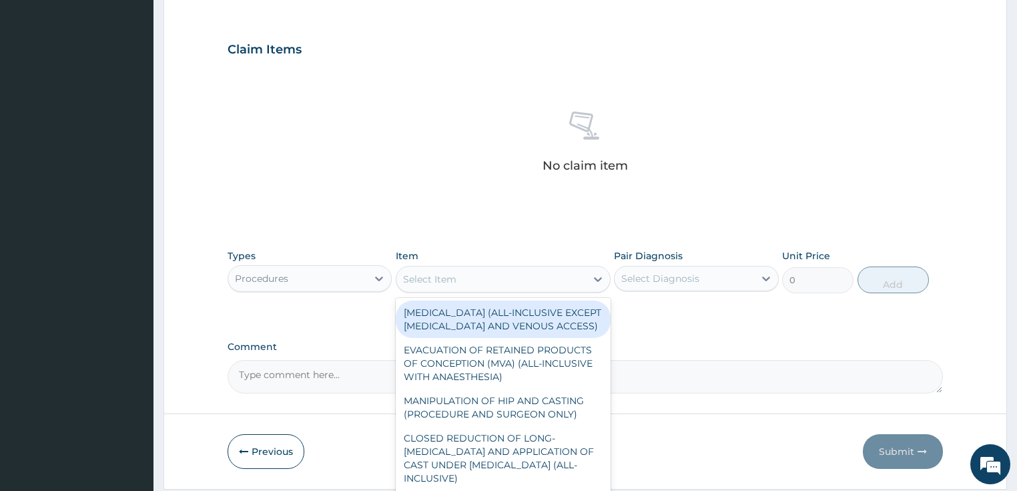
click at [430, 280] on div "Select Item" at bounding box center [429, 278] width 53 height 13
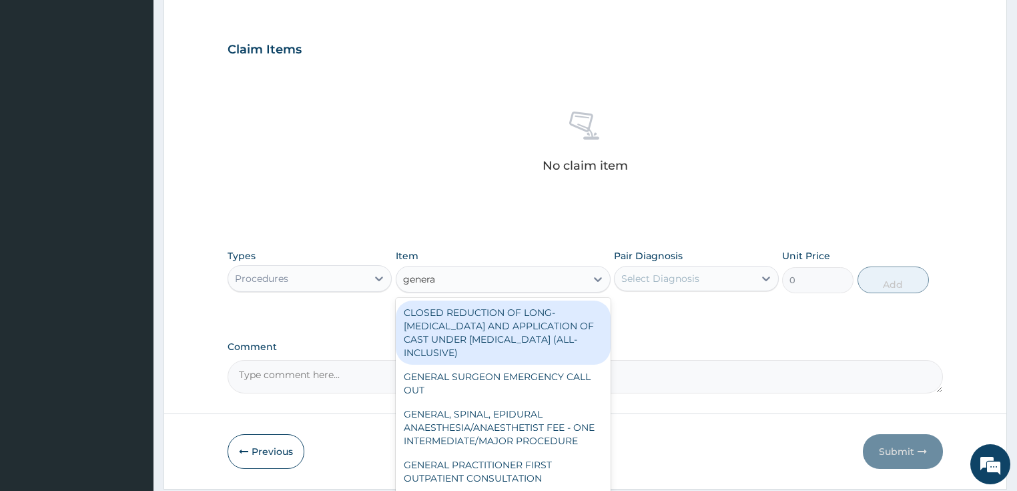
type input "general"
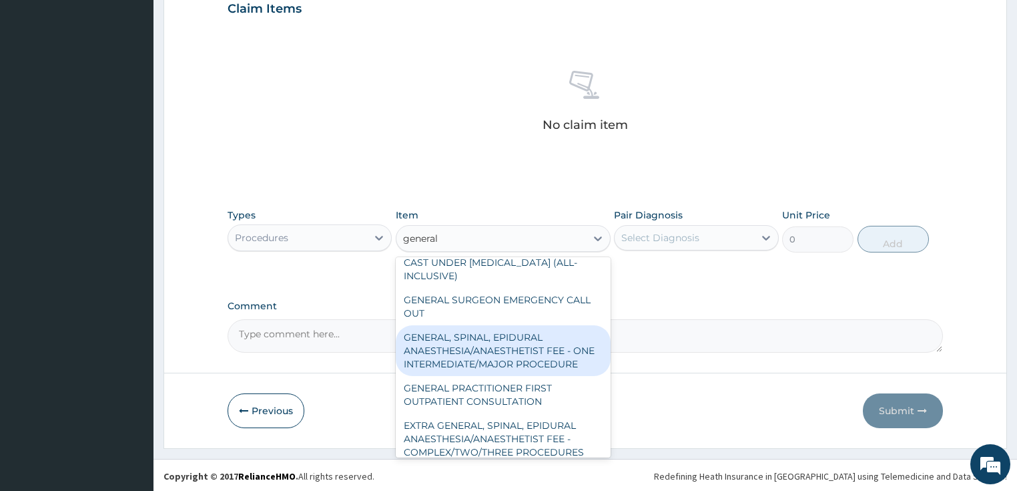
scroll to position [53, 0]
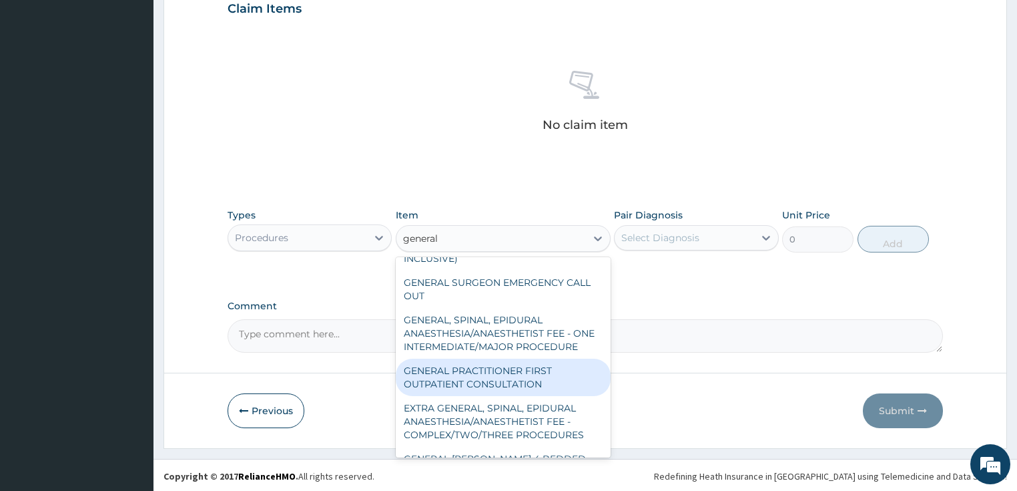
click at [489, 382] on div "GENERAL PRACTITIONER FIRST OUTPATIENT CONSULTATION" at bounding box center [503, 376] width 215 height 37
type input "3750"
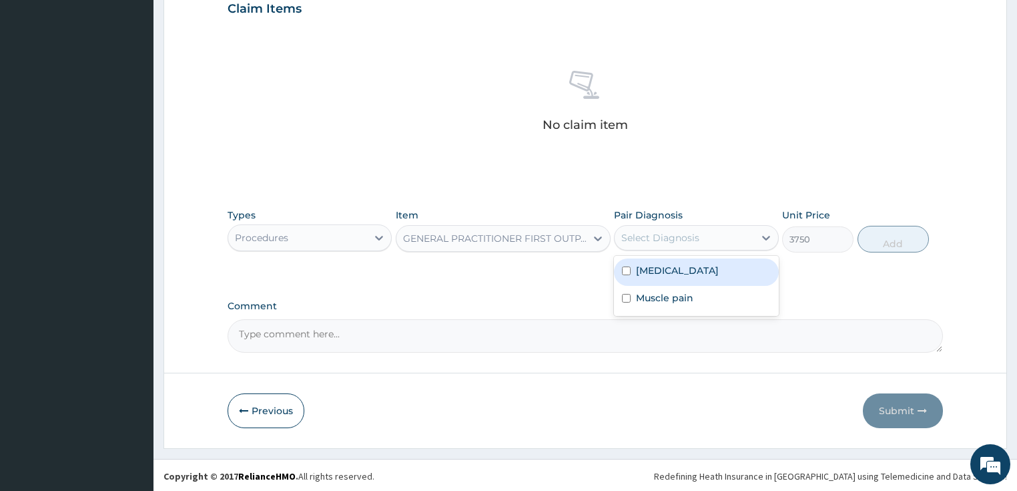
click at [682, 237] on div "Select Diagnosis" at bounding box center [660, 237] width 78 height 13
drag, startPoint x: 680, startPoint y: 278, endPoint x: 678, endPoint y: 296, distance: 18.7
click at [681, 279] on div "[MEDICAL_DATA]" at bounding box center [696, 271] width 165 height 27
checkbox input "true"
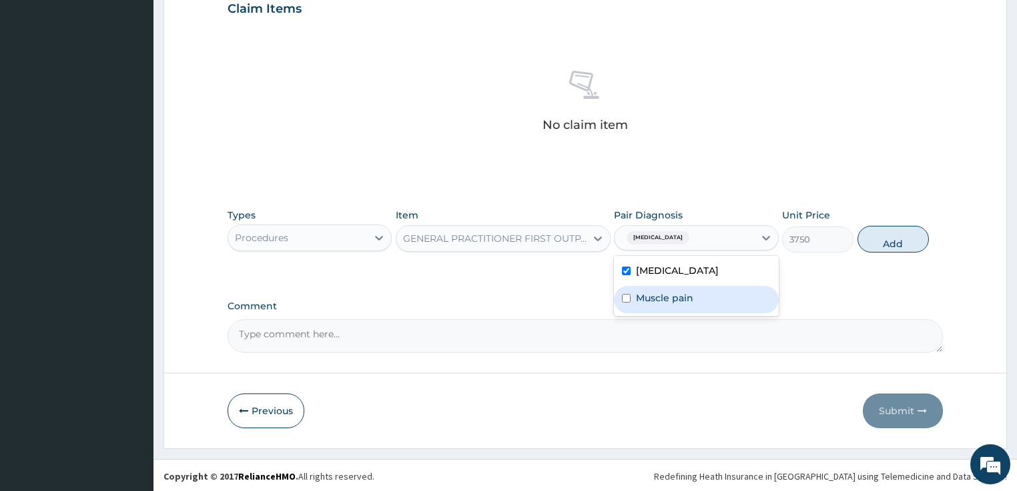
click at [678, 300] on label "Muscle pain" at bounding box center [664, 297] width 57 height 13
checkbox input "true"
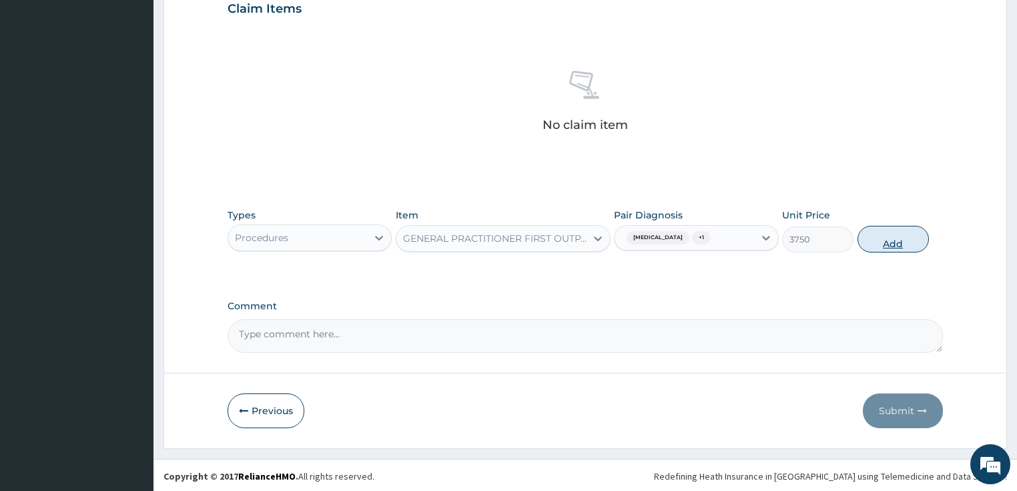
click at [894, 240] on button "Add" at bounding box center [893, 239] width 71 height 27
type input "0"
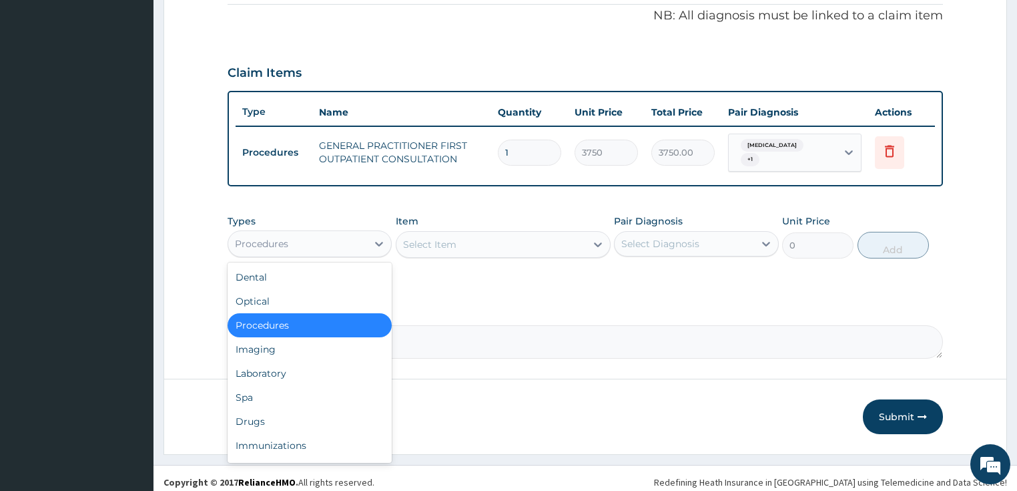
click at [278, 233] on div "Procedures" at bounding box center [298, 243] width 140 height 21
click at [249, 419] on div "Drugs" at bounding box center [310, 421] width 165 height 24
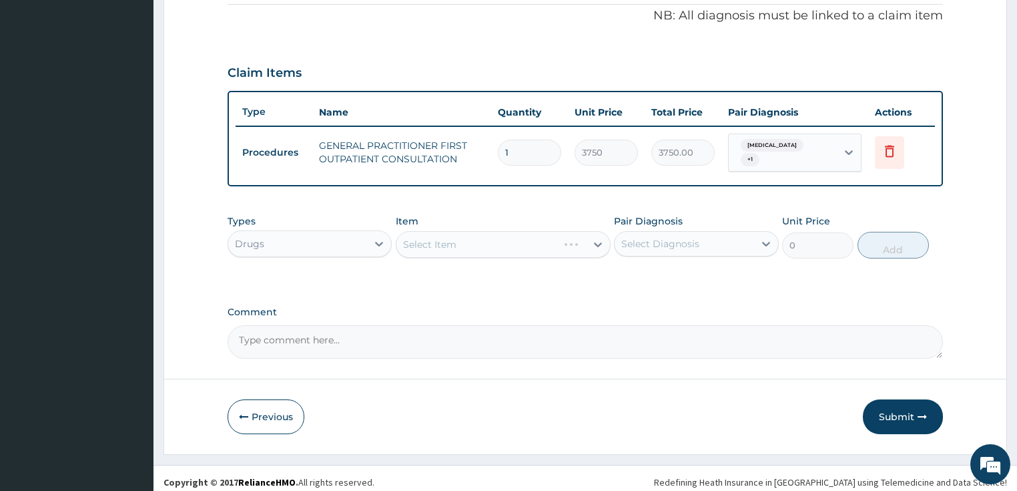
click at [469, 238] on div "Select Item" at bounding box center [503, 244] width 215 height 27
click at [469, 238] on div "Select Item" at bounding box center [492, 244] width 190 height 21
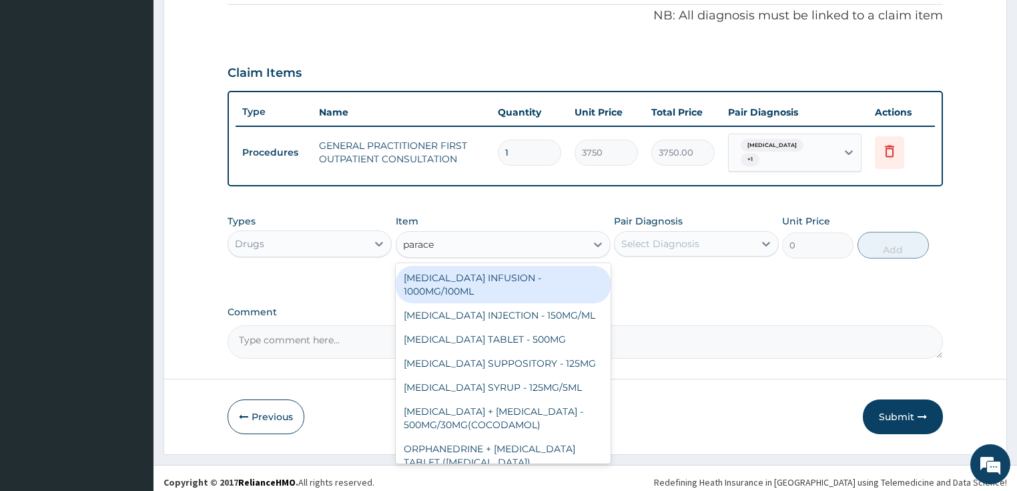
type input "paracet"
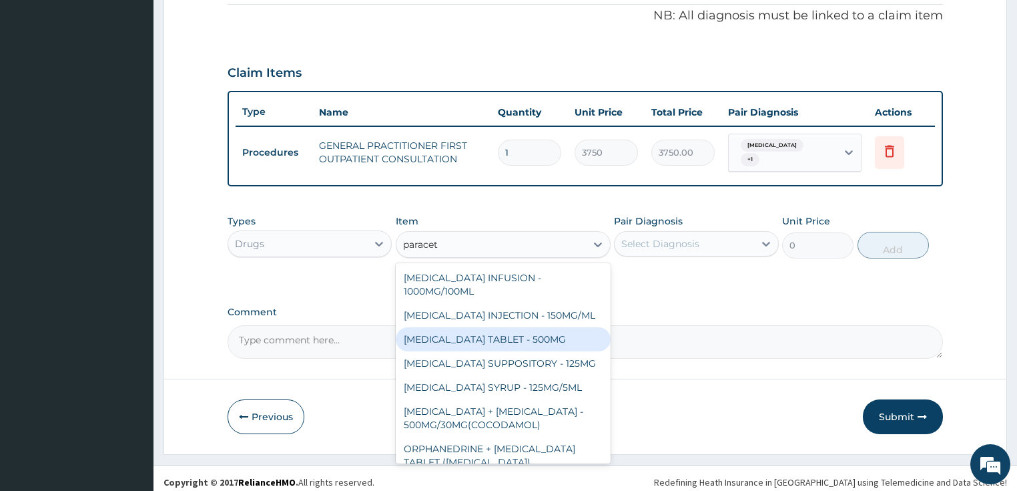
click at [469, 336] on div "PARACETAMOL TABLET - 500MG" at bounding box center [503, 339] width 215 height 24
type input "33.599999999999994"
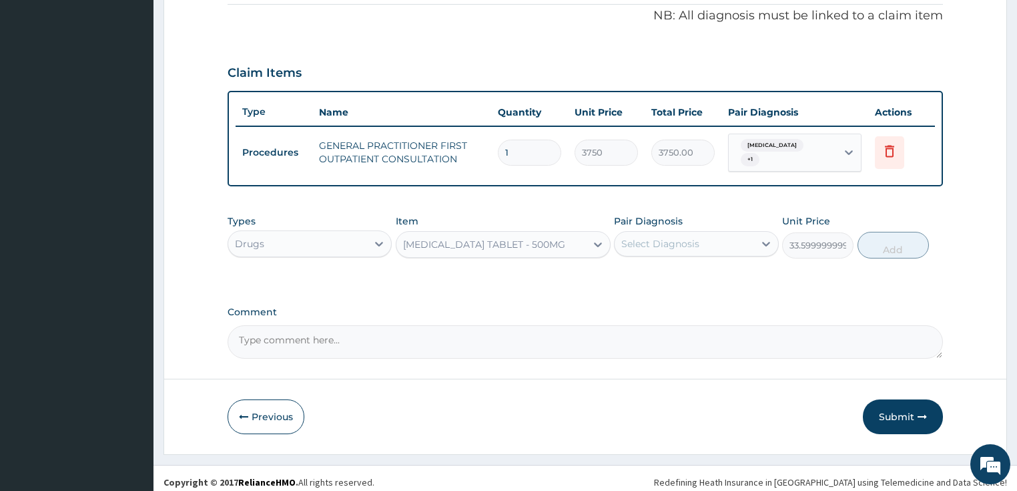
click at [668, 237] on div "Select Diagnosis" at bounding box center [660, 243] width 78 height 13
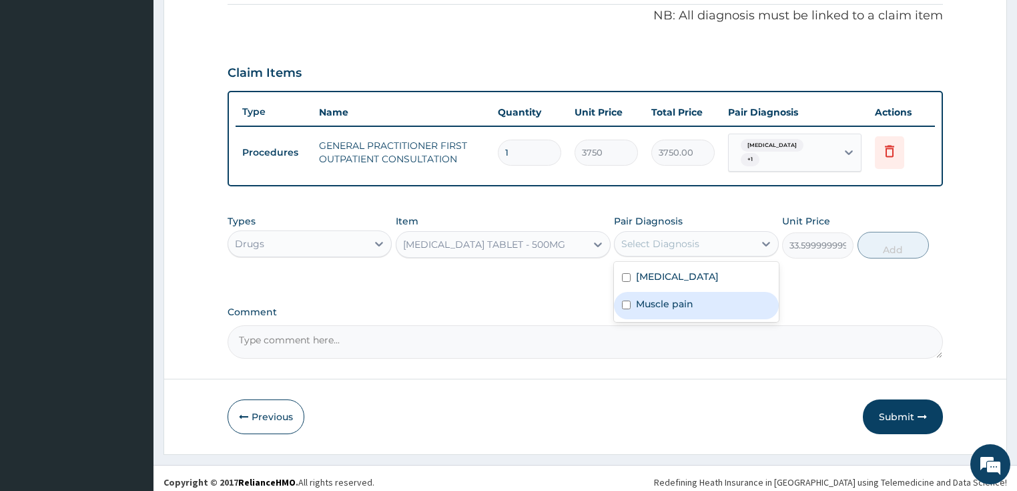
click at [672, 297] on label "Muscle pain" at bounding box center [664, 303] width 57 height 13
checkbox input "true"
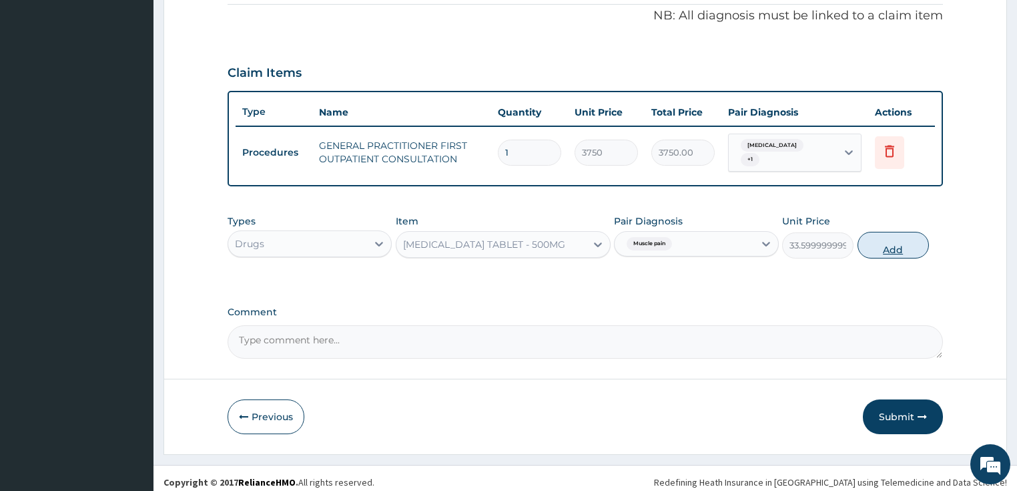
click at [878, 235] on button "Add" at bounding box center [893, 245] width 71 height 27
type input "0"
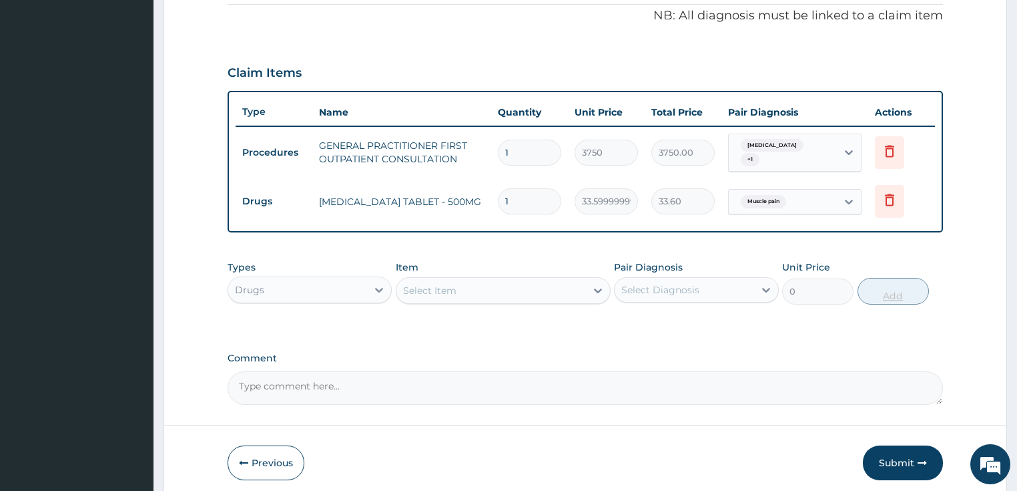
type input "18"
type input "604.80"
type input "18"
click at [414, 284] on div "Select Item" at bounding box center [429, 290] width 53 height 13
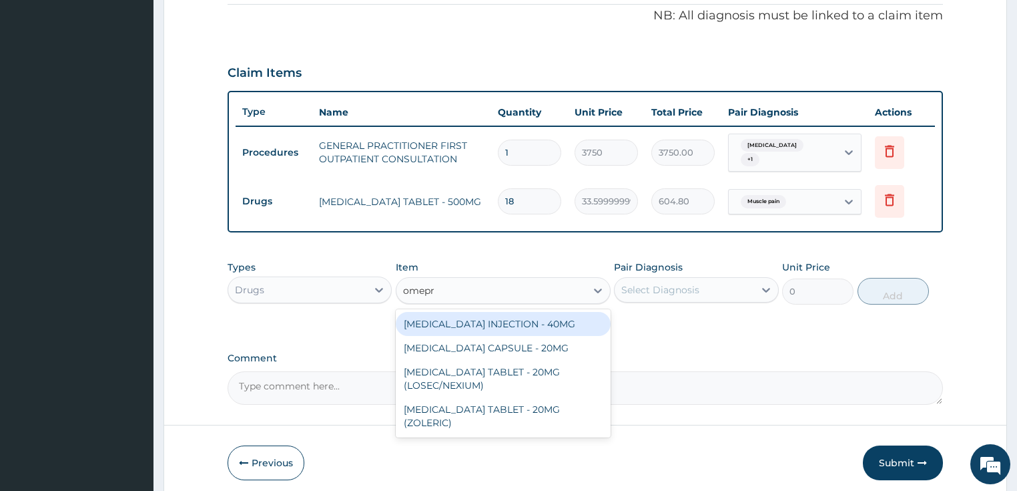
type input "omepra"
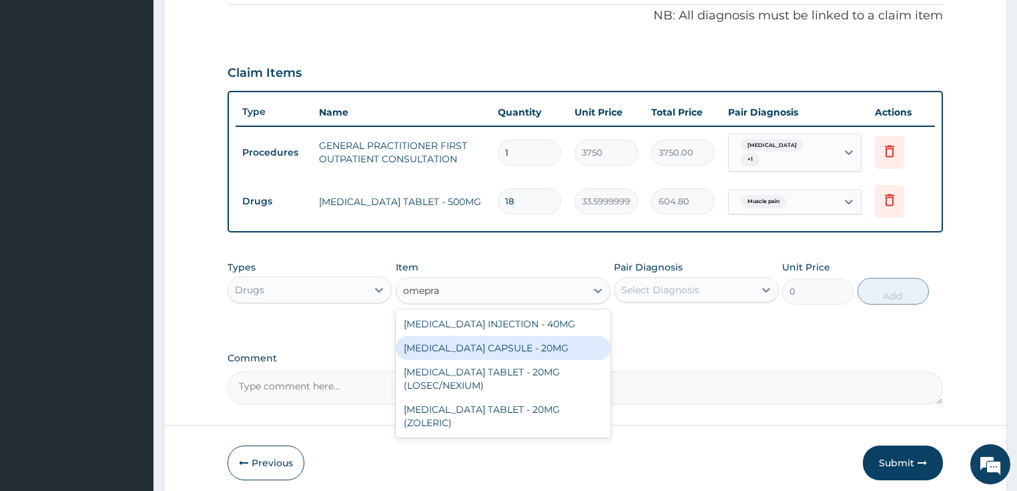
click at [443, 349] on div "OMEPRAZOLE CAPSULE - 20MG" at bounding box center [503, 348] width 215 height 24
type input "140"
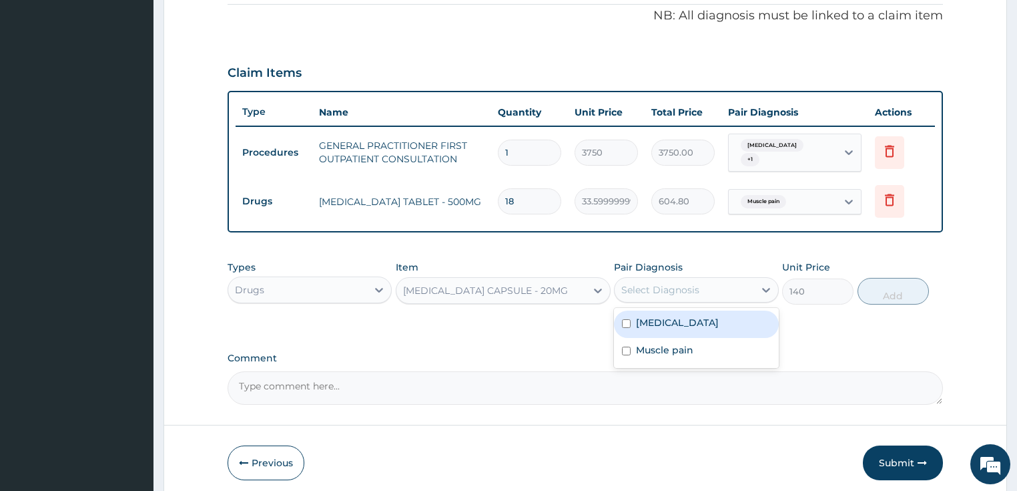
click at [720, 288] on div "Select Diagnosis" at bounding box center [685, 289] width 140 height 21
click at [694, 315] on div "Peptic ulcer" at bounding box center [696, 323] width 165 height 27
checkbox input "true"
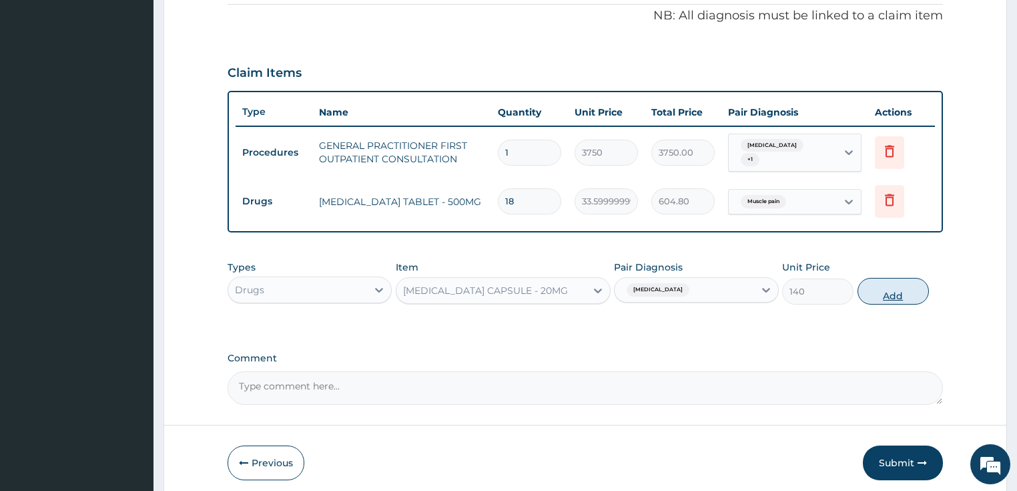
click at [892, 291] on button "Add" at bounding box center [893, 291] width 71 height 27
type input "0"
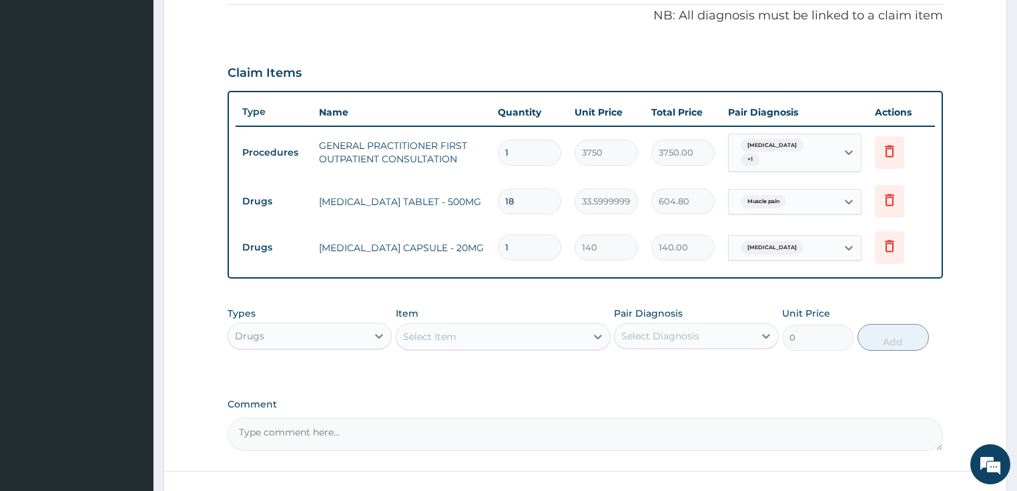
type input "10"
type input "1400.00"
type input "10"
click at [459, 326] on div "Select Item" at bounding box center [492, 336] width 190 height 21
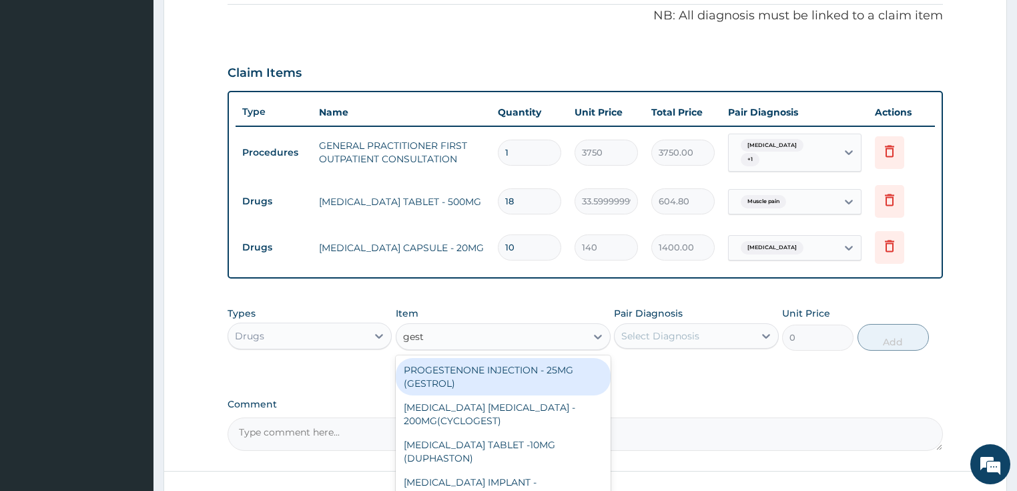
type input "gesti"
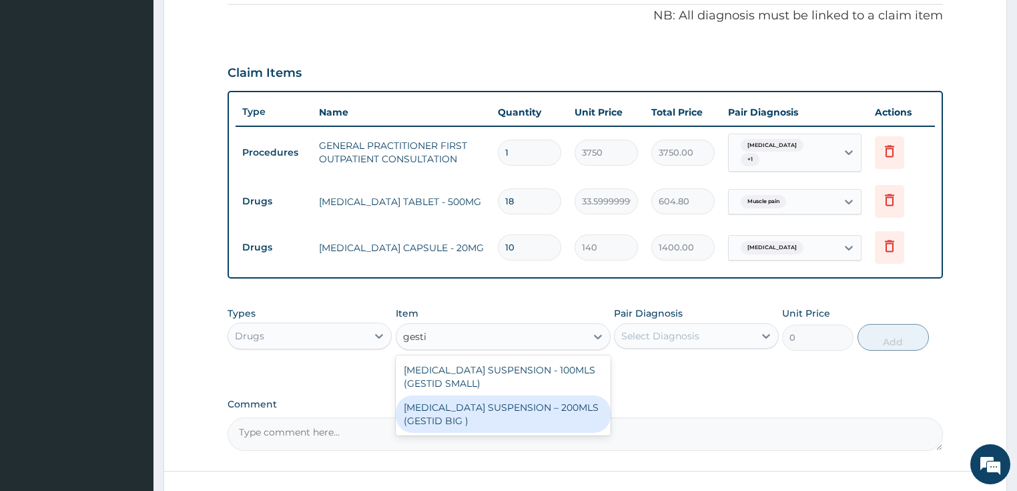
click at [483, 395] on div "ANTACID SUSPENSION – 200MLS (GESTID BIG )" at bounding box center [503, 413] width 215 height 37
type input "1680"
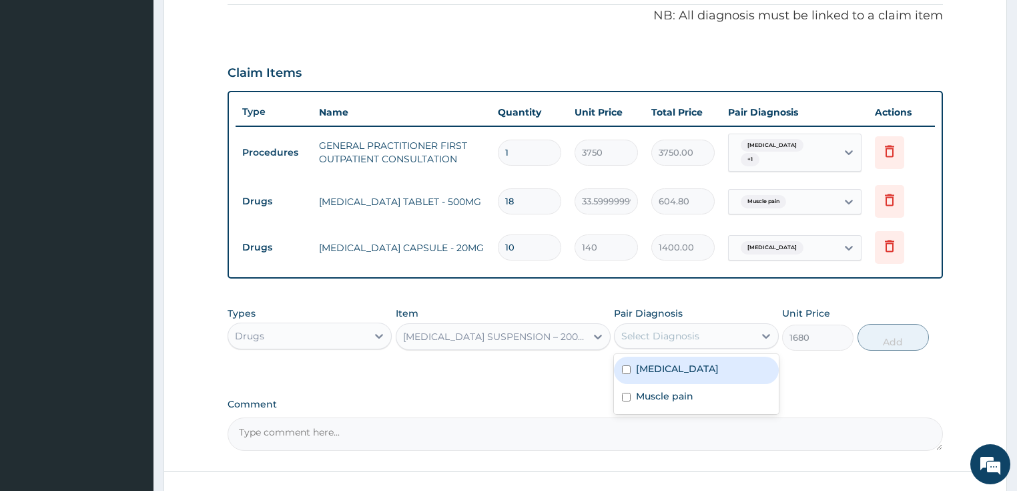
click at [658, 329] on div "Select Diagnosis" at bounding box center [660, 335] width 78 height 13
click at [656, 371] on div "Peptic ulcer" at bounding box center [696, 369] width 165 height 27
checkbox input "true"
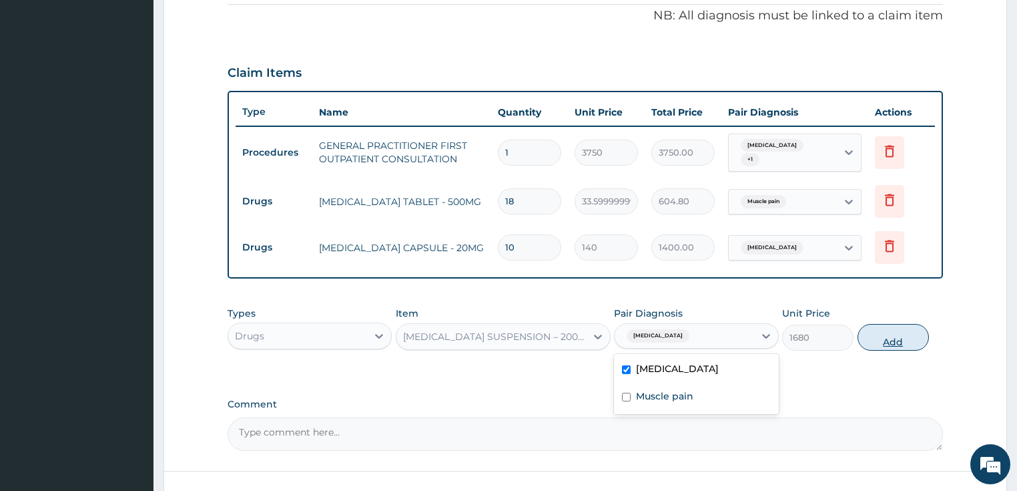
click at [897, 334] on button "Add" at bounding box center [893, 337] width 71 height 27
type input "0"
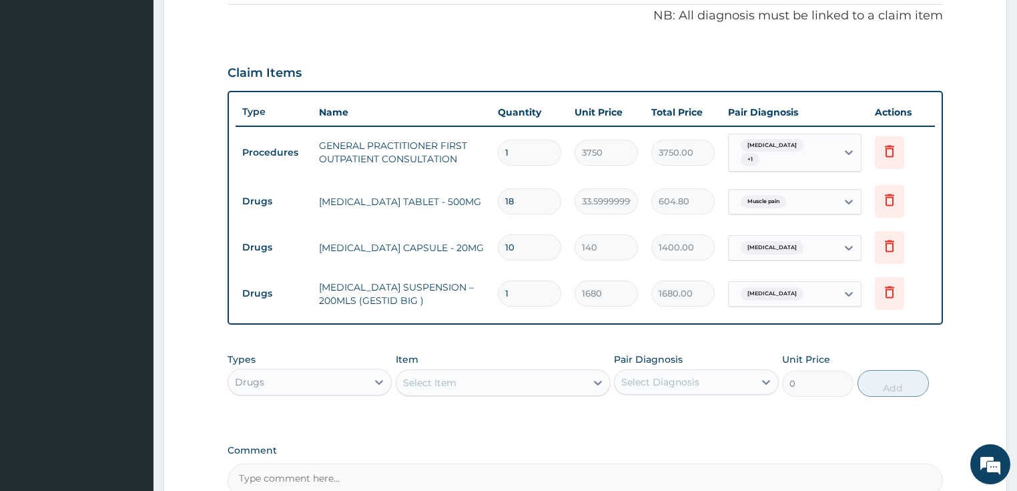
click at [417, 376] on div "Select Item" at bounding box center [429, 382] width 53 height 13
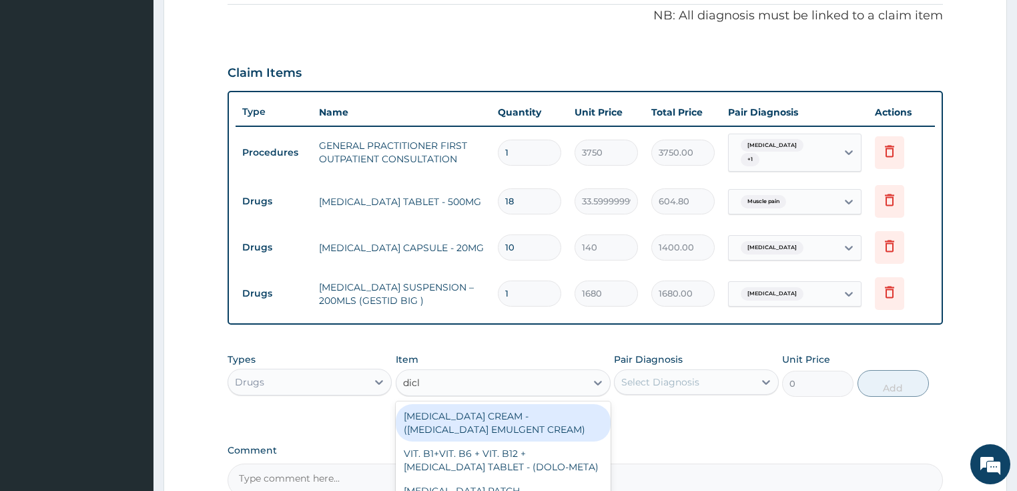
type input "diclo"
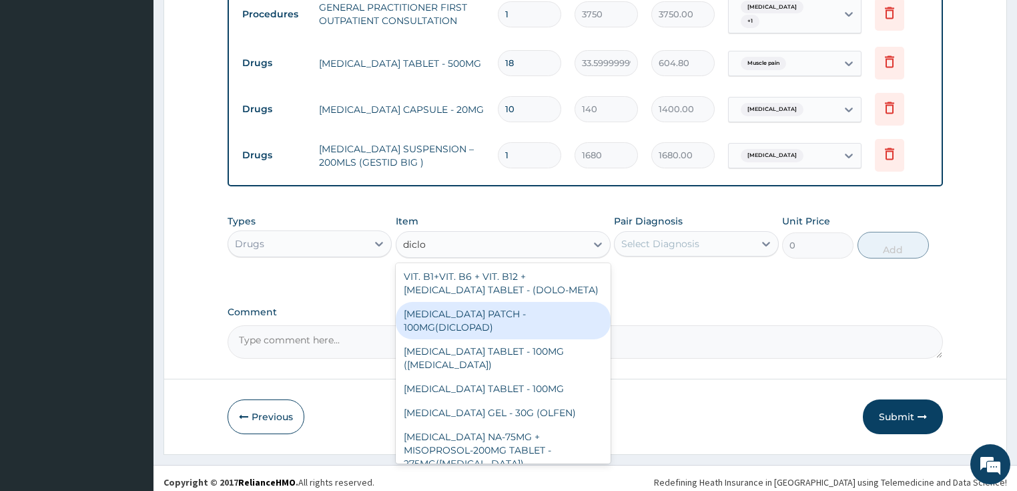
scroll to position [53, 0]
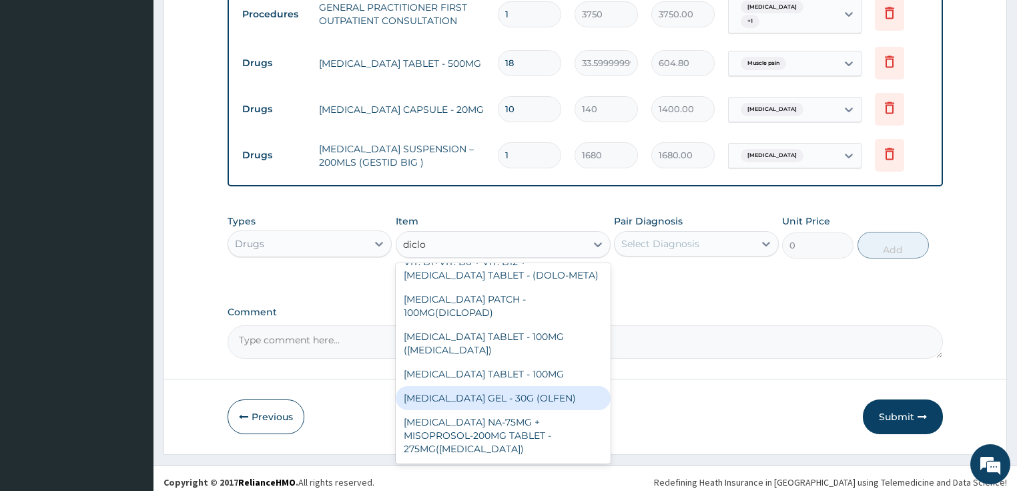
click at [523, 394] on div "DICLOFENAC GEL - 30G (OLFEN)" at bounding box center [503, 398] width 215 height 24
type input "1120"
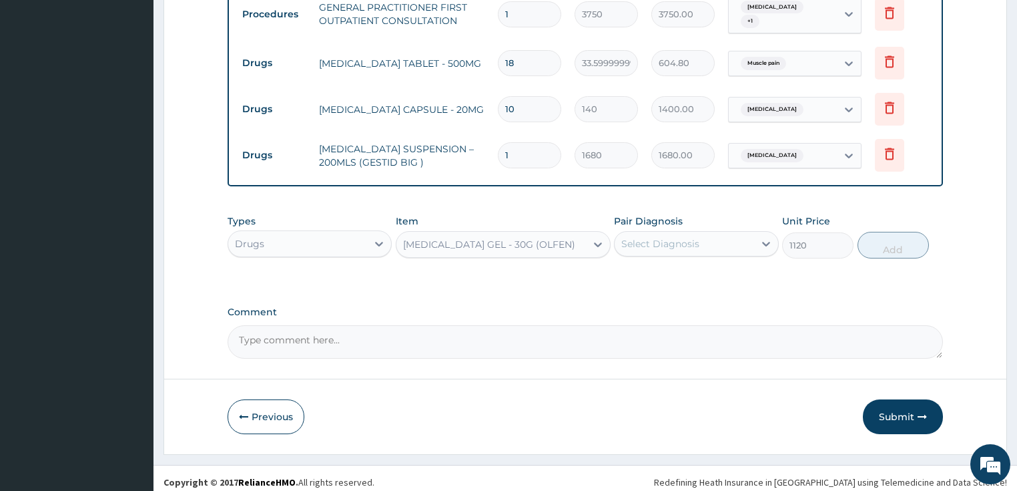
click at [674, 239] on div "Select Diagnosis" at bounding box center [660, 243] width 78 height 13
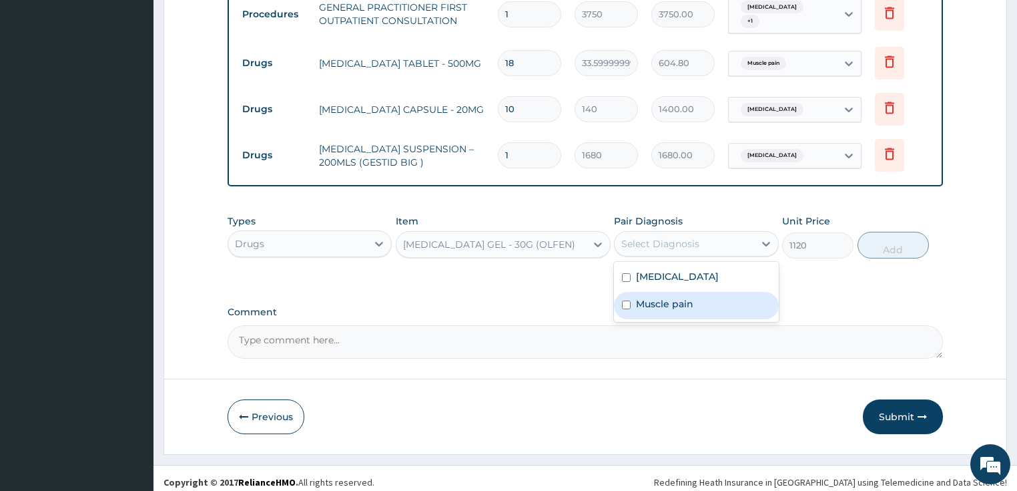
click at [662, 297] on label "Muscle pain" at bounding box center [664, 303] width 57 height 13
checkbox input "true"
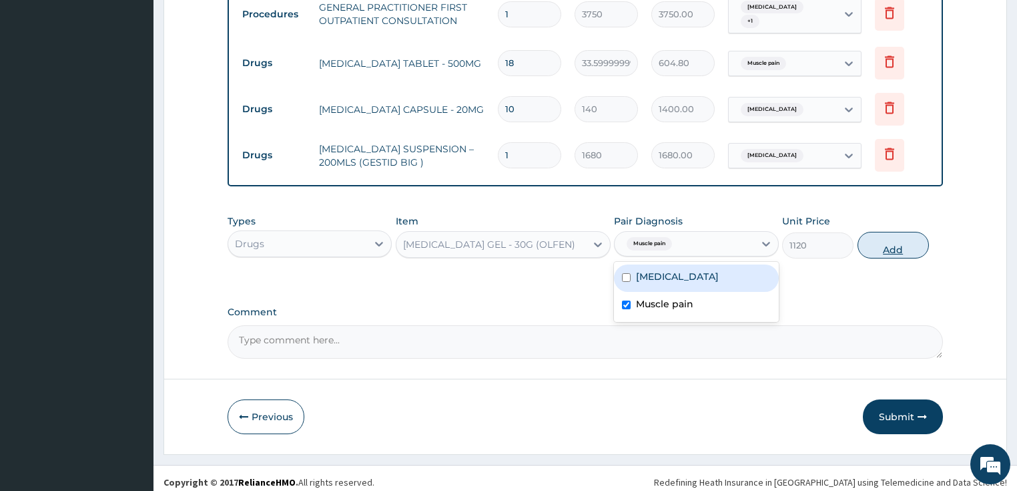
click at [904, 232] on button "Add" at bounding box center [893, 245] width 71 height 27
type input "0"
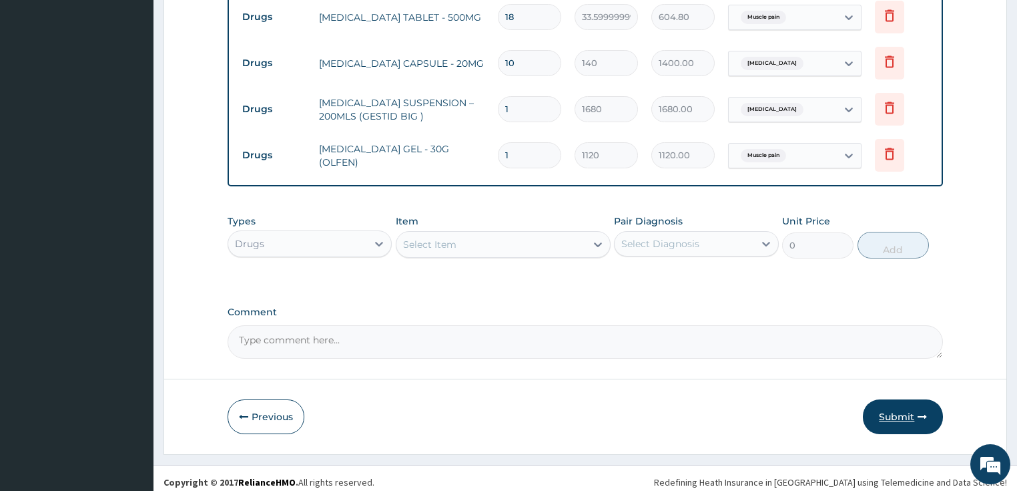
click at [891, 413] on button "Submit" at bounding box center [903, 416] width 80 height 35
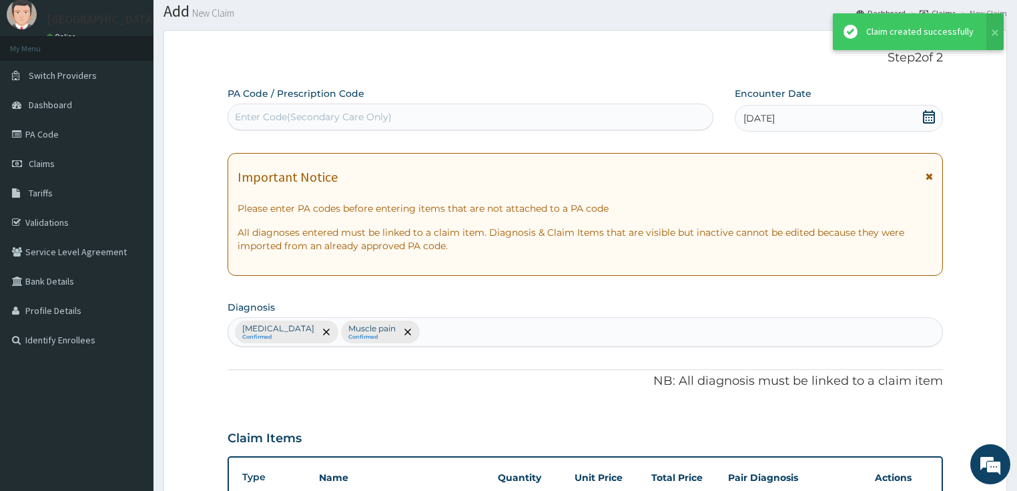
scroll to position [590, 0]
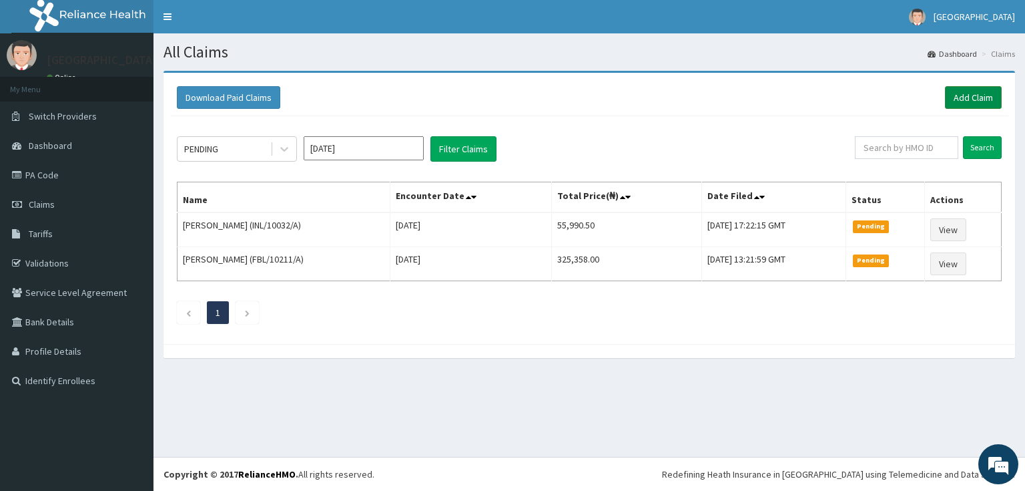
click at [983, 93] on link "Add Claim" at bounding box center [973, 97] width 57 height 23
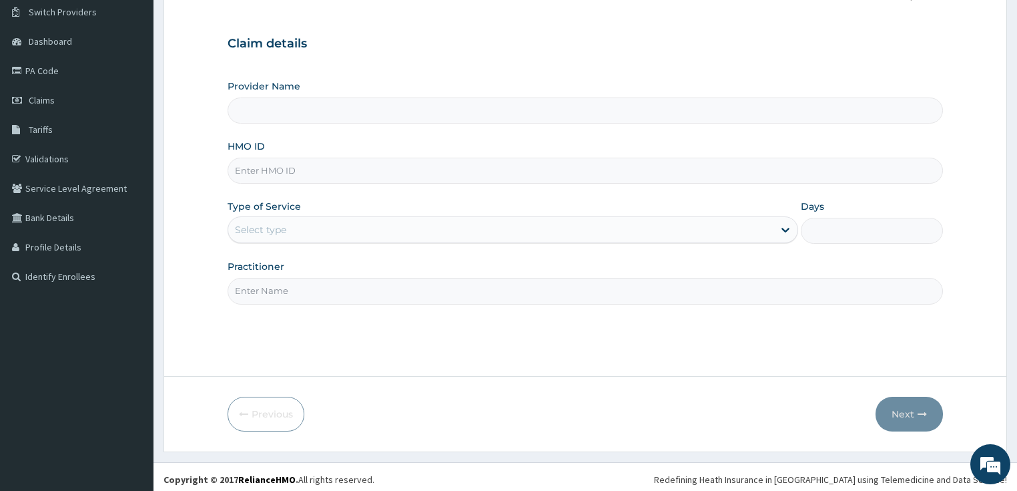
scroll to position [109, 0]
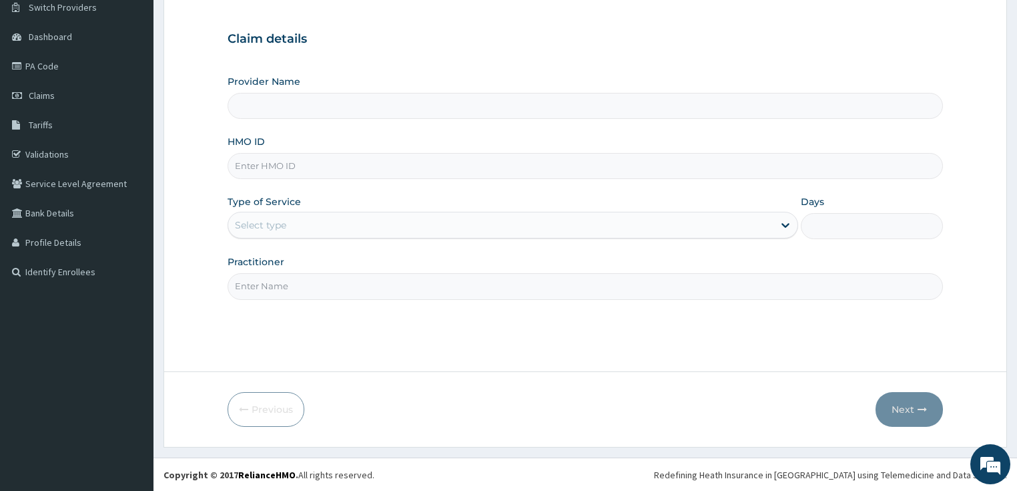
click at [276, 172] on input "HMO ID" at bounding box center [586, 166] width 716 height 26
type input "[GEOGRAPHIC_DATA]"
paste input "BPO/10010/C"
type input "BPO/10010/C"
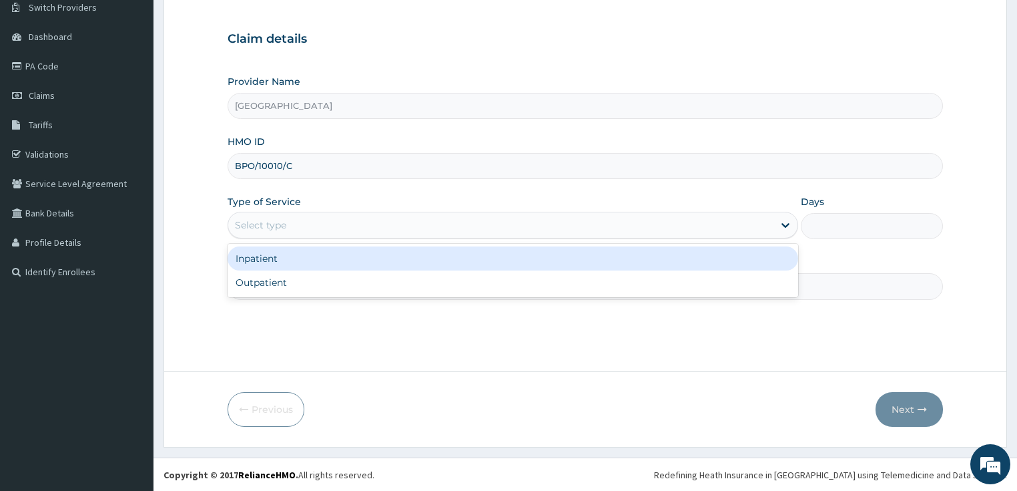
click at [279, 218] on div "Select type" at bounding box center [260, 224] width 51 height 13
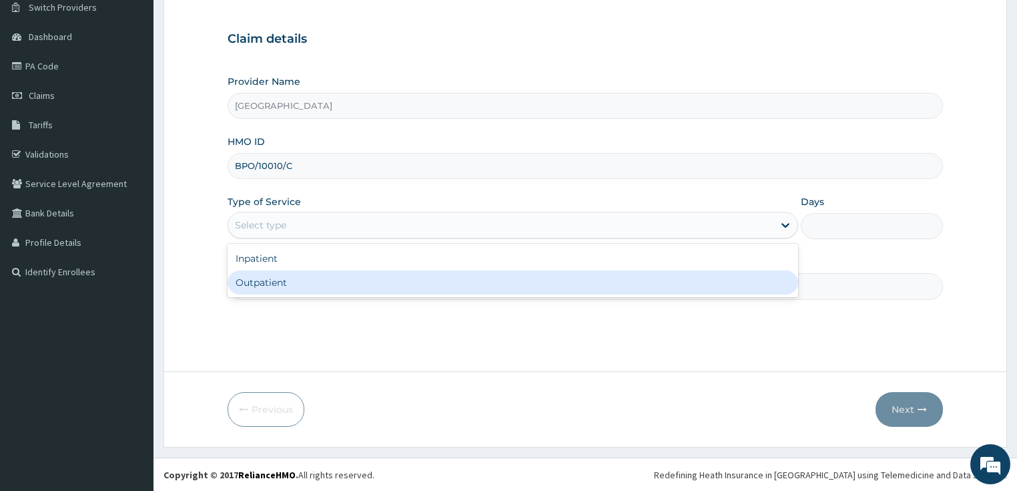
click at [258, 294] on div "Inpatient Outpatient" at bounding box center [513, 270] width 571 height 53
click at [292, 281] on div "Outpatient" at bounding box center [513, 282] width 571 height 24
type input "1"
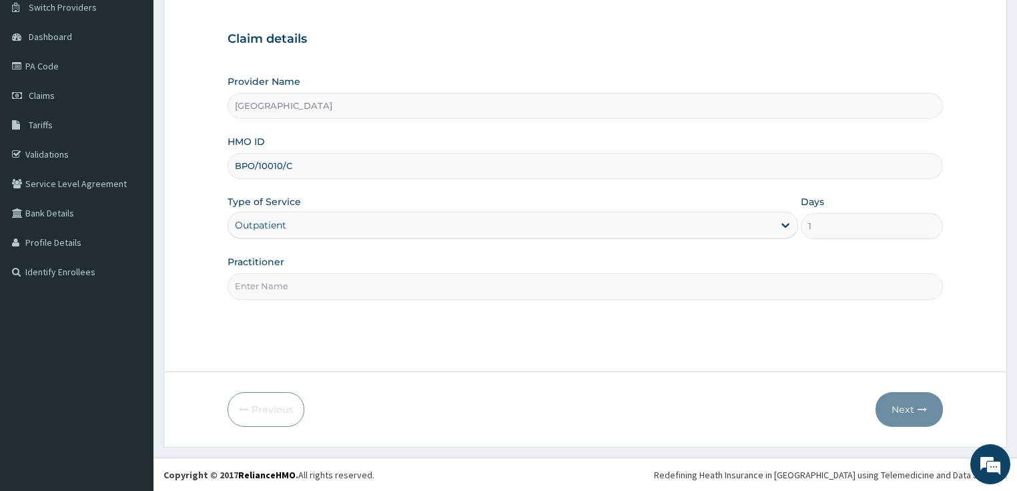
click at [304, 284] on input "Practitioner" at bounding box center [586, 286] width 716 height 26
type input "DR SHOKOYA"
click at [896, 410] on button "Next" at bounding box center [909, 409] width 67 height 35
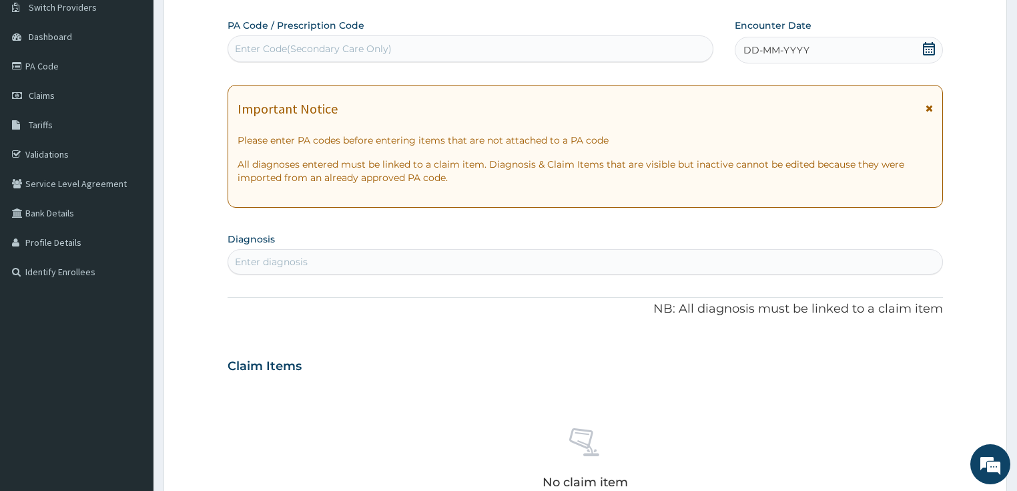
click at [934, 49] on icon at bounding box center [929, 48] width 13 height 13
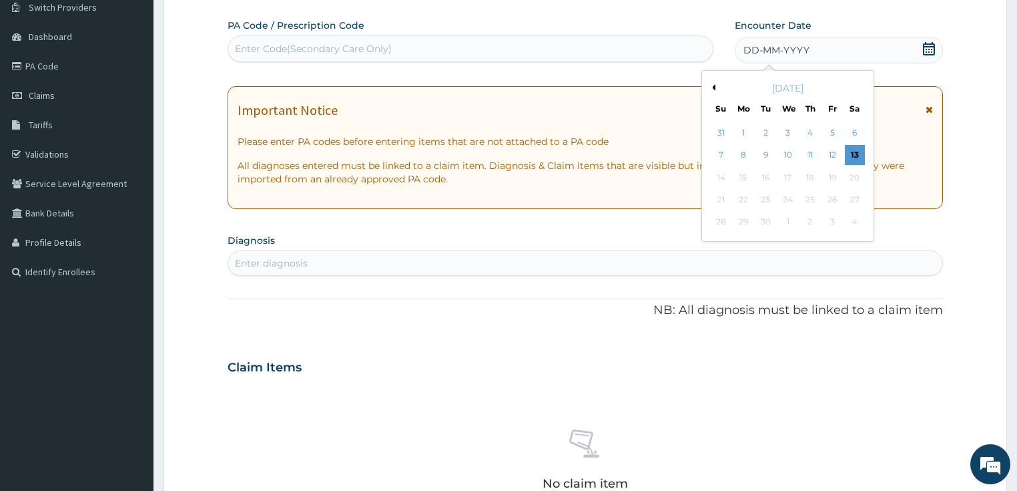
drag, startPoint x: 860, startPoint y: 155, endPoint x: 847, endPoint y: 160, distance: 13.8
click at [858, 156] on div "13" at bounding box center [855, 156] width 20 height 20
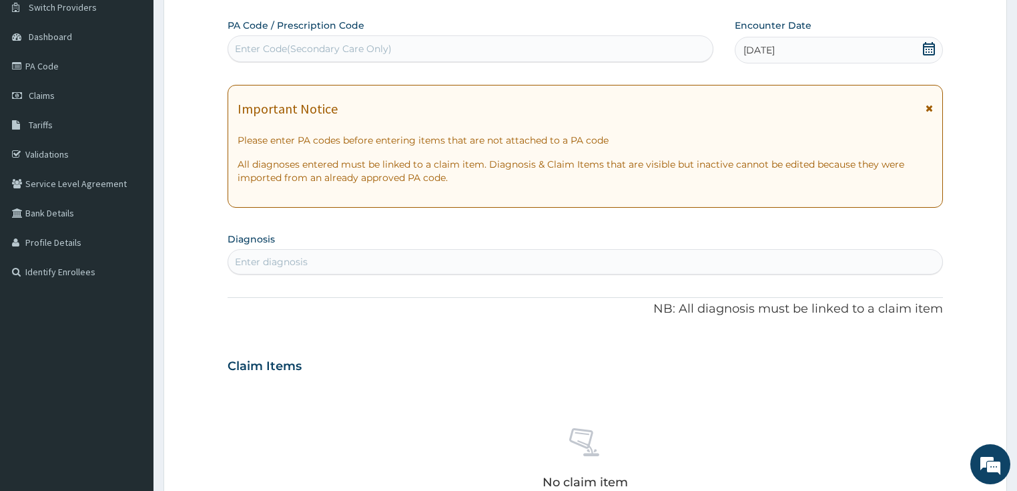
click at [263, 260] on div "Enter diagnosis" at bounding box center [271, 261] width 73 height 13
type input "malaria"
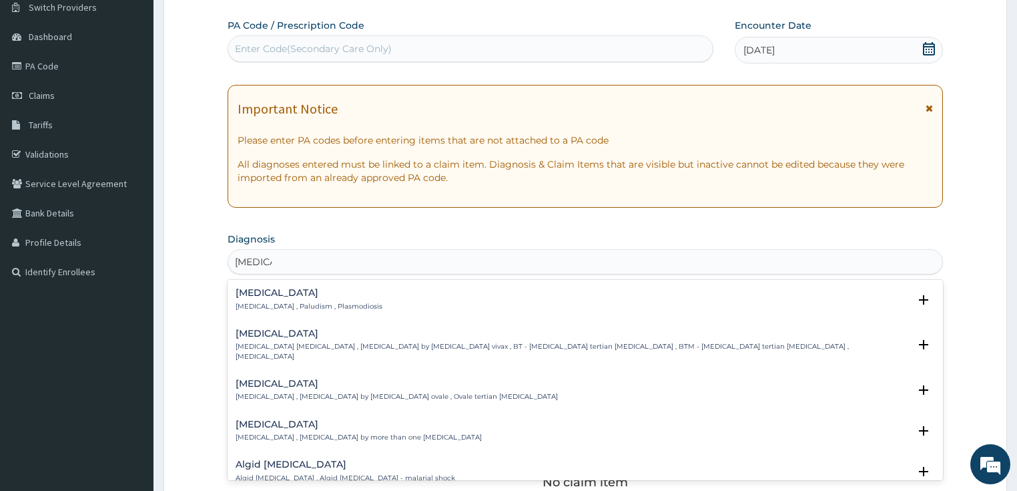
click at [277, 292] on h4 "Malaria" at bounding box center [309, 293] width 147 height 10
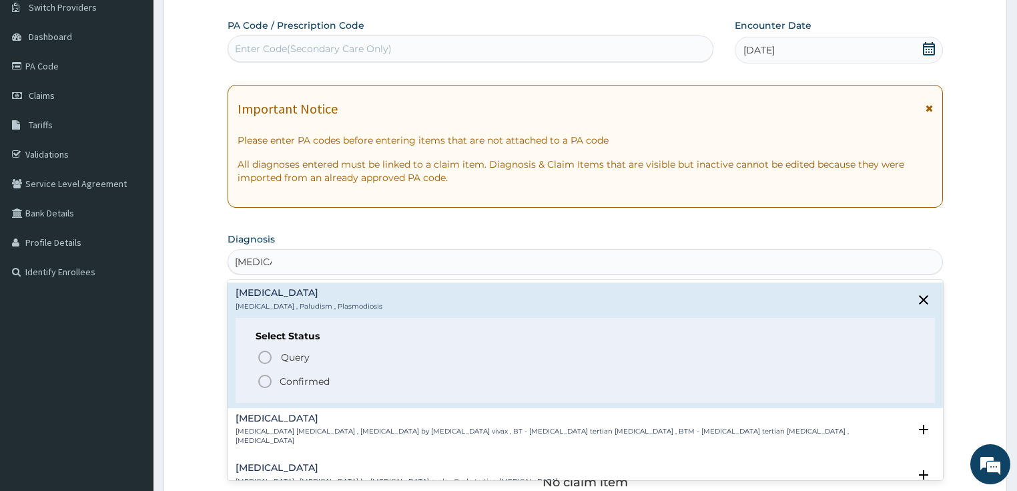
click at [267, 376] on icon "status option filled" at bounding box center [265, 381] width 16 height 16
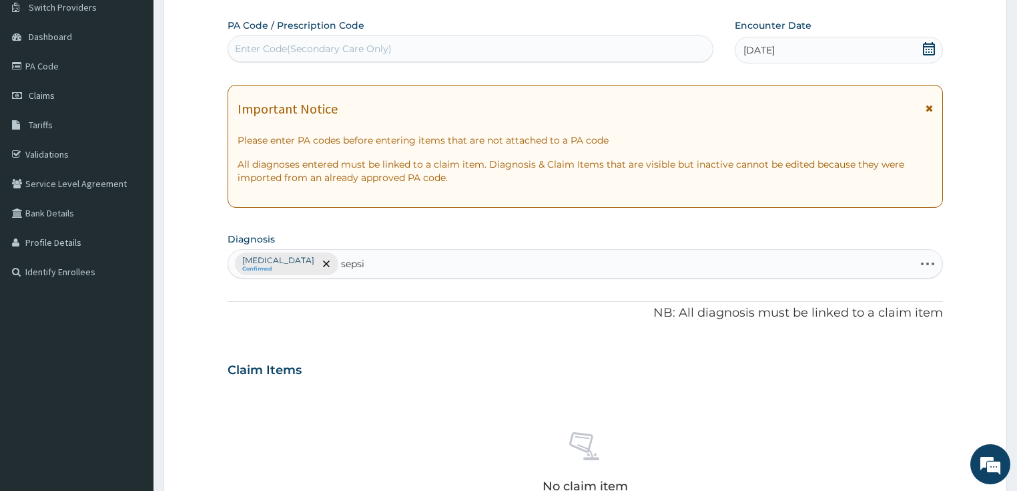
type input "sepsis"
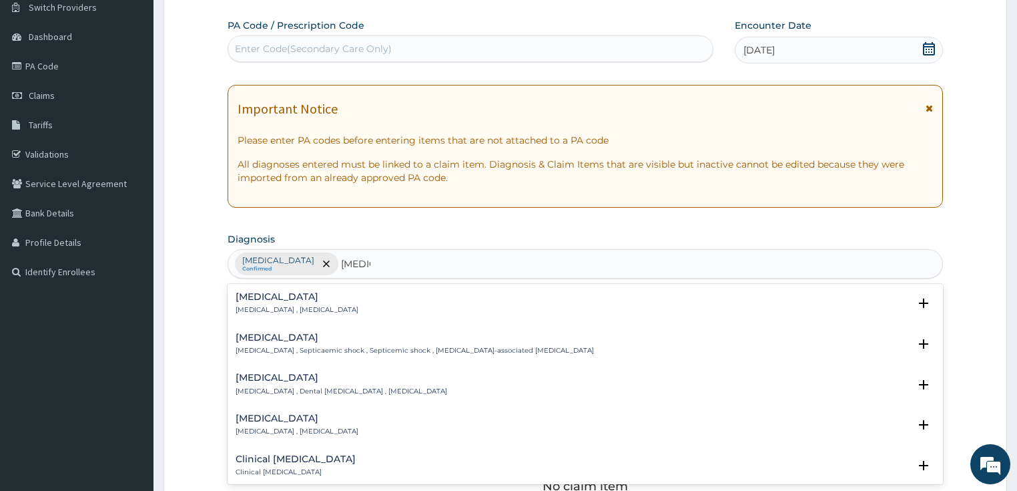
click at [250, 302] on div "Sepsis Systemic infection , Sepsis" at bounding box center [297, 303] width 123 height 23
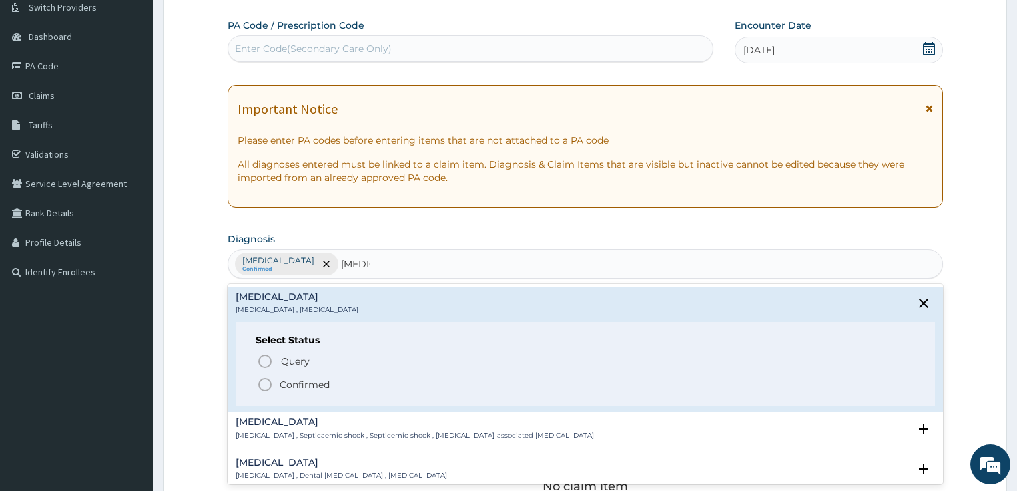
click at [268, 384] on icon "status option filled" at bounding box center [265, 384] width 16 height 16
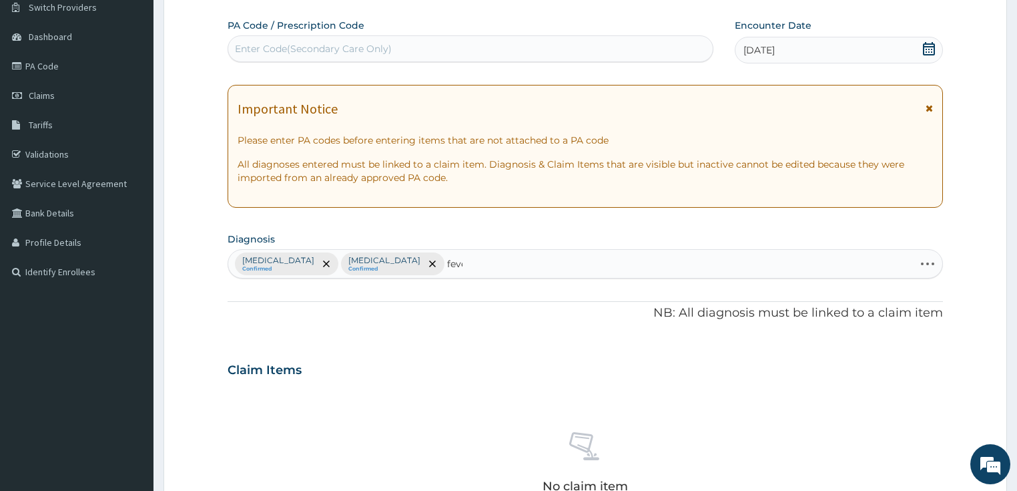
type input "fever"
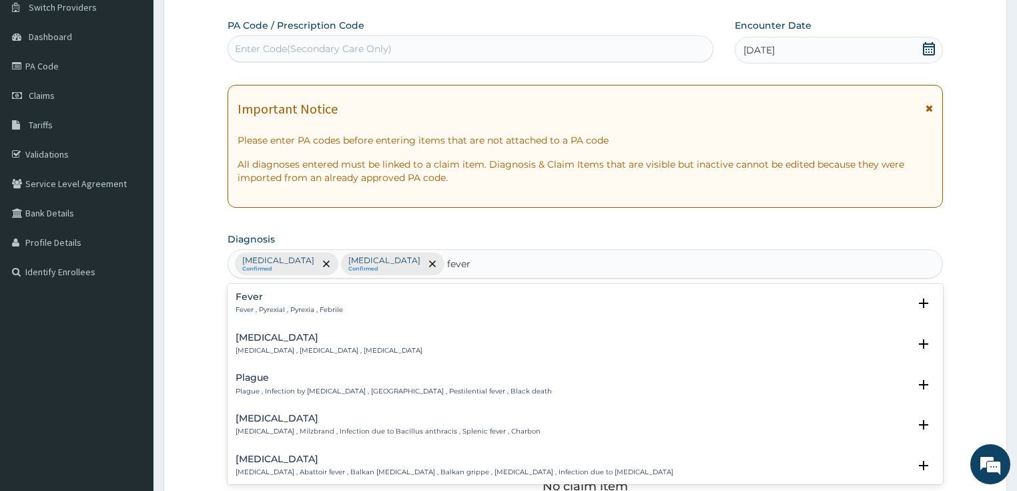
click at [270, 304] on div "Fever Fever , Pyrexial , Pyrexia , Febrile" at bounding box center [289, 303] width 107 height 23
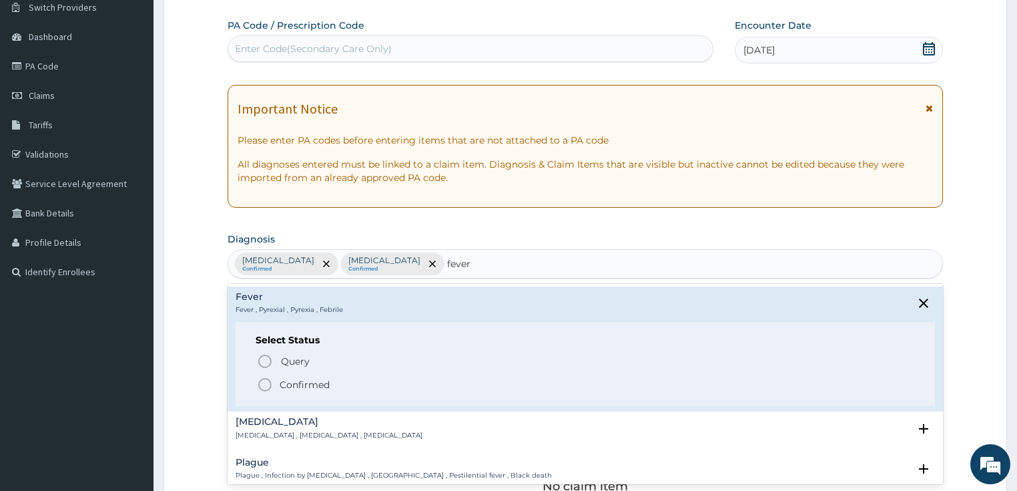
click at [266, 376] on icon "status option filled" at bounding box center [265, 384] width 16 height 16
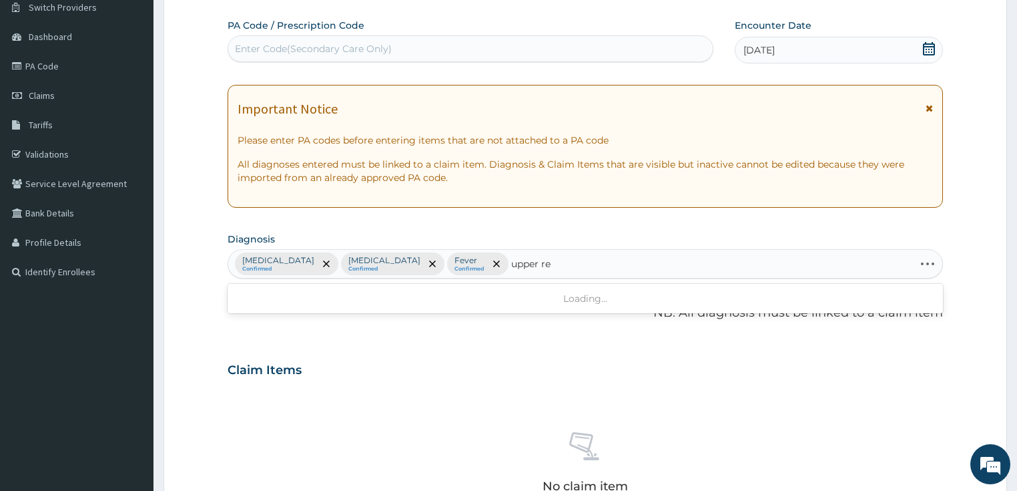
type input "upper res"
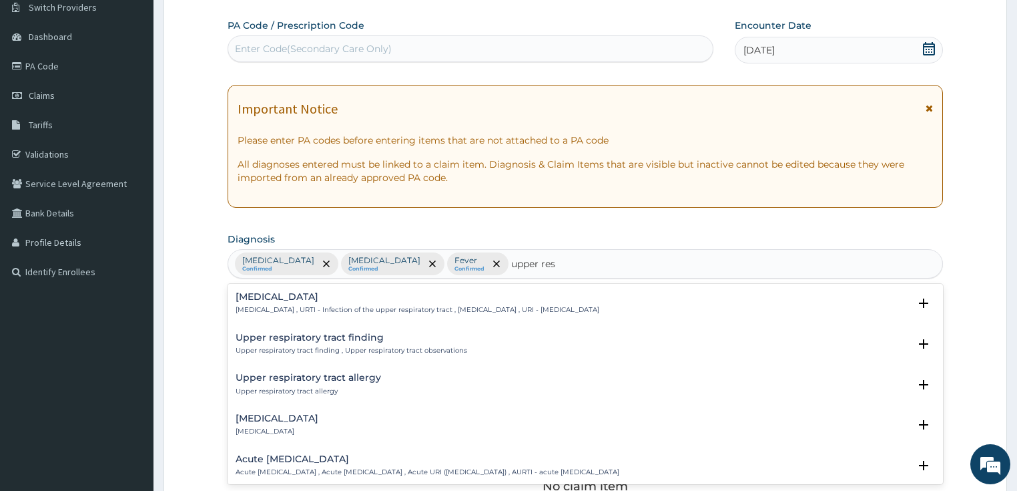
click at [276, 305] on p "Upper respiratory infection , URTI - Infection of the upper respiratory tract ,…" at bounding box center [418, 309] width 364 height 9
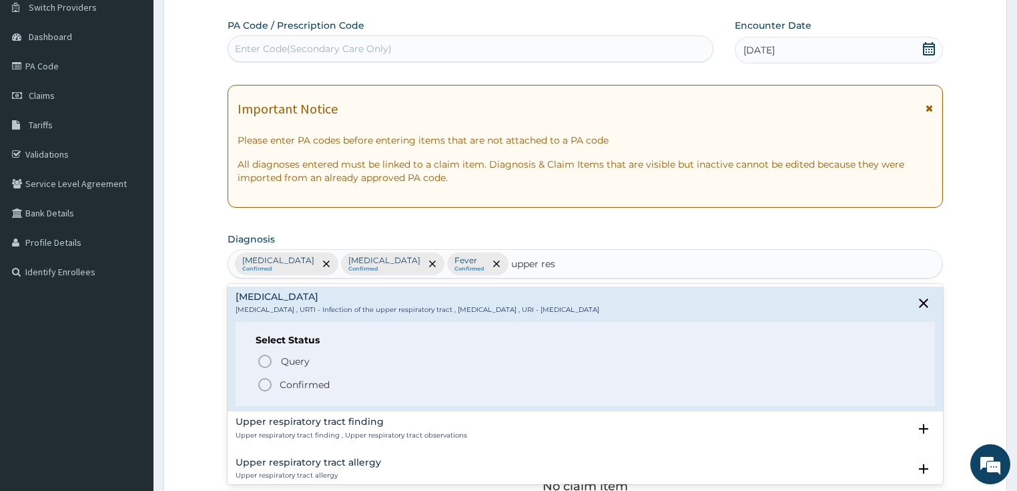
click at [270, 379] on icon "status option filled" at bounding box center [265, 384] width 16 height 16
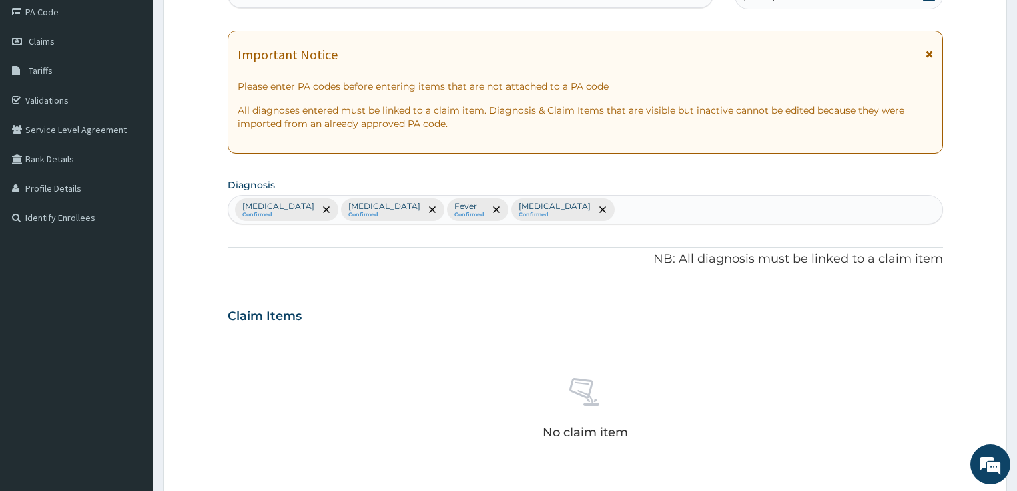
scroll to position [470, 0]
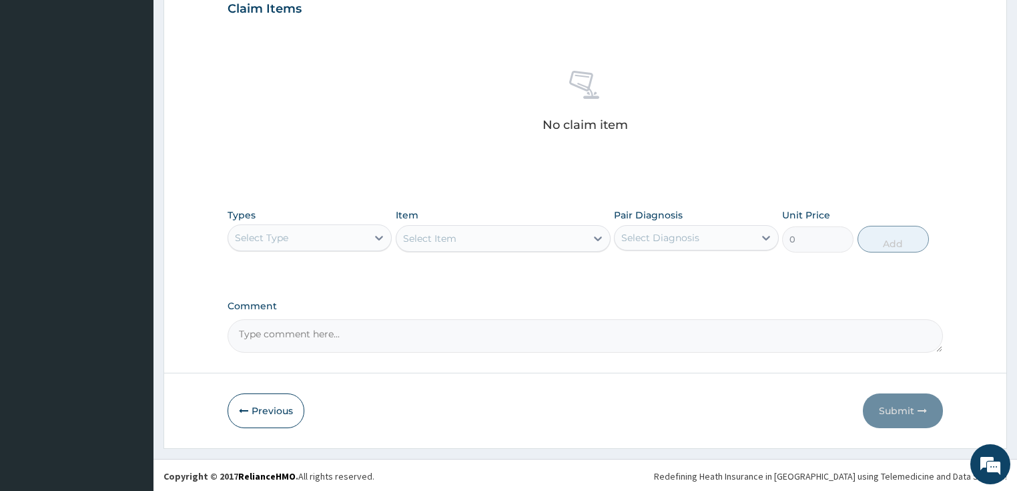
click at [271, 235] on div "Select Type" at bounding box center [261, 237] width 53 height 13
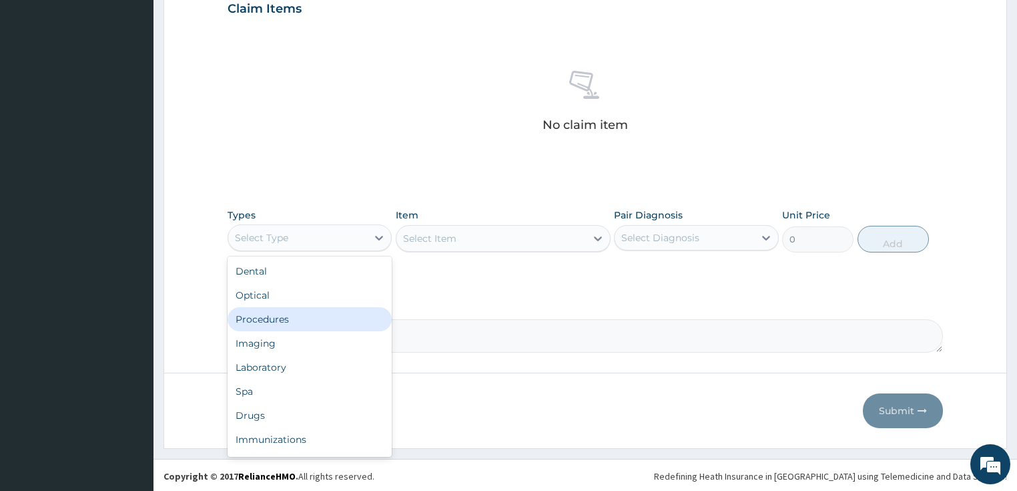
click at [268, 307] on div "Procedures" at bounding box center [310, 319] width 165 height 24
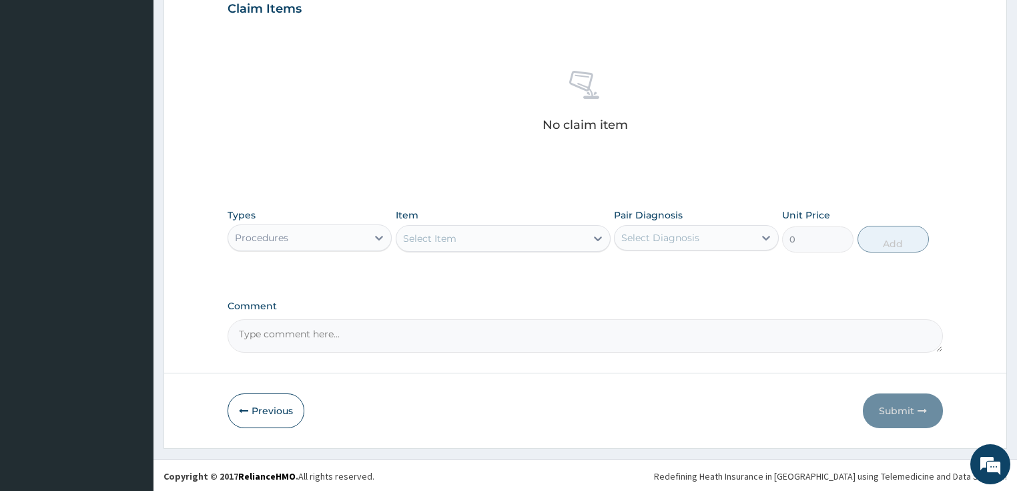
click at [489, 238] on div "Select Item" at bounding box center [492, 238] width 190 height 21
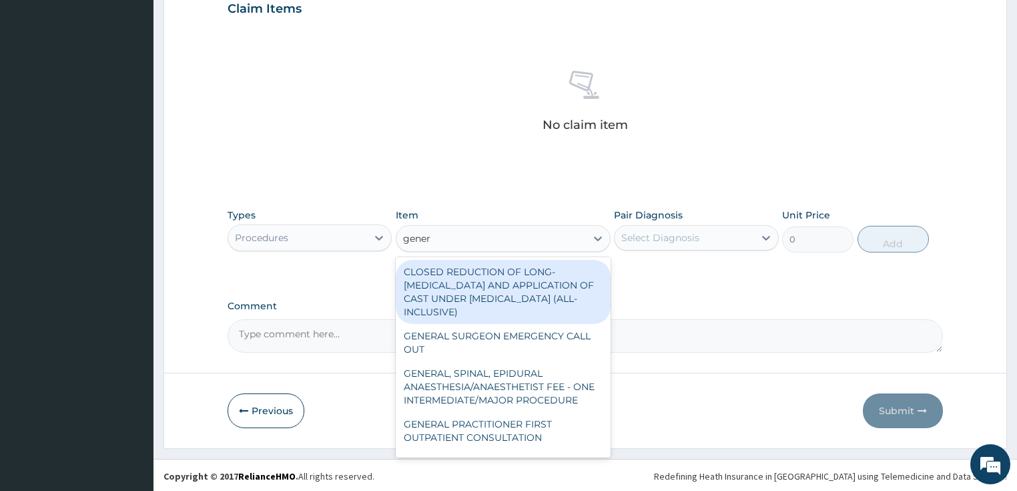
type input "genera"
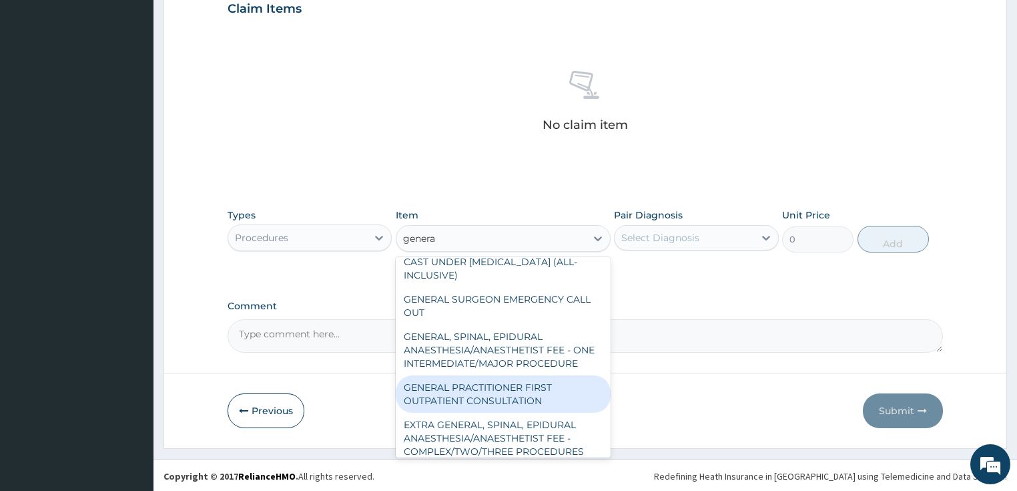
scroll to position [53, 0]
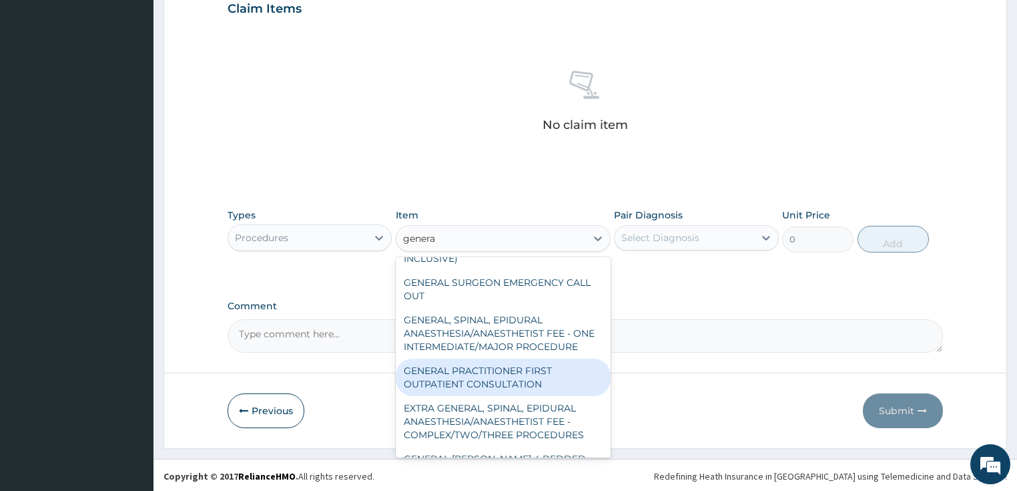
click at [487, 396] on div "GENERAL PRACTITIONER FIRST OUTPATIENT CONSULTATION" at bounding box center [503, 376] width 215 height 37
type input "3750"
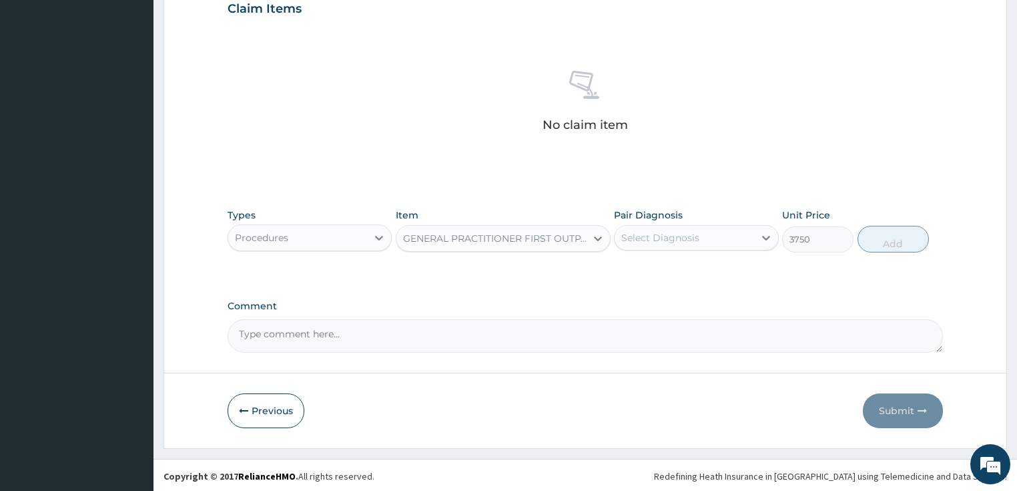
click at [696, 236] on div "Select Diagnosis" at bounding box center [660, 237] width 78 height 13
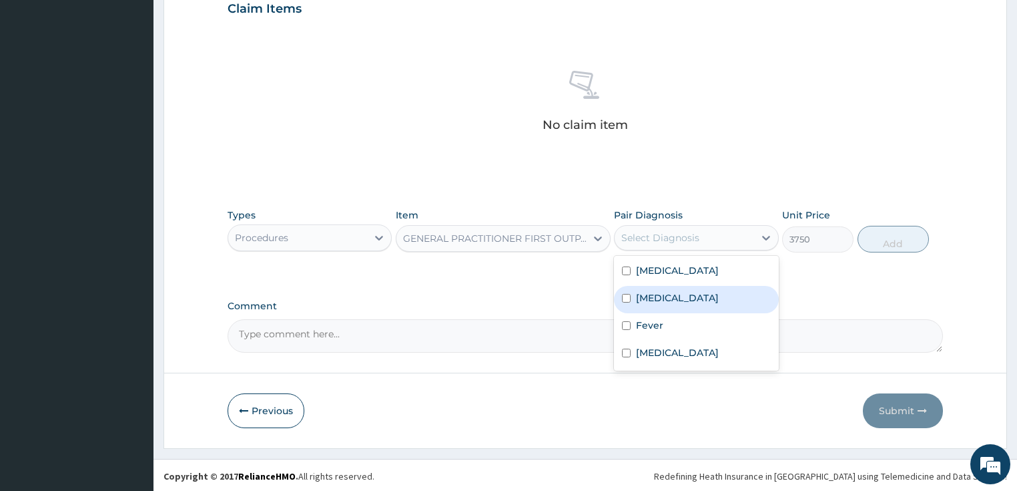
drag, startPoint x: 678, startPoint y: 285, endPoint x: 670, endPoint y: 307, distance: 23.2
click at [678, 286] on div "Sepsis" at bounding box center [696, 299] width 165 height 27
checkbox input "true"
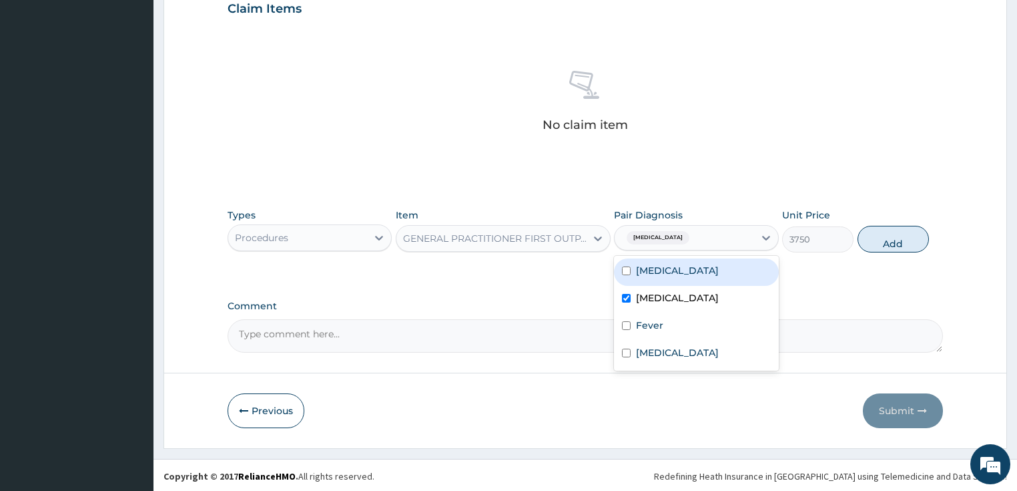
drag, startPoint x: 676, startPoint y: 262, endPoint x: 658, endPoint y: 328, distance: 68.3
click at [676, 264] on div "Malaria" at bounding box center [696, 271] width 165 height 27
checkbox input "true"
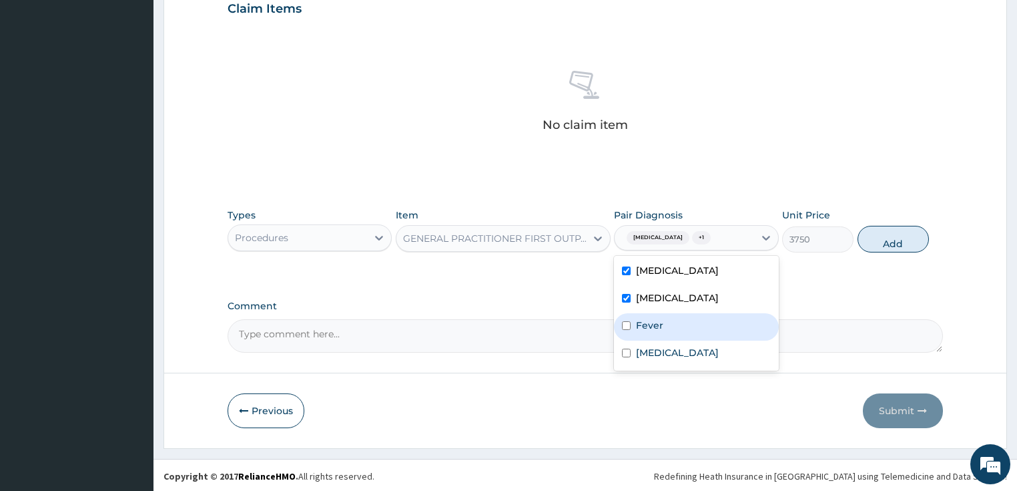
click at [658, 328] on label "Fever" at bounding box center [649, 324] width 27 height 13
checkbox input "true"
drag, startPoint x: 878, startPoint y: 232, endPoint x: 777, endPoint y: 262, distance: 105.2
click at [878, 232] on button "Add" at bounding box center [893, 239] width 71 height 27
type input "0"
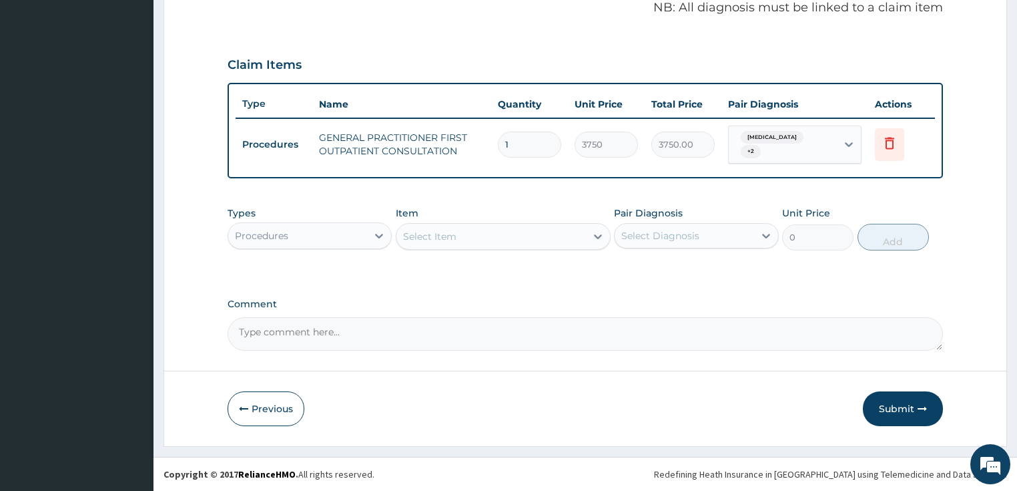
scroll to position [406, 0]
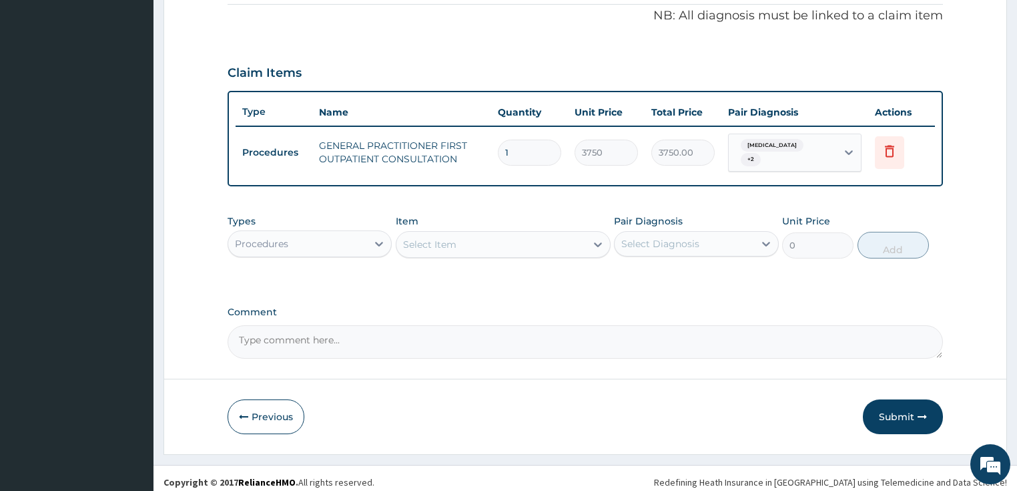
click at [296, 233] on div "Procedures" at bounding box center [298, 243] width 140 height 21
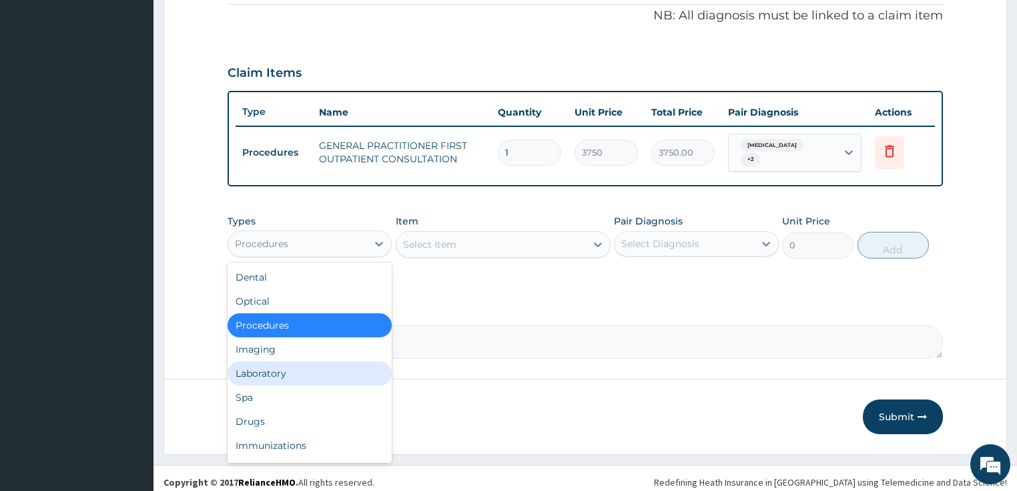
click at [302, 361] on div "Laboratory" at bounding box center [310, 373] width 165 height 24
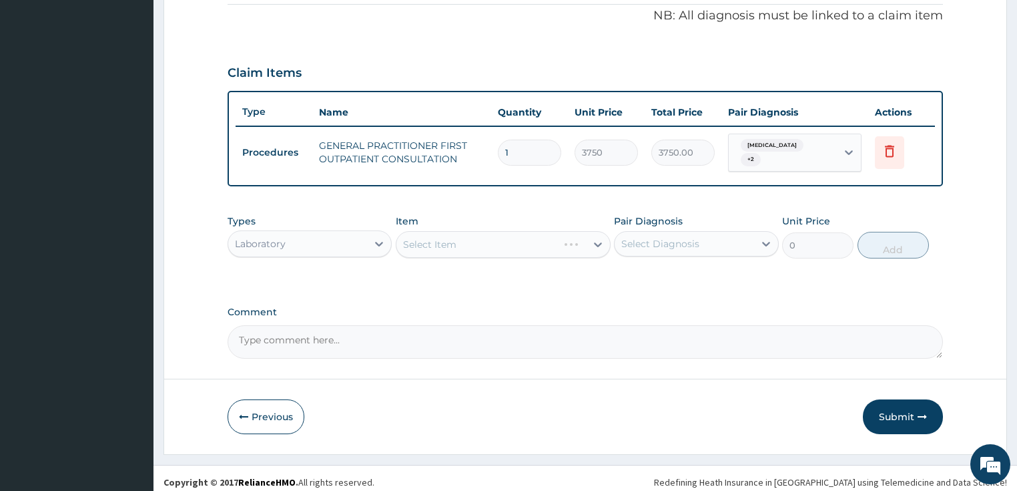
click at [449, 238] on div "Select Item" at bounding box center [503, 244] width 215 height 27
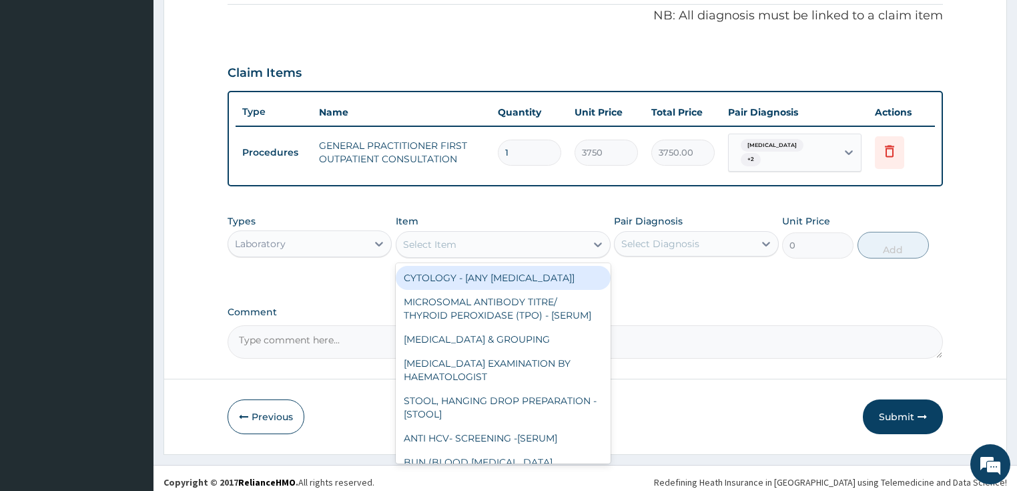
click at [449, 238] on div "Select Item" at bounding box center [429, 244] width 53 height 13
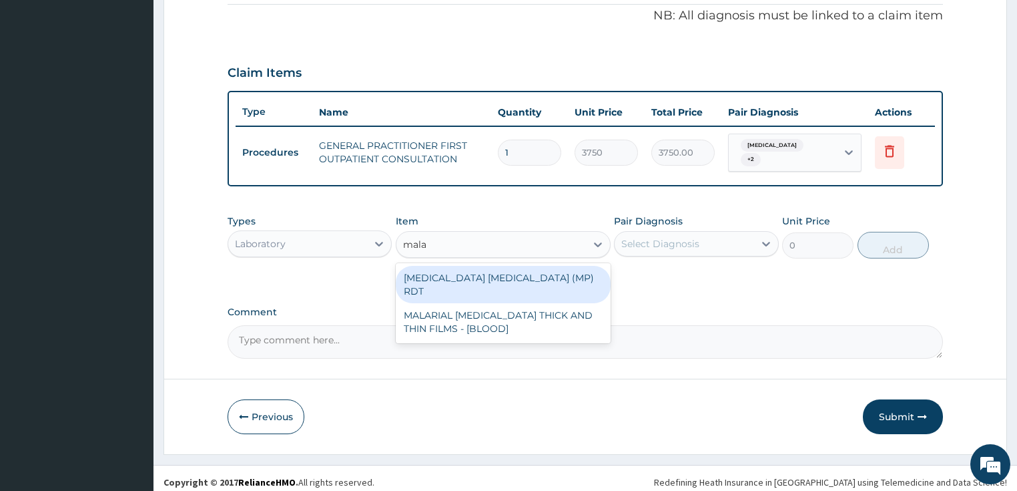
type input "malar"
click at [460, 270] on div "MALARIA PARASITE (MP) RDT" at bounding box center [503, 284] width 215 height 37
type input "2000"
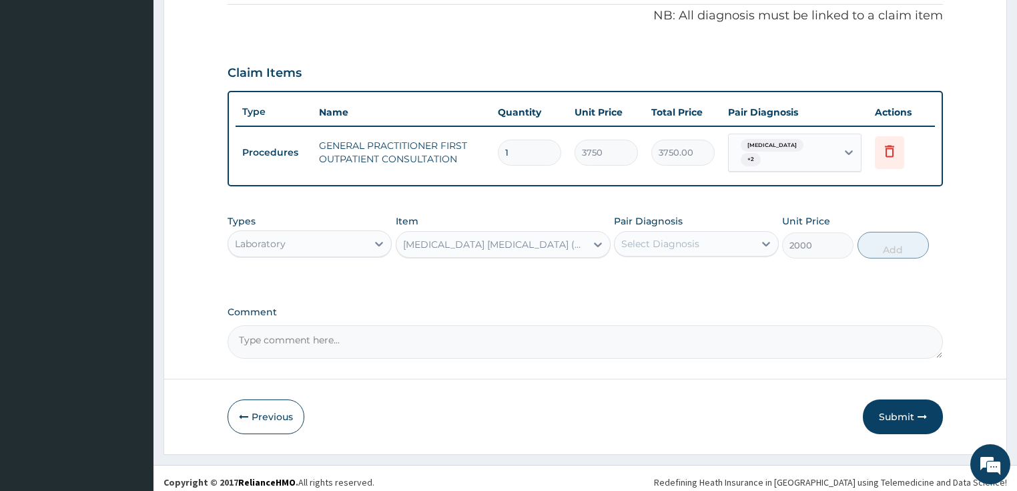
click at [625, 240] on div "Select Diagnosis" at bounding box center [660, 243] width 78 height 13
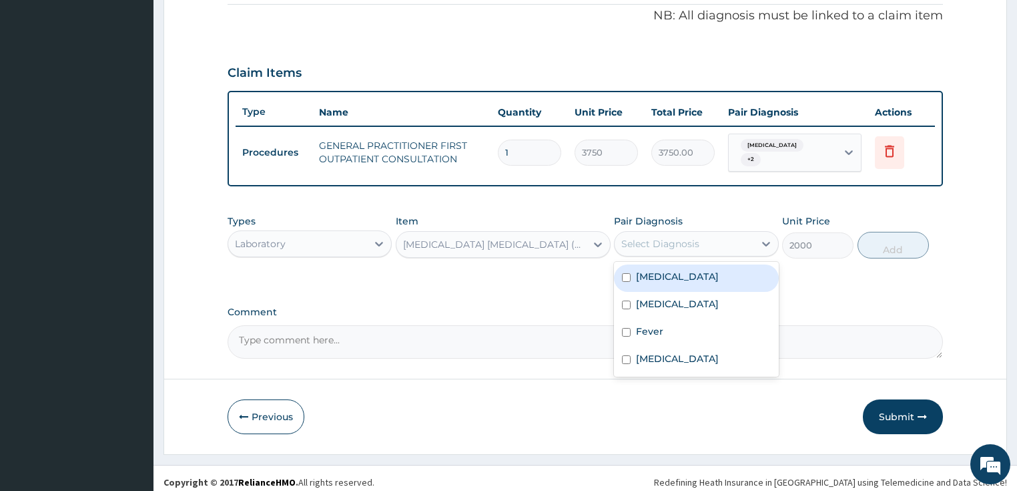
click at [637, 274] on label "Malaria" at bounding box center [677, 276] width 83 height 13
checkbox input "true"
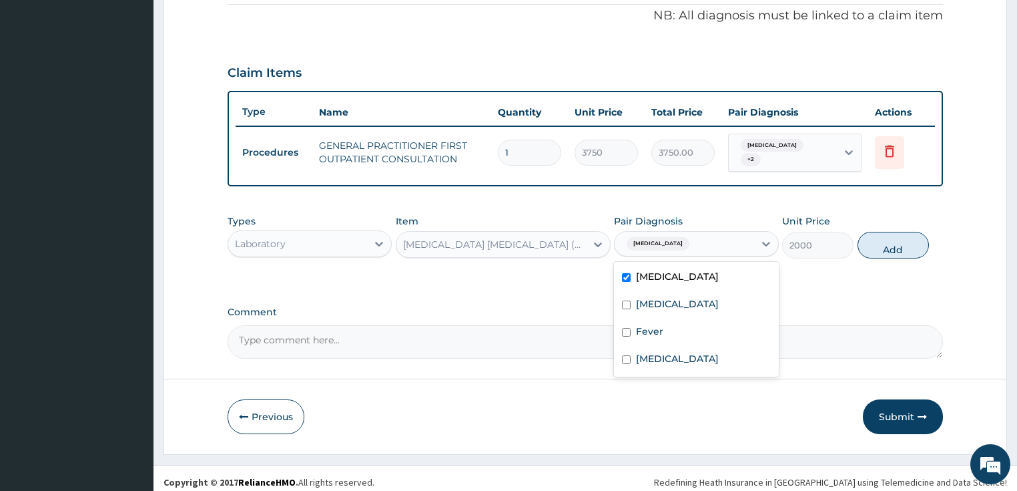
drag, startPoint x: 886, startPoint y: 242, endPoint x: 698, endPoint y: 273, distance: 190.8
click at [885, 242] on button "Add" at bounding box center [893, 245] width 71 height 27
type input "0"
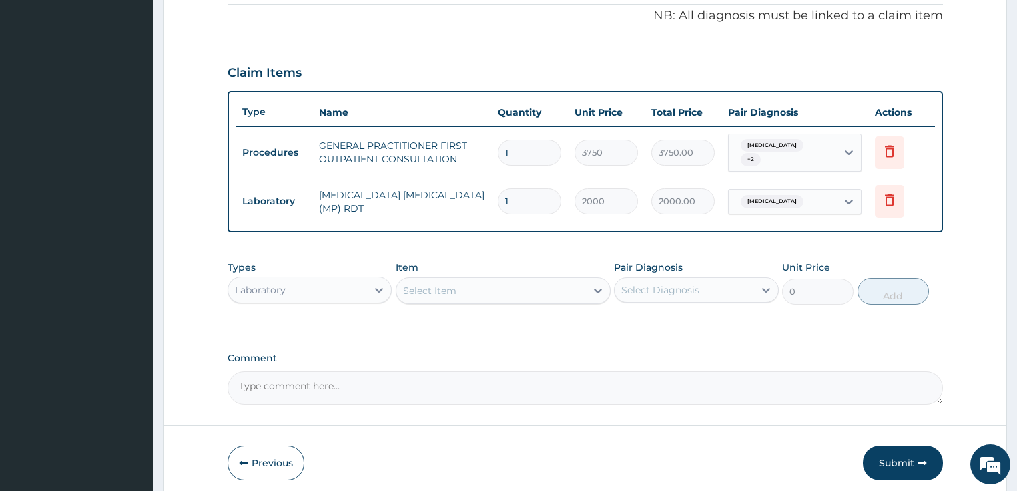
click at [473, 286] on div "Select Item" at bounding box center [492, 290] width 190 height 21
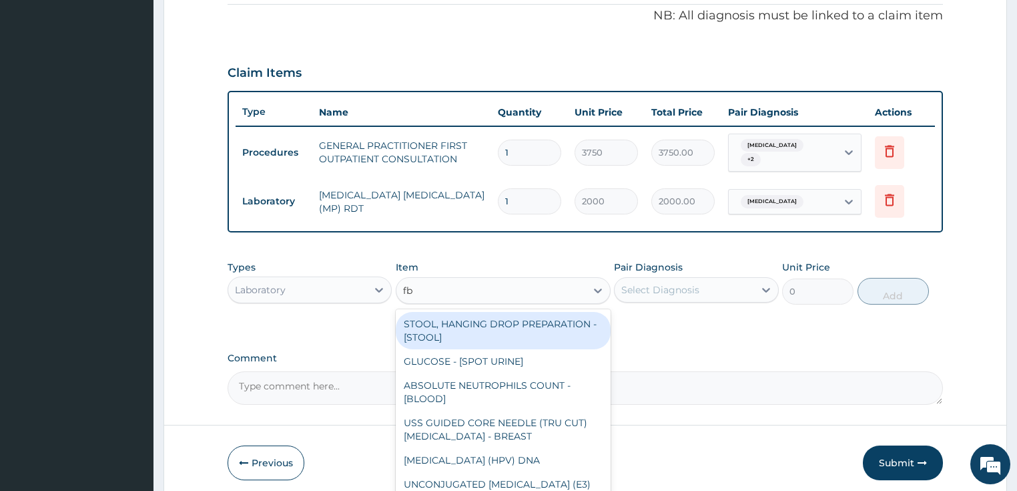
type input "fbc"
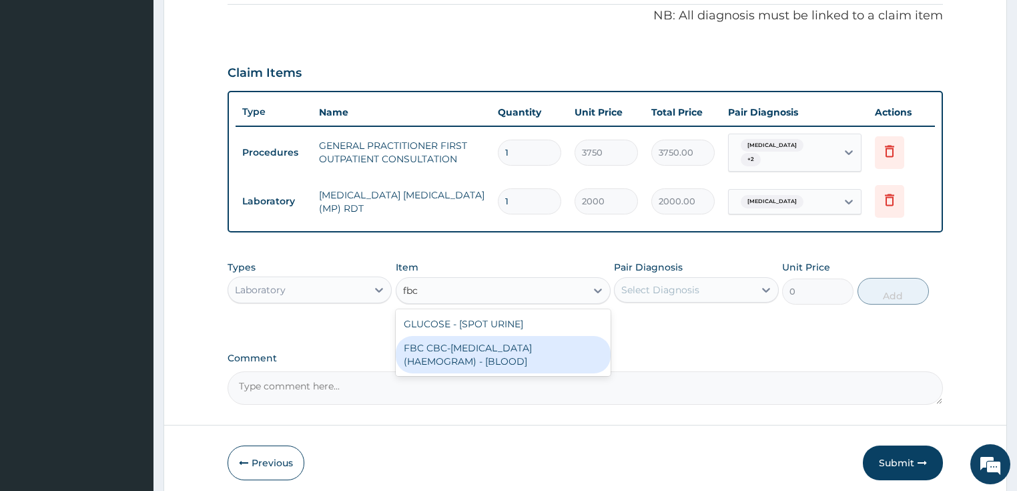
click at [461, 350] on div "FBC CBC-COMPLETE BLOOD COUNT (HAEMOGRAM) - [BLOOD]" at bounding box center [503, 354] width 215 height 37
type input "5000"
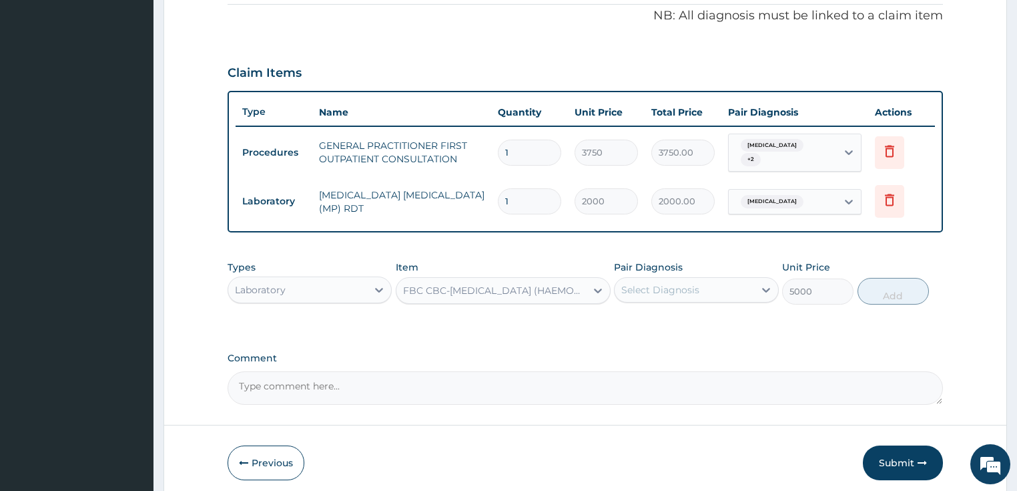
click at [655, 283] on div "Select Diagnosis" at bounding box center [660, 289] width 78 height 13
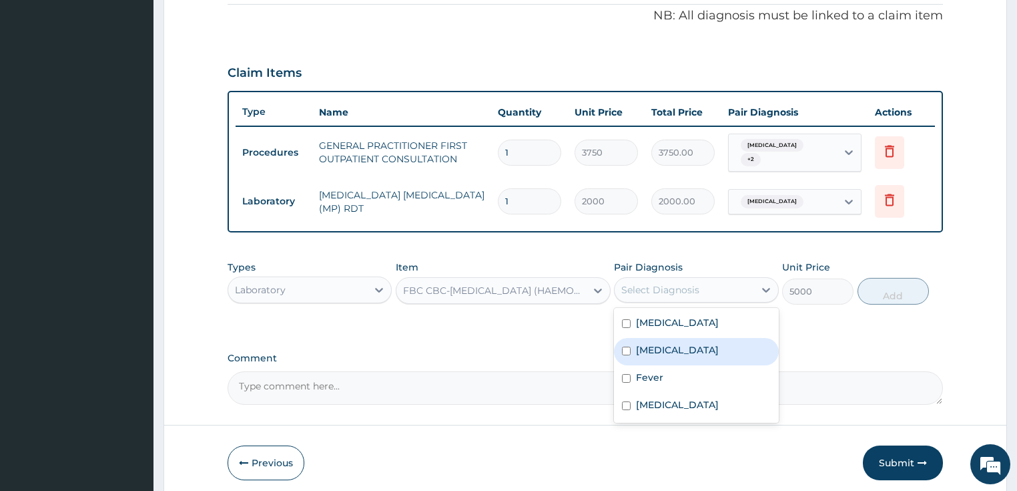
click at [651, 343] on label "Sepsis" at bounding box center [677, 349] width 83 height 13
checkbox input "true"
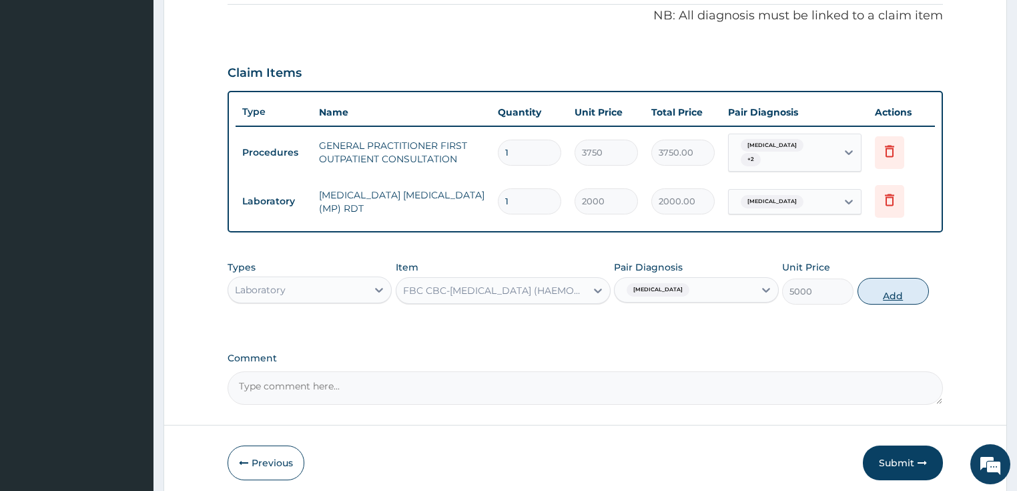
click at [871, 278] on button "Add" at bounding box center [893, 291] width 71 height 27
type input "0"
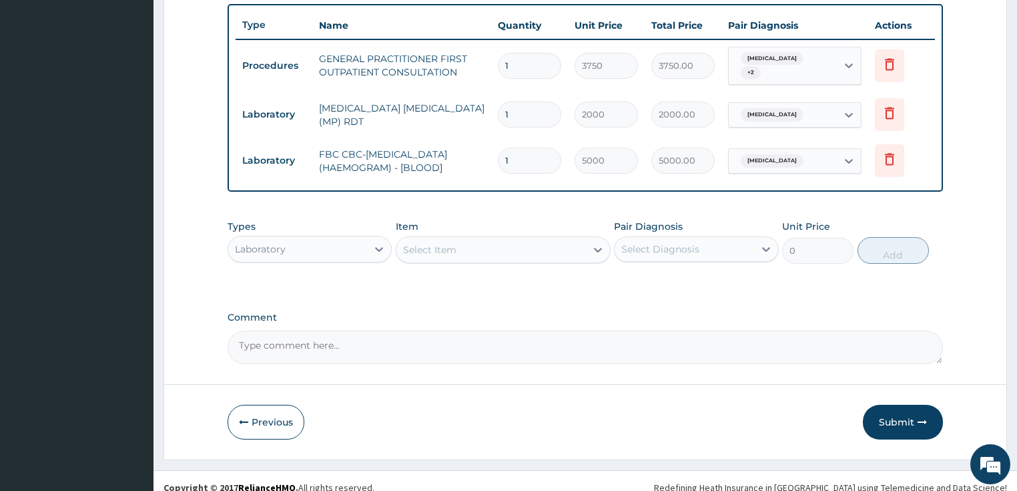
scroll to position [498, 0]
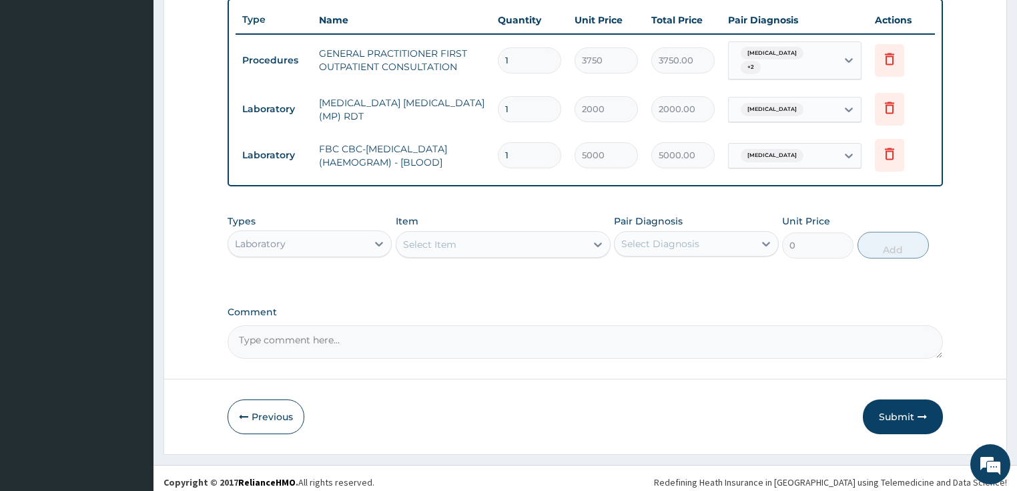
drag, startPoint x: 310, startPoint y: 233, endPoint x: 308, endPoint y: 242, distance: 9.6
click at [310, 233] on div "Laboratory" at bounding box center [298, 243] width 140 height 21
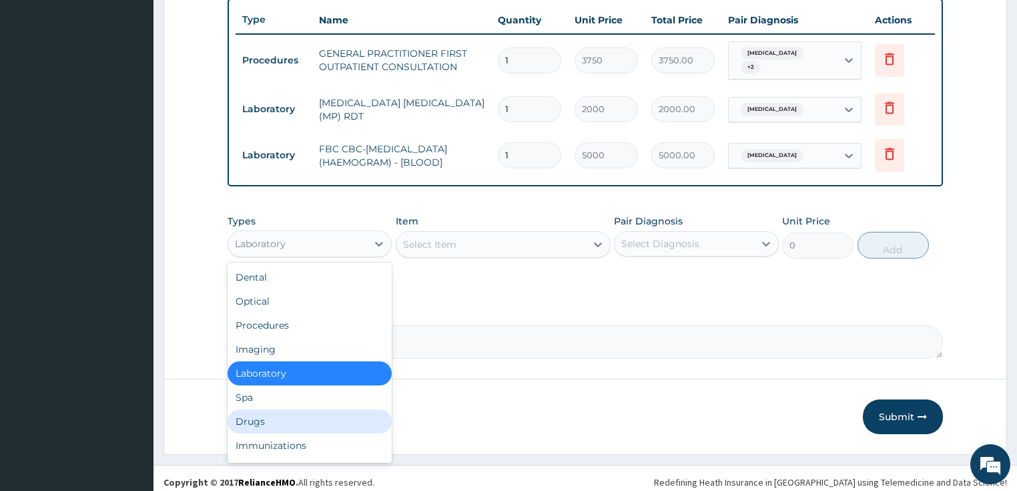
click at [255, 417] on div "Drugs" at bounding box center [310, 421] width 165 height 24
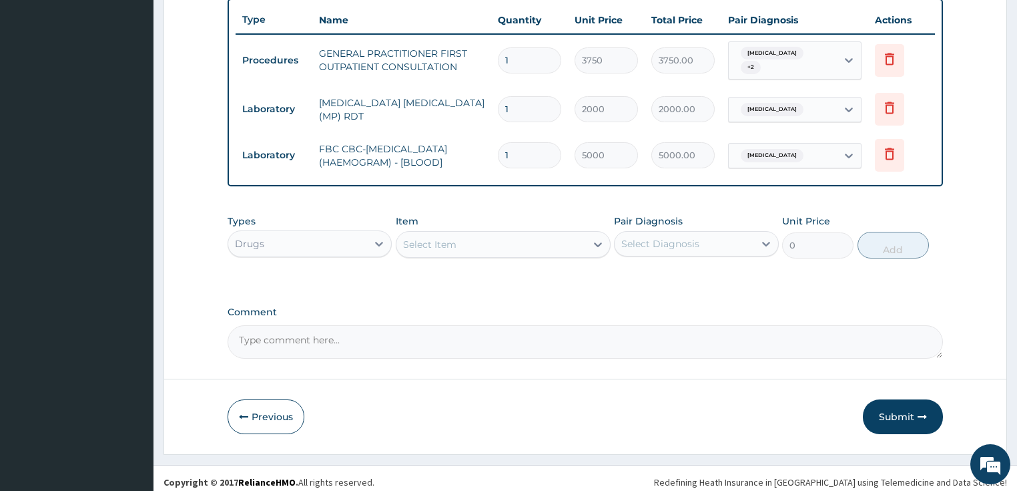
click at [449, 238] on div "Select Item" at bounding box center [429, 244] width 53 height 13
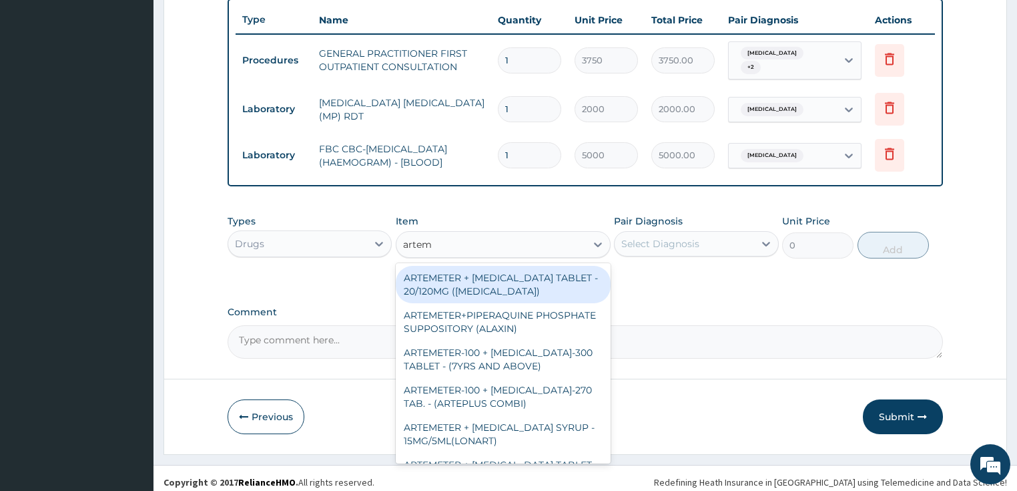
type input "arteme"
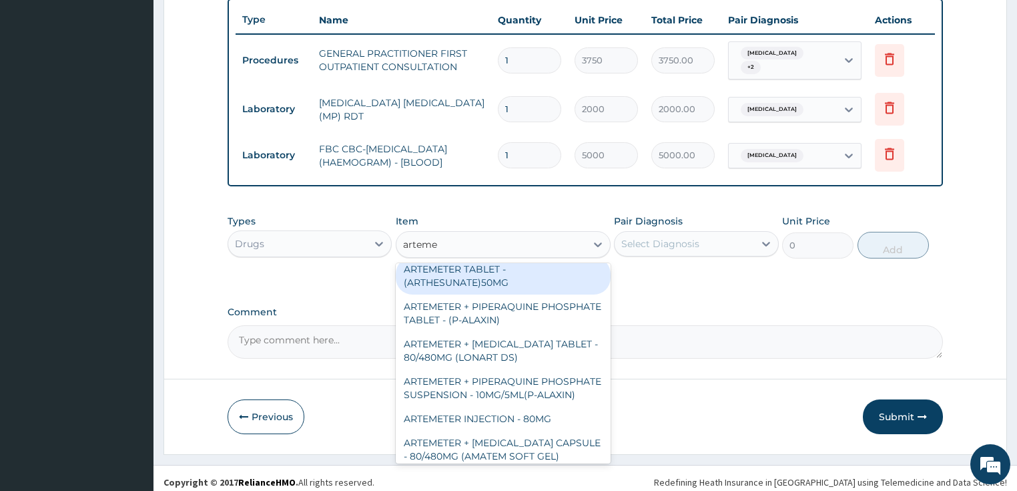
scroll to position [320, 0]
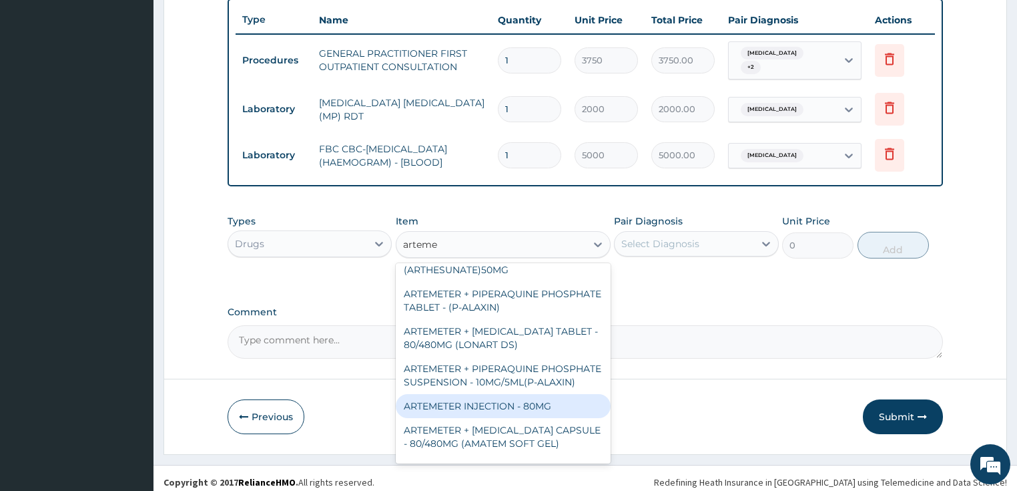
click at [521, 412] on div "ARTEMETER INJECTION - 80MG" at bounding box center [503, 406] width 215 height 24
type input "475.99999999999994"
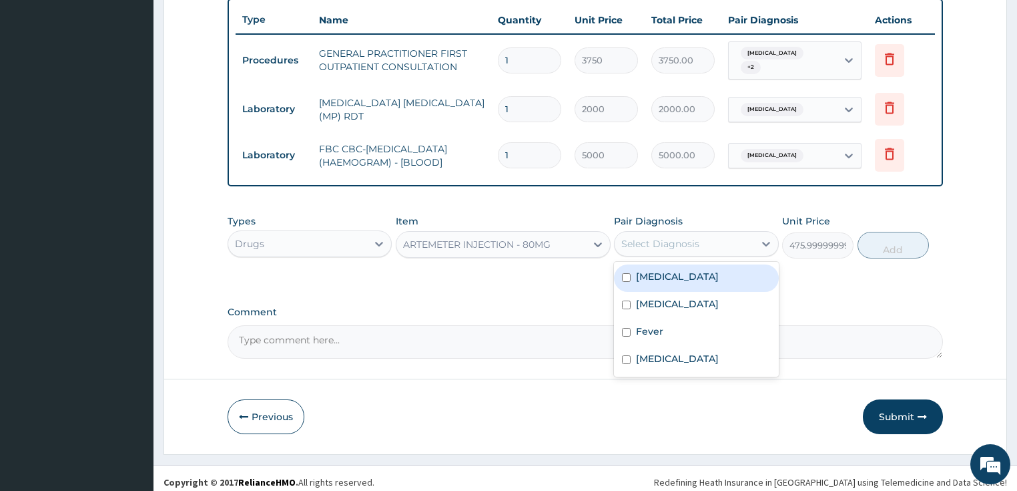
click at [686, 240] on div "Select Diagnosis" at bounding box center [660, 243] width 78 height 13
click at [678, 272] on div "Malaria" at bounding box center [696, 277] width 165 height 27
checkbox input "true"
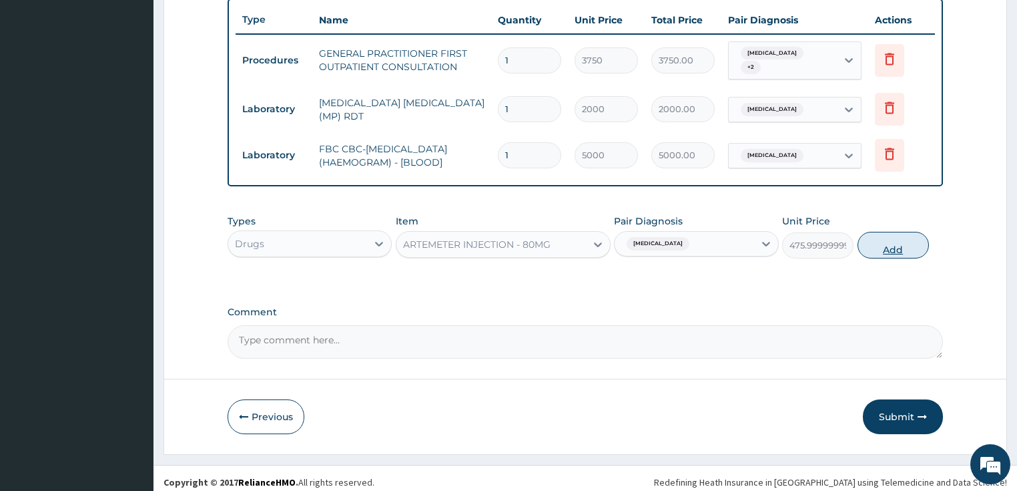
click at [880, 234] on button "Add" at bounding box center [893, 245] width 71 height 27
type input "0"
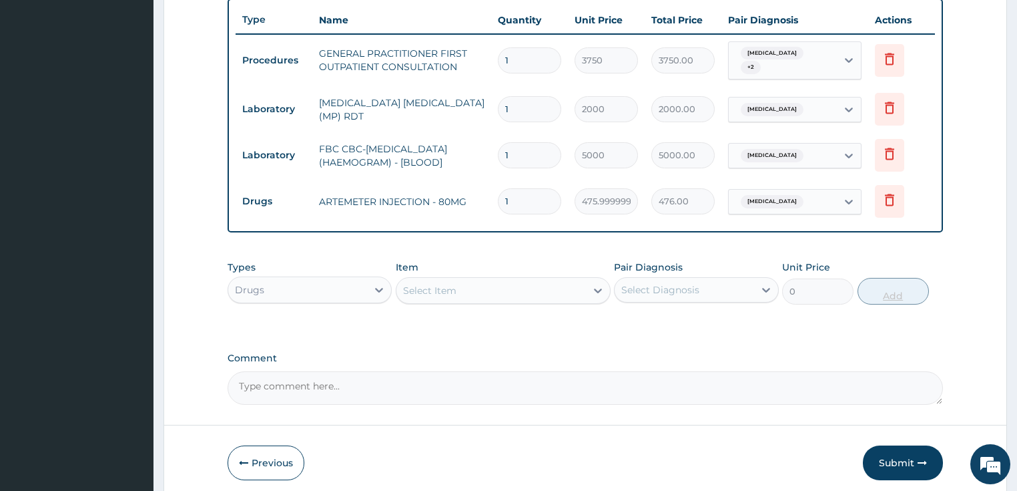
type input "0.00"
type input "3"
type input "1428.00"
type input "3"
click at [443, 285] on div "Select Item" at bounding box center [429, 290] width 53 height 13
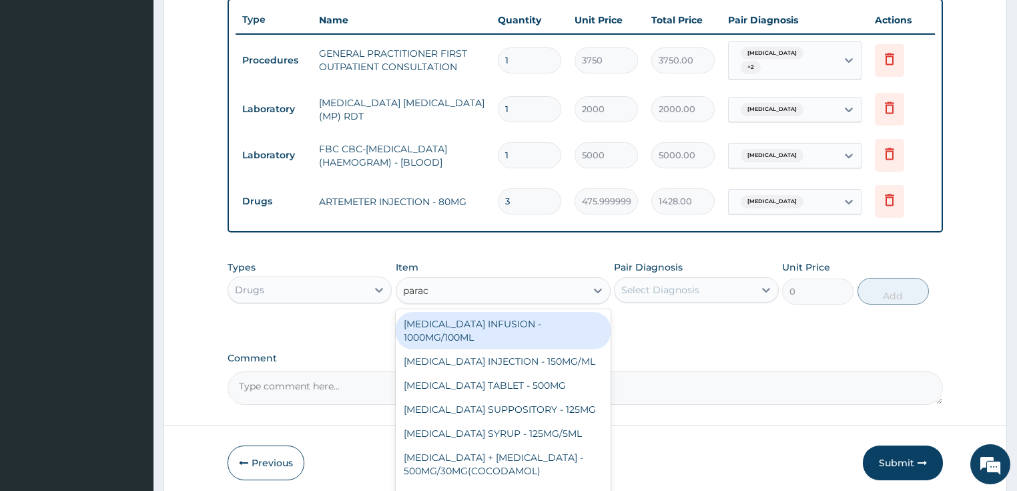
type input "parace"
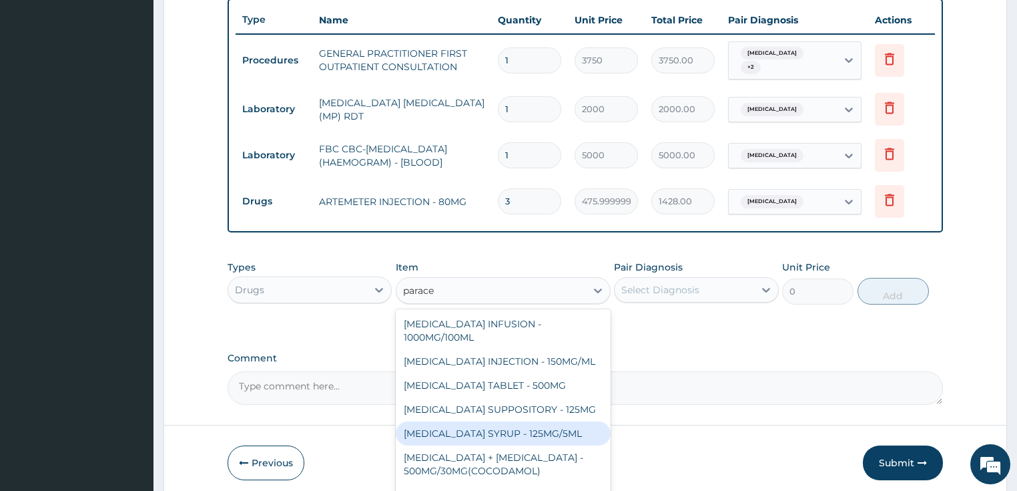
click at [523, 421] on div "PARACETAMOL SYRUP - 125MG/5ML" at bounding box center [503, 433] width 215 height 24
type input "840"
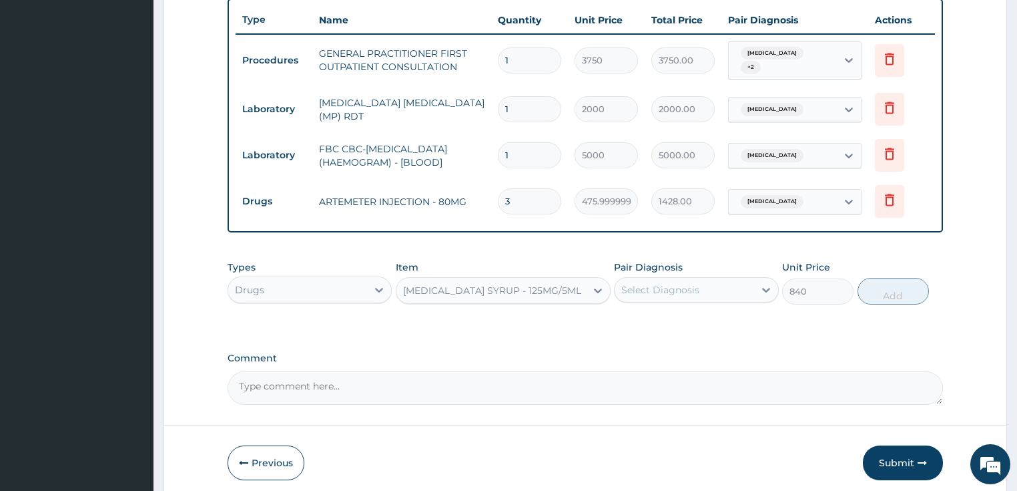
click at [662, 298] on div "Types Drugs Item PARACETAMOL SYRUP - 125MG/5ML Pair Diagnosis Select Diagnosis …" at bounding box center [586, 282] width 716 height 57
click at [662, 292] on div "Select Diagnosis" at bounding box center [685, 289] width 140 height 21
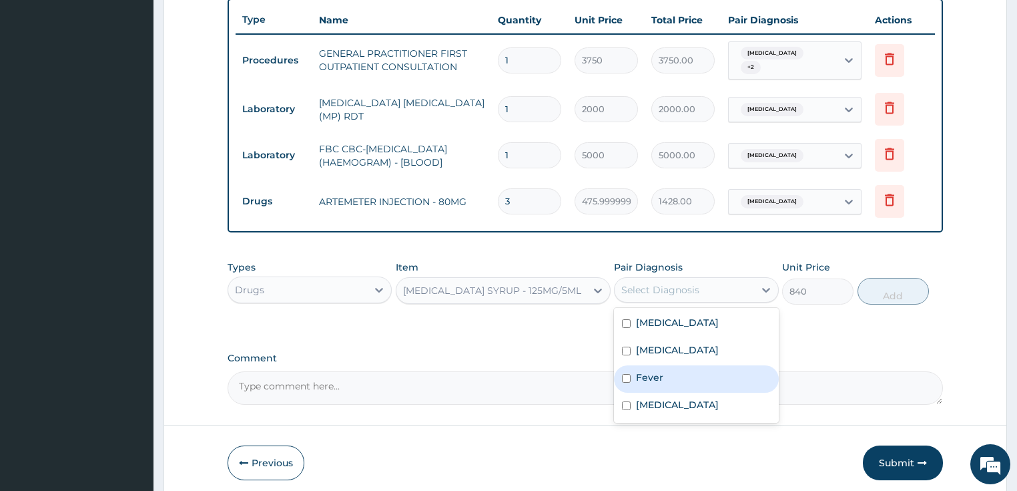
click at [671, 366] on div "Fever" at bounding box center [696, 378] width 165 height 27
checkbox input "true"
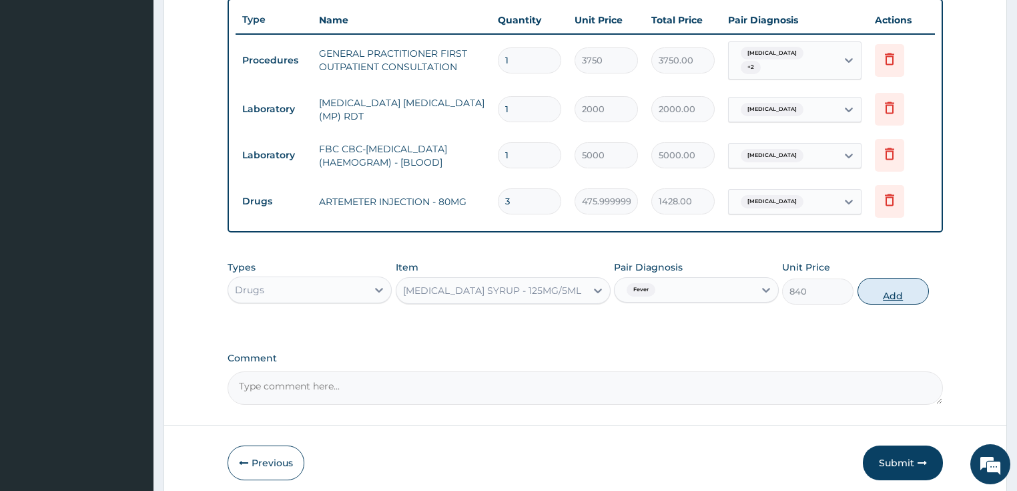
click at [900, 288] on button "Add" at bounding box center [893, 291] width 71 height 27
type input "0"
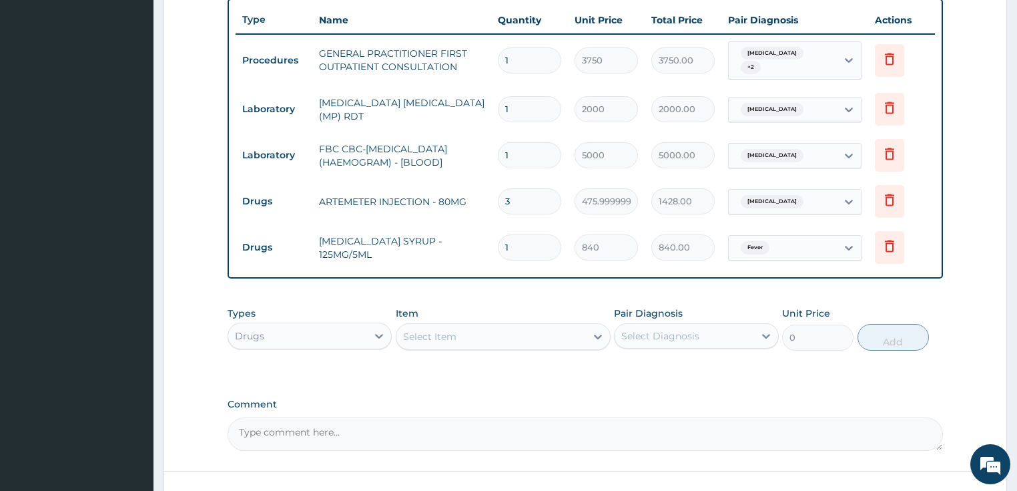
click at [501, 332] on div "Select Item" at bounding box center [492, 336] width 190 height 21
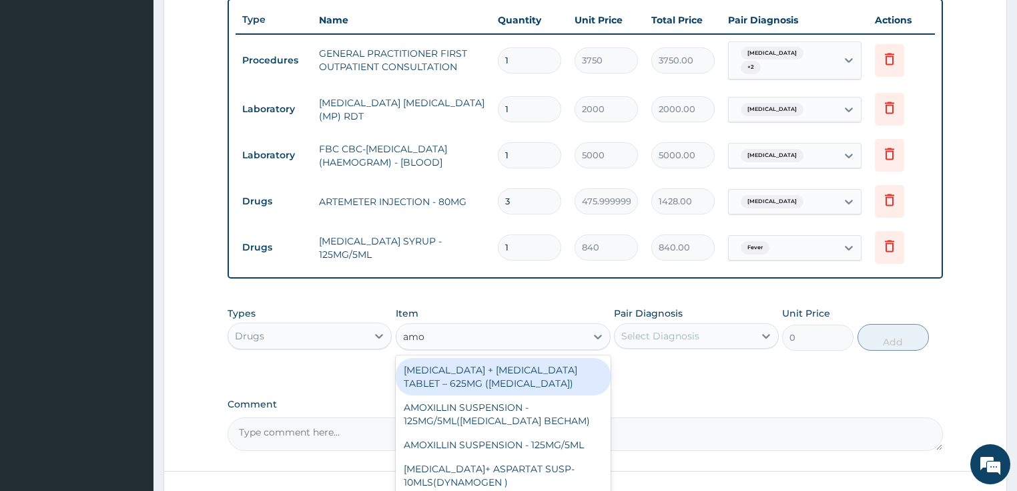
type input "amox"
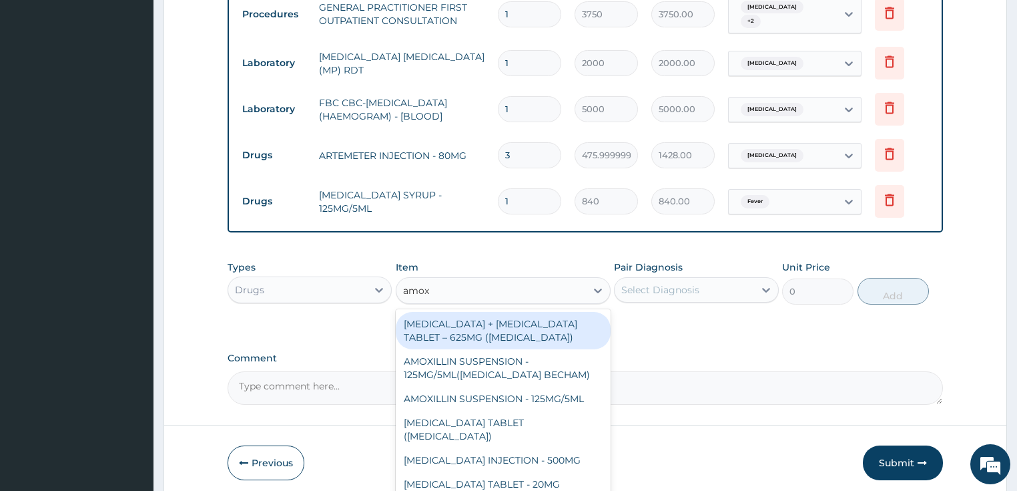
scroll to position [590, 0]
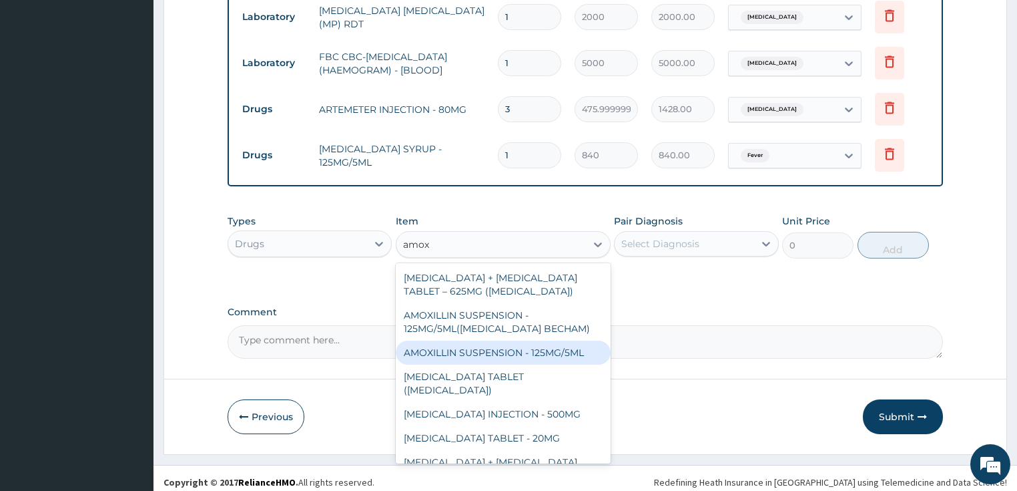
click at [544, 348] on div "AMOXILLIN SUSPENSION - 125MG/5ML" at bounding box center [503, 352] width 215 height 24
type input "840"
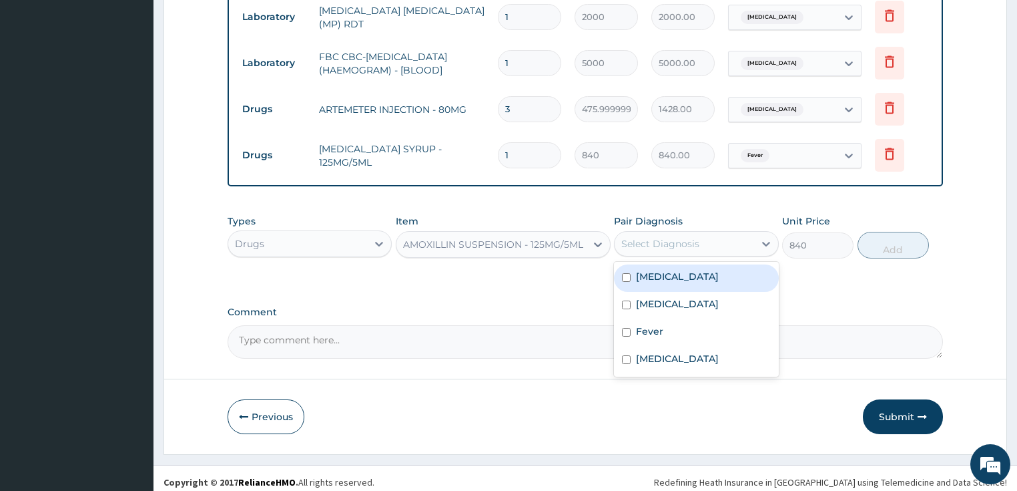
click at [641, 244] on div "Select Diagnosis" at bounding box center [685, 243] width 140 height 21
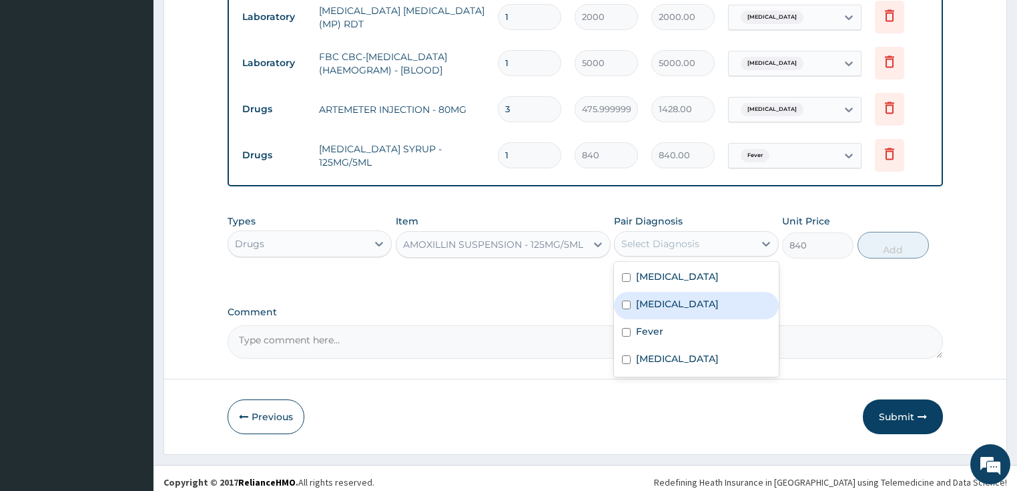
click at [652, 297] on label "Sepsis" at bounding box center [677, 303] width 83 height 13
checkbox input "true"
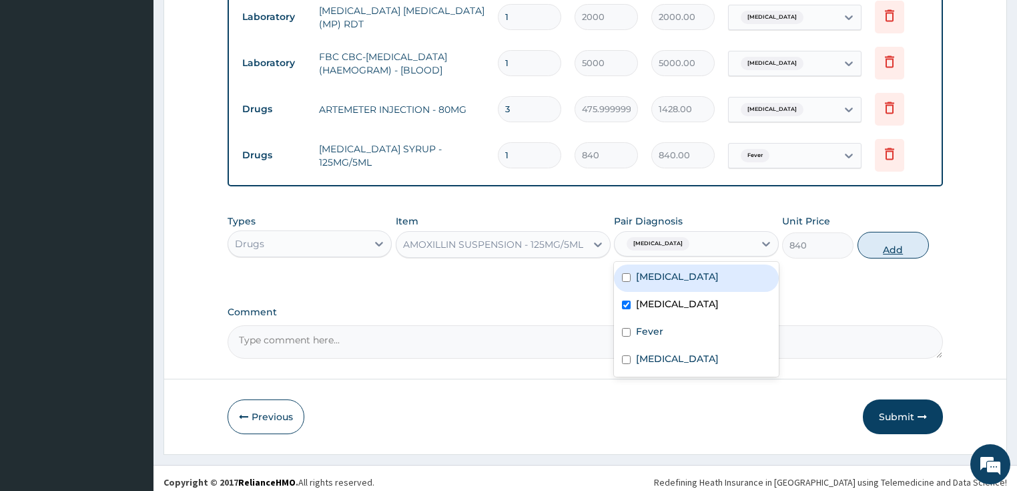
click at [905, 248] on button "Add" at bounding box center [893, 245] width 71 height 27
type input "0"
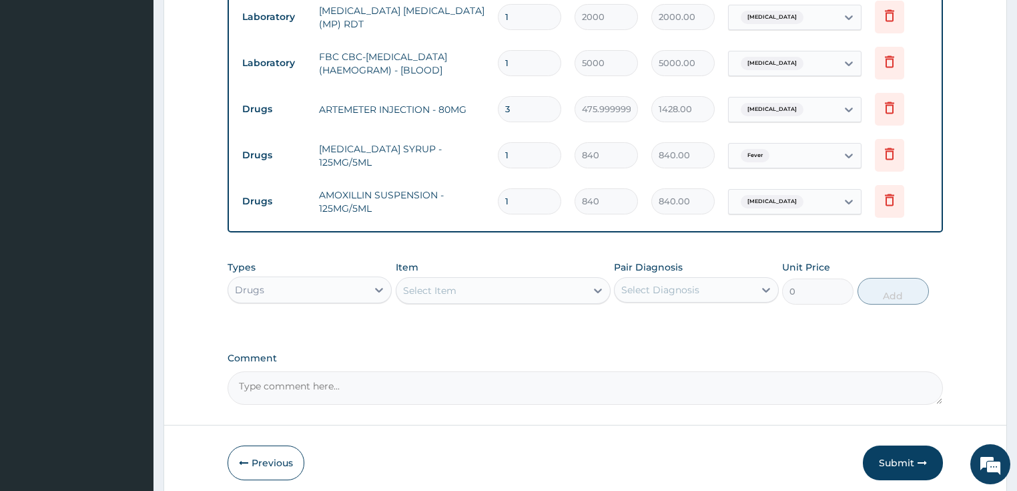
click at [483, 292] on div "Select Item" at bounding box center [492, 290] width 190 height 21
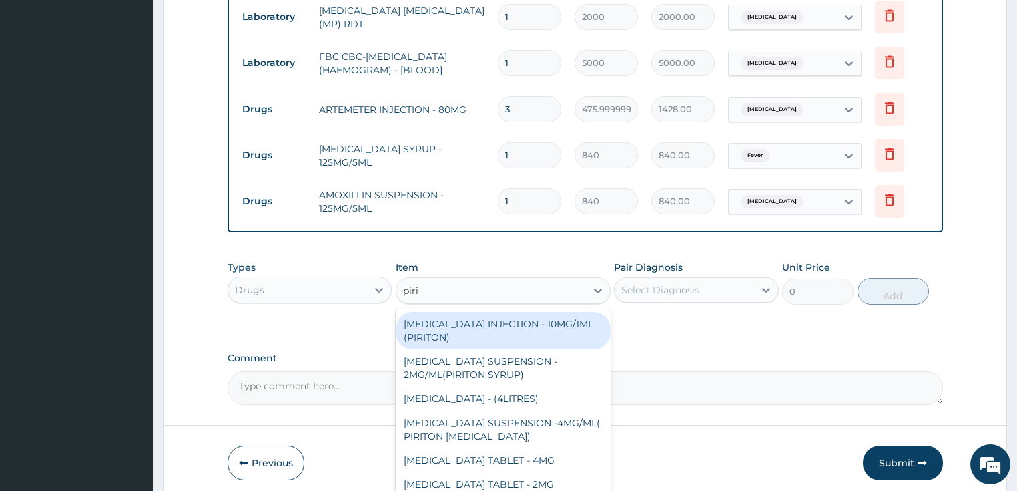
type input "pirit"
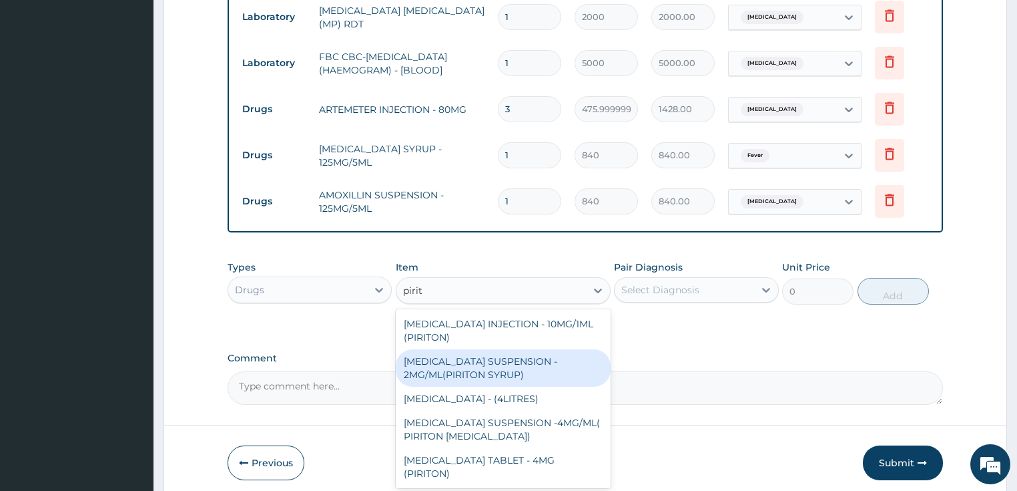
click at [496, 352] on div "CHLORPHENIRAMINE SUSPENSION - 2MG/ML(PIRITON SYRUP)" at bounding box center [503, 367] width 215 height 37
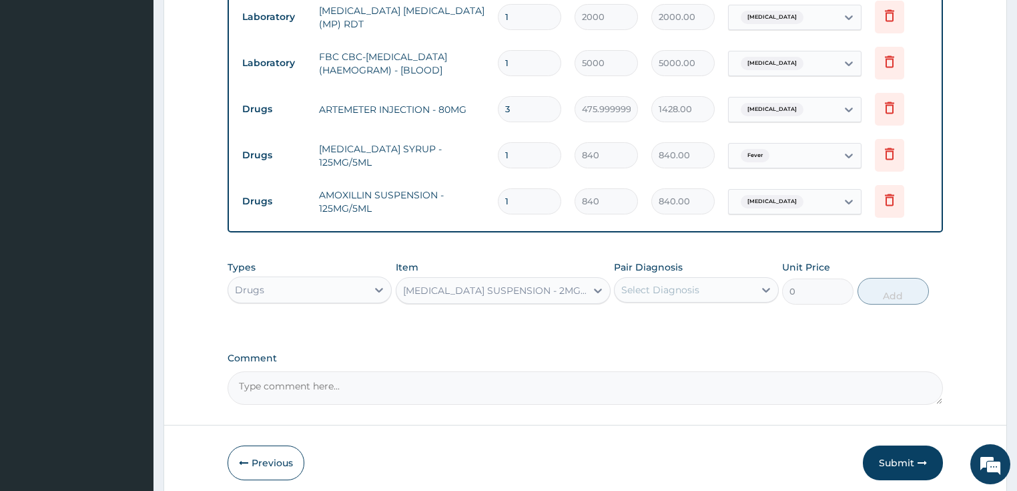
type input "840"
click at [678, 262] on label "Pair Diagnosis" at bounding box center [648, 266] width 69 height 13
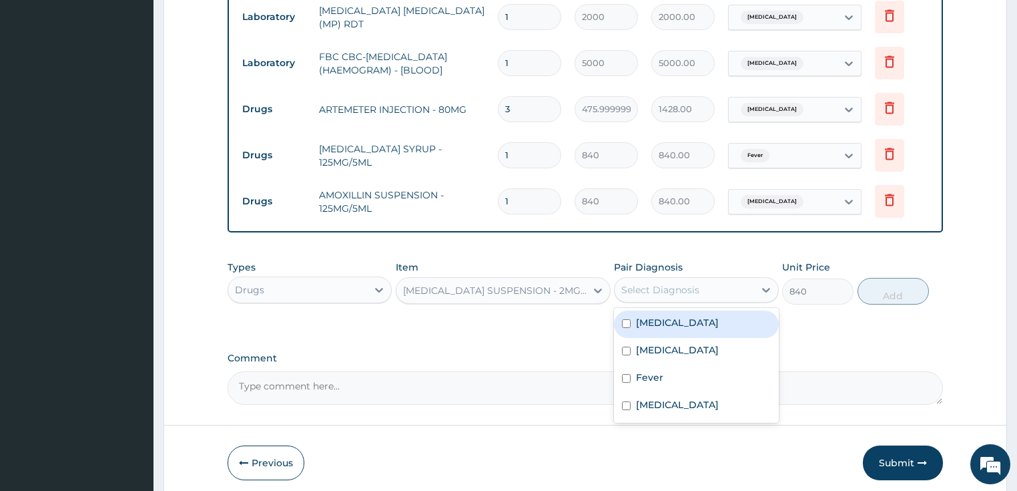
click at [678, 283] on div "Select Diagnosis" at bounding box center [660, 289] width 78 height 13
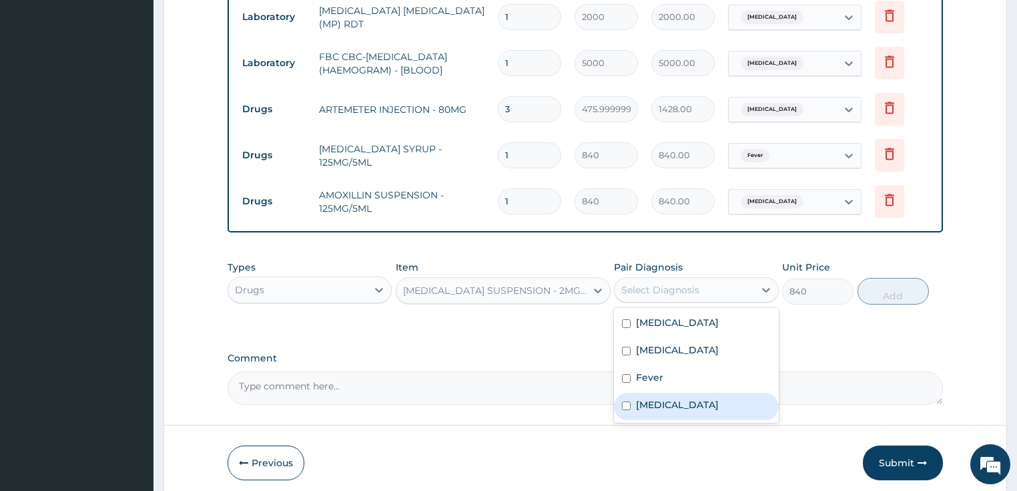
click at [666, 398] on label "Upper respiratory infection" at bounding box center [677, 404] width 83 height 13
checkbox input "true"
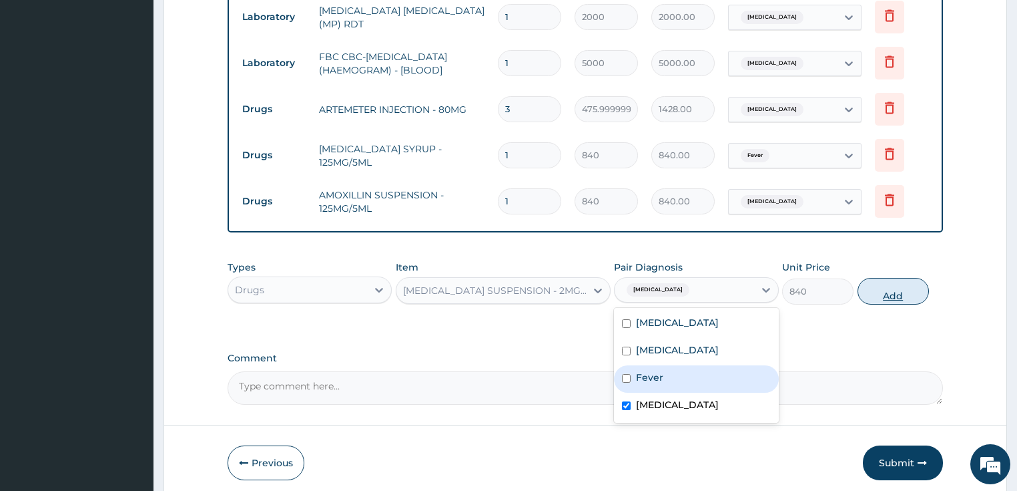
click at [909, 283] on button "Add" at bounding box center [893, 291] width 71 height 27
type input "0"
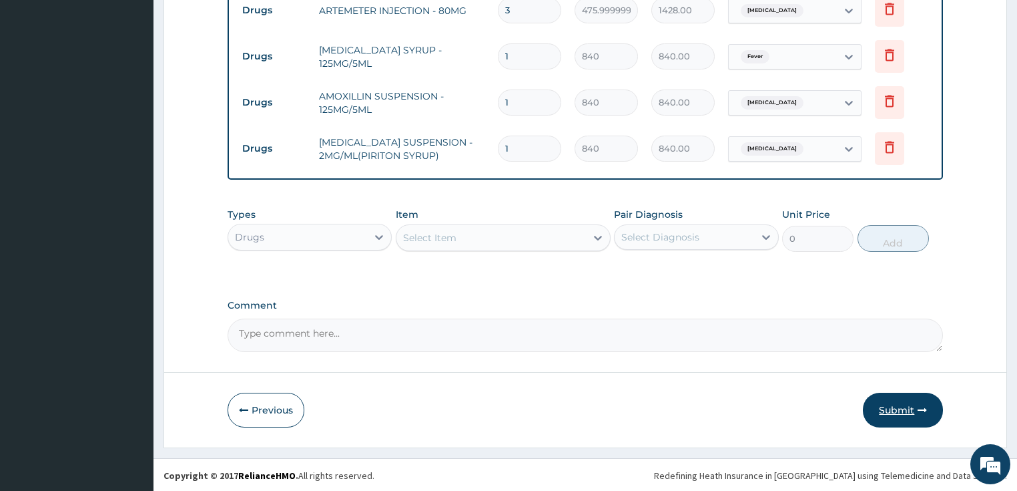
click at [902, 404] on button "Submit" at bounding box center [903, 410] width 80 height 35
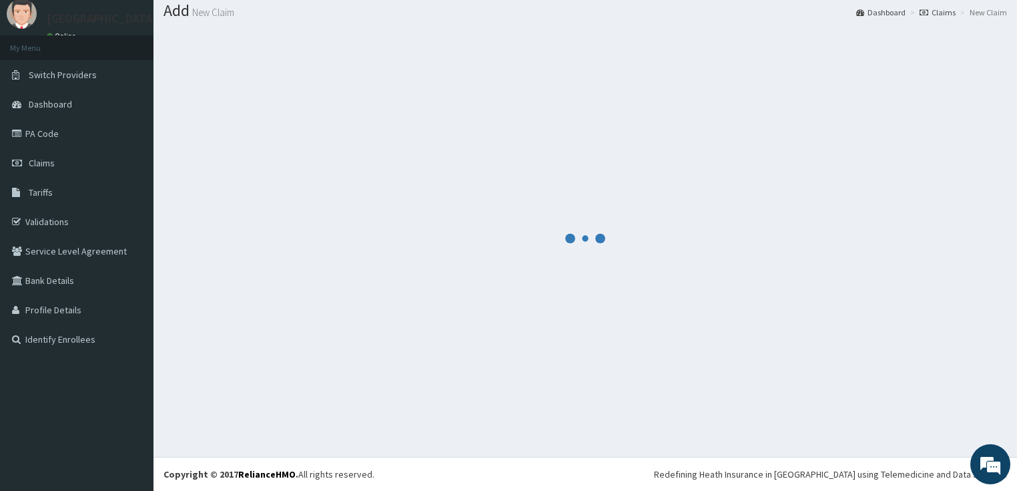
scroll to position [41, 0]
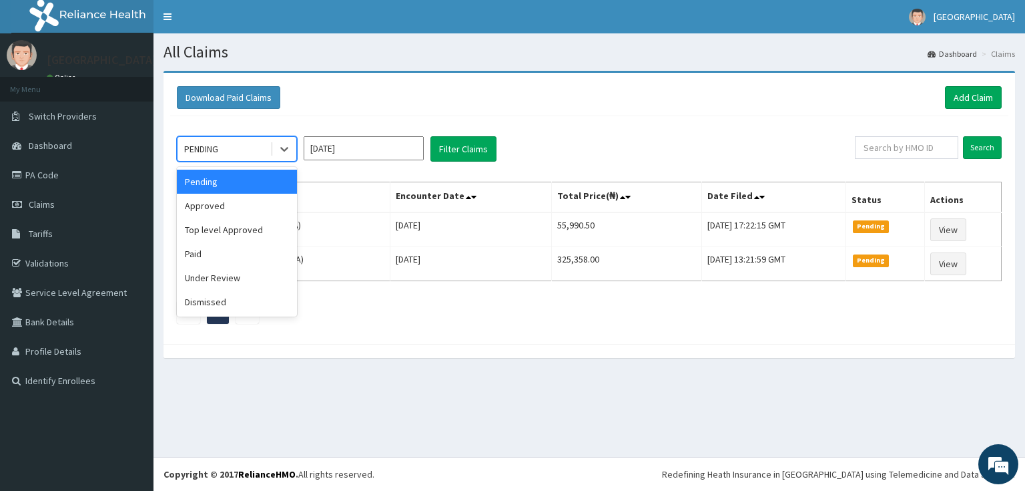
click at [254, 141] on div "PENDING" at bounding box center [224, 148] width 93 height 21
click at [222, 202] on div "Approved" at bounding box center [237, 206] width 120 height 24
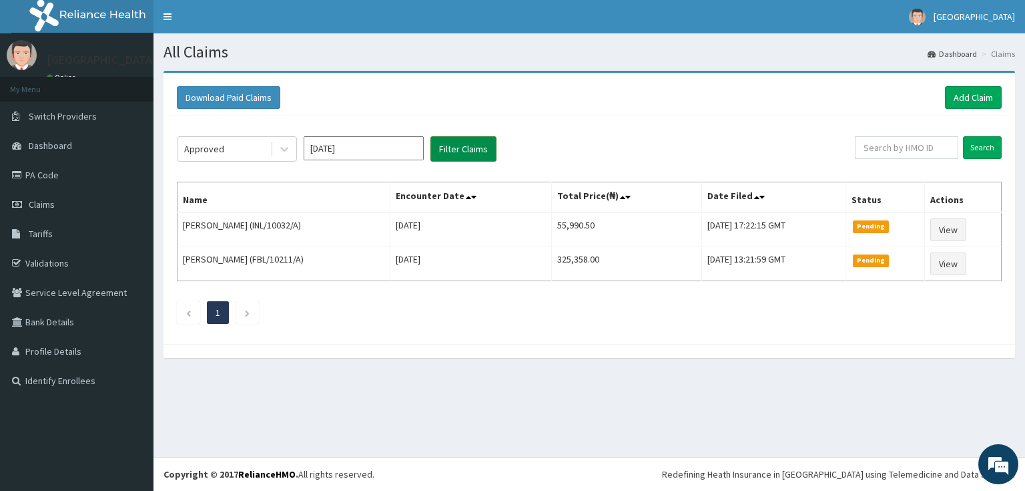
click at [475, 151] on button "Filter Claims" at bounding box center [464, 148] width 66 height 25
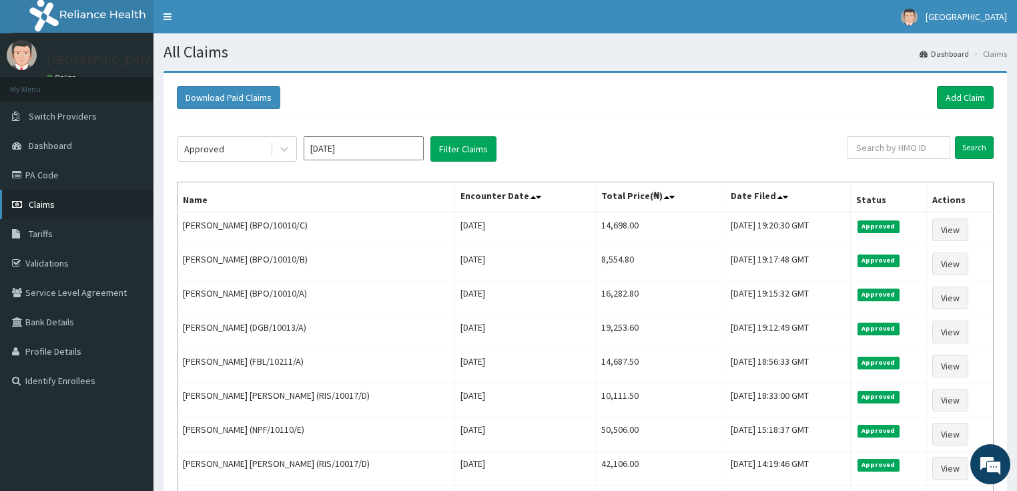
click at [43, 199] on span "Claims" at bounding box center [42, 204] width 26 height 12
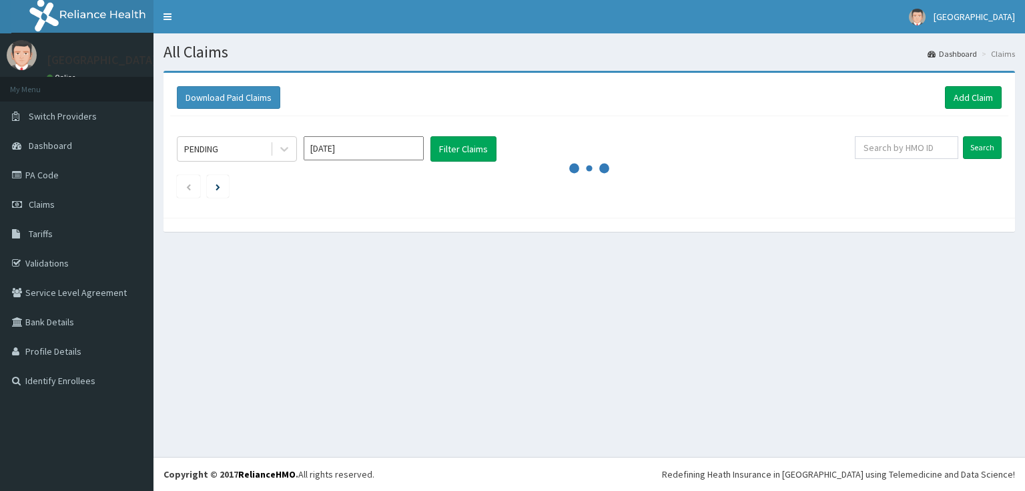
click at [962, 102] on link "Add Claim" at bounding box center [973, 97] width 57 height 23
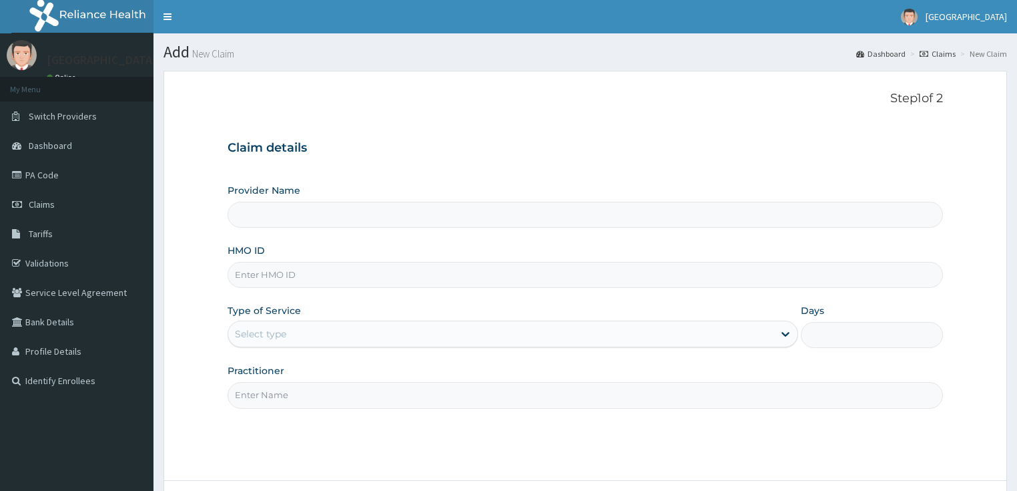
click at [286, 275] on input "HMO ID" at bounding box center [586, 275] width 716 height 26
paste input "BPO/10010/D"
type input "BPO/10010/D"
click at [291, 324] on div "Select type" at bounding box center [500, 333] width 545 height 21
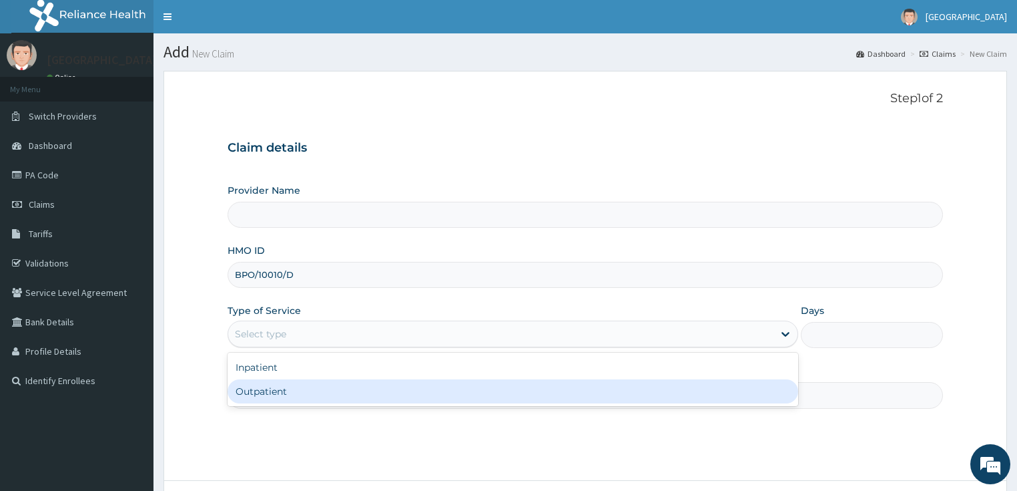
click at [280, 384] on div "Outpatient" at bounding box center [513, 391] width 571 height 24
type input "1"
type input "[GEOGRAPHIC_DATA]"
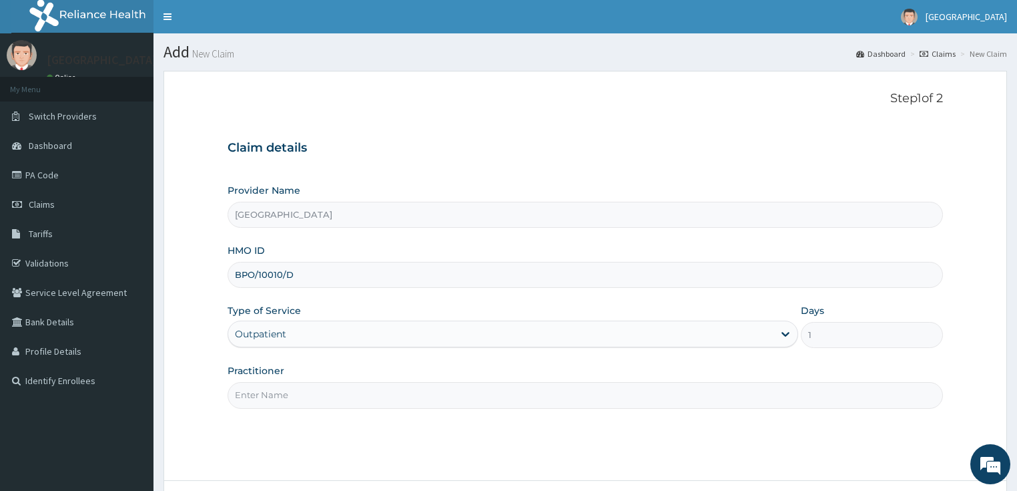
click at [278, 401] on input "Practitioner" at bounding box center [586, 395] width 716 height 26
type input "DR SHOKOYA"
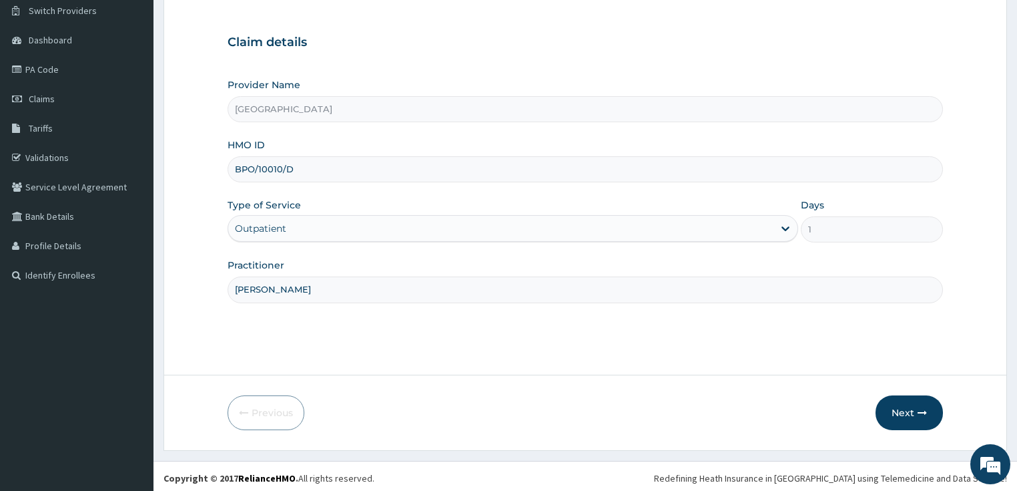
scroll to position [109, 0]
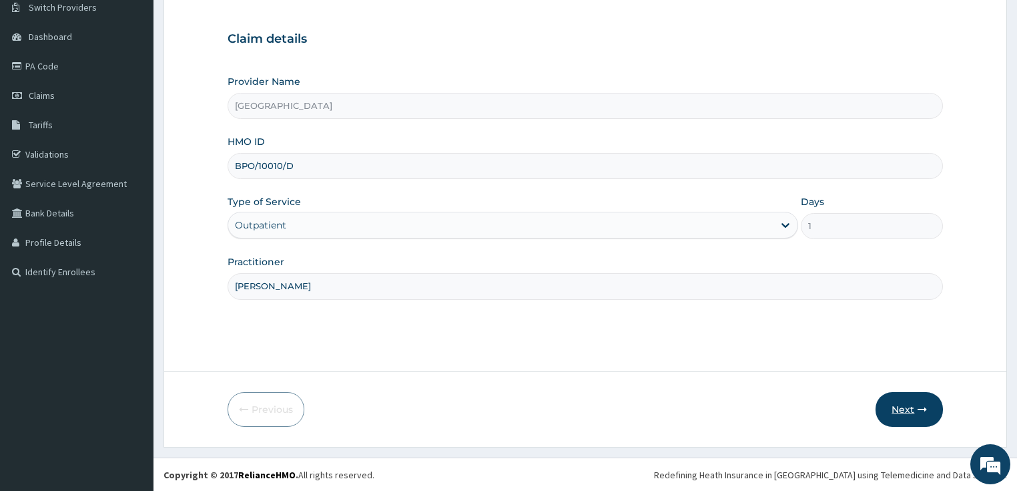
click at [891, 400] on button "Next" at bounding box center [909, 409] width 67 height 35
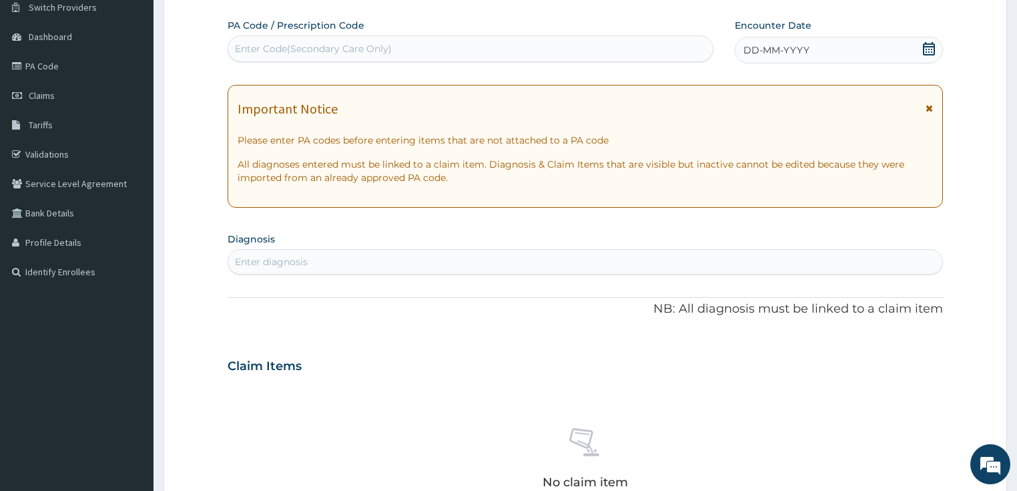
click at [927, 46] on icon at bounding box center [929, 48] width 12 height 13
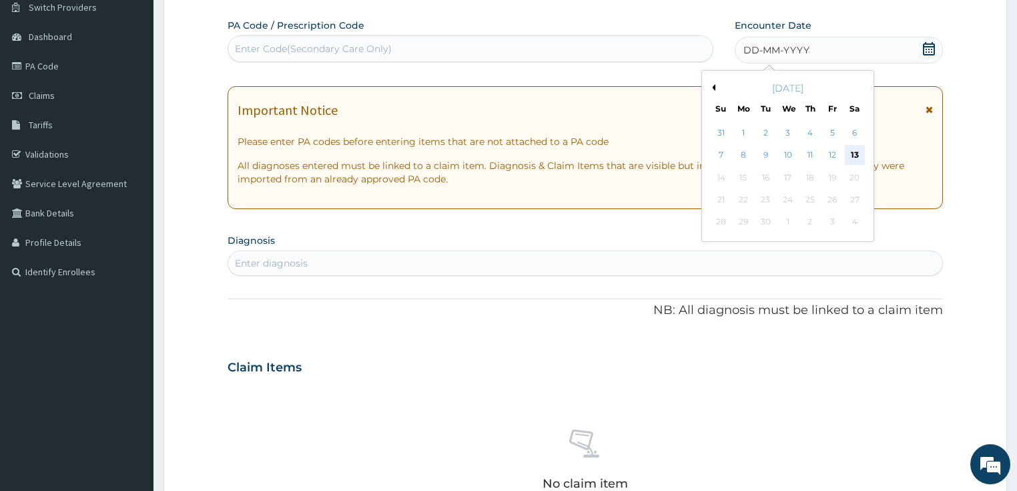
click at [854, 146] on div "13" at bounding box center [855, 156] width 20 height 20
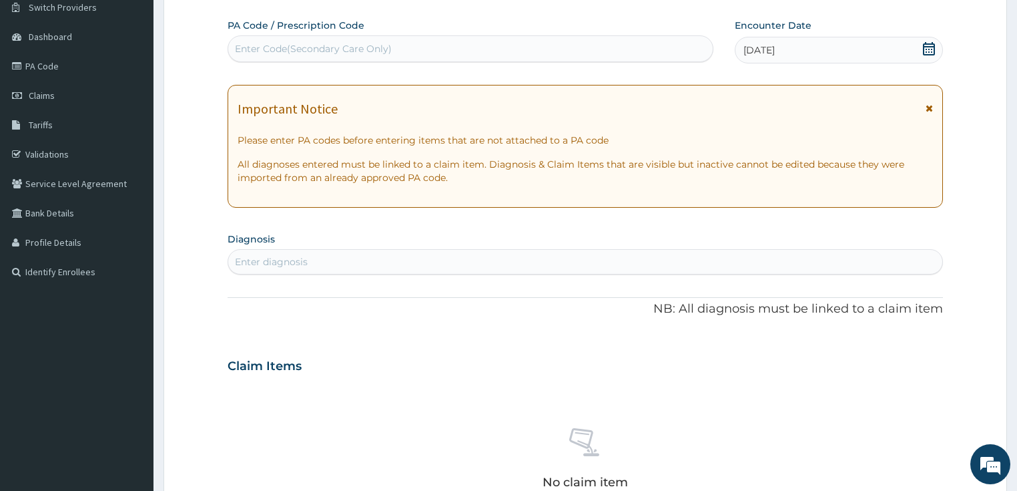
scroll to position [0, 0]
click at [246, 260] on div "Enter diagnosis" at bounding box center [271, 261] width 73 height 13
type input "malaria"
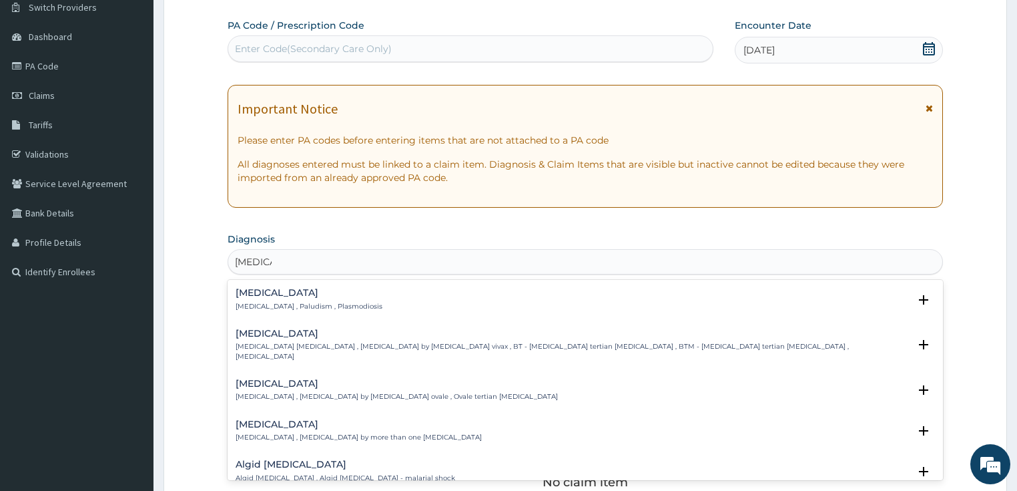
click at [259, 298] on div "Malaria Malaria , Paludism , Plasmodiosis" at bounding box center [309, 299] width 147 height 23
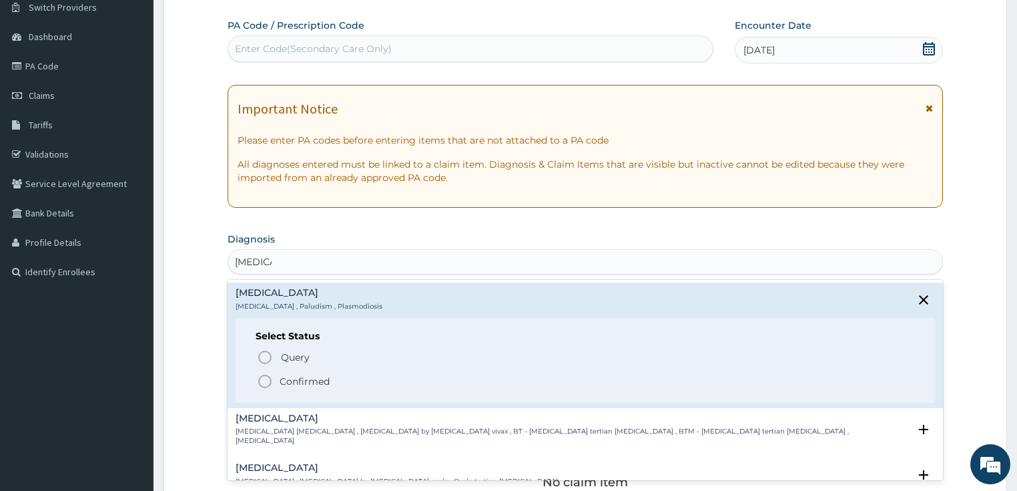
click at [260, 379] on icon "status option filled" at bounding box center [265, 381] width 16 height 16
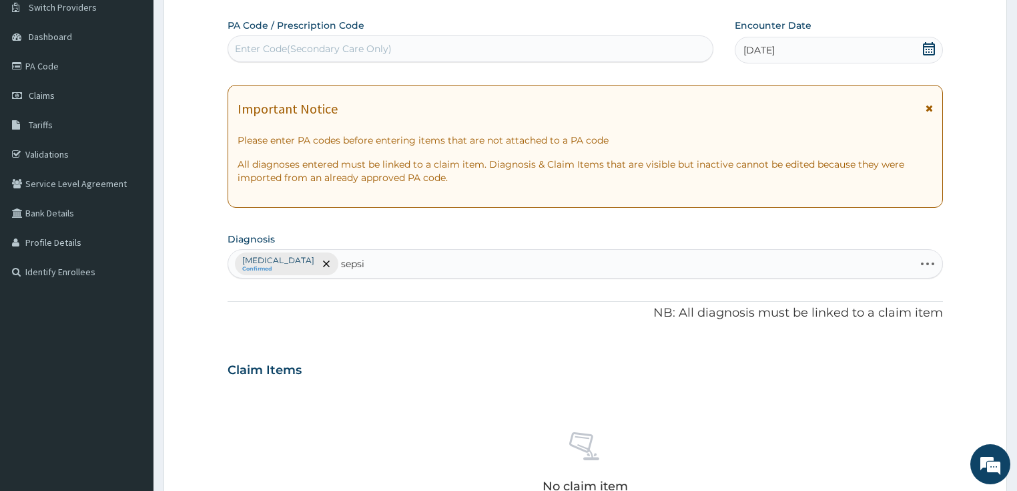
type input "sepsis"
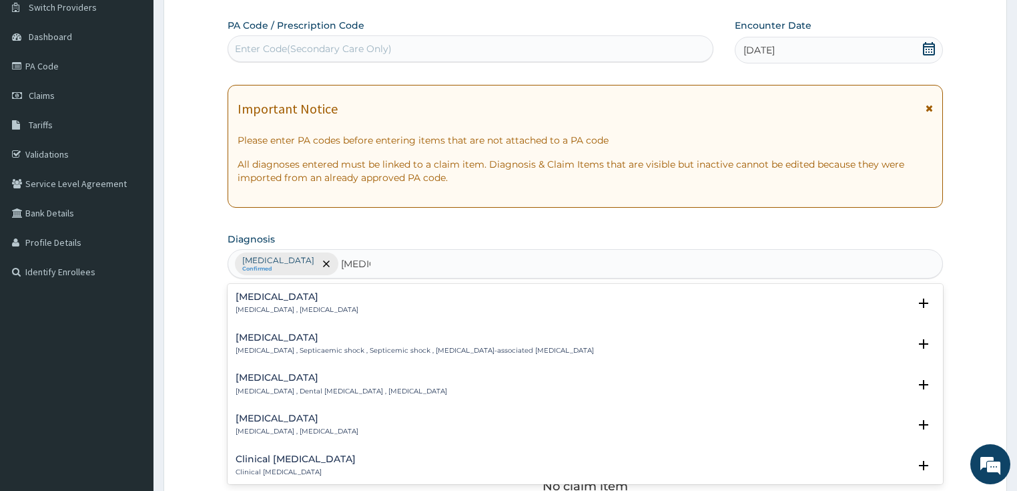
click at [280, 296] on h4 "Sepsis" at bounding box center [297, 297] width 123 height 10
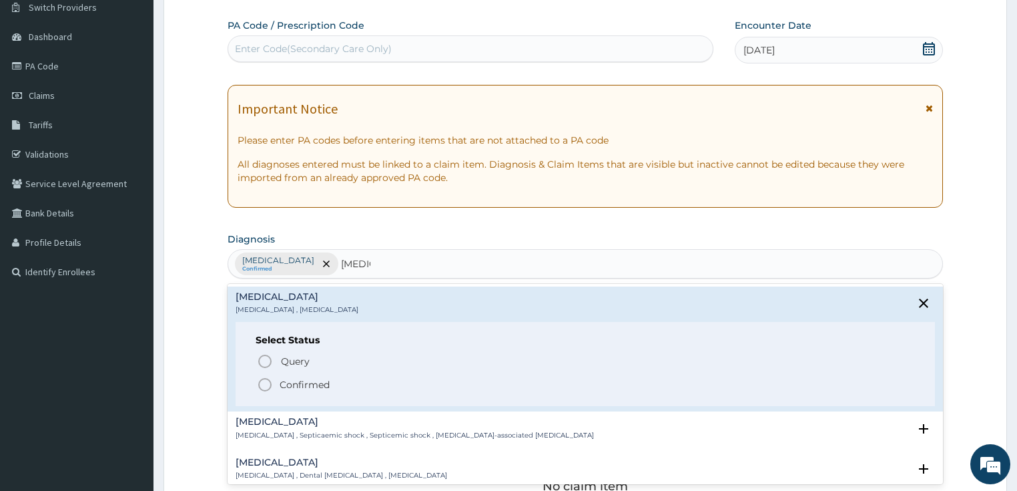
click at [268, 376] on icon "status option filled" at bounding box center [265, 384] width 16 height 16
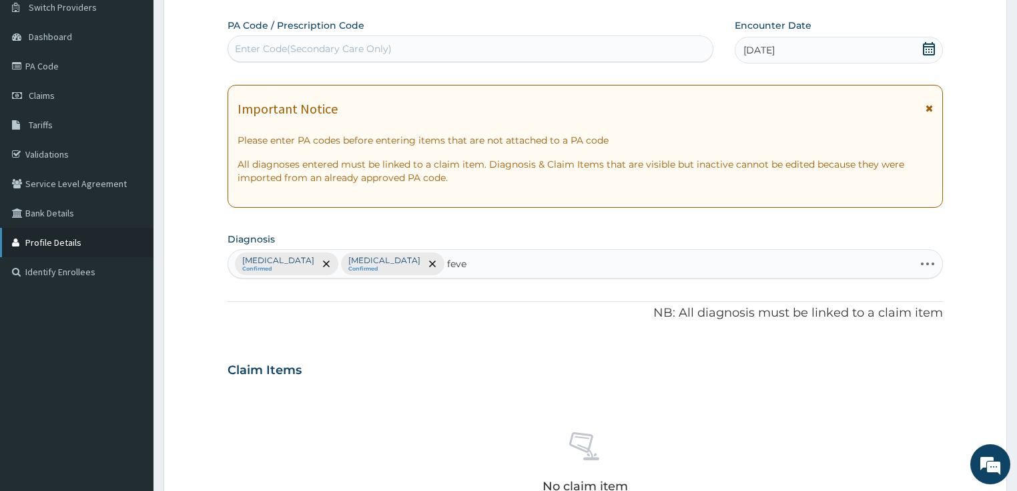
type input "fever"
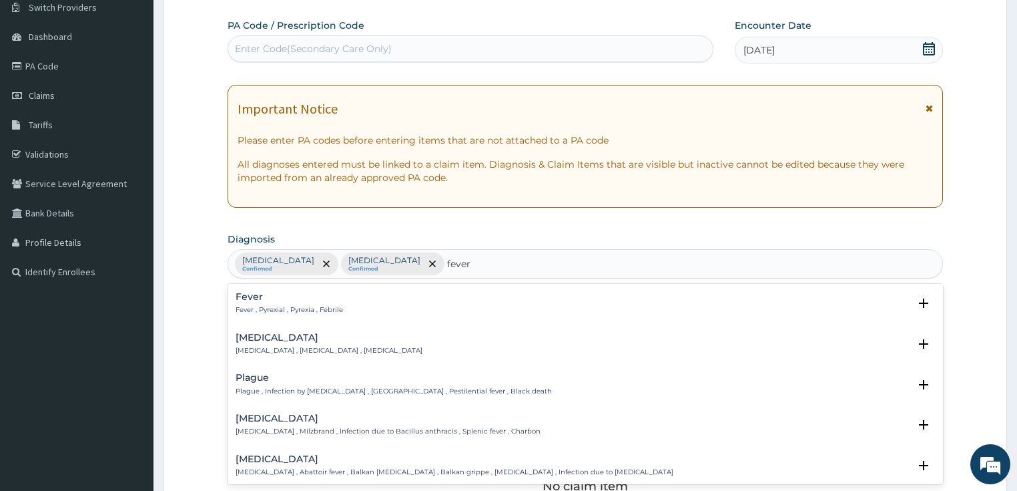
click at [281, 292] on h4 "Fever" at bounding box center [289, 297] width 107 height 10
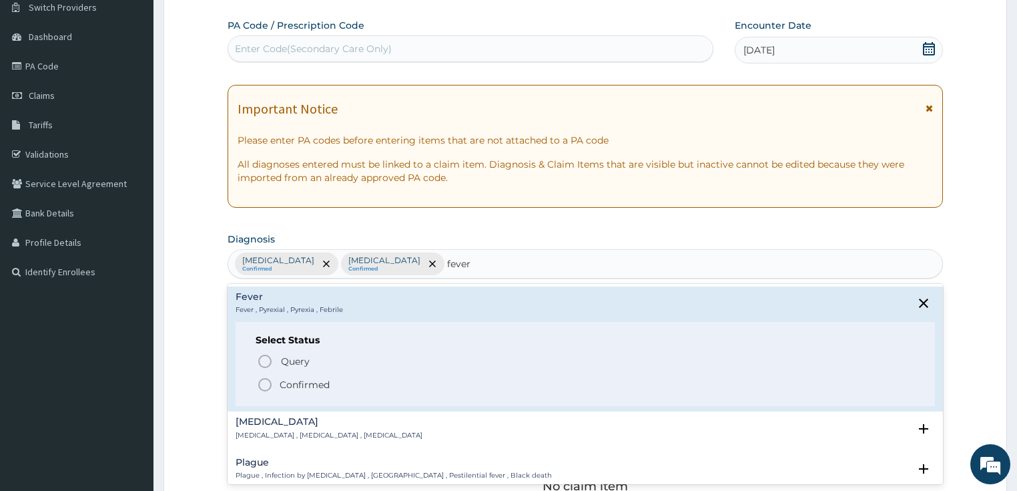
click at [264, 379] on icon "status option filled" at bounding box center [265, 384] width 16 height 16
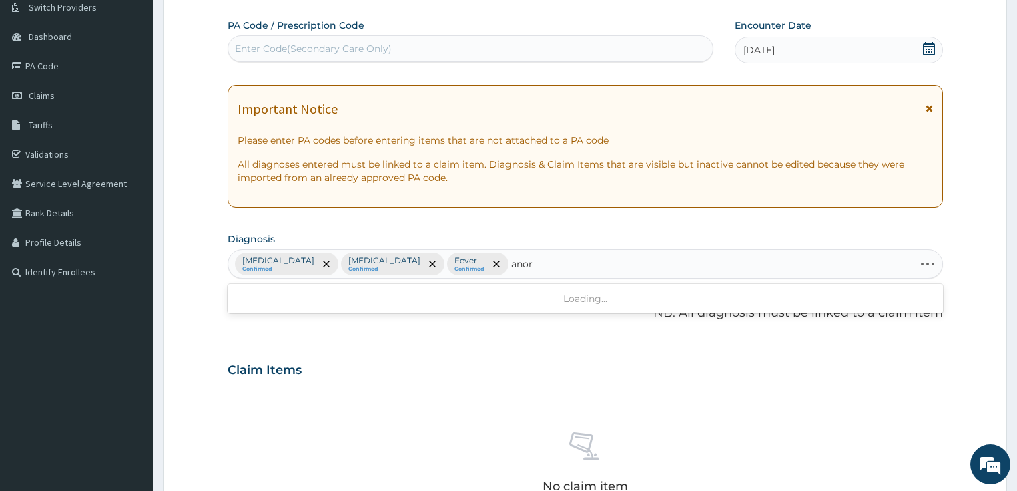
type input "anore"
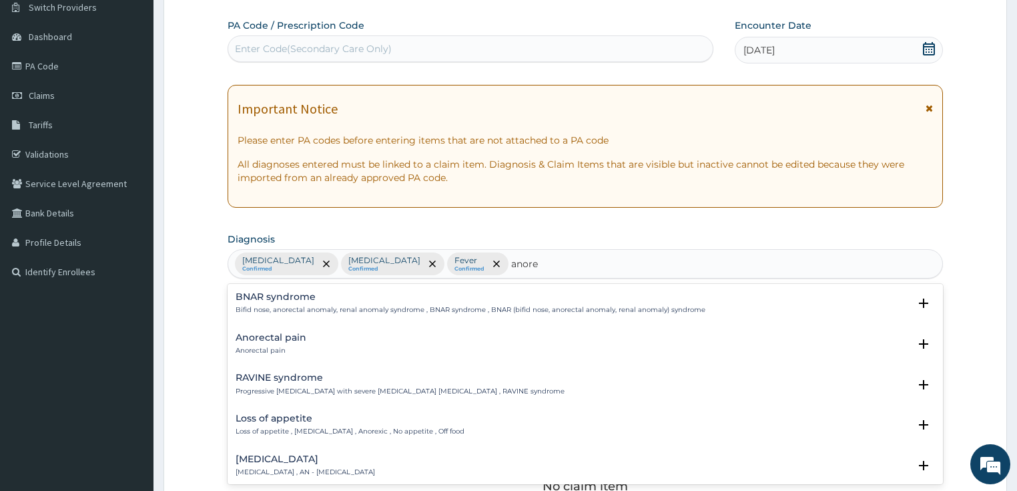
scroll to position [53, 0]
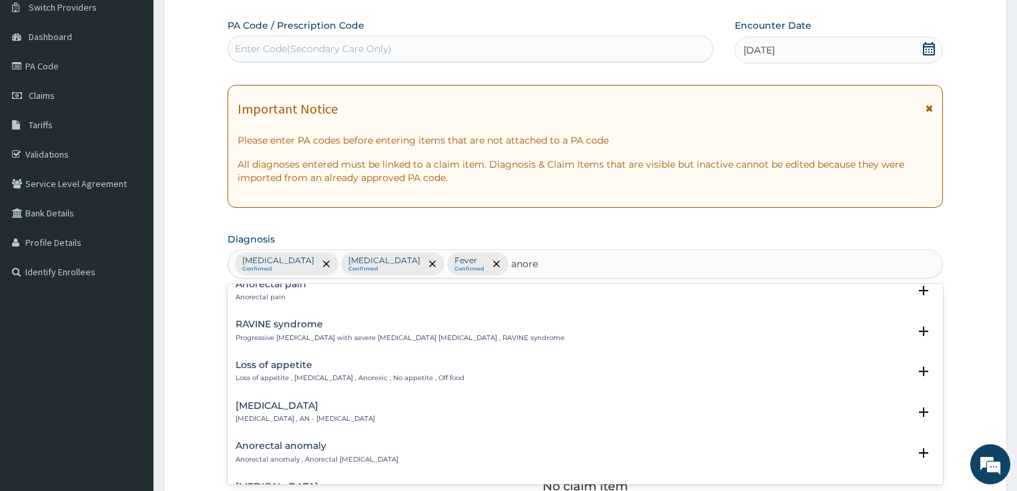
click at [316, 368] on h4 "Loss of appetite" at bounding box center [350, 365] width 229 height 10
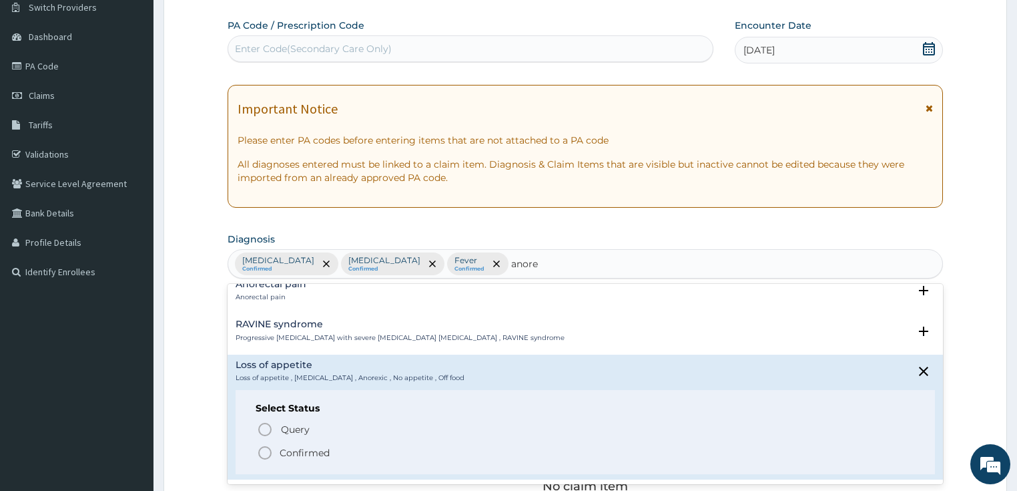
click at [275, 447] on span "Confirmed" at bounding box center [586, 453] width 659 height 16
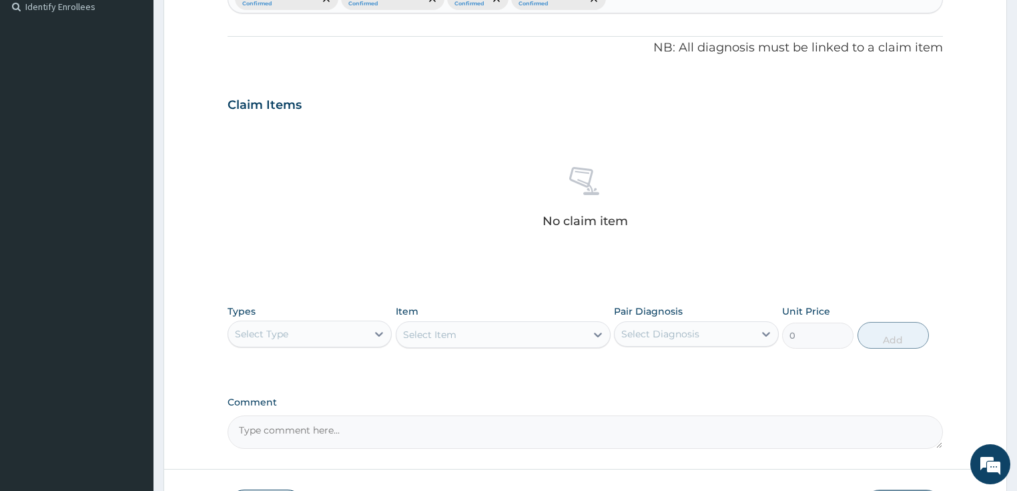
scroll to position [376, 0]
click at [315, 326] on div "Select Type" at bounding box center [298, 331] width 140 height 21
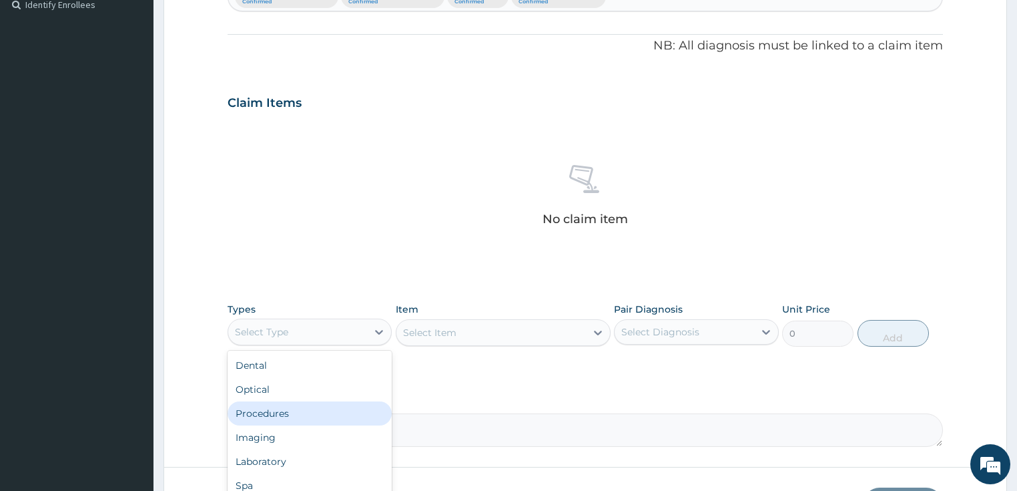
click at [280, 417] on div "Procedures" at bounding box center [310, 413] width 165 height 24
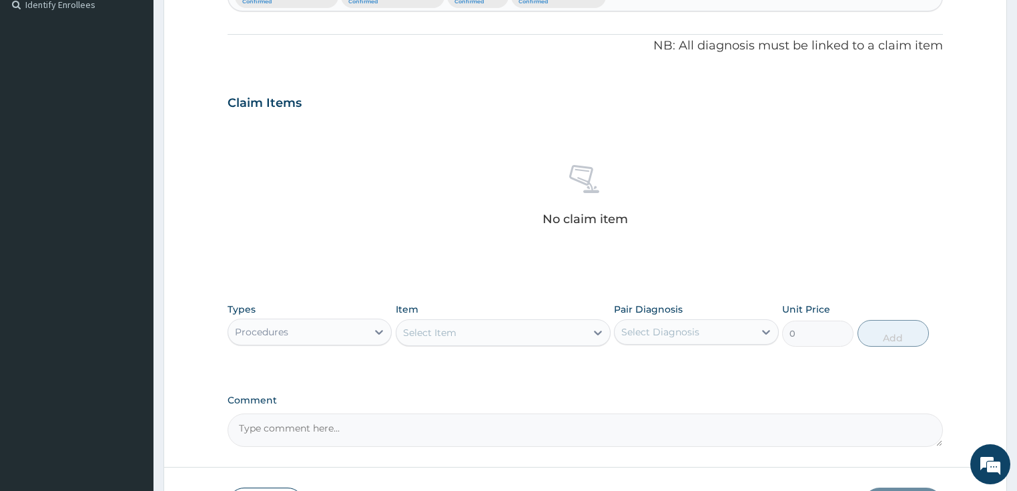
click at [469, 328] on div "Select Item" at bounding box center [503, 332] width 215 height 27
click at [469, 328] on div "Select Item" at bounding box center [492, 332] width 190 height 21
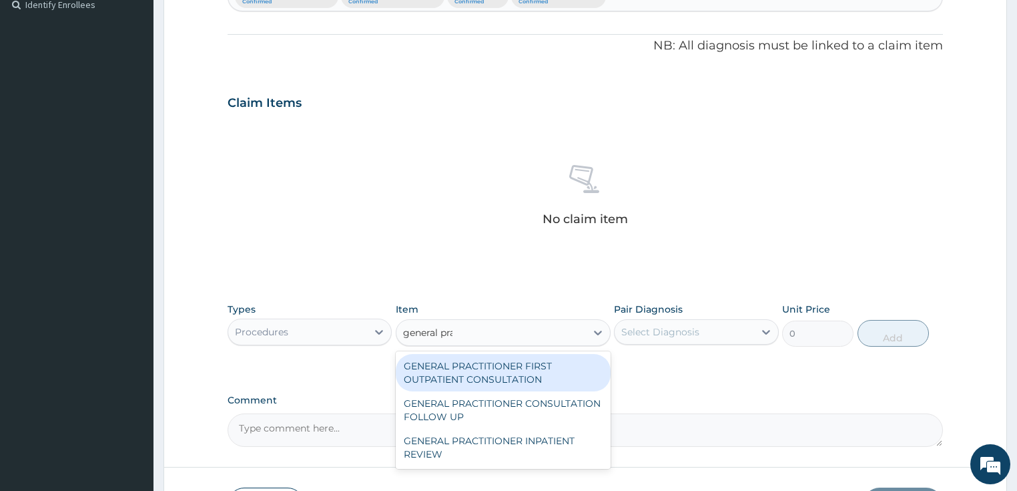
type input "general prac"
click at [503, 366] on div "GENERAL PRACTITIONER FIRST OUTPATIENT CONSULTATION" at bounding box center [503, 372] width 215 height 37
type input "3750"
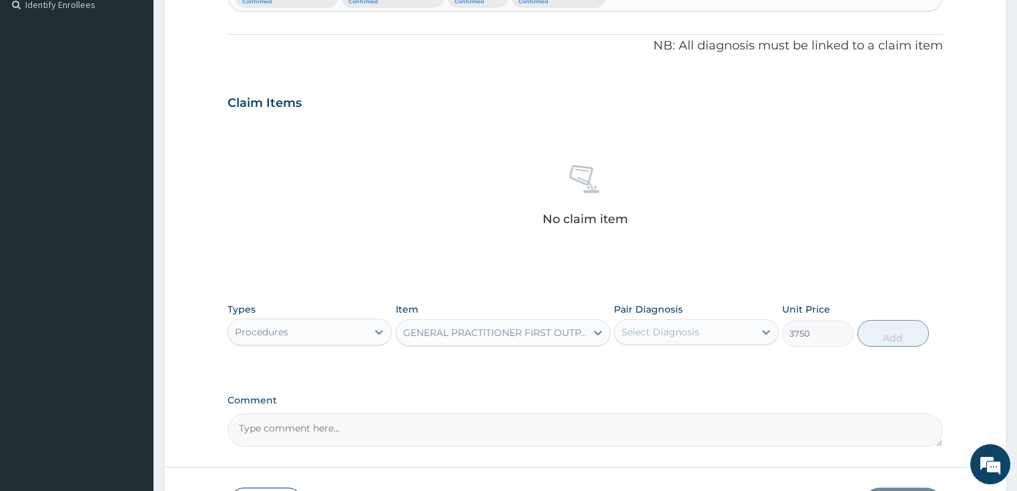
click at [684, 326] on div "Select Diagnosis" at bounding box center [660, 331] width 78 height 13
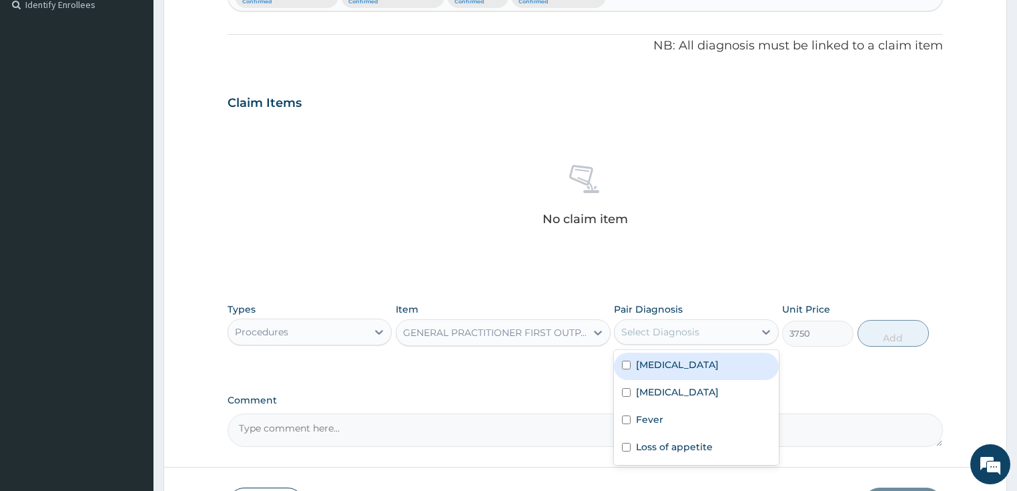
drag, startPoint x: 684, startPoint y: 374, endPoint x: 684, endPoint y: 397, distance: 23.4
click at [684, 376] on div "Malaria" at bounding box center [696, 365] width 165 height 27
checkbox input "true"
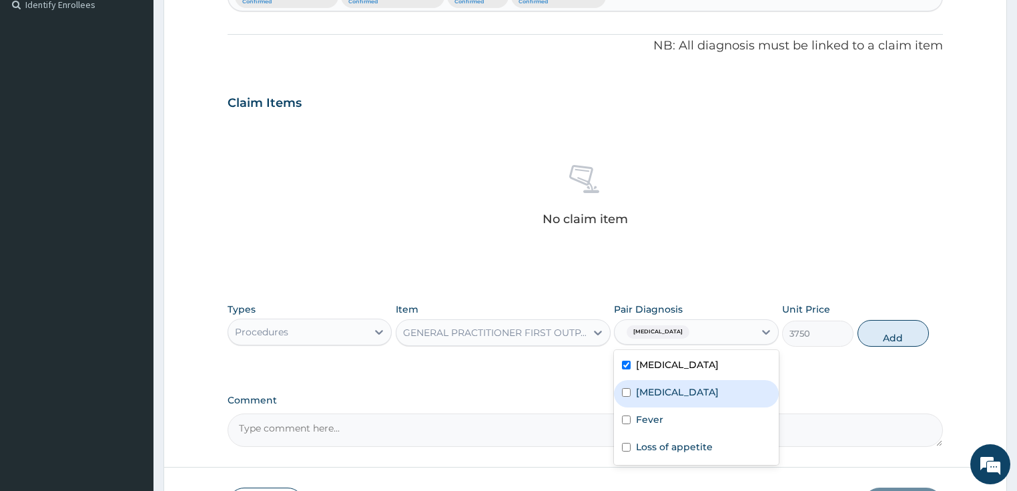
click at [684, 397] on div "Sepsis" at bounding box center [696, 393] width 165 height 27
checkbox input "true"
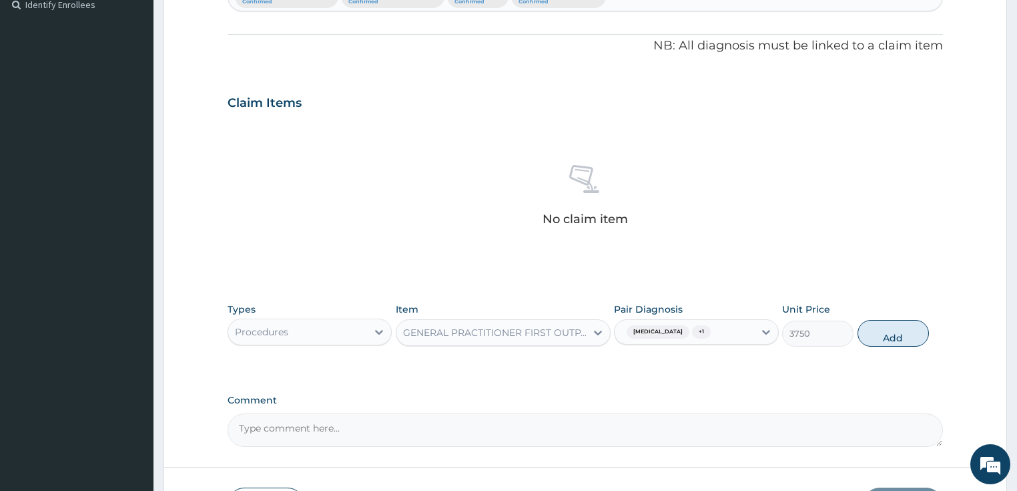
drag, startPoint x: 901, startPoint y: 321, endPoint x: 630, endPoint y: 393, distance: 280.4
click at [901, 320] on button "Add" at bounding box center [893, 333] width 71 height 27
type input "0"
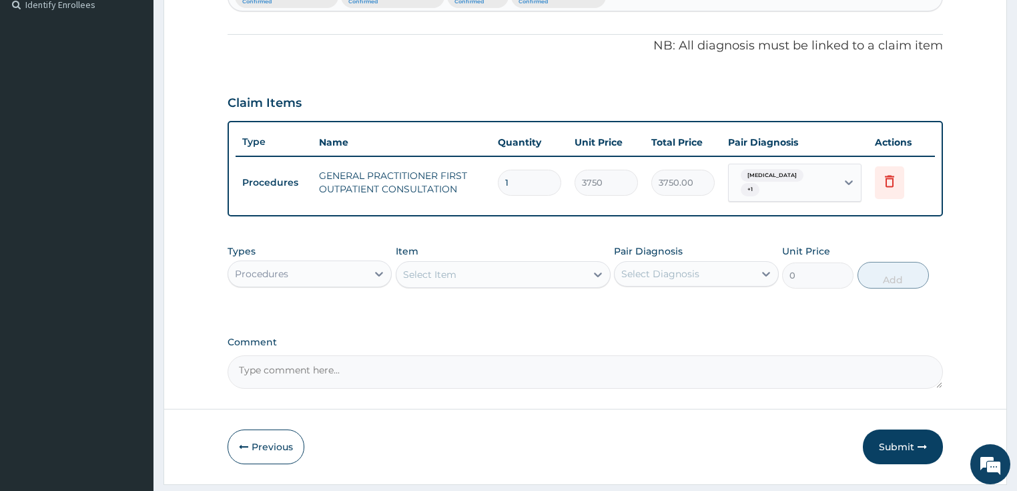
click at [293, 280] on div "Types Procedures" at bounding box center [310, 266] width 165 height 44
click at [304, 251] on div "Types Procedures" at bounding box center [310, 266] width 165 height 44
click at [309, 283] on div "Types Procedures Item Select Item Pair Diagnosis Select Diagnosis Unit Price 0 …" at bounding box center [586, 266] width 716 height 57
click at [314, 266] on div "Procedures" at bounding box center [298, 273] width 140 height 21
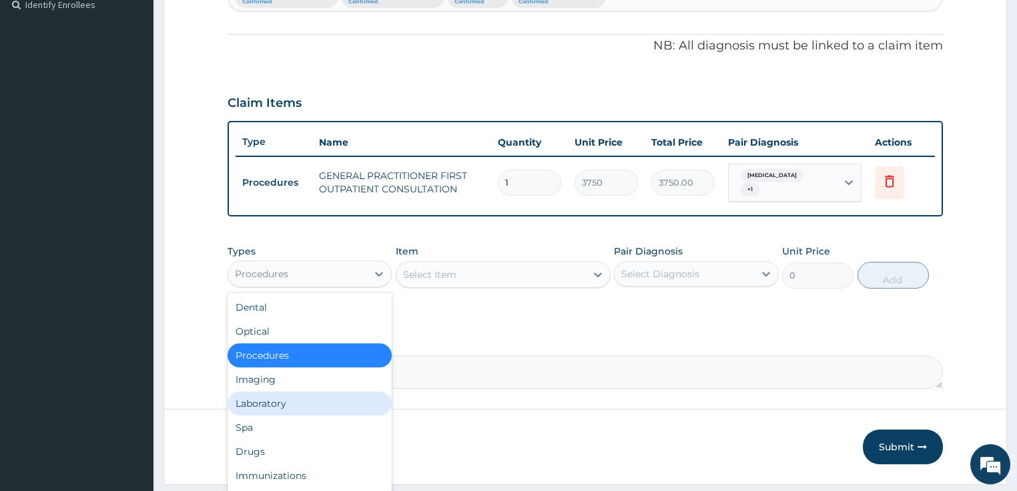
click at [312, 395] on div "Laboratory" at bounding box center [310, 403] width 165 height 24
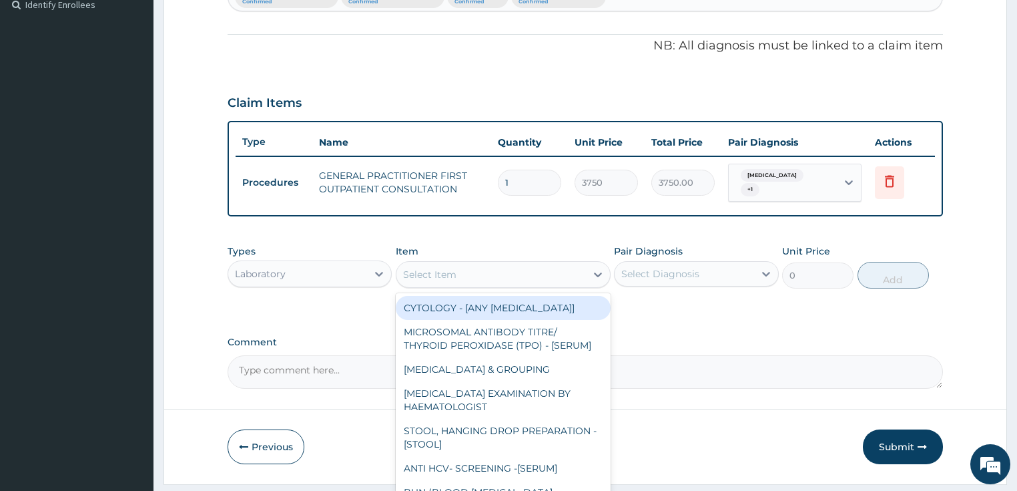
click at [456, 273] on div "Select Item" at bounding box center [492, 274] width 190 height 21
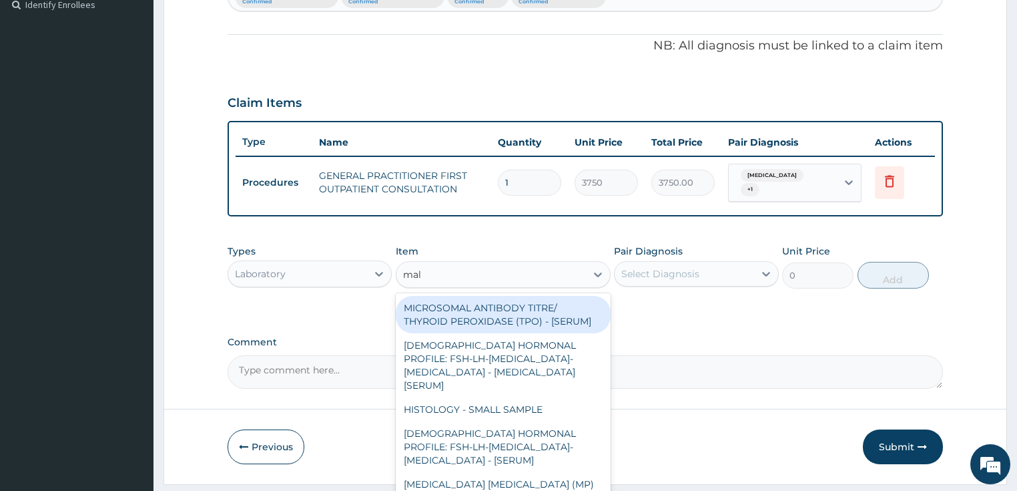
type input "mala"
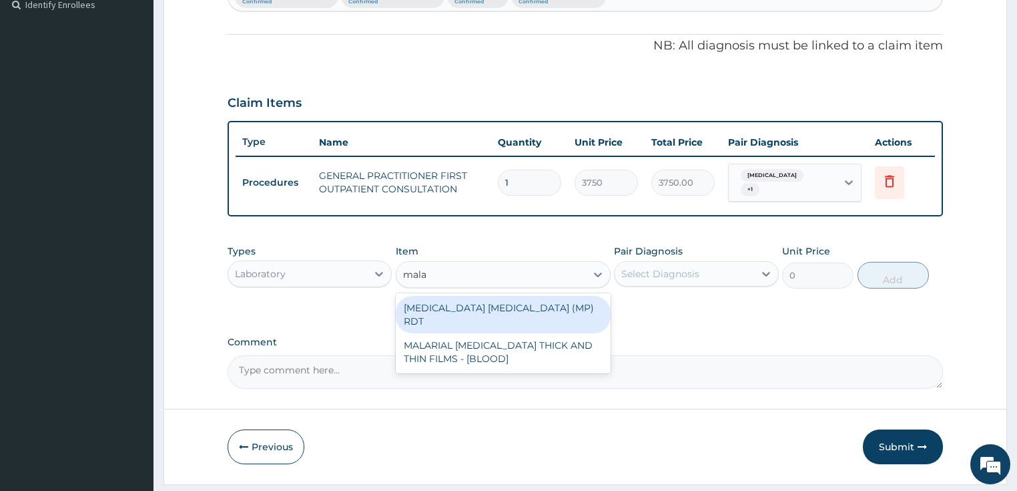
click at [466, 302] on div "MALARIA PARASITE (MP) RDT" at bounding box center [503, 314] width 215 height 37
type input "2000"
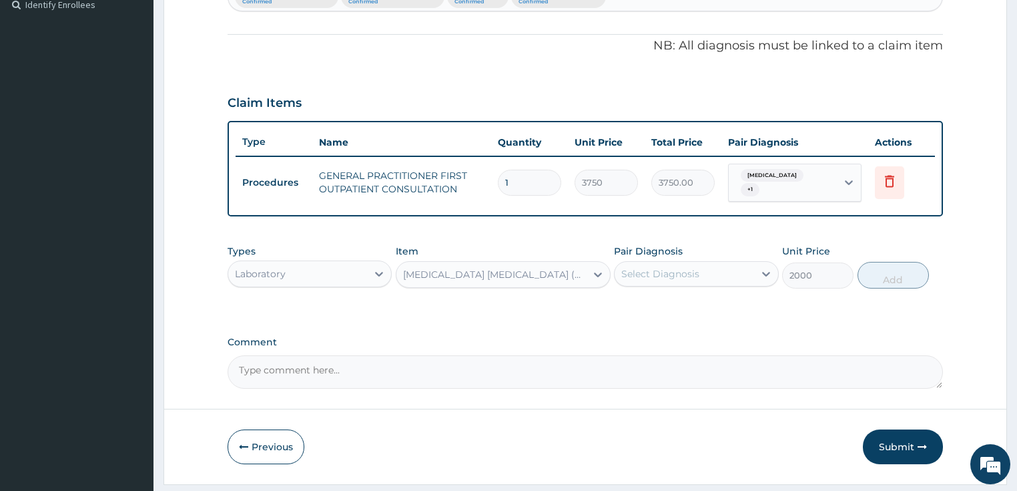
click at [690, 271] on div "Select Diagnosis" at bounding box center [660, 273] width 78 height 13
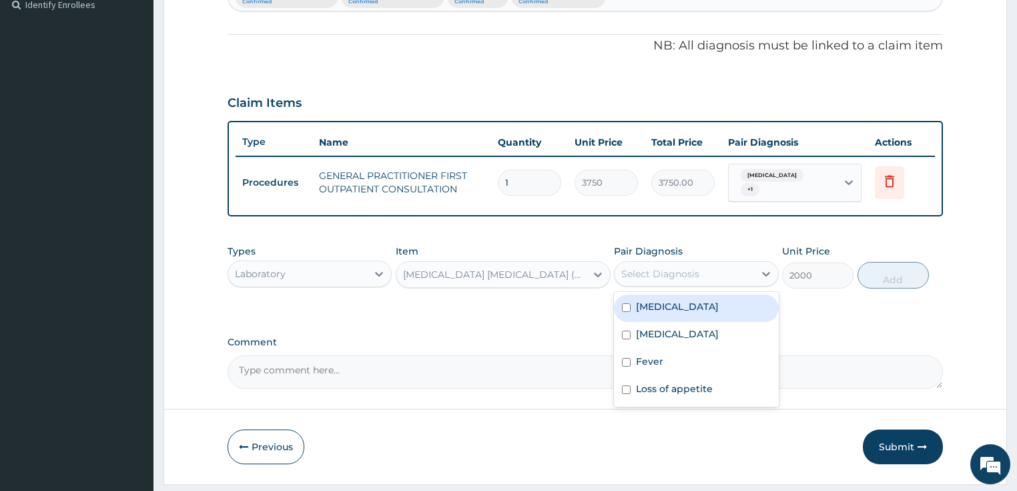
click at [684, 300] on div "Malaria" at bounding box center [696, 307] width 165 height 27
checkbox input "true"
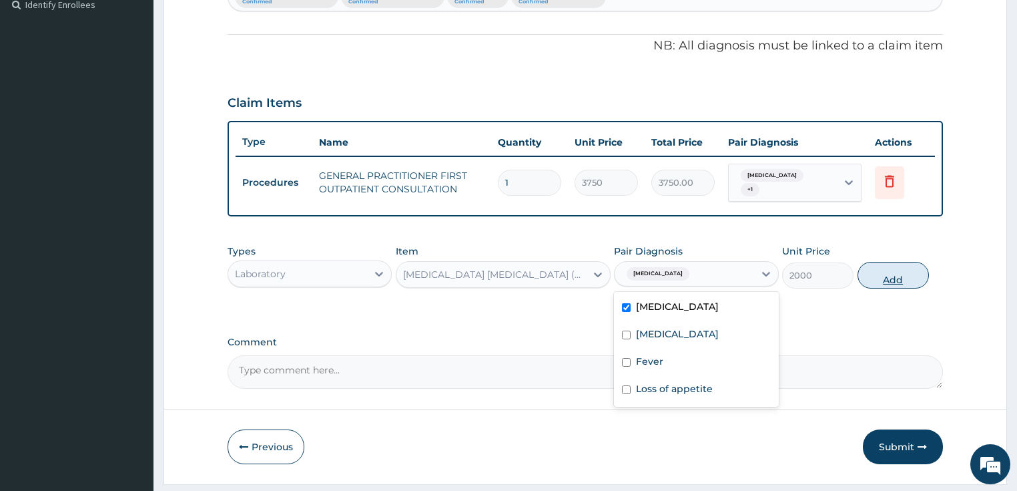
click at [902, 263] on button "Add" at bounding box center [893, 275] width 71 height 27
type input "0"
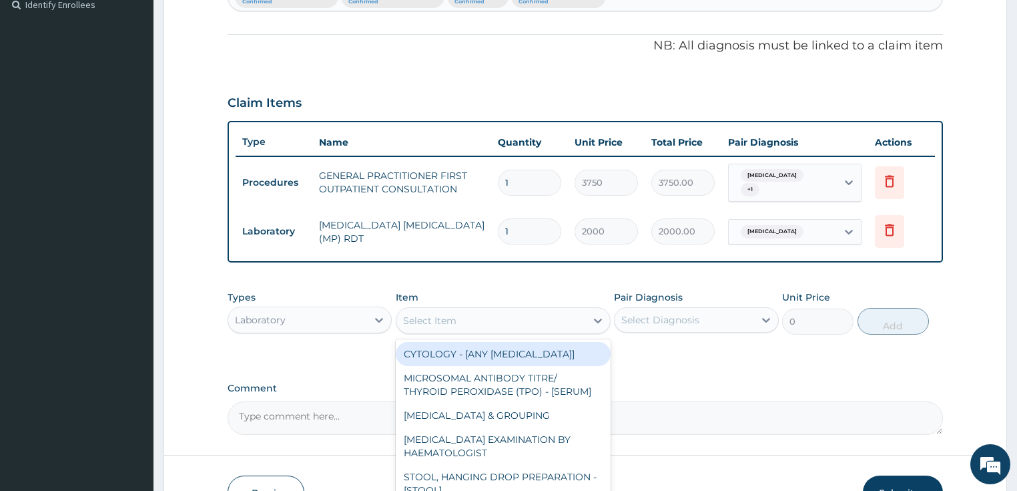
click at [521, 318] on div "Select Item" at bounding box center [492, 320] width 190 height 21
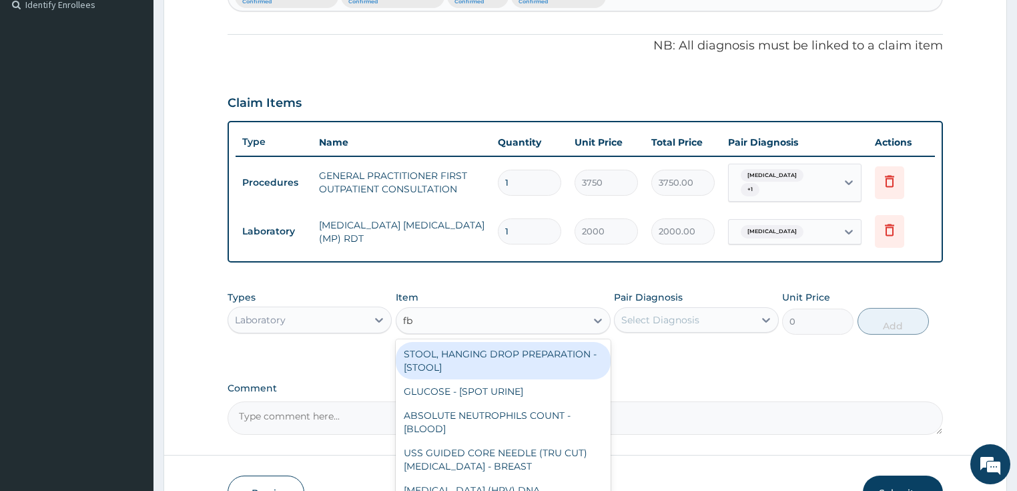
type input "fbc"
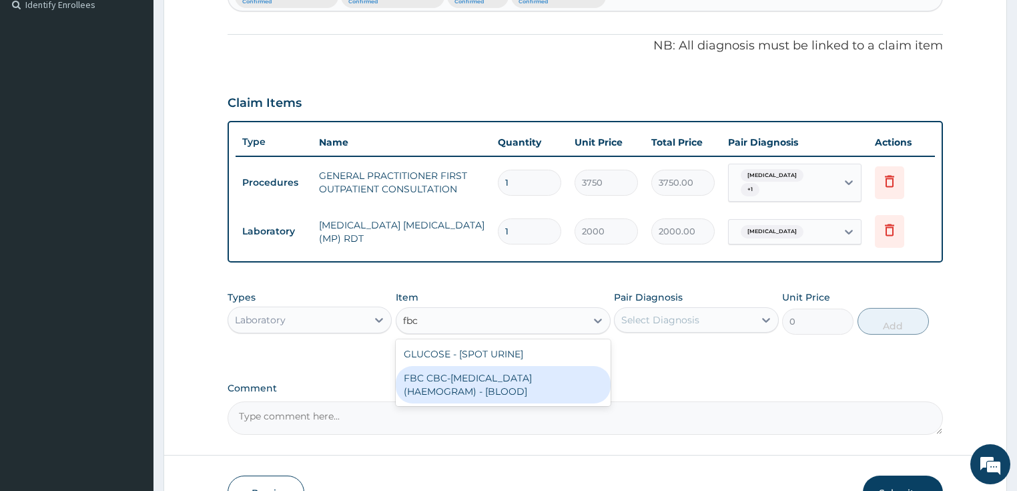
click at [513, 374] on div "FBC CBC-COMPLETE BLOOD COUNT (HAEMOGRAM) - [BLOOD]" at bounding box center [503, 384] width 215 height 37
type input "5000"
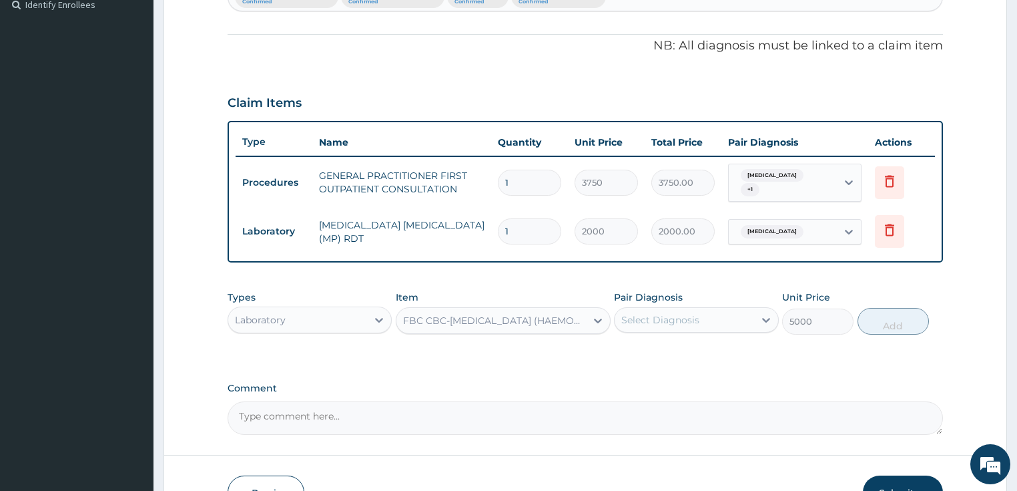
click at [705, 293] on div "Pair Diagnosis Select Diagnosis" at bounding box center [696, 312] width 165 height 44
click at [701, 309] on div "Select Diagnosis" at bounding box center [685, 319] width 140 height 21
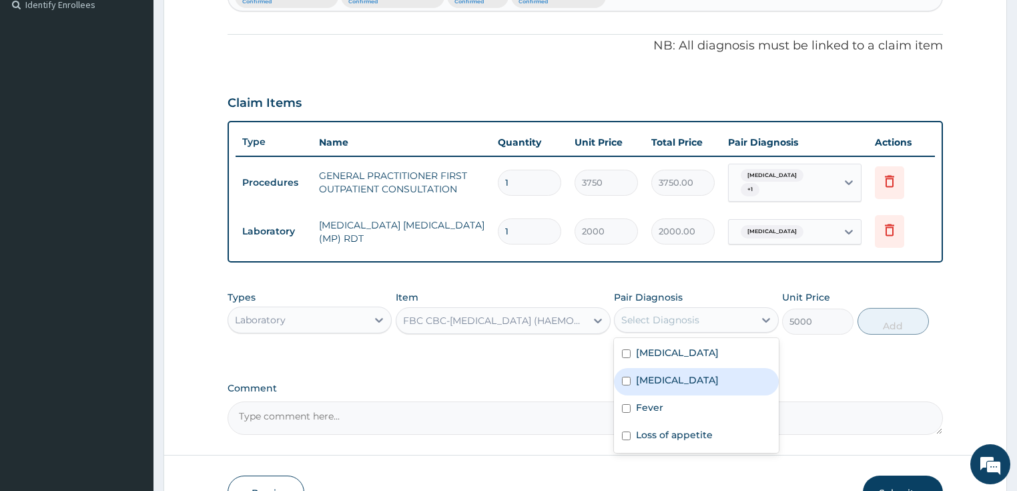
click at [680, 370] on div "Sepsis" at bounding box center [696, 381] width 165 height 27
checkbox input "true"
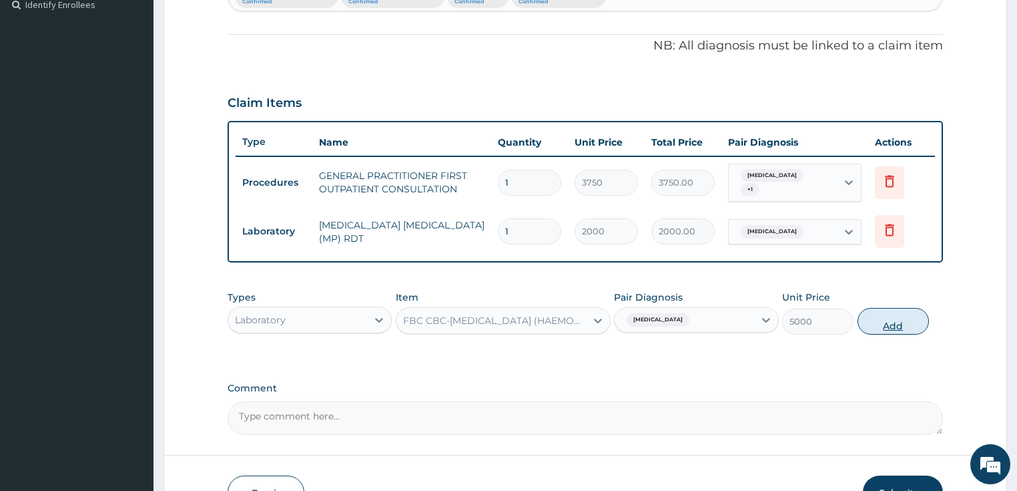
click at [876, 319] on button "Add" at bounding box center [893, 321] width 71 height 27
type input "0"
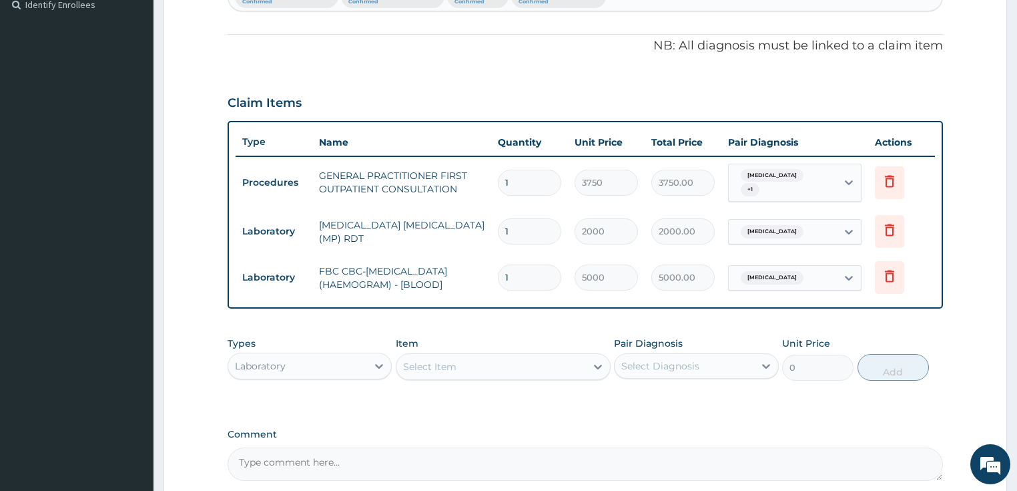
click at [358, 358] on div "Laboratory" at bounding box center [298, 365] width 140 height 21
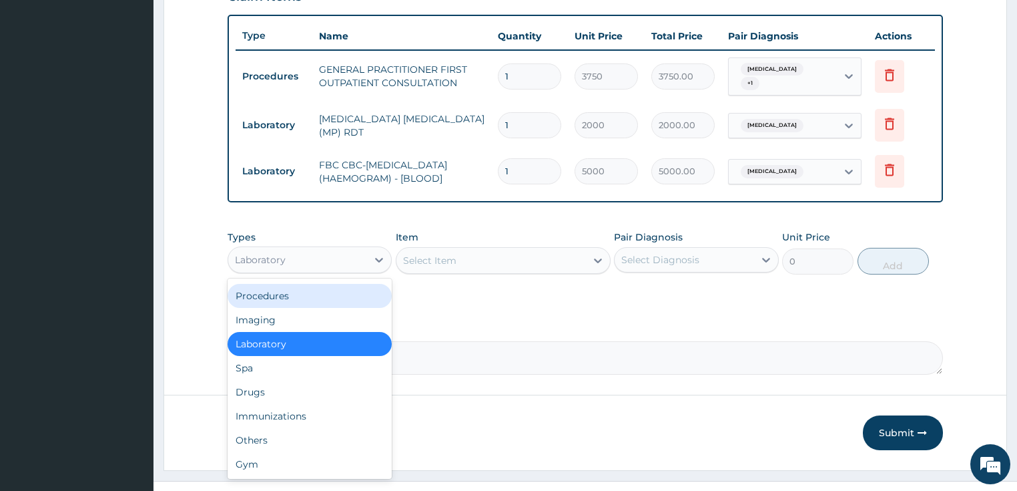
scroll to position [483, 0]
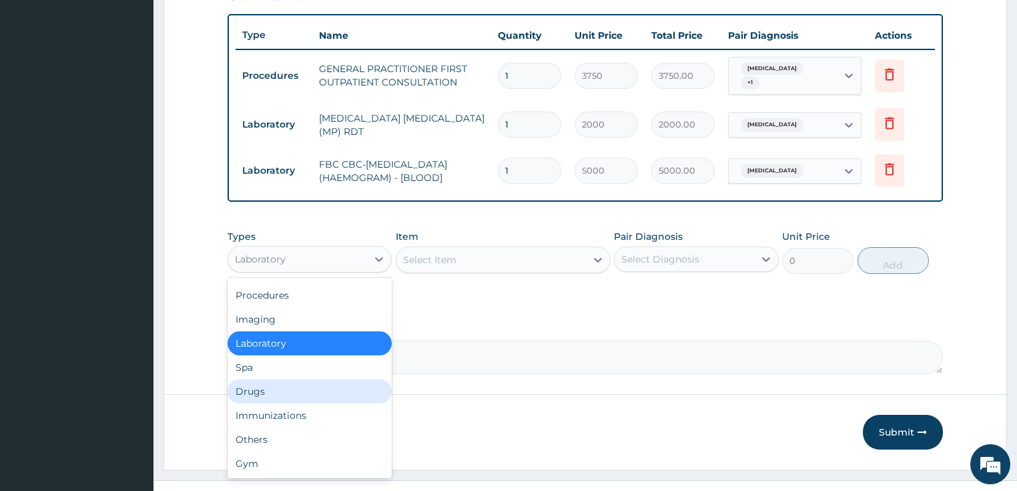
click at [296, 384] on div "Drugs" at bounding box center [310, 391] width 165 height 24
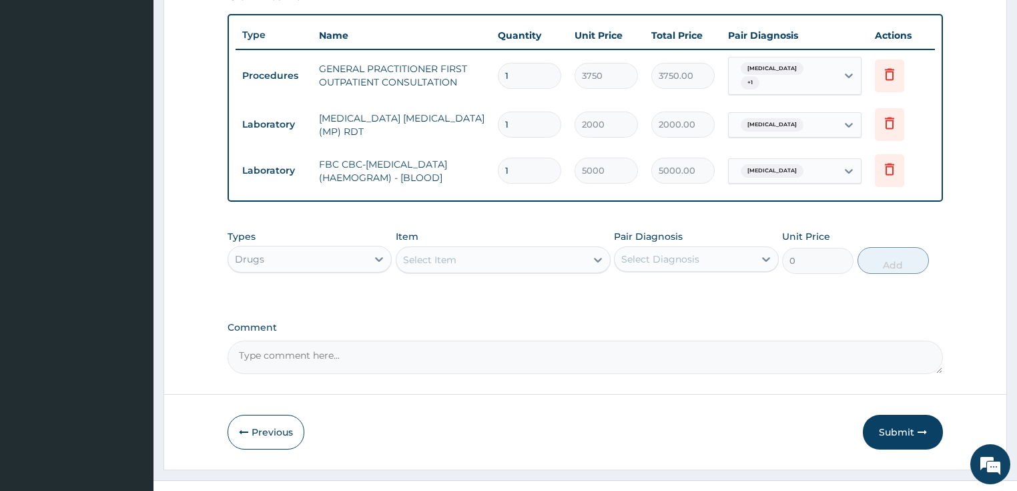
click at [520, 253] on div "Select Item" at bounding box center [492, 259] width 190 height 21
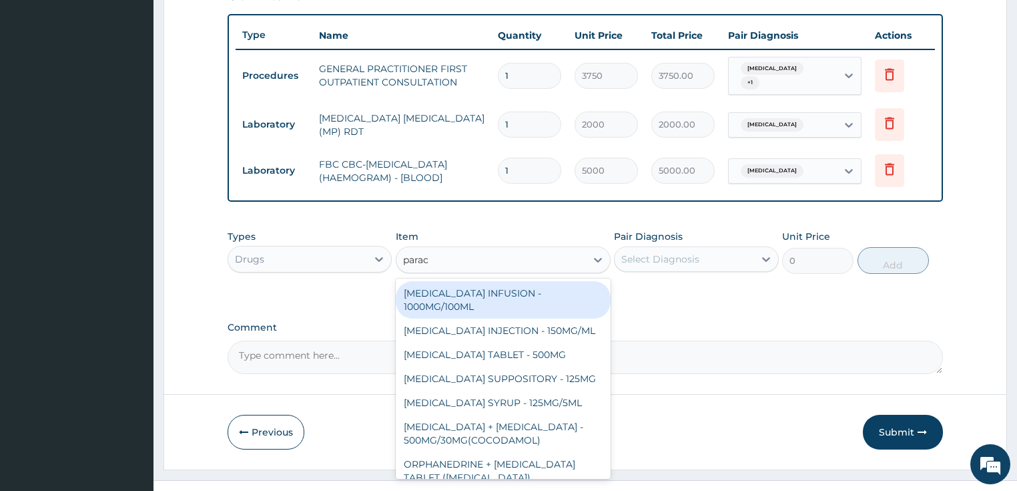
type input "parace"
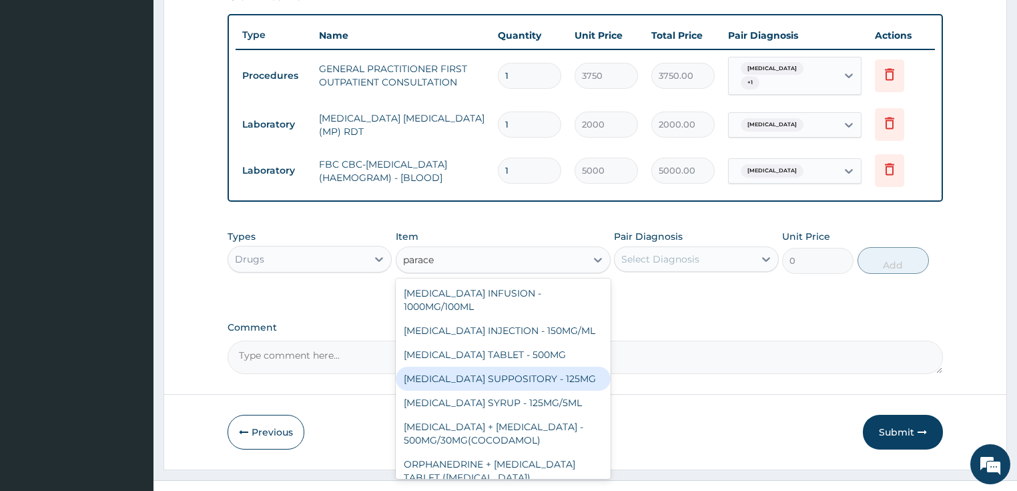
click at [548, 374] on div "PARACETAMOL SUPPOSITORY - 125MG" at bounding box center [503, 378] width 215 height 24
type input "840"
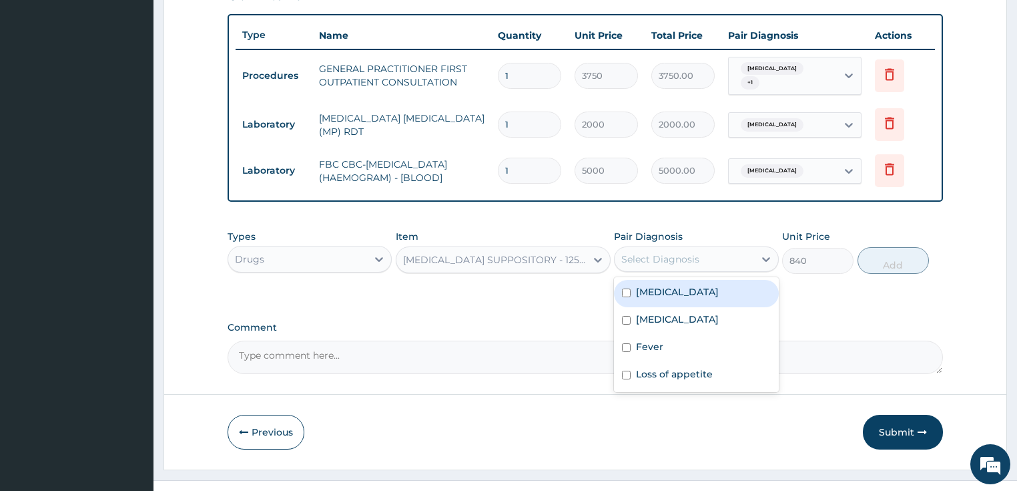
click at [669, 256] on div "Select Diagnosis" at bounding box center [660, 258] width 78 height 13
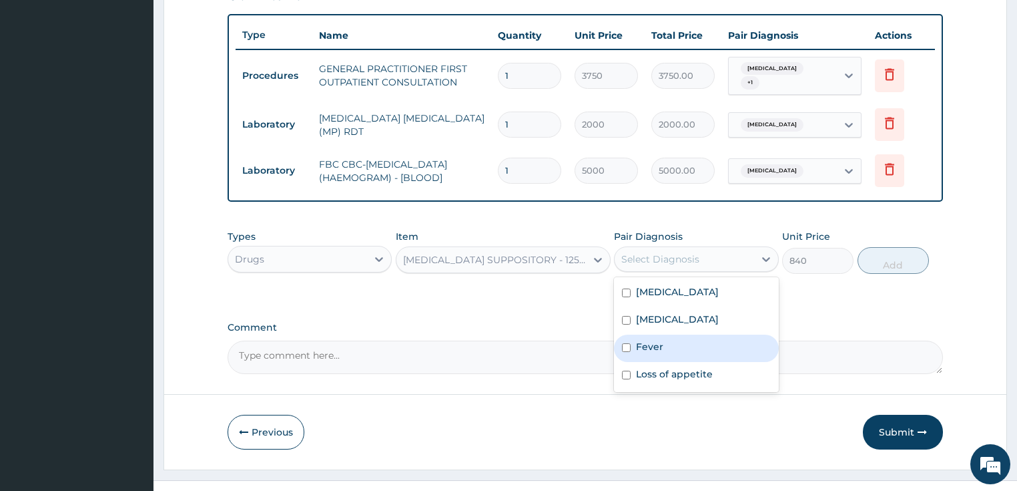
click at [665, 348] on div "Fever" at bounding box center [696, 347] width 165 height 27
checkbox input "true"
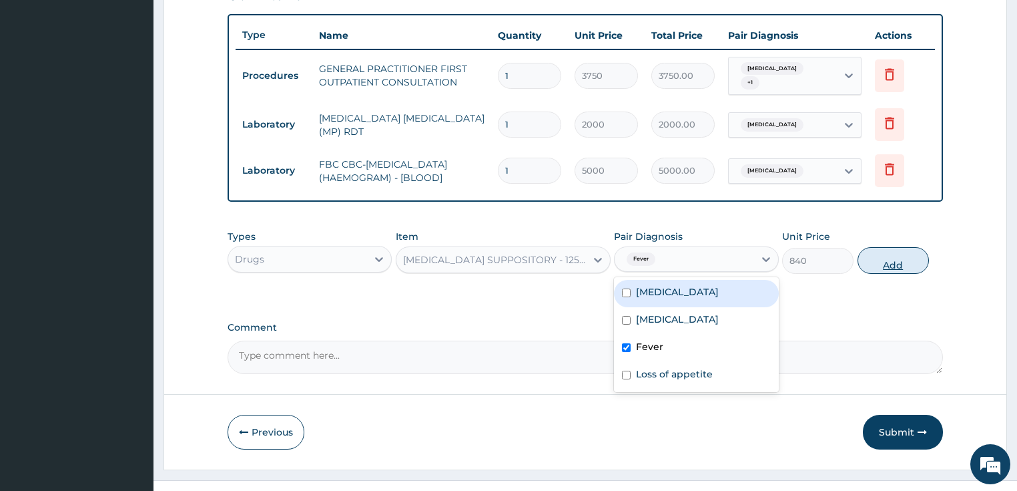
click at [876, 250] on button "Add" at bounding box center [893, 260] width 71 height 27
type input "0"
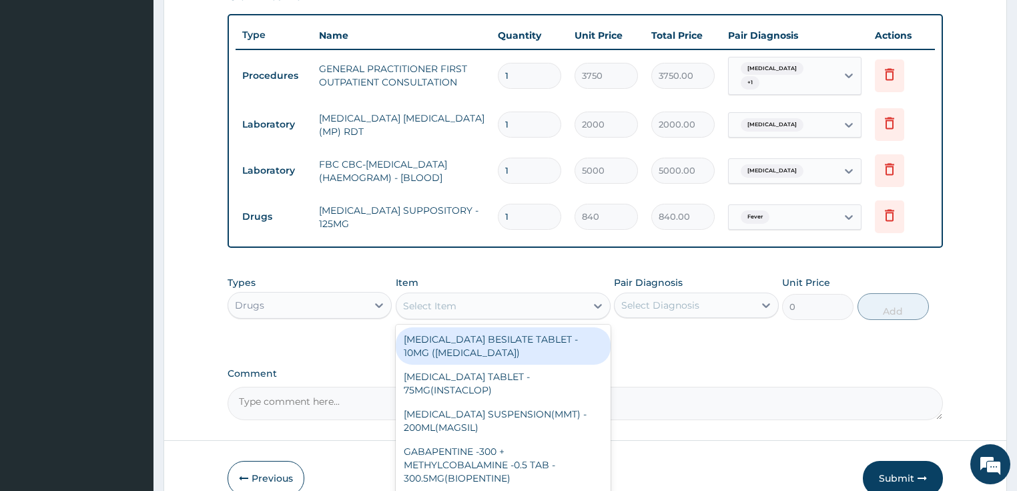
click at [449, 299] on div "Select Item" at bounding box center [429, 305] width 53 height 13
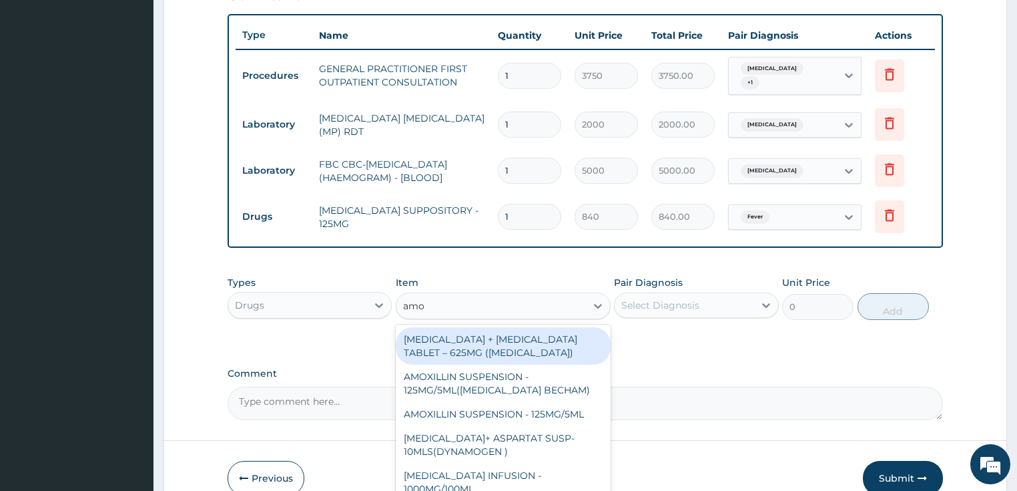
type input "amox"
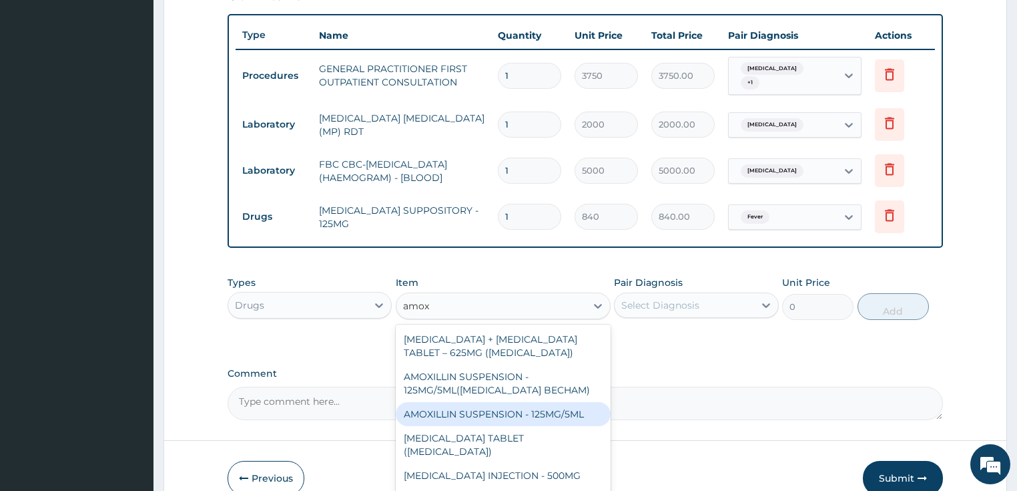
click at [463, 402] on div "AMOXILLIN SUSPENSION - 125MG/5ML" at bounding box center [503, 414] width 215 height 24
type input "840"
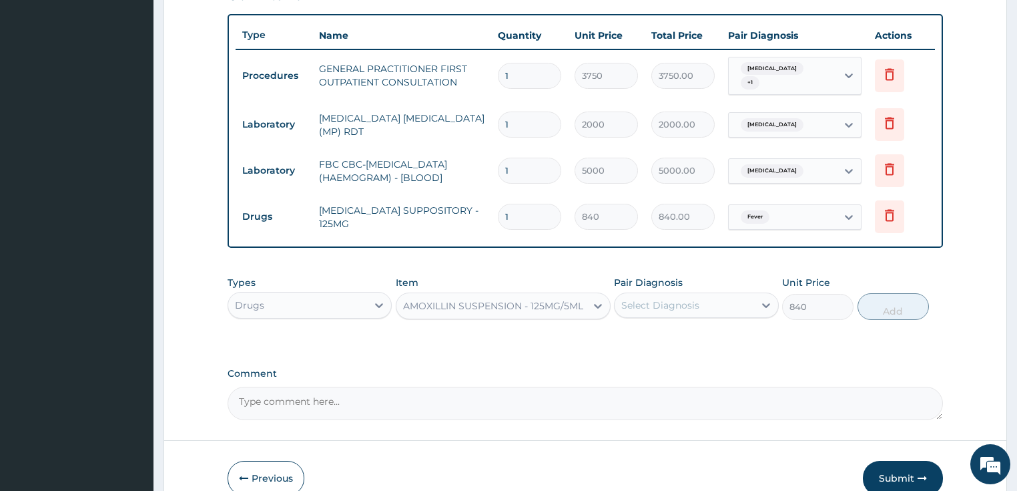
click at [703, 295] on div "Select Diagnosis" at bounding box center [685, 304] width 140 height 21
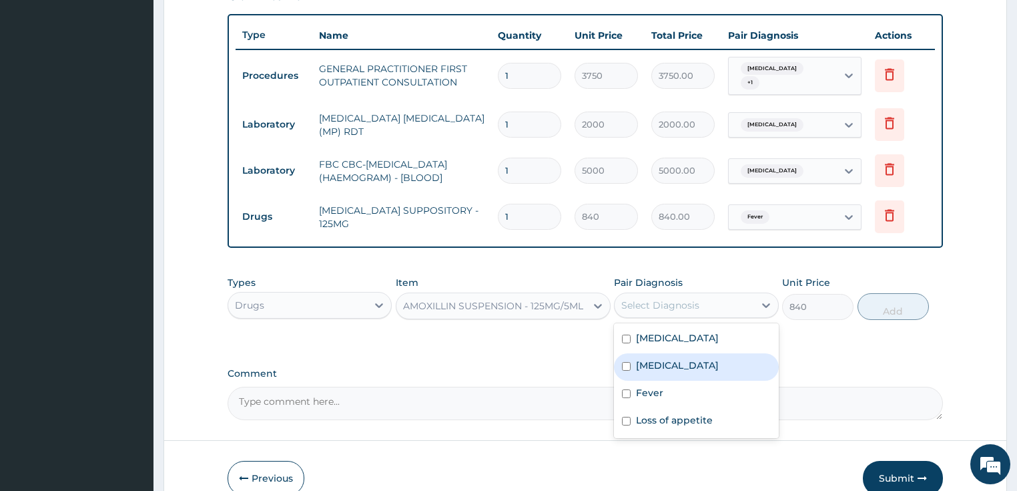
click at [687, 353] on div "Sepsis" at bounding box center [696, 366] width 165 height 27
checkbox input "true"
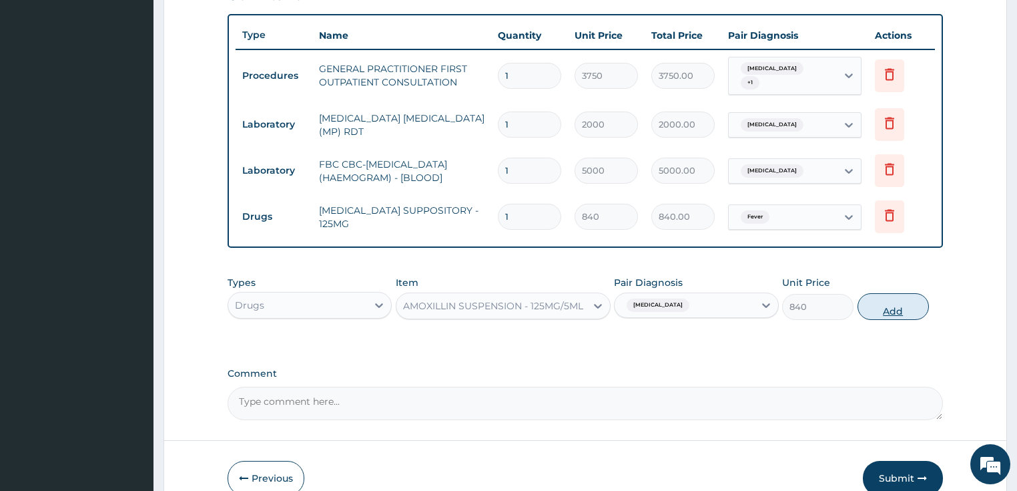
click at [888, 306] on button "Add" at bounding box center [893, 306] width 71 height 27
type input "0"
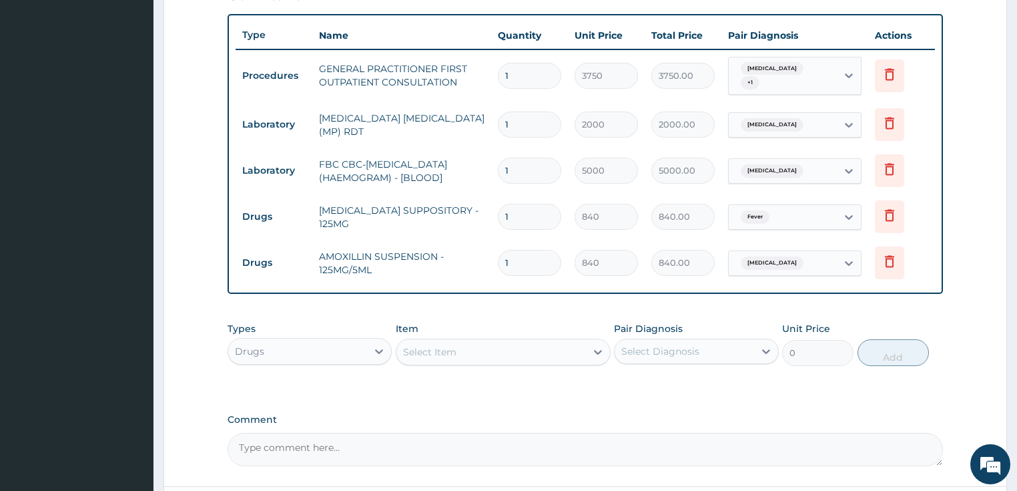
click at [478, 341] on div "Select Item" at bounding box center [492, 351] width 190 height 21
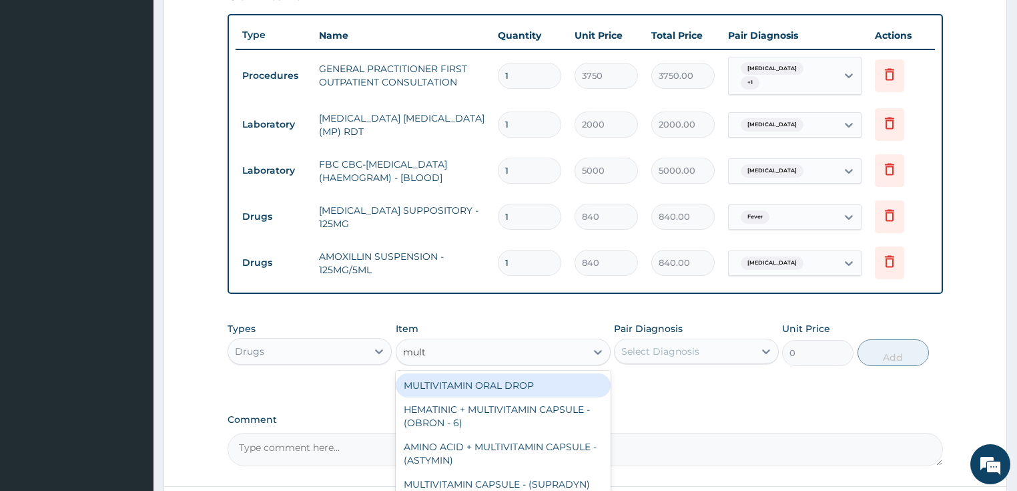
type input "multi"
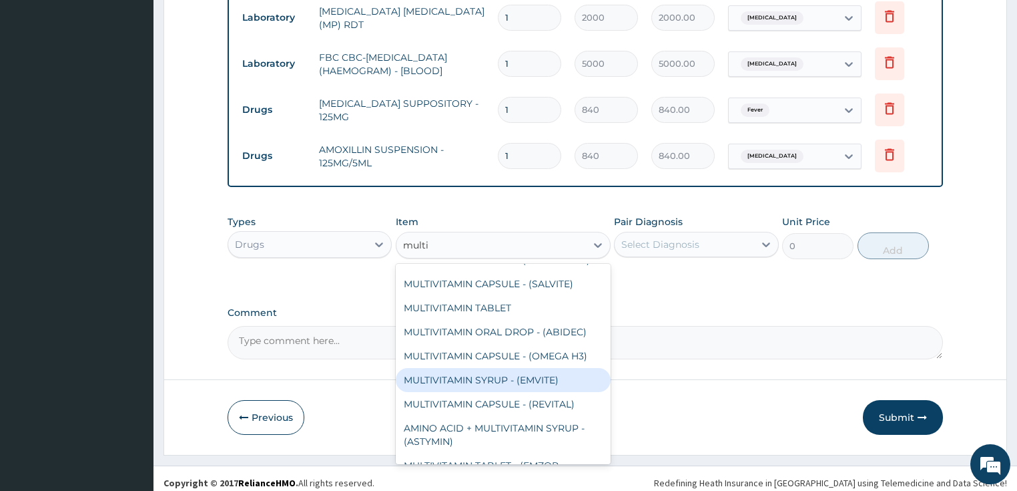
scroll to position [160, 0]
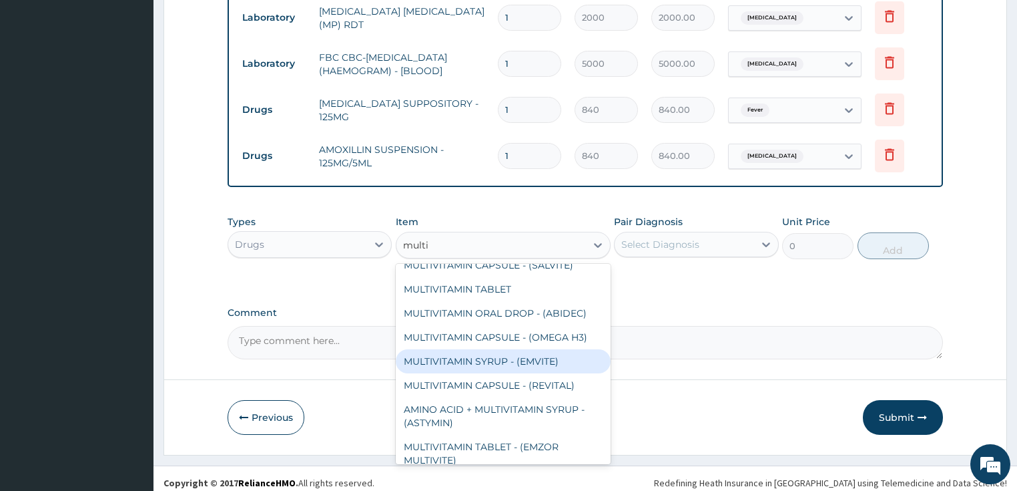
click at [509, 359] on div "MULTIVITAMIN SYRUP - (EMVITE)" at bounding box center [503, 361] width 215 height 24
type input "840"
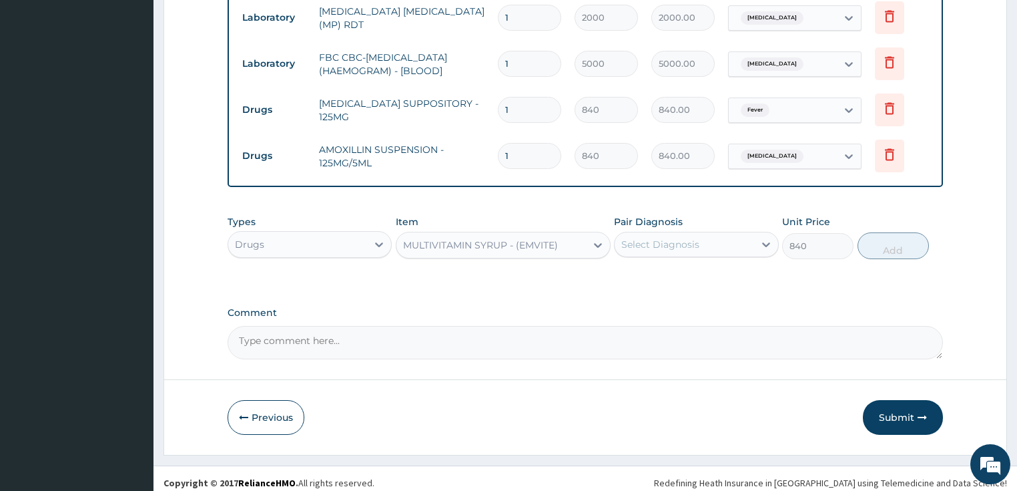
click at [684, 241] on div "Select Diagnosis" at bounding box center [660, 244] width 78 height 13
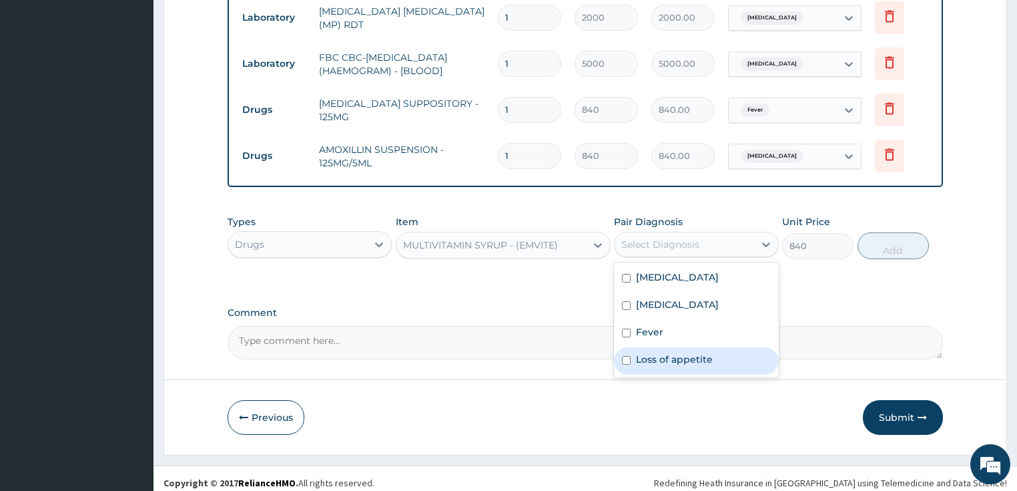
drag, startPoint x: 662, startPoint y: 344, endPoint x: 692, endPoint y: 330, distance: 33.1
click at [662, 352] on label "Loss of appetite" at bounding box center [674, 358] width 77 height 13
checkbox input "true"
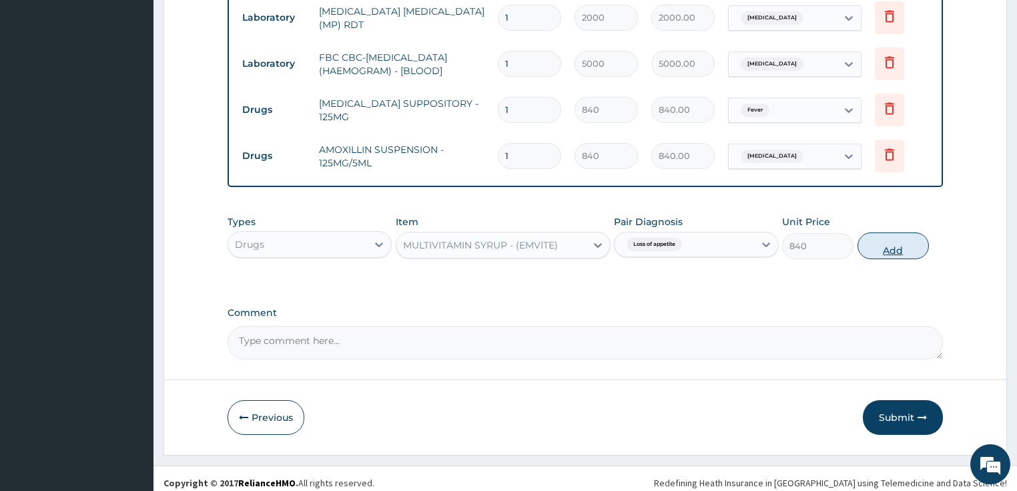
click at [902, 240] on button "Add" at bounding box center [893, 245] width 71 height 27
type input "0"
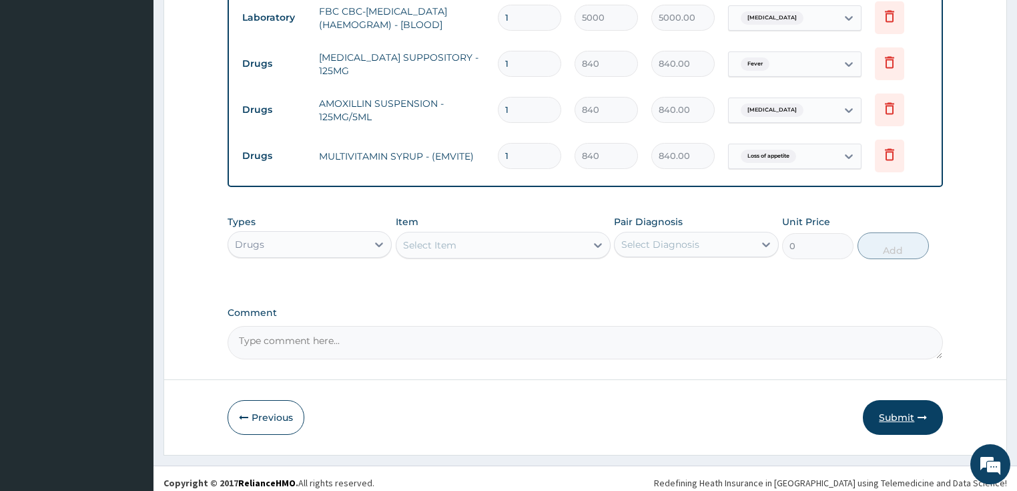
click at [881, 403] on button "Submit" at bounding box center [903, 417] width 80 height 35
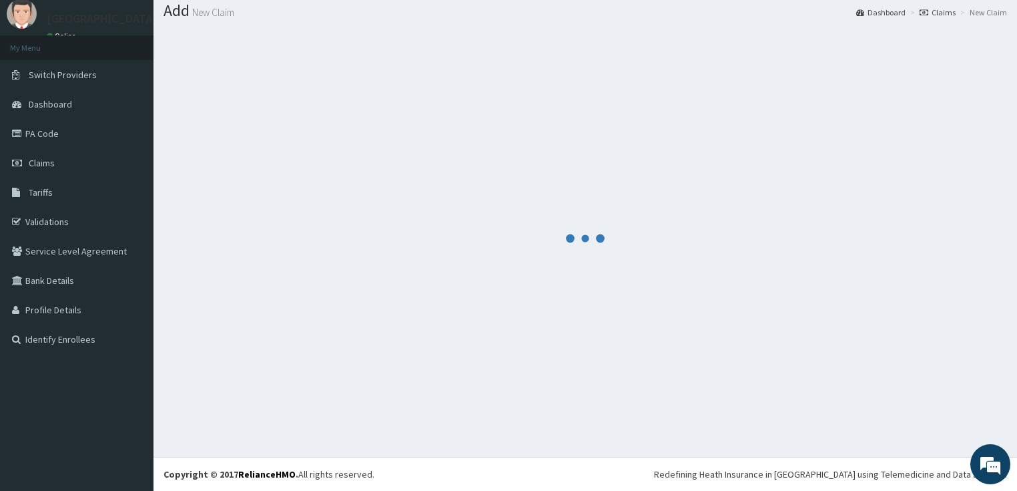
scroll to position [41, 0]
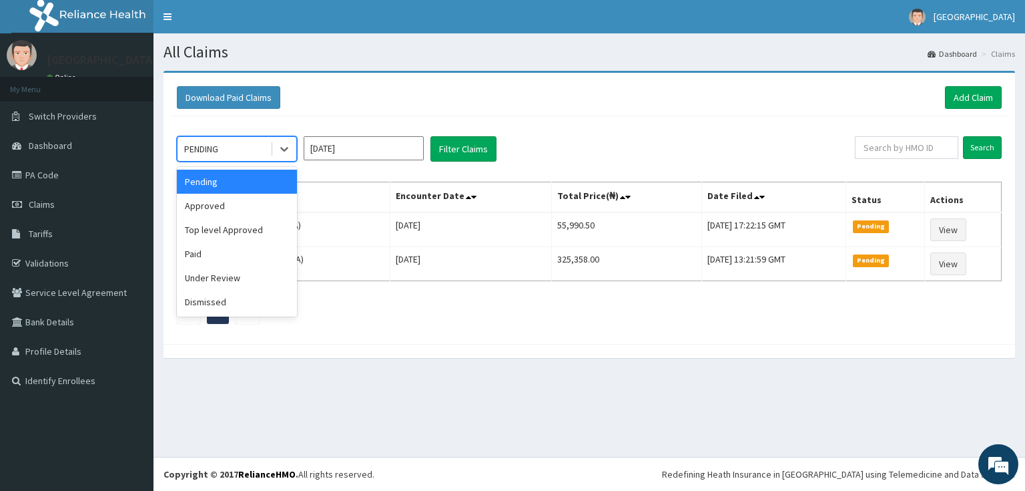
click at [232, 155] on div "PENDING" at bounding box center [224, 148] width 93 height 21
